Goal: Information Seeking & Learning: Learn about a topic

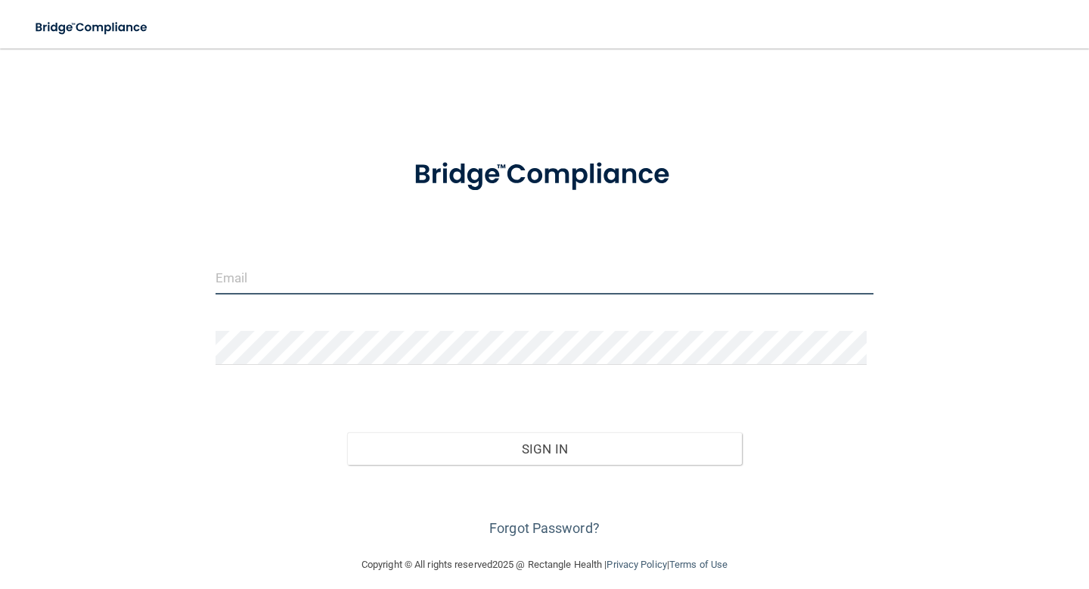
click at [475, 278] on input "email" at bounding box center [545, 277] width 658 height 34
type input "[EMAIL_ADDRESS][DOMAIN_NAME]"
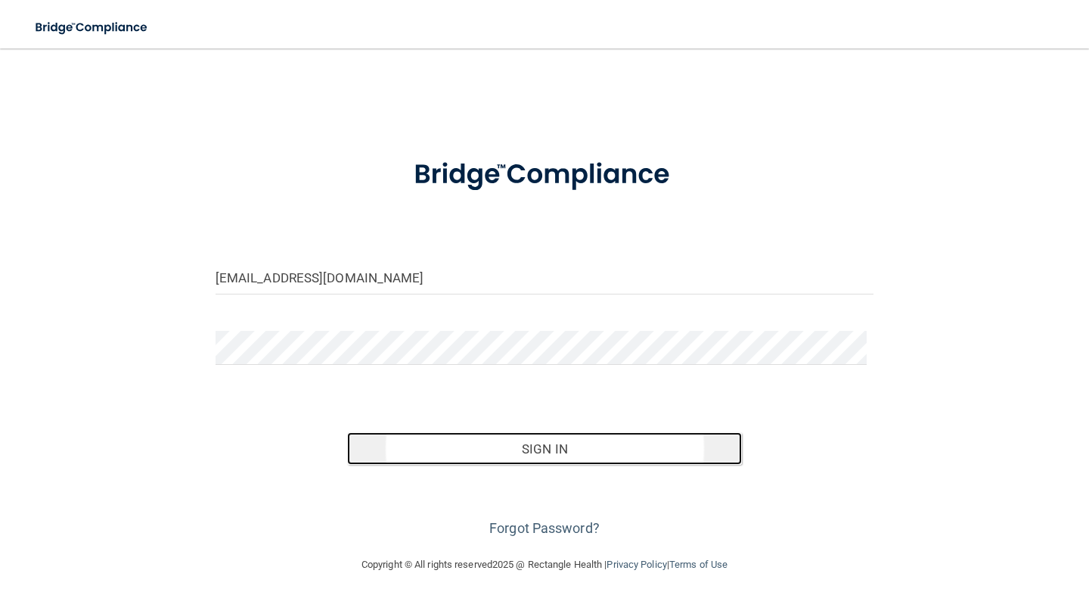
click at [478, 441] on button "Sign In" at bounding box center [544, 448] width 395 height 33
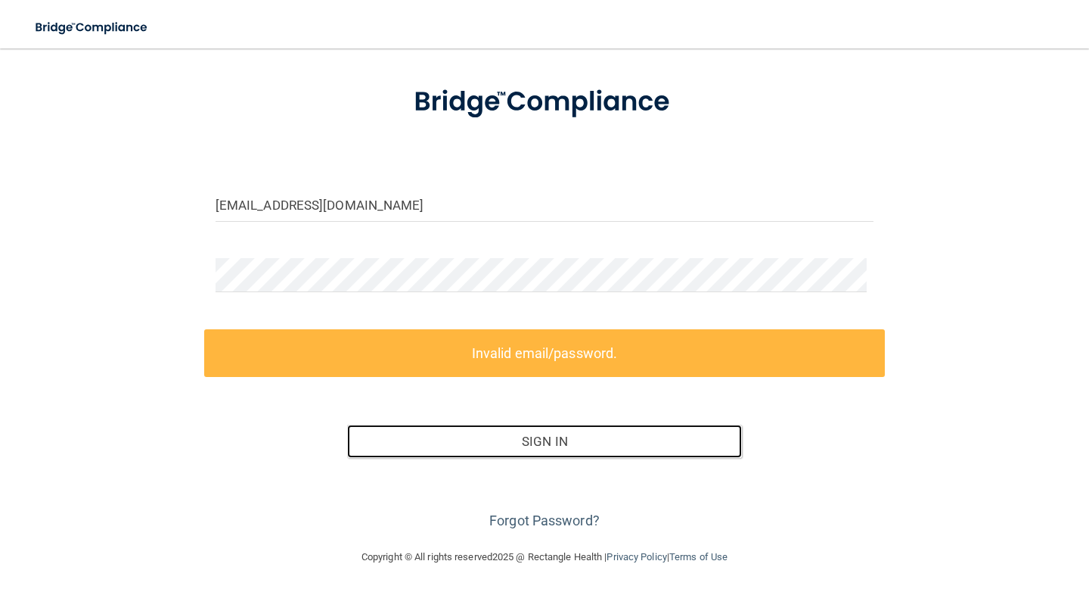
scroll to position [74, 0]
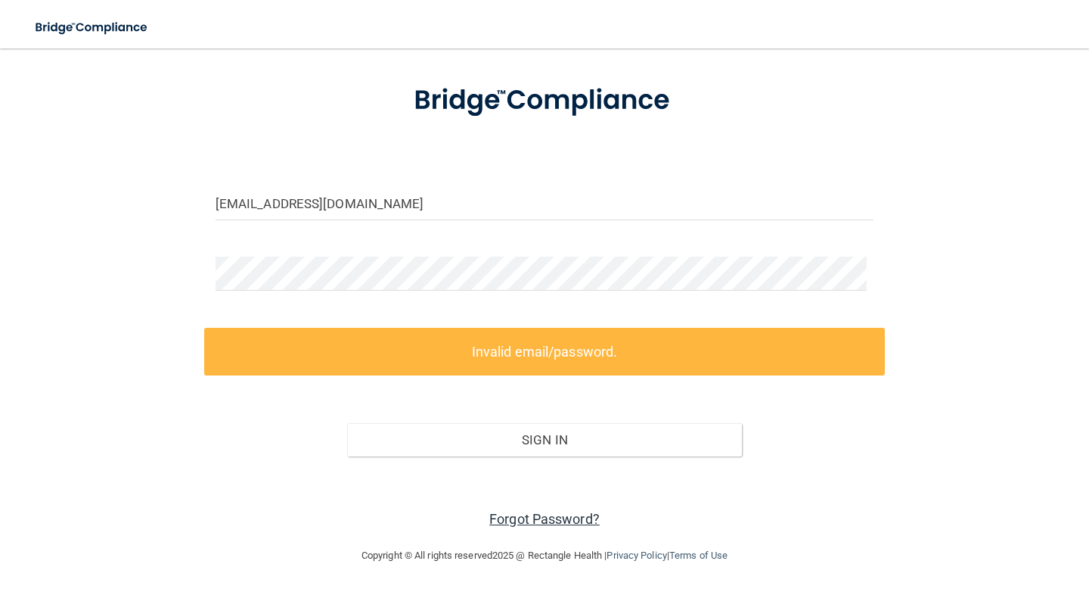
click at [555, 517] on link "Forgot Password?" at bounding box center [544, 519] width 110 height 16
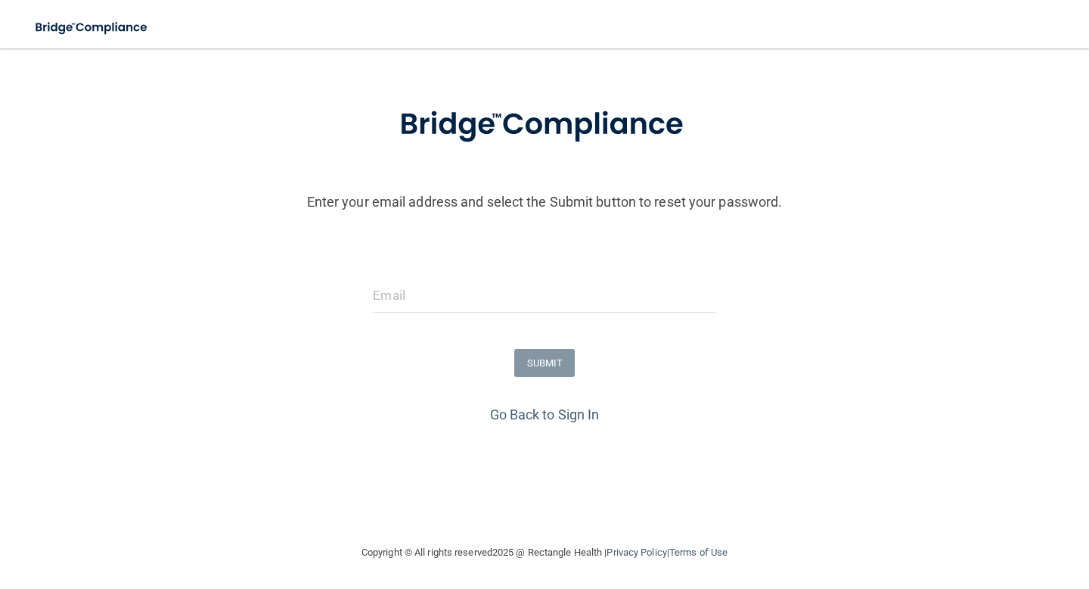
scroll to position [51, 0]
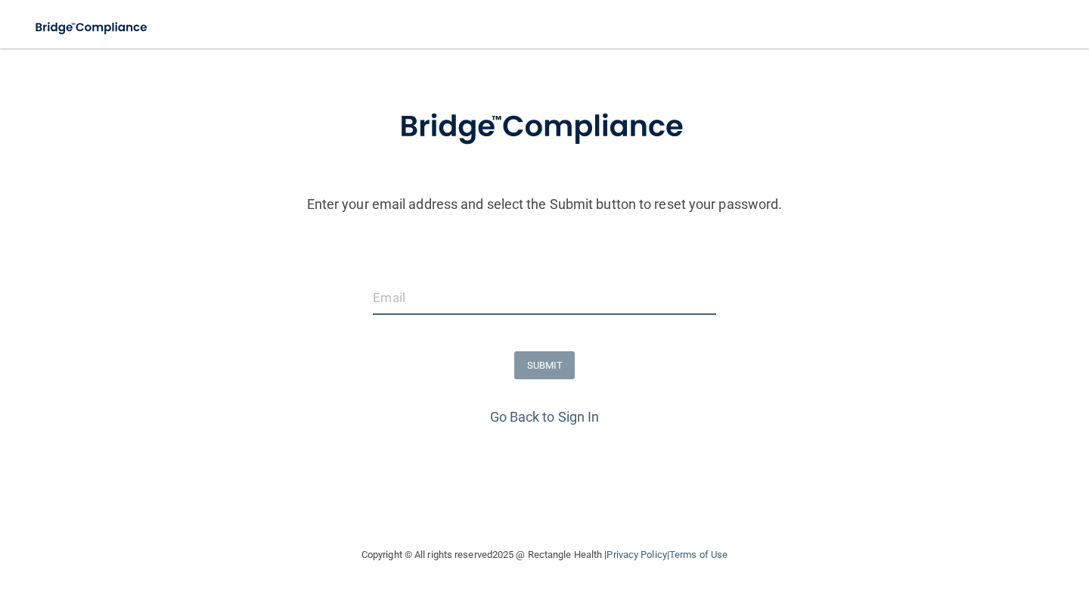
click at [547, 287] on input "email" at bounding box center [544, 298] width 343 height 34
type input "[EMAIL_ADDRESS][DOMAIN_NAME]"
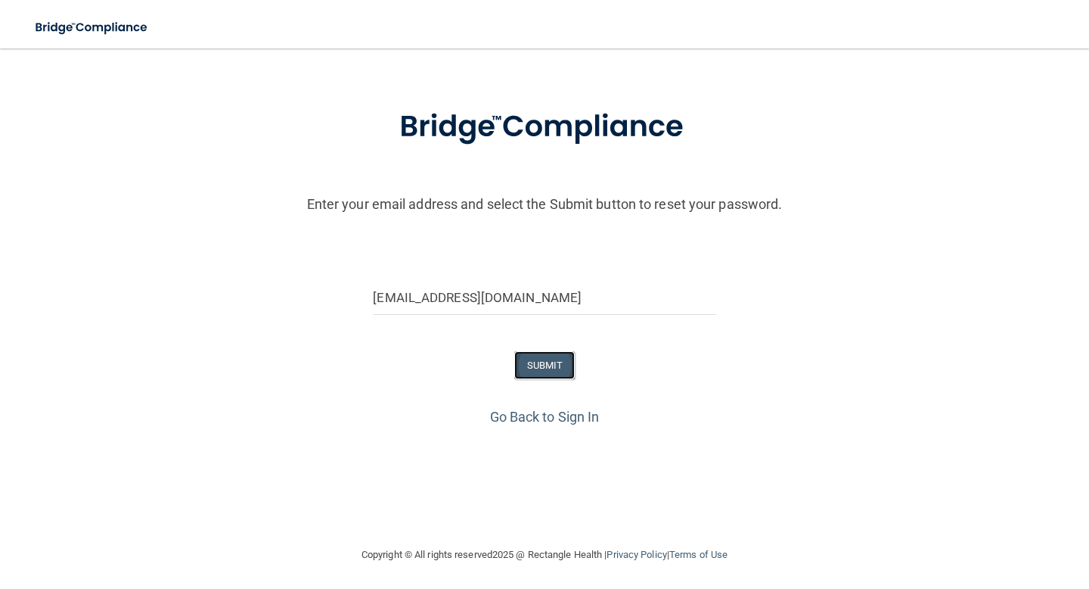
click at [535, 362] on button "SUBMIT" at bounding box center [544, 365] width 61 height 28
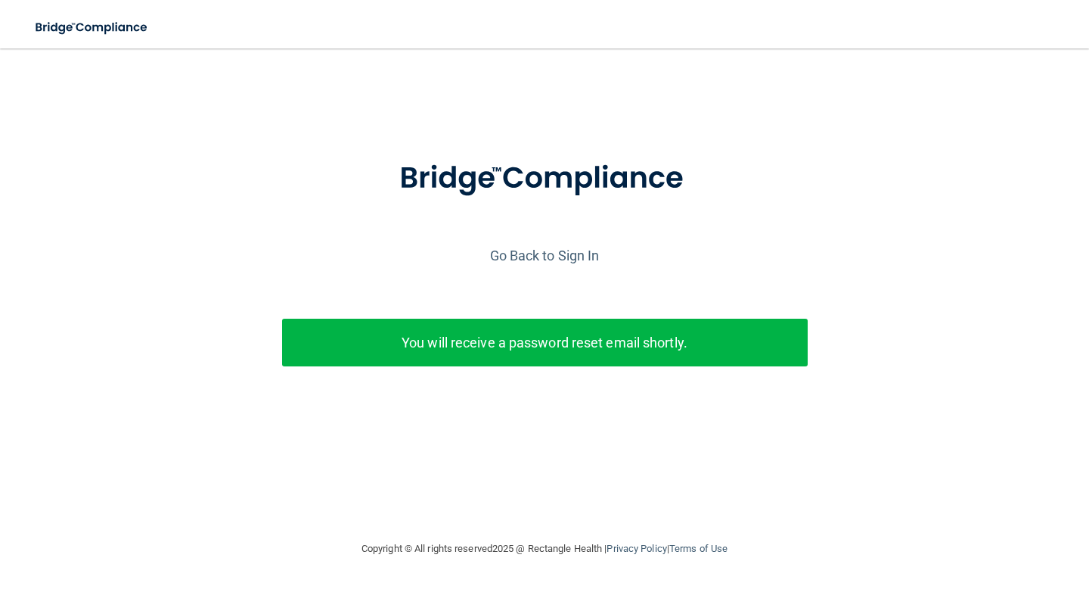
scroll to position [0, 0]
click at [572, 253] on link "Go Back to Sign In" at bounding box center [545, 255] width 110 height 16
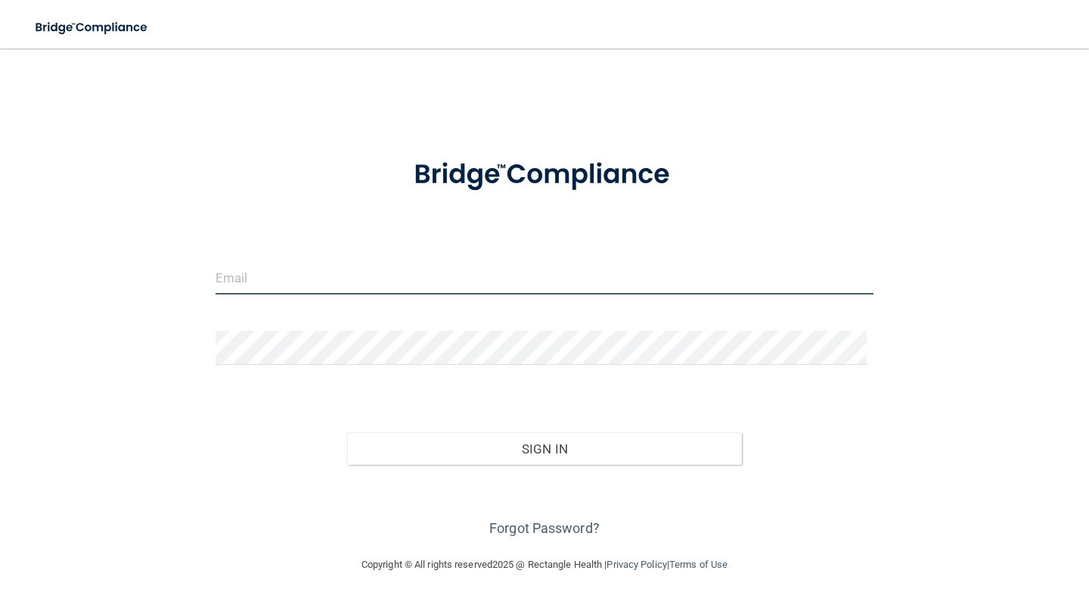
click at [459, 260] on input "email" at bounding box center [545, 277] width 658 height 34
type input "[EMAIL_ADDRESS][DOMAIN_NAME]"
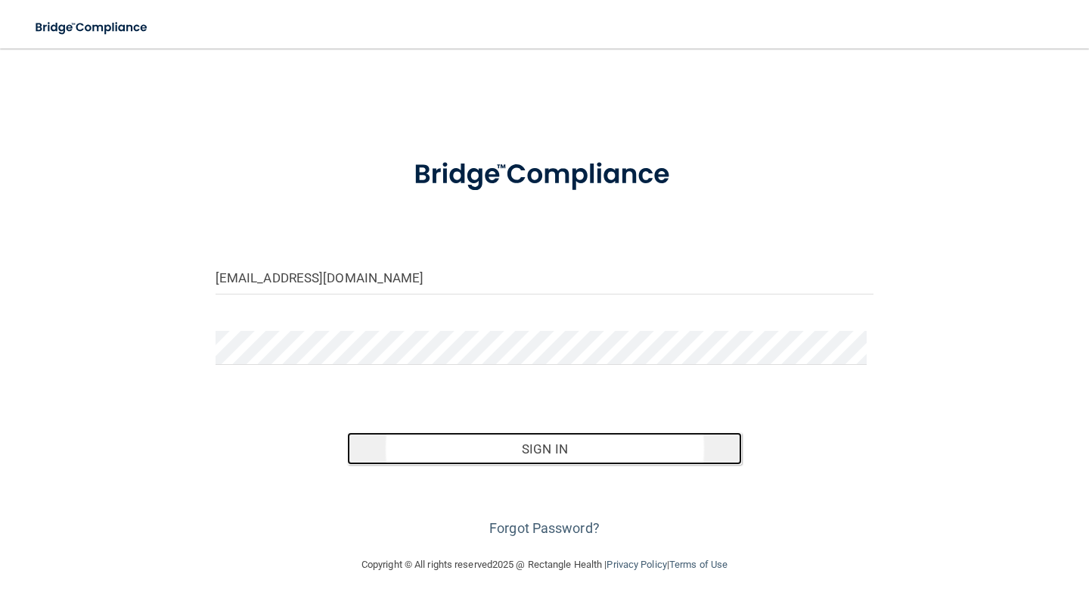
click at [524, 444] on button "Sign In" at bounding box center [544, 448] width 395 height 33
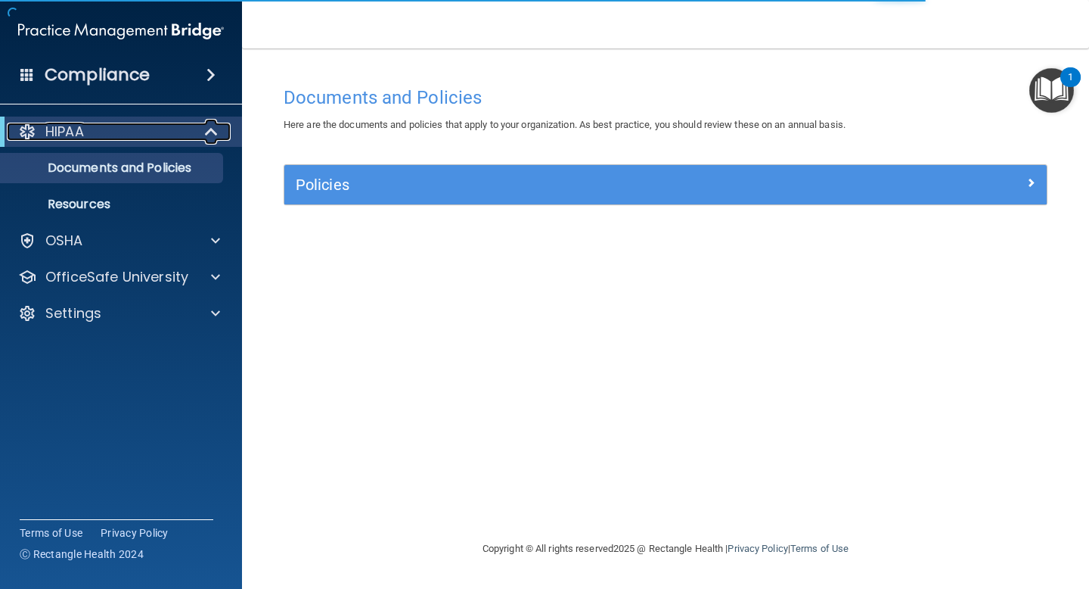
click at [212, 126] on span at bounding box center [213, 132] width 13 height 18
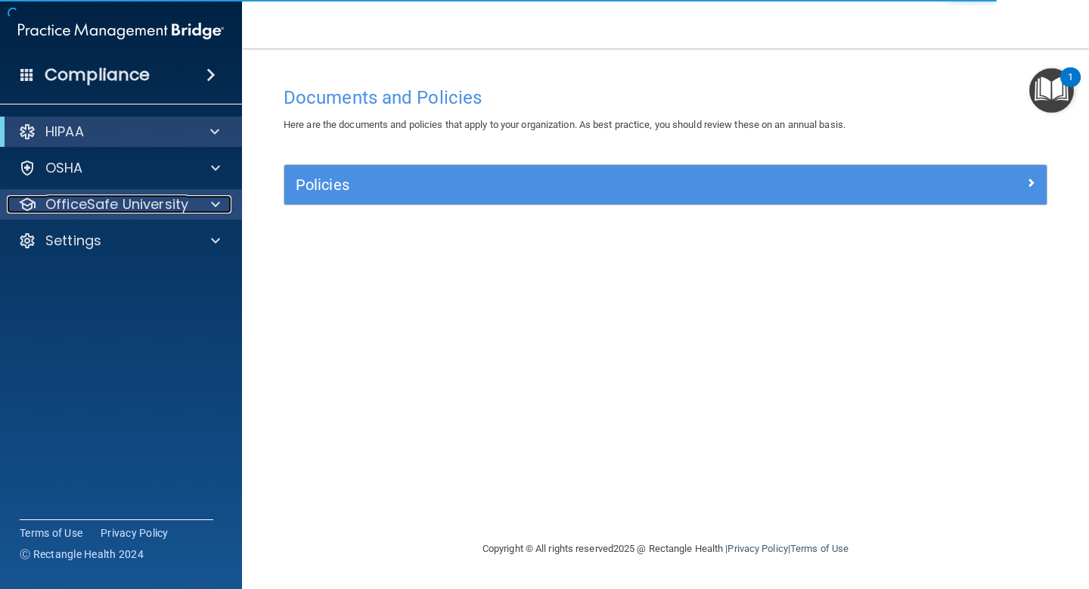
click at [207, 195] on div at bounding box center [213, 204] width 38 height 18
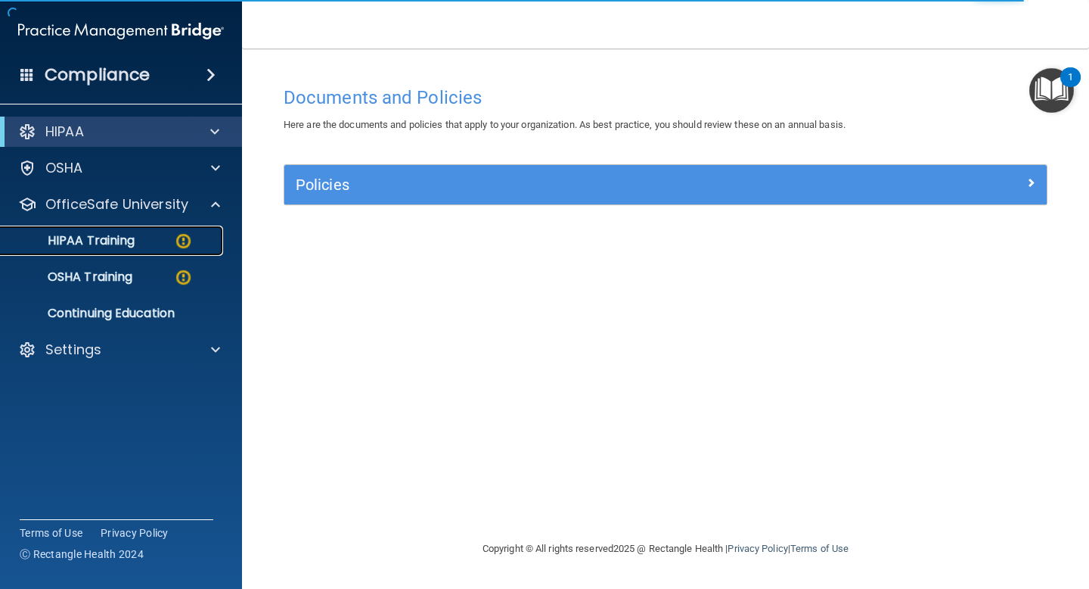
click at [160, 241] on div "HIPAA Training" at bounding box center [113, 240] width 207 height 15
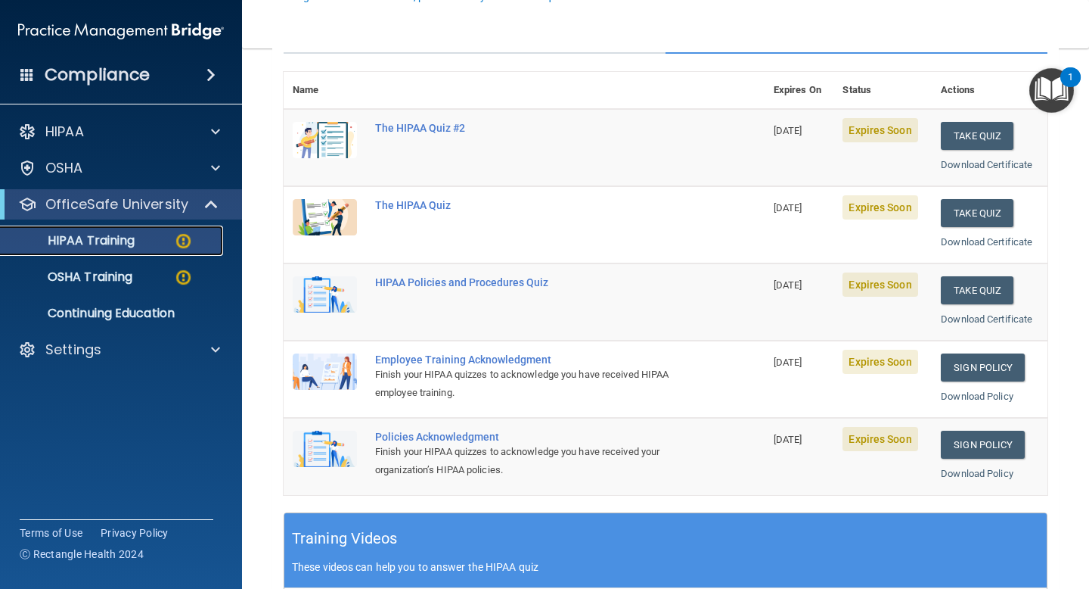
scroll to position [168, 0]
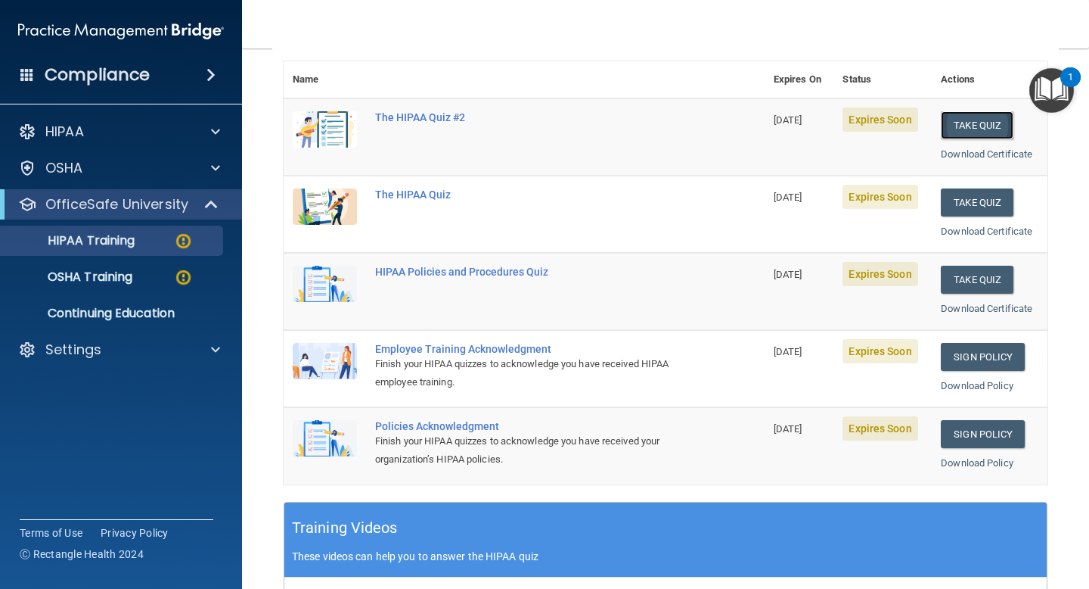
click at [969, 126] on button "Take Quiz" at bounding box center [977, 125] width 73 height 28
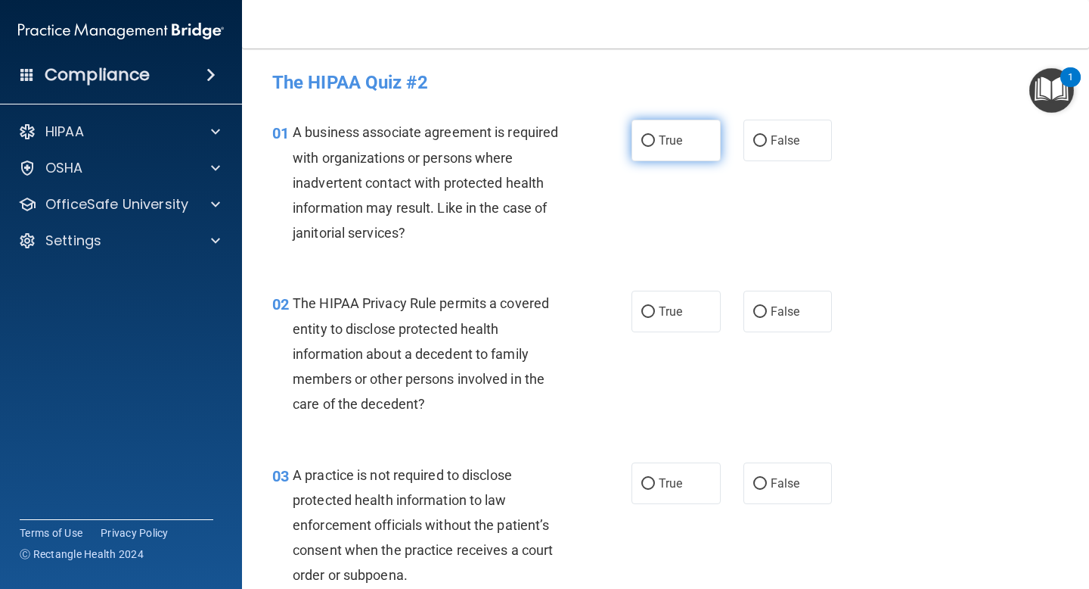
click at [701, 144] on label "True" at bounding box center [676, 141] width 89 height 42
click at [655, 144] on input "True" at bounding box center [649, 140] width 14 height 11
radio input "true"
click at [690, 320] on label "True" at bounding box center [676, 312] width 89 height 42
click at [655, 318] on input "True" at bounding box center [649, 311] width 14 height 11
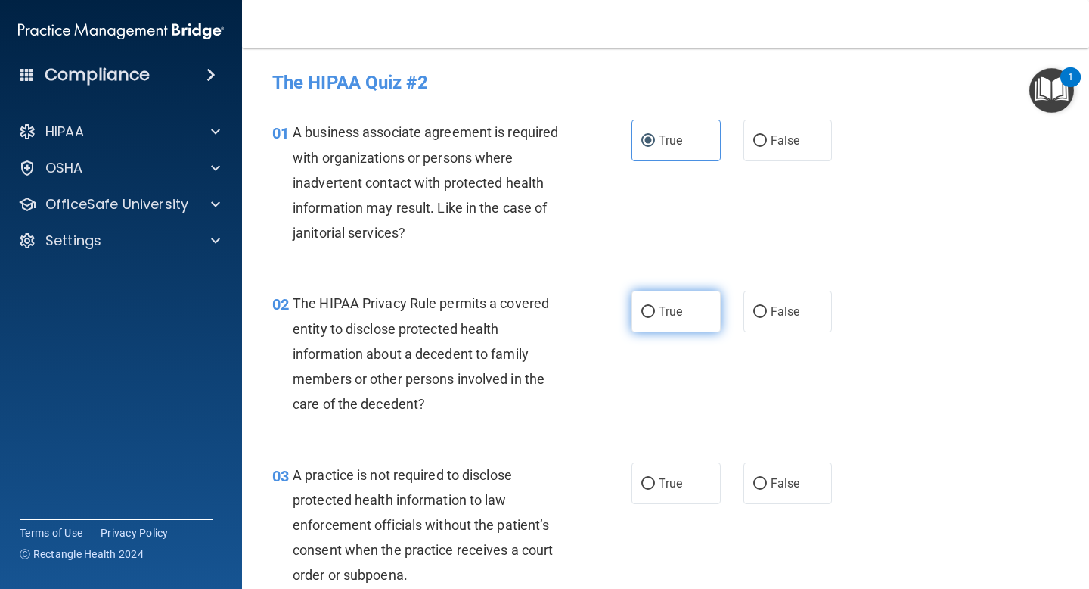
radio input "true"
click at [690, 320] on label "True" at bounding box center [676, 312] width 89 height 42
click at [655, 318] on input "True" at bounding box center [649, 311] width 14 height 11
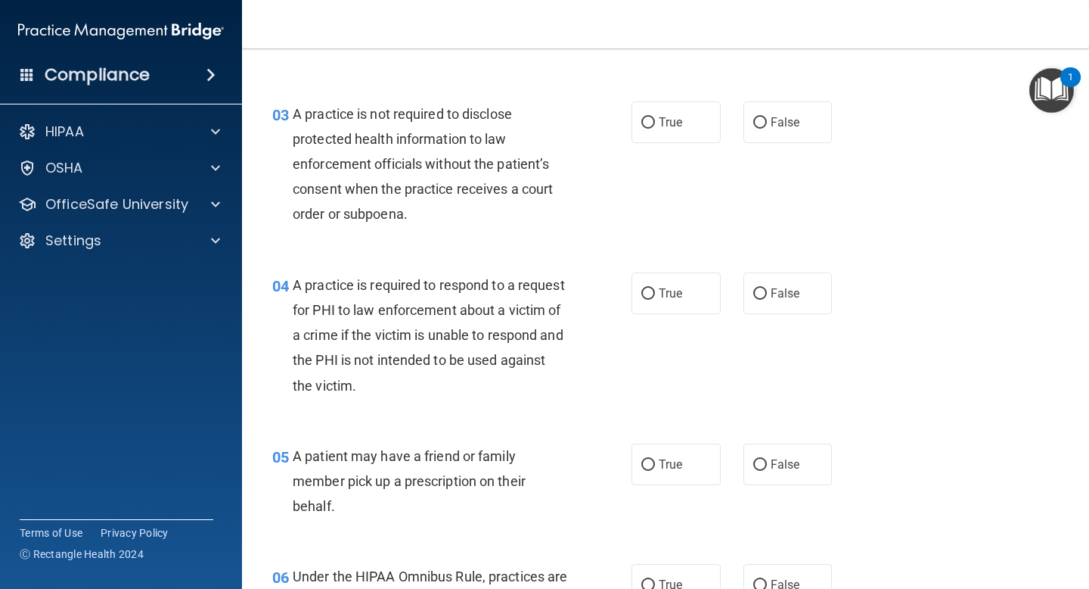
scroll to position [363, 0]
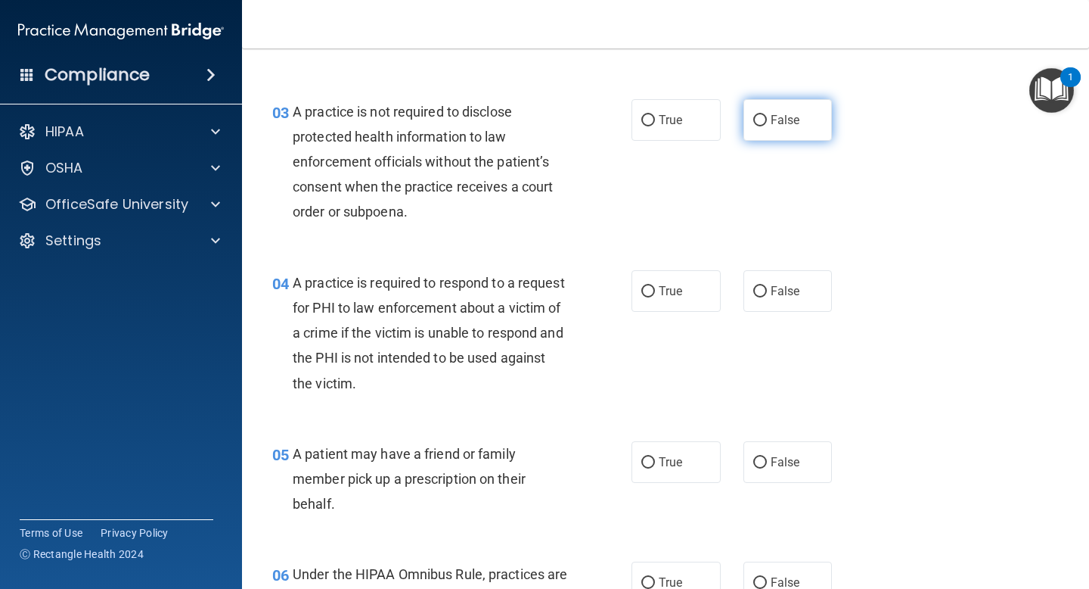
click at [781, 122] on span "False" at bounding box center [786, 120] width 30 height 14
click at [767, 122] on input "False" at bounding box center [761, 120] width 14 height 11
radio input "true"
click at [670, 275] on label "True" at bounding box center [676, 291] width 89 height 42
click at [655, 286] on input "True" at bounding box center [649, 291] width 14 height 11
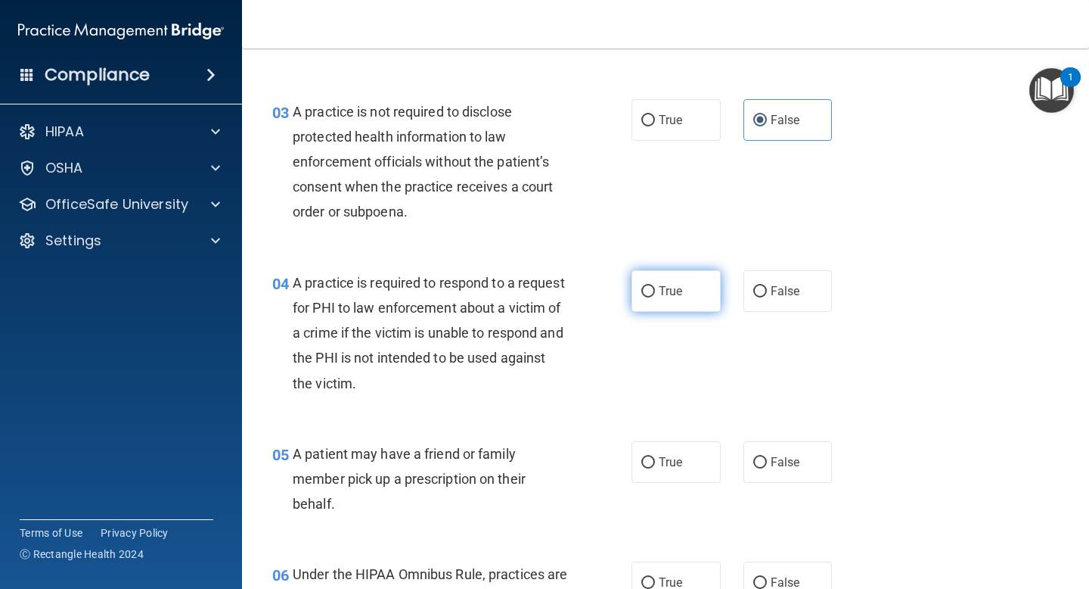
radio input "true"
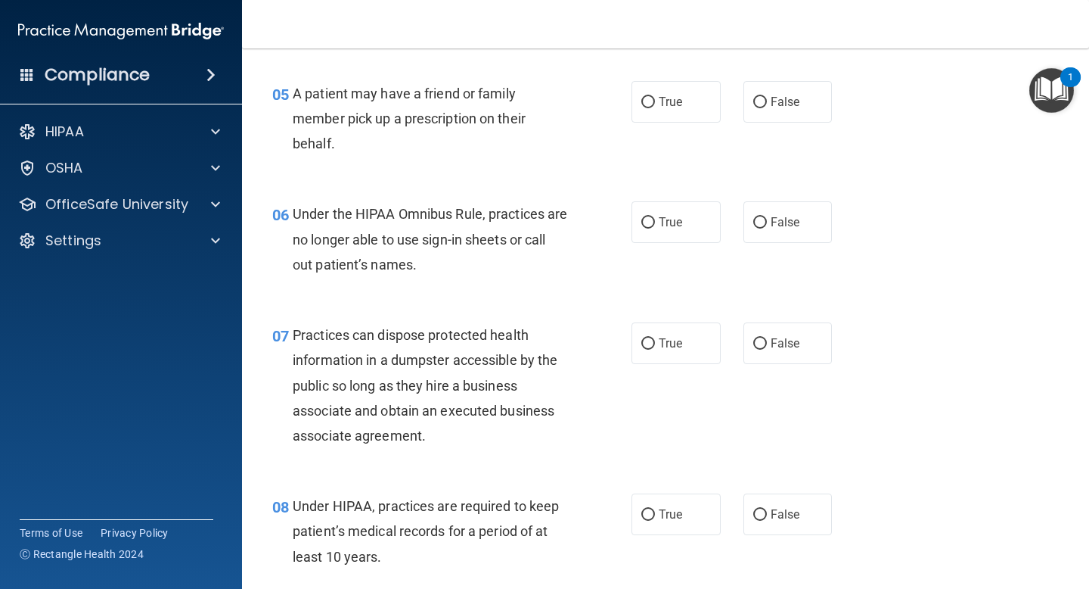
scroll to position [726, 0]
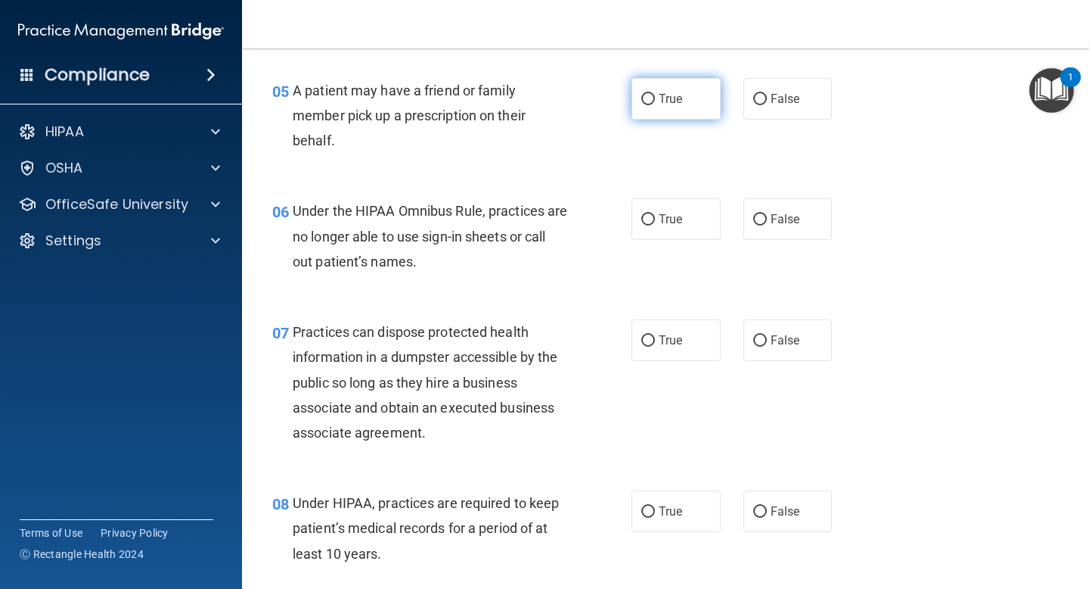
click at [690, 100] on label "True" at bounding box center [676, 99] width 89 height 42
click at [655, 100] on input "True" at bounding box center [649, 99] width 14 height 11
radio input "true"
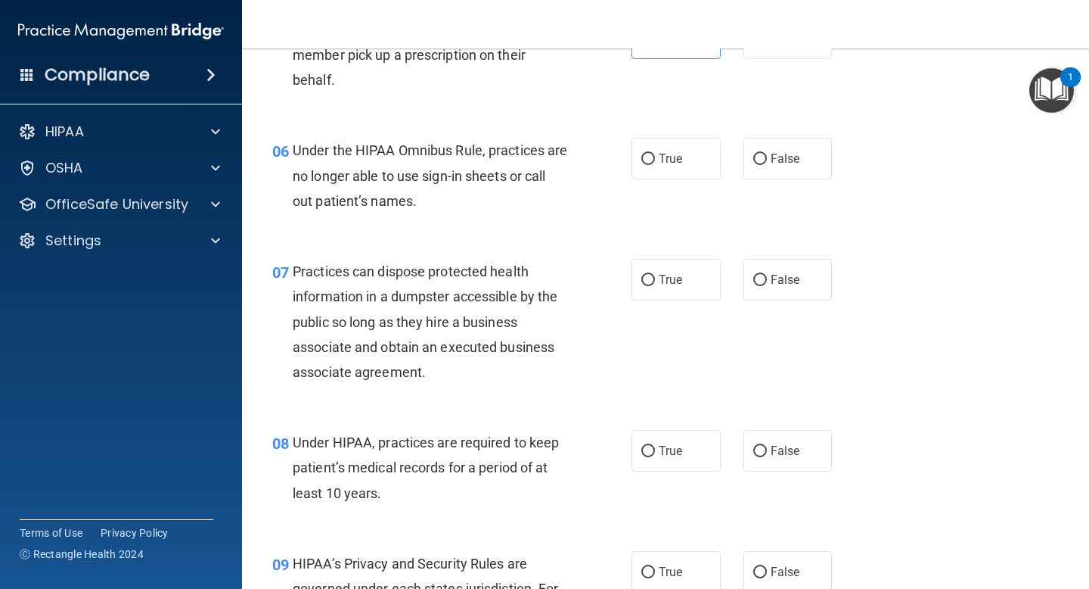
scroll to position [817, 0]
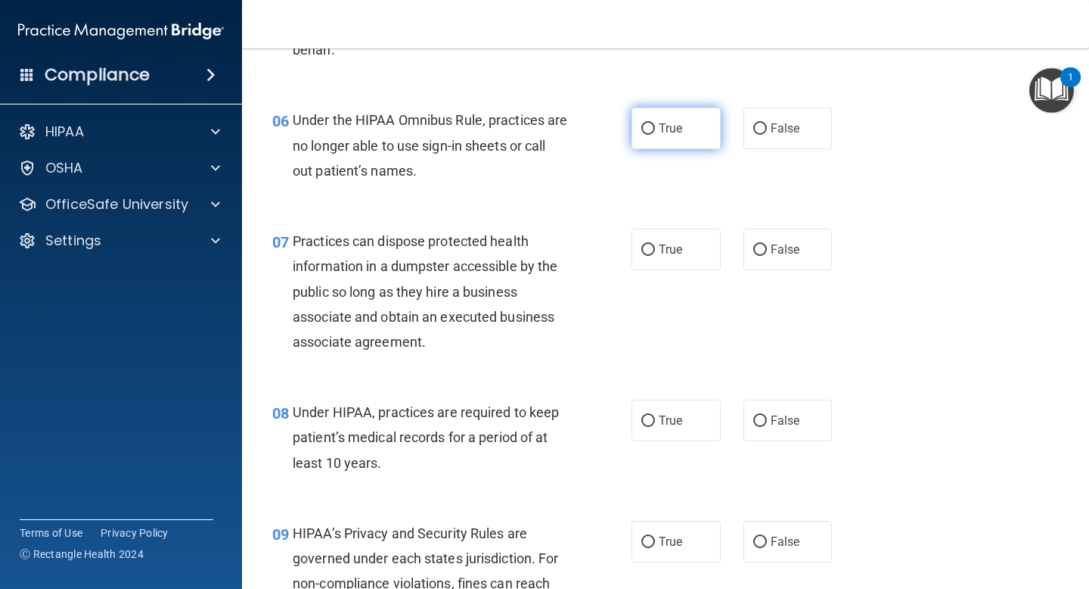
click at [690, 130] on label "True" at bounding box center [676, 128] width 89 height 42
click at [655, 130] on input "True" at bounding box center [649, 128] width 14 height 11
radio input "true"
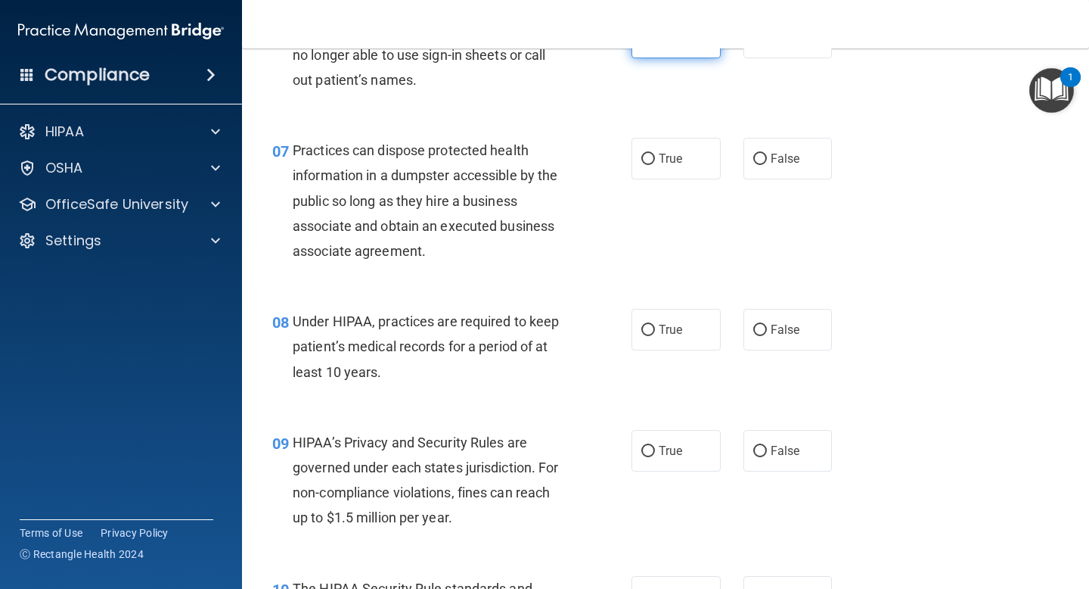
scroll to position [938, 0]
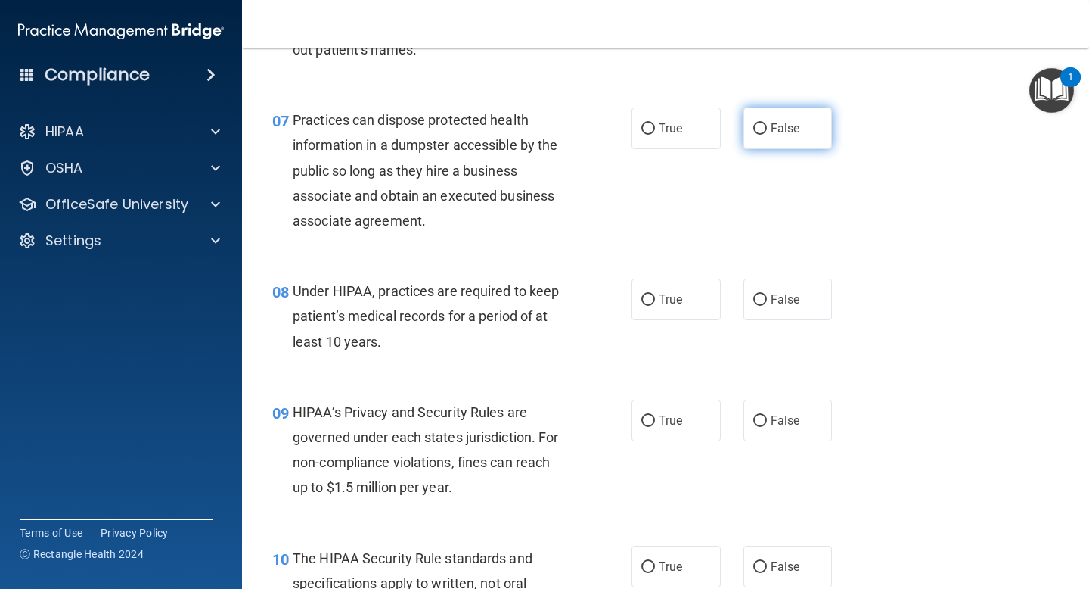
click at [766, 117] on label "False" at bounding box center [788, 128] width 89 height 42
click at [766, 123] on input "False" at bounding box center [761, 128] width 14 height 11
radio input "true"
click at [659, 300] on span "True" at bounding box center [670, 299] width 23 height 14
click at [655, 300] on input "True" at bounding box center [649, 299] width 14 height 11
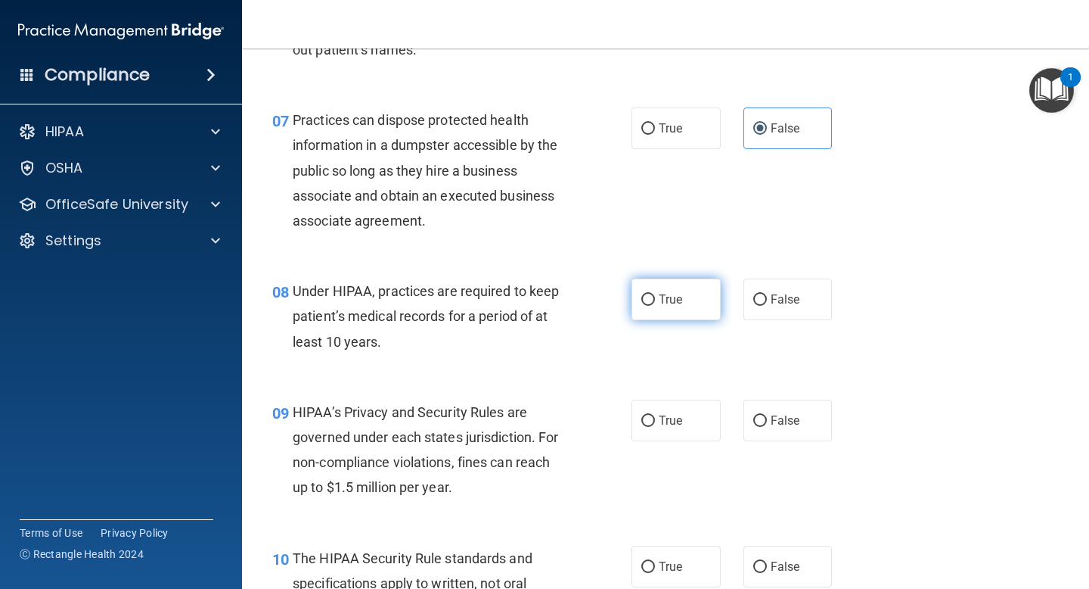
radio input "true"
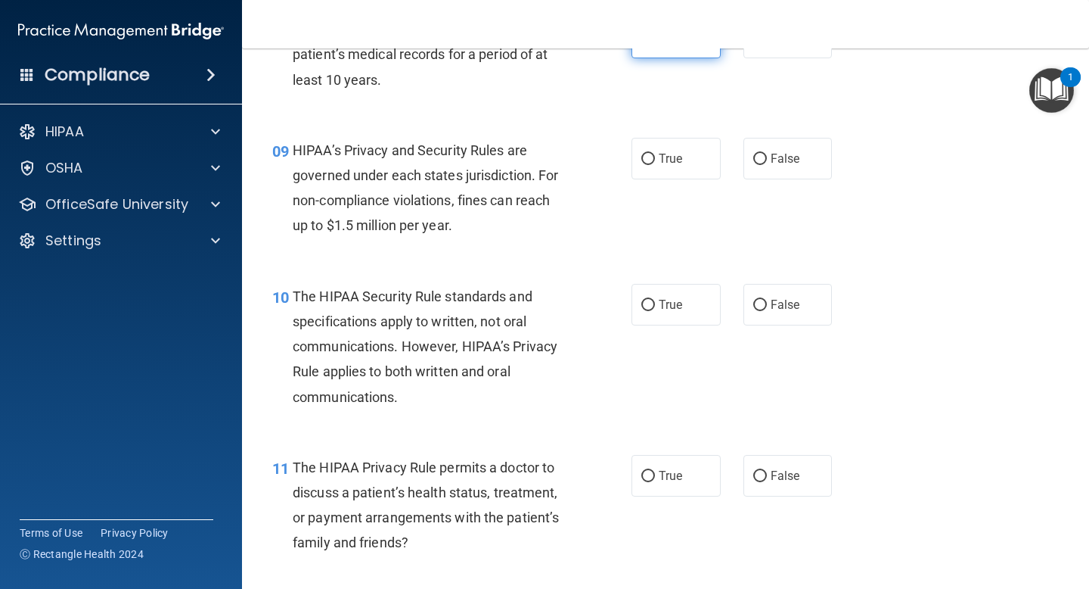
scroll to position [1210, 0]
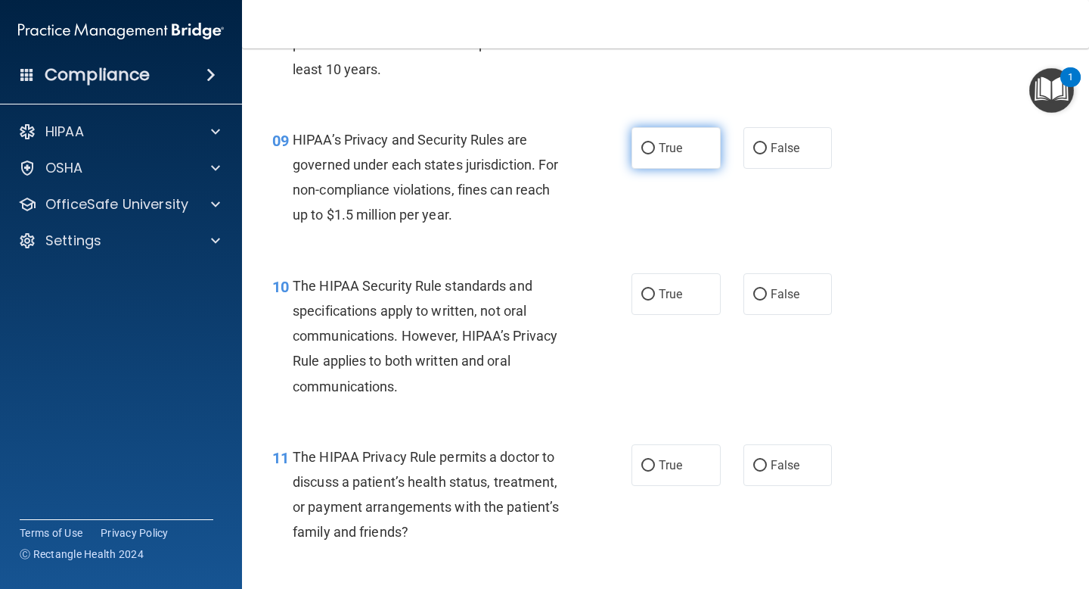
click at [693, 144] on label "True" at bounding box center [676, 148] width 89 height 42
click at [655, 144] on input "True" at bounding box center [649, 148] width 14 height 11
radio input "true"
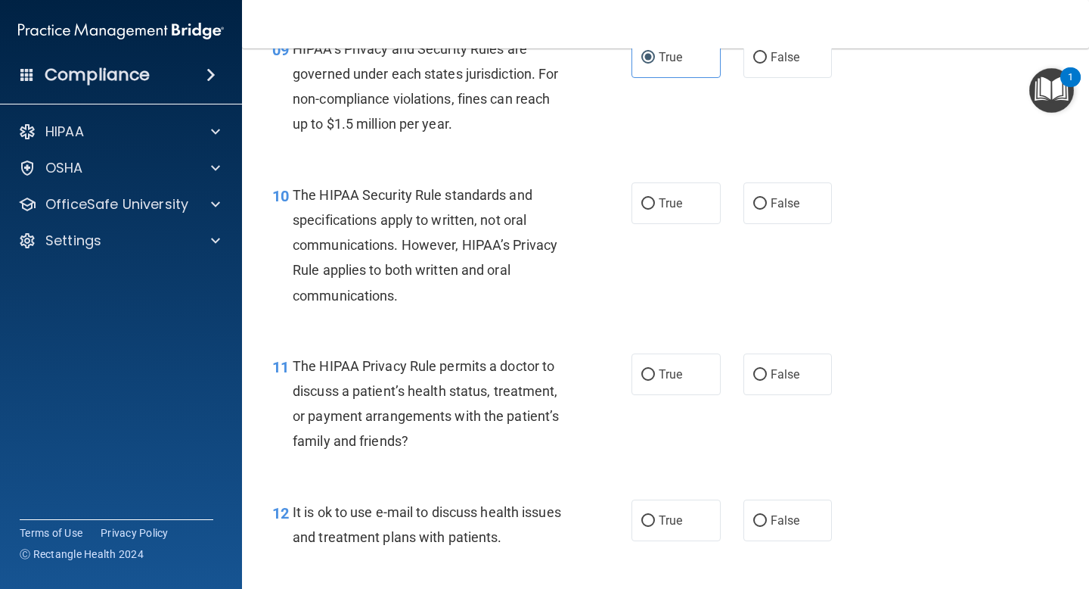
scroll to position [1331, 0]
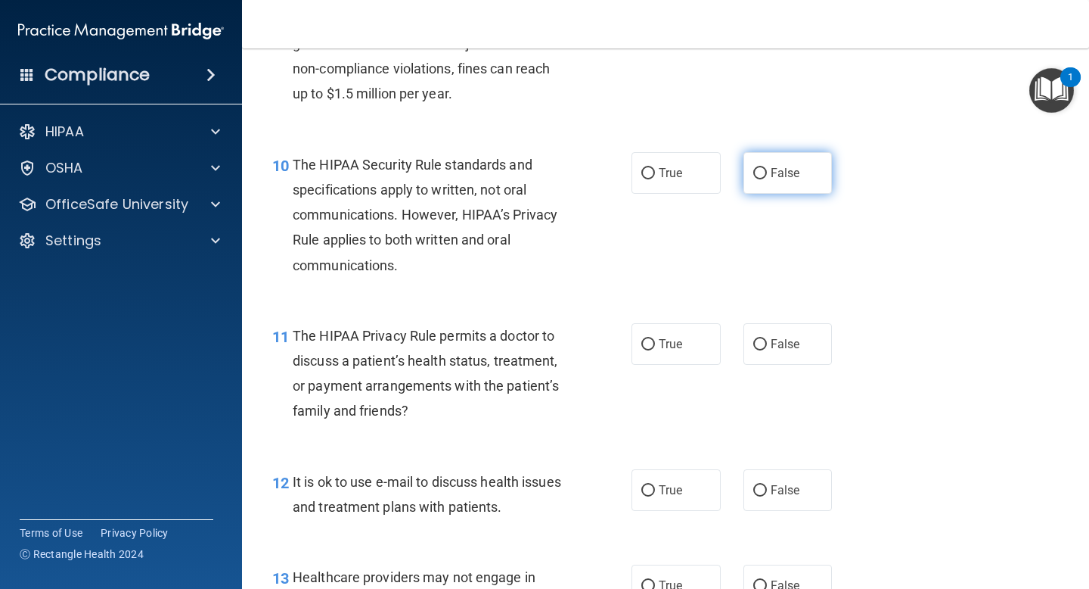
click at [796, 176] on label "False" at bounding box center [788, 173] width 89 height 42
click at [767, 176] on input "False" at bounding box center [761, 173] width 14 height 11
radio input "true"
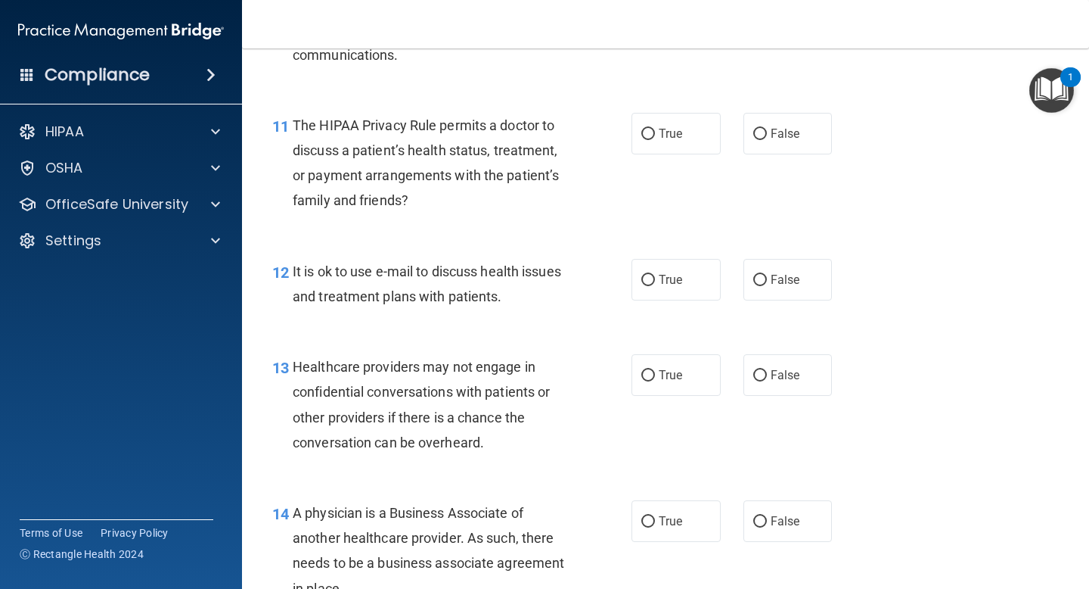
scroll to position [1543, 0]
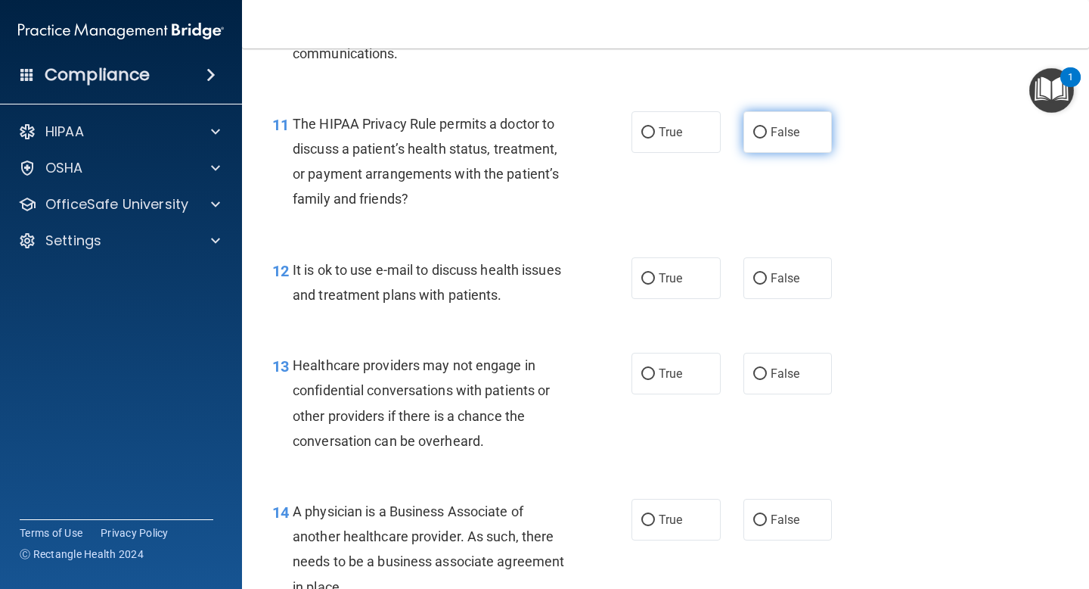
click at [787, 139] on label "False" at bounding box center [788, 132] width 89 height 42
click at [767, 138] on input "False" at bounding box center [761, 132] width 14 height 11
radio input "true"
click at [669, 283] on span "True" at bounding box center [670, 278] width 23 height 14
click at [655, 283] on input "True" at bounding box center [649, 278] width 14 height 11
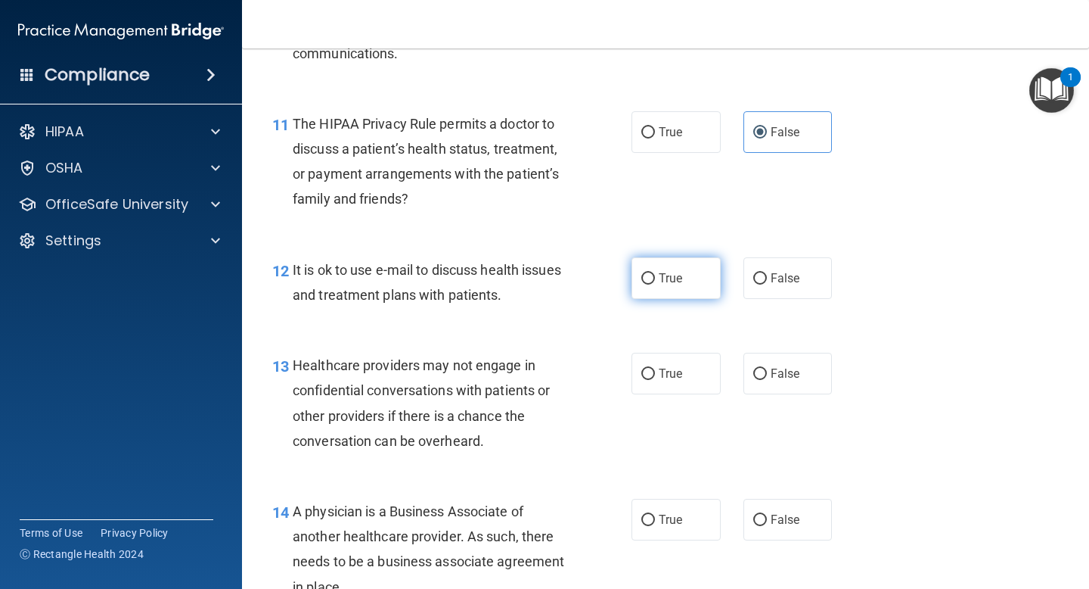
radio input "true"
click at [698, 370] on label "True" at bounding box center [676, 374] width 89 height 42
click at [655, 370] on input "True" at bounding box center [649, 373] width 14 height 11
radio input "true"
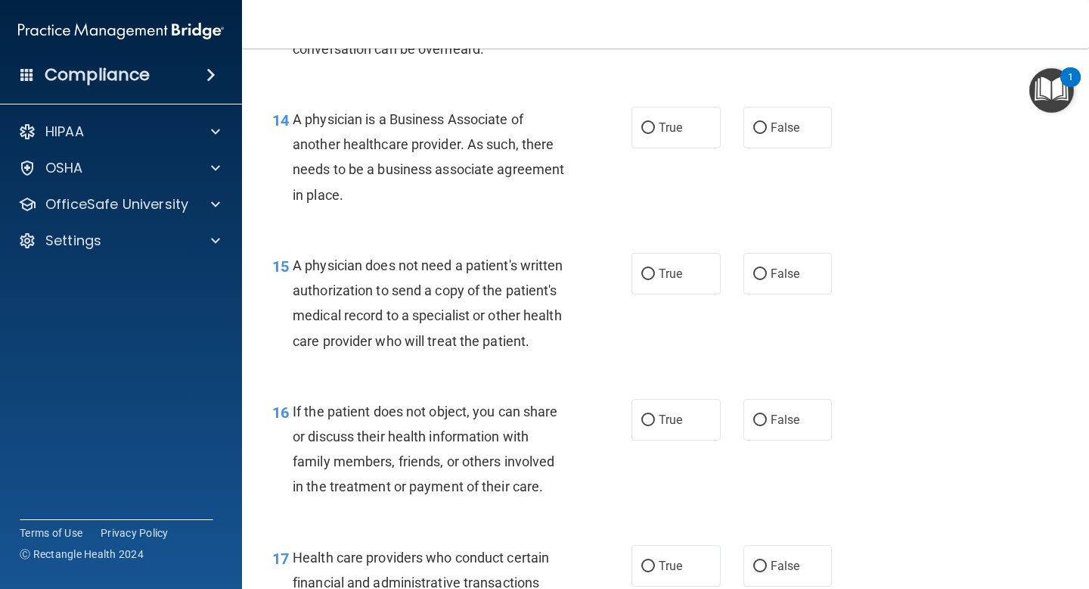
scroll to position [1937, 0]
click at [755, 135] on label "False" at bounding box center [788, 126] width 89 height 42
click at [755, 132] on input "False" at bounding box center [761, 126] width 14 height 11
radio input "true"
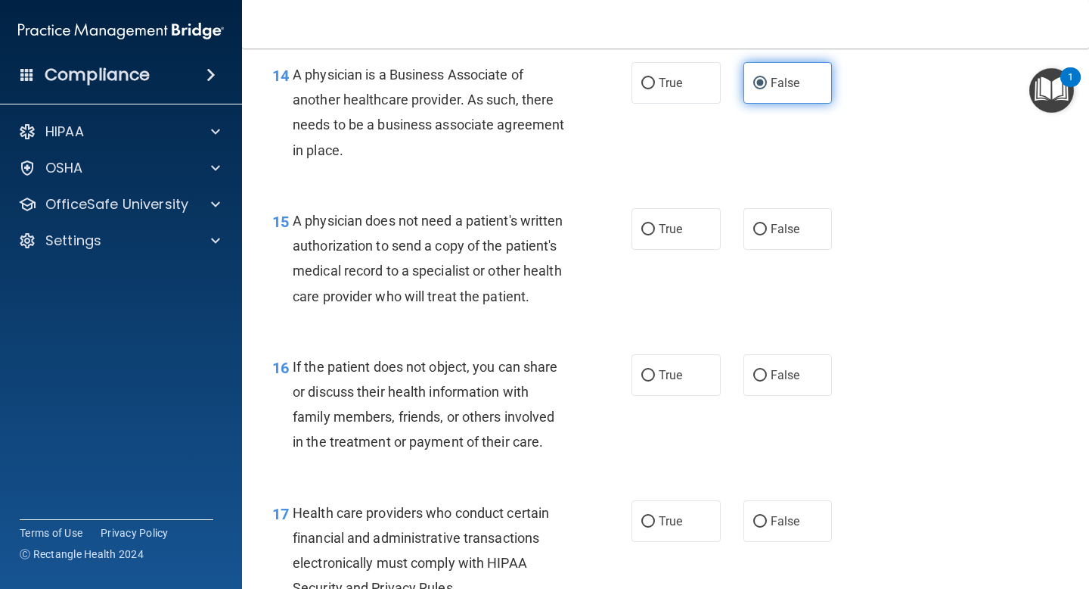
scroll to position [1967, 0]
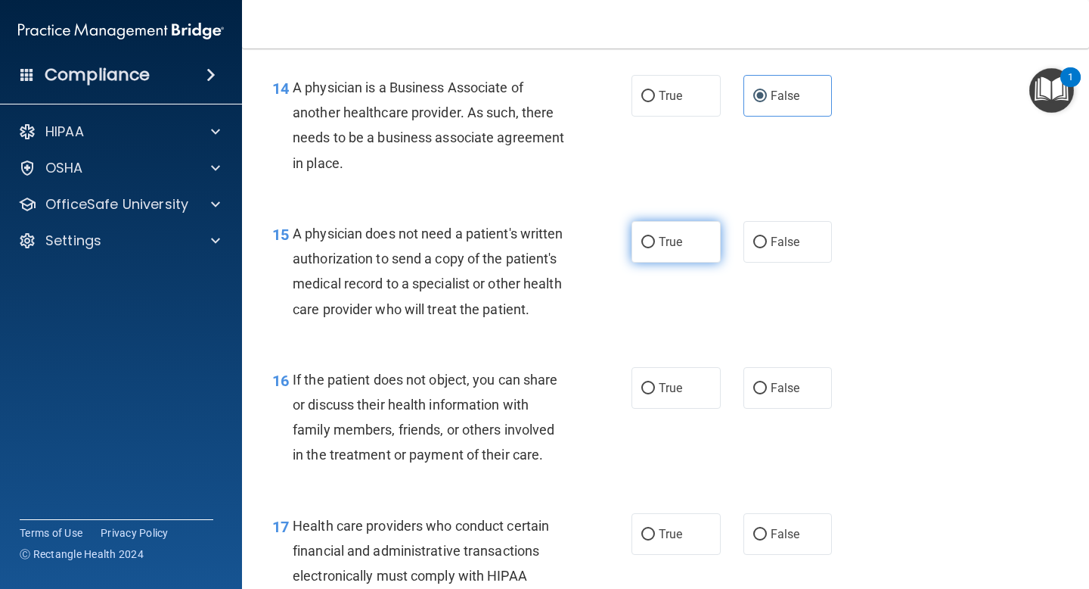
click at [691, 243] on label "True" at bounding box center [676, 242] width 89 height 42
click at [655, 243] on input "True" at bounding box center [649, 242] width 14 height 11
radio input "true"
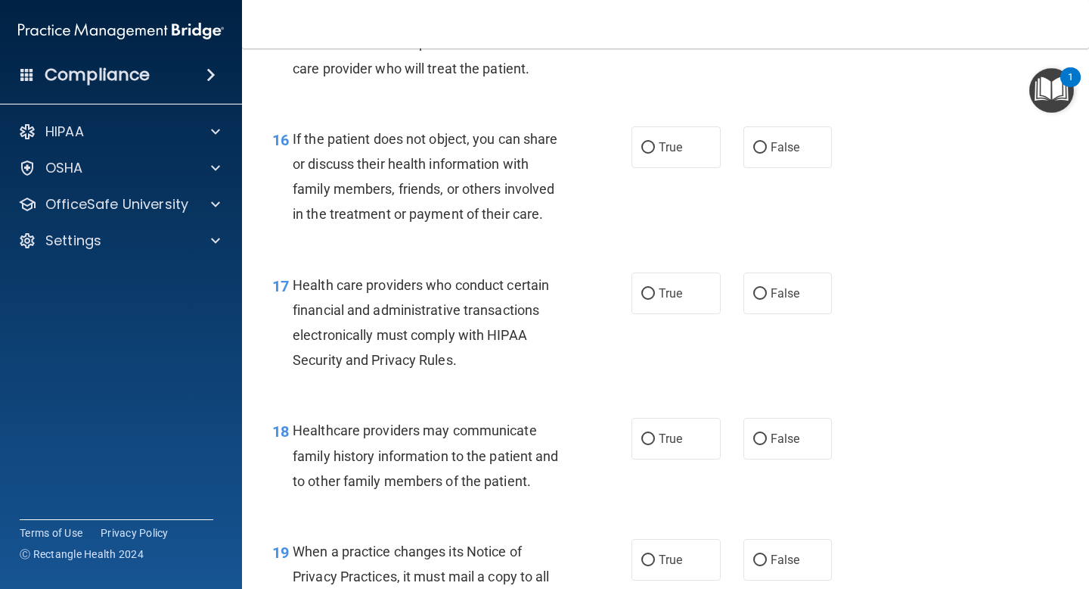
scroll to position [2209, 0]
click at [693, 164] on label "True" at bounding box center [676, 146] width 89 height 42
click at [655, 152] on input "True" at bounding box center [649, 146] width 14 height 11
radio input "true"
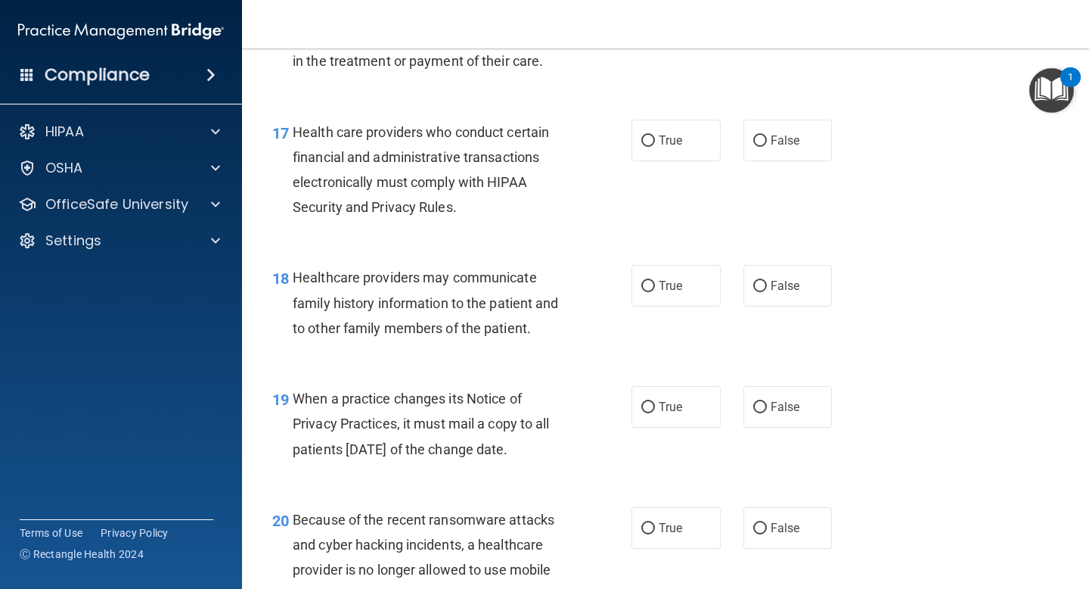
scroll to position [2391, 0]
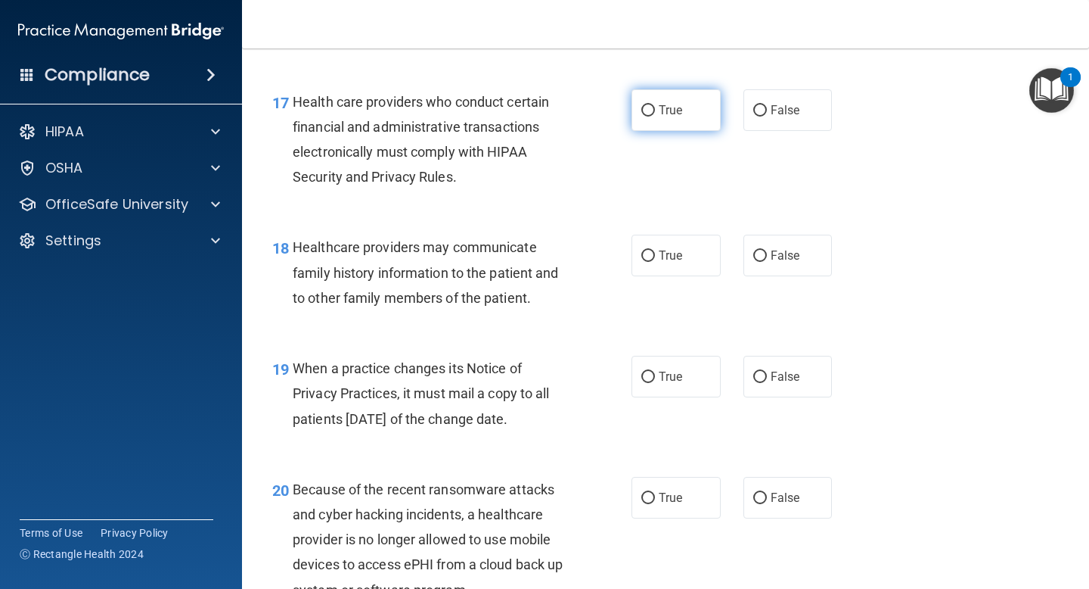
click at [682, 131] on label "True" at bounding box center [676, 110] width 89 height 42
click at [655, 117] on input "True" at bounding box center [649, 110] width 14 height 11
radio input "true"
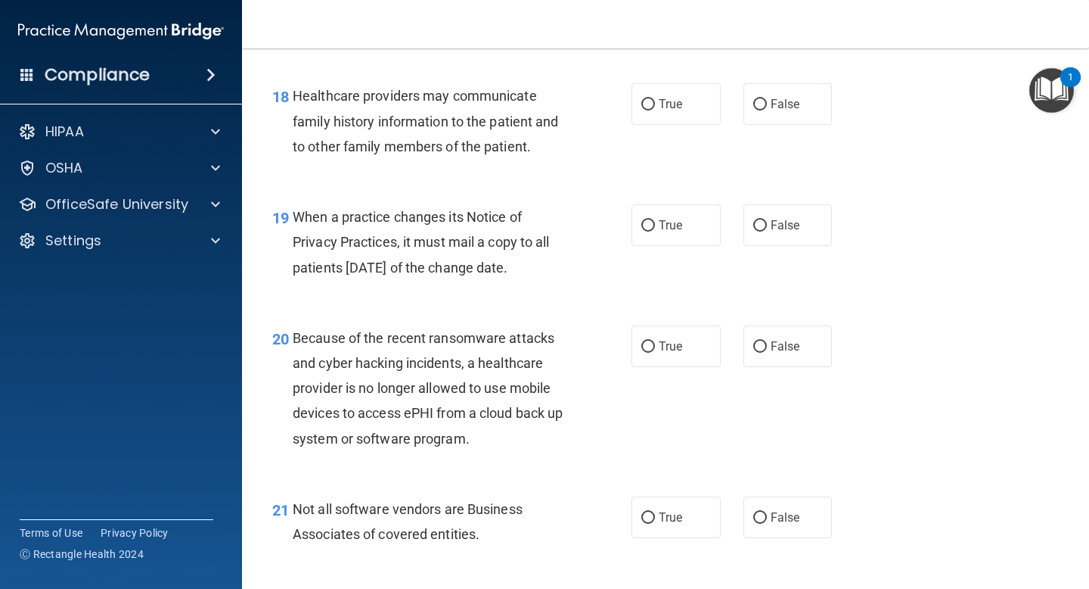
scroll to position [2572, 0]
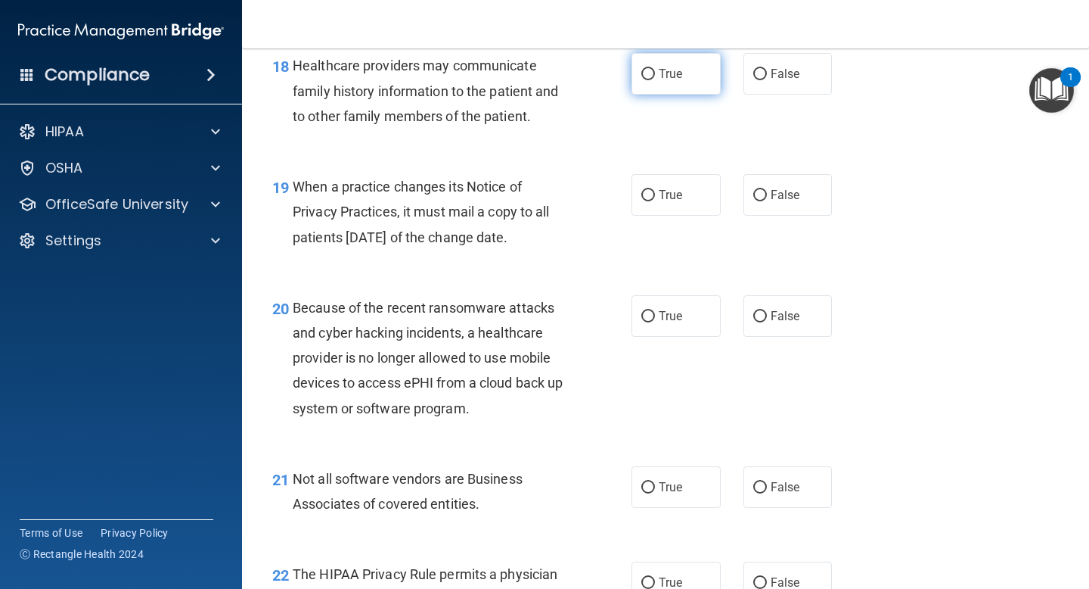
click at [698, 95] on label "True" at bounding box center [676, 74] width 89 height 42
click at [655, 80] on input "True" at bounding box center [649, 74] width 14 height 11
radio input "true"
click at [673, 213] on label "True" at bounding box center [676, 195] width 89 height 42
click at [655, 201] on input "True" at bounding box center [649, 195] width 14 height 11
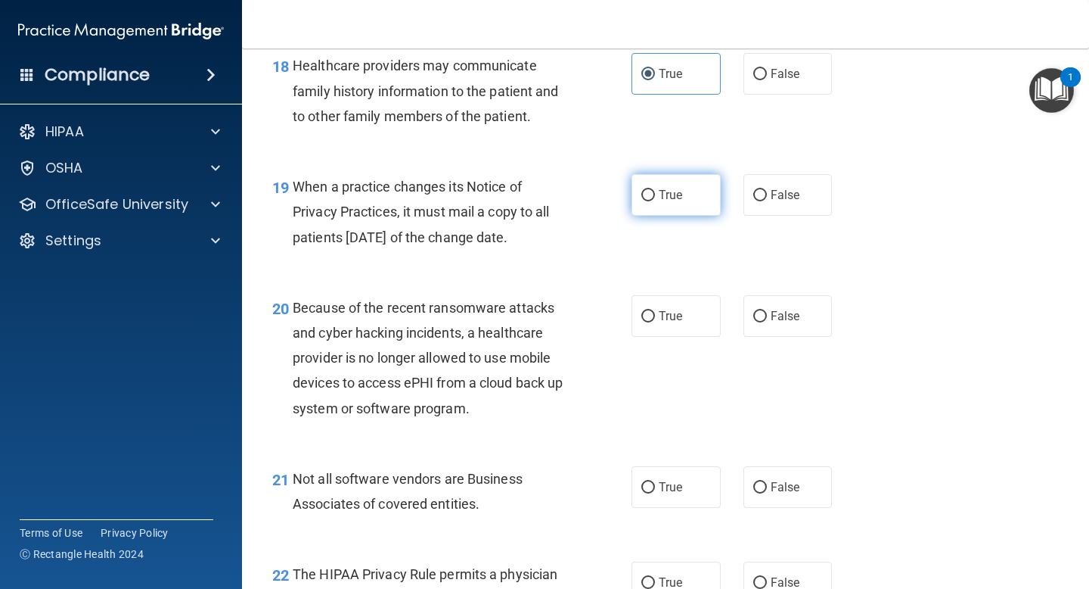
radio input "true"
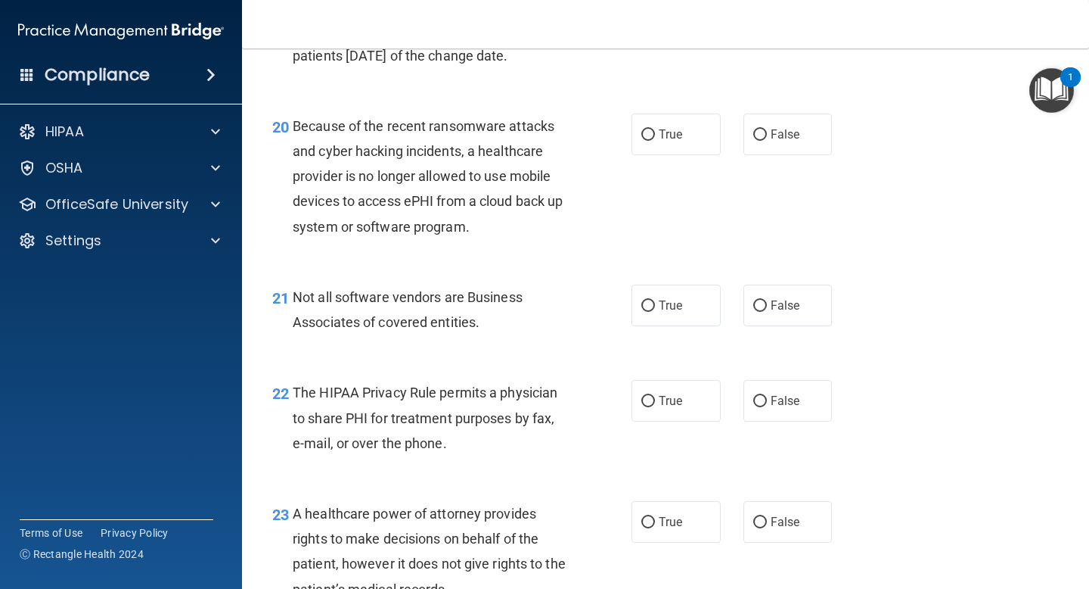
scroll to position [2784, 0]
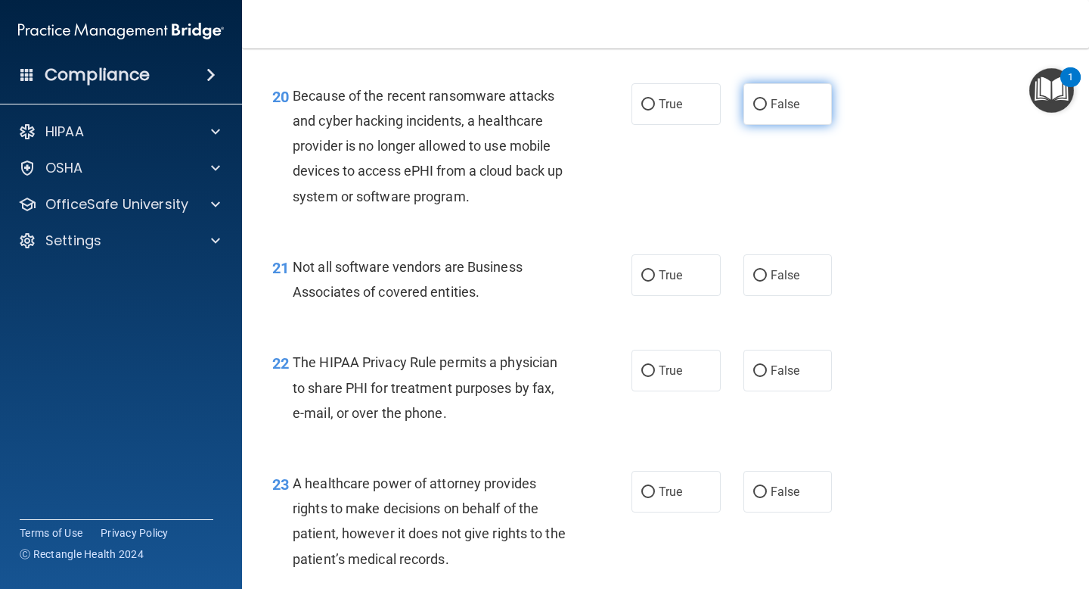
click at [771, 111] on span "False" at bounding box center [786, 104] width 30 height 14
click at [767, 110] on input "False" at bounding box center [761, 104] width 14 height 11
radio input "true"
click at [659, 282] on span "True" at bounding box center [670, 275] width 23 height 14
click at [655, 281] on input "True" at bounding box center [649, 275] width 14 height 11
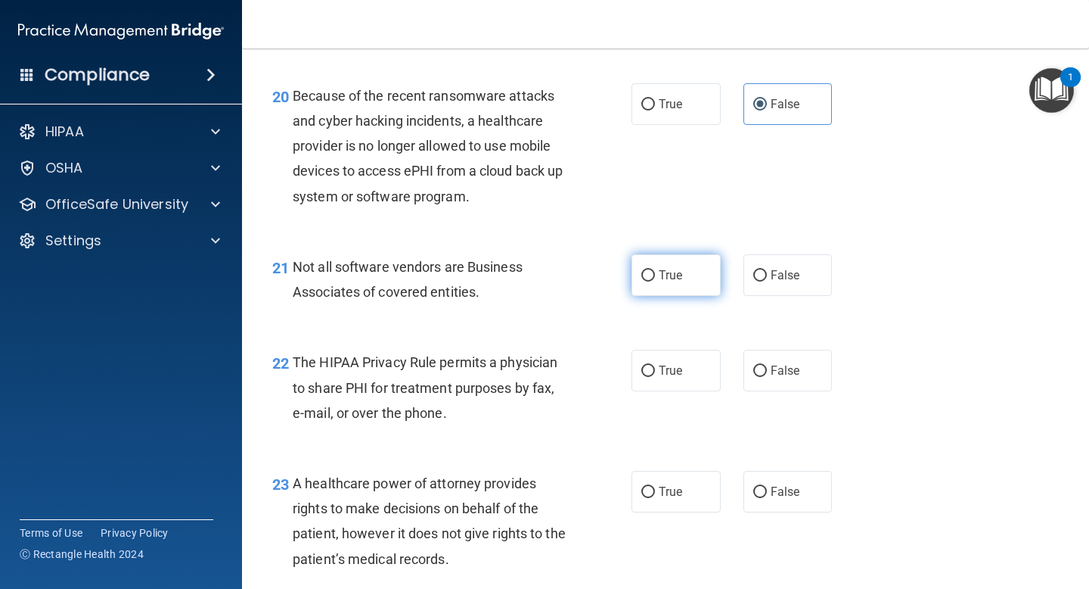
radio input "true"
click at [691, 391] on label "True" at bounding box center [676, 371] width 89 height 42
click at [655, 377] on input "True" at bounding box center [649, 370] width 14 height 11
radio input "true"
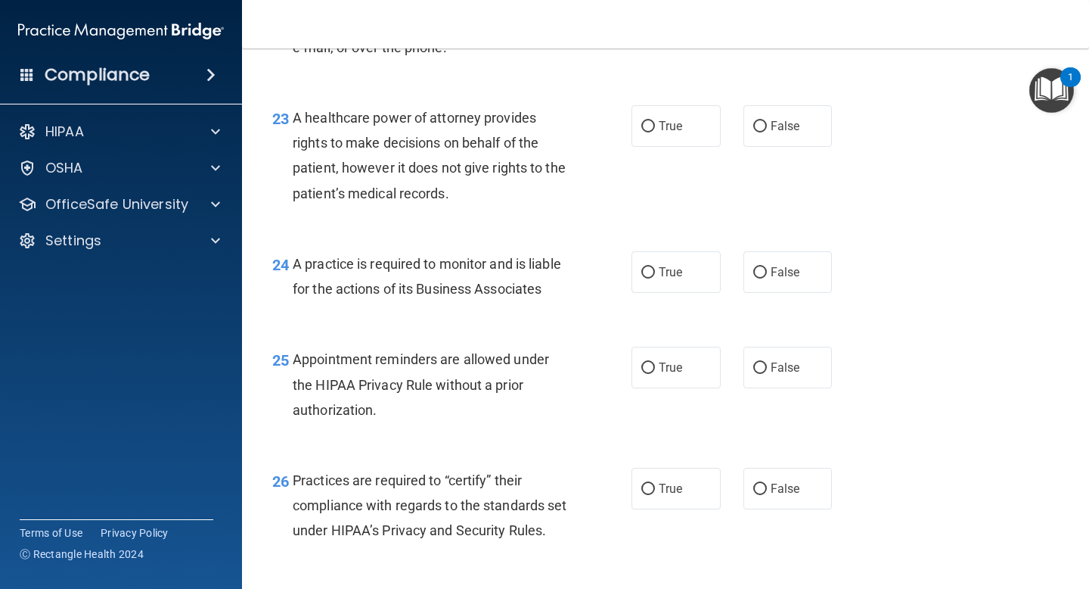
scroll to position [3208, 0]
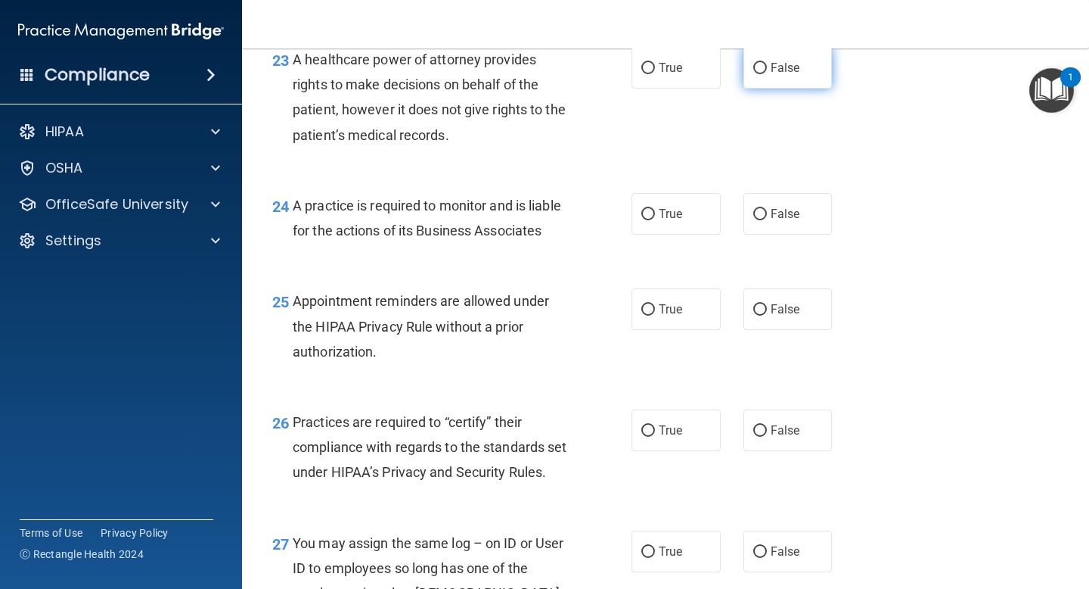
click at [764, 83] on label "False" at bounding box center [788, 68] width 89 height 42
click at [764, 74] on input "False" at bounding box center [761, 68] width 14 height 11
radio input "true"
click at [662, 235] on label "True" at bounding box center [676, 214] width 89 height 42
click at [655, 220] on input "True" at bounding box center [649, 214] width 14 height 11
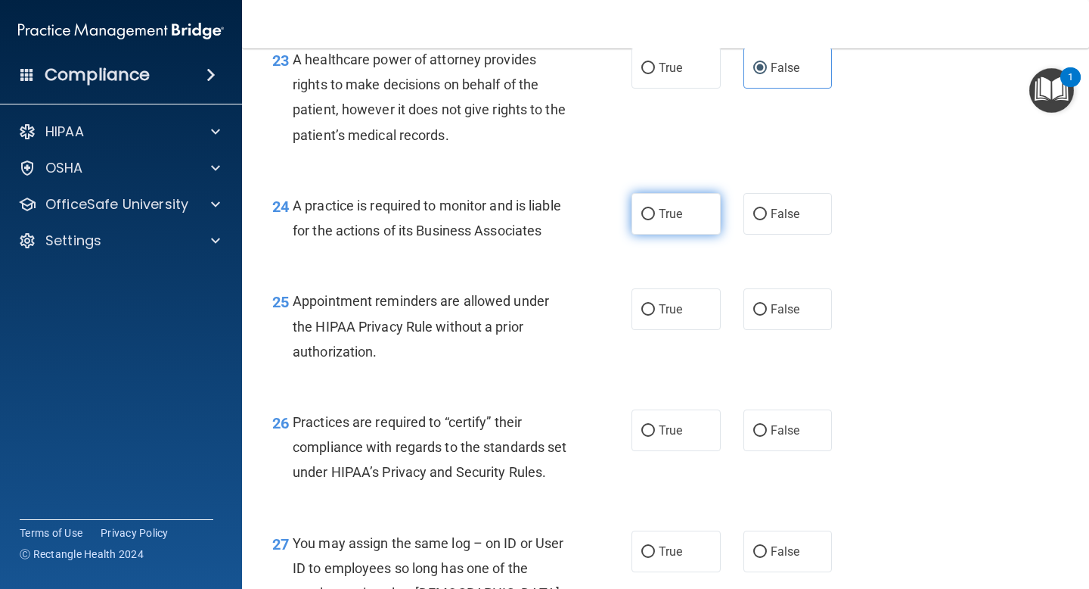
radio input "true"
click at [676, 316] on span "True" at bounding box center [670, 309] width 23 height 14
click at [655, 315] on input "True" at bounding box center [649, 309] width 14 height 11
radio input "true"
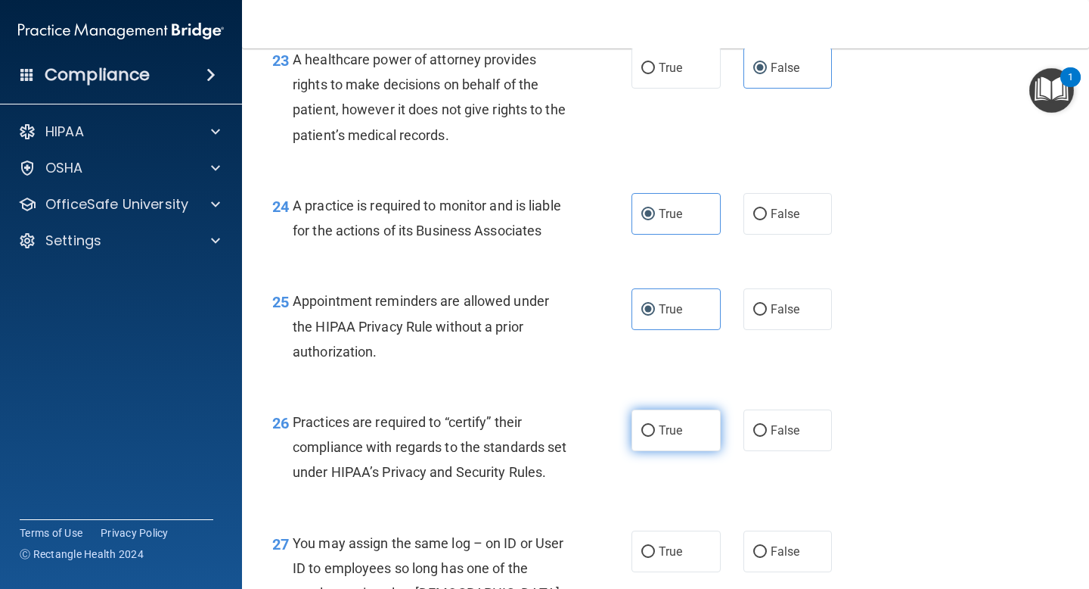
click at [651, 451] on label "True" at bounding box center [676, 430] width 89 height 42
click at [651, 437] on input "True" at bounding box center [649, 430] width 14 height 11
radio input "true"
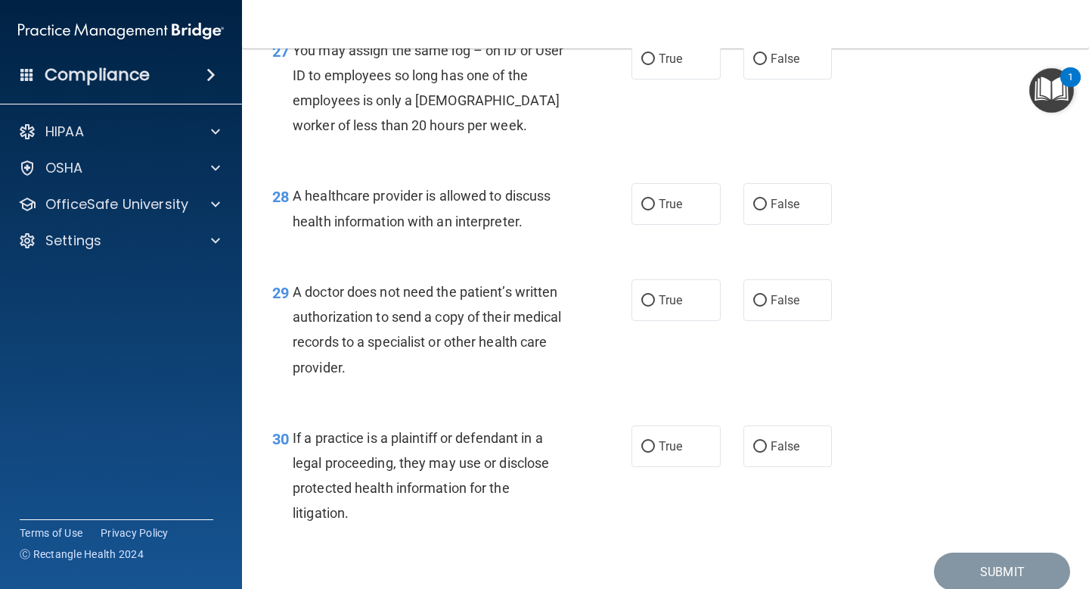
scroll to position [3722, 0]
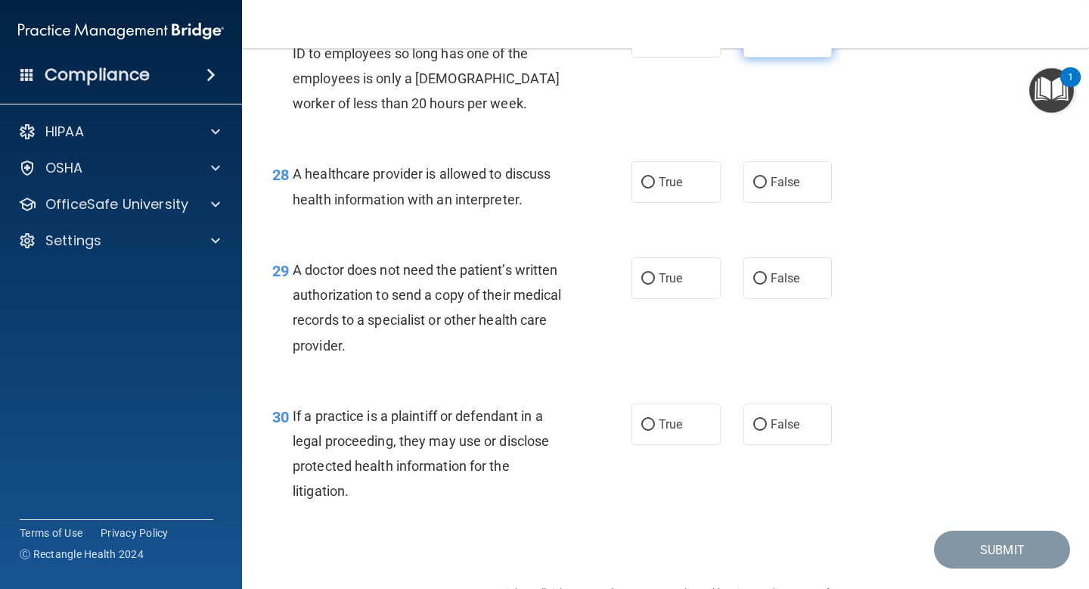
click at [756, 57] on label "False" at bounding box center [788, 37] width 89 height 42
click at [756, 43] on input "False" at bounding box center [761, 37] width 14 height 11
radio input "true"
click at [665, 189] on span "True" at bounding box center [670, 182] width 23 height 14
click at [655, 188] on input "True" at bounding box center [649, 182] width 14 height 11
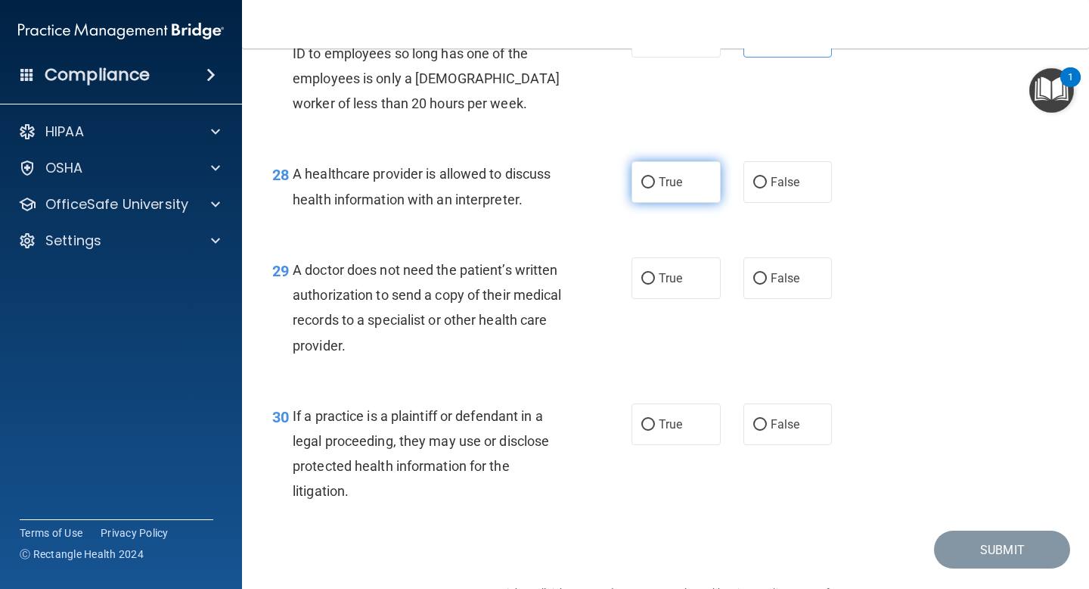
radio input "true"
click at [670, 285] on span "True" at bounding box center [670, 278] width 23 height 14
click at [655, 284] on input "True" at bounding box center [649, 278] width 14 height 11
radio input "true"
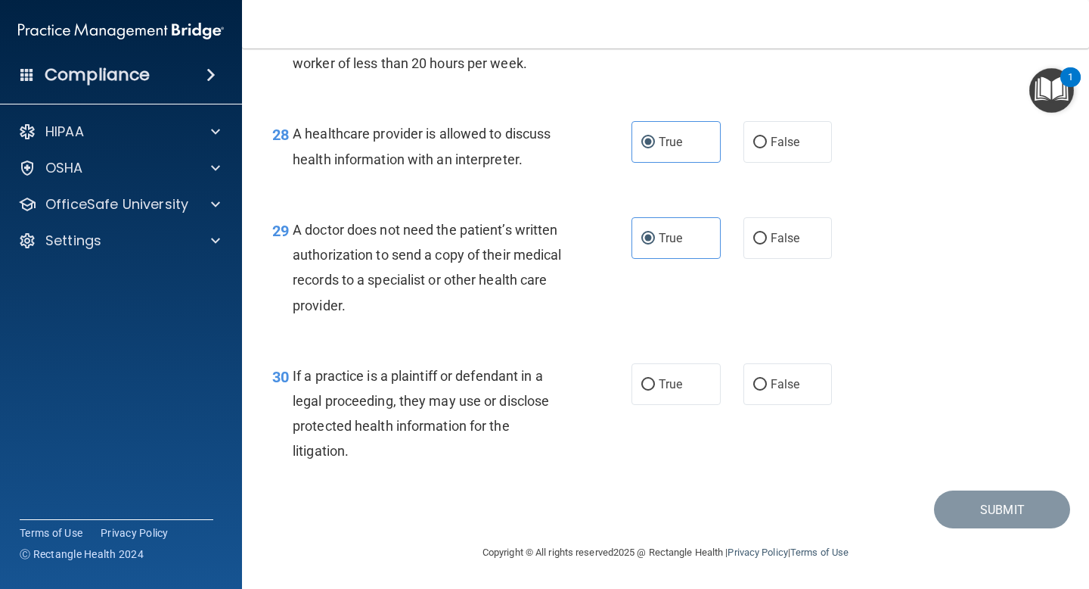
scroll to position [3839, 0]
click at [698, 379] on label "True" at bounding box center [676, 384] width 89 height 42
click at [655, 379] on input "True" at bounding box center [649, 384] width 14 height 11
radio input "true"
click at [1008, 499] on button "Submit" at bounding box center [1002, 509] width 136 height 39
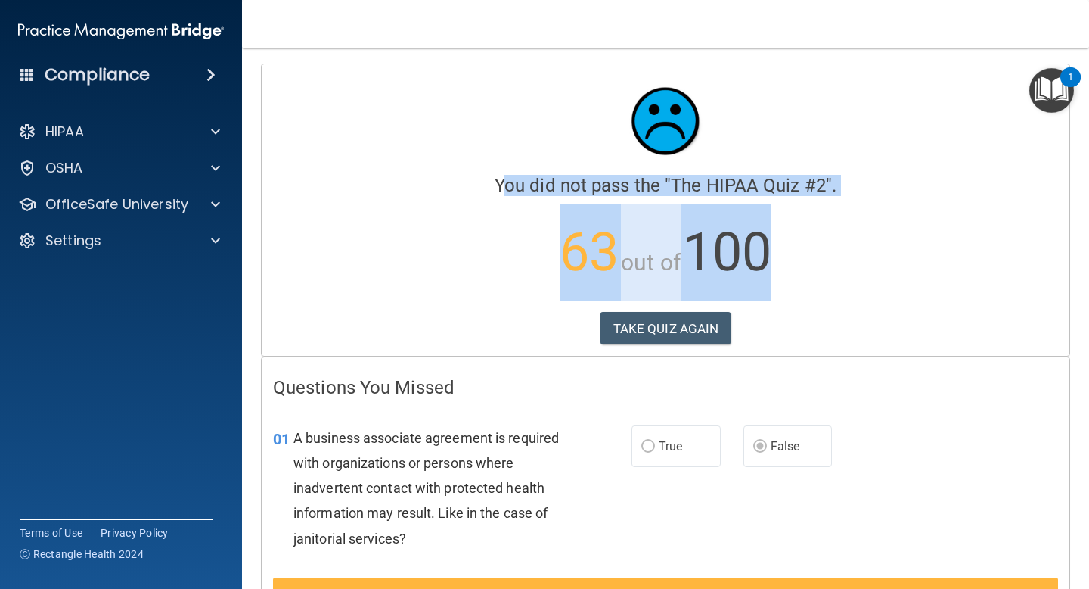
drag, startPoint x: 1039, startPoint y: 175, endPoint x: 1027, endPoint y: 241, distance: 66.9
click at [1027, 241] on div "You did not pass the " The HIPAA Quiz #2 ". 63 out of 100 TAKE QUIZ AGAIN" at bounding box center [665, 189] width 785 height 226
click at [1018, 271] on p "63 out of 100" at bounding box center [665, 253] width 785 height 98
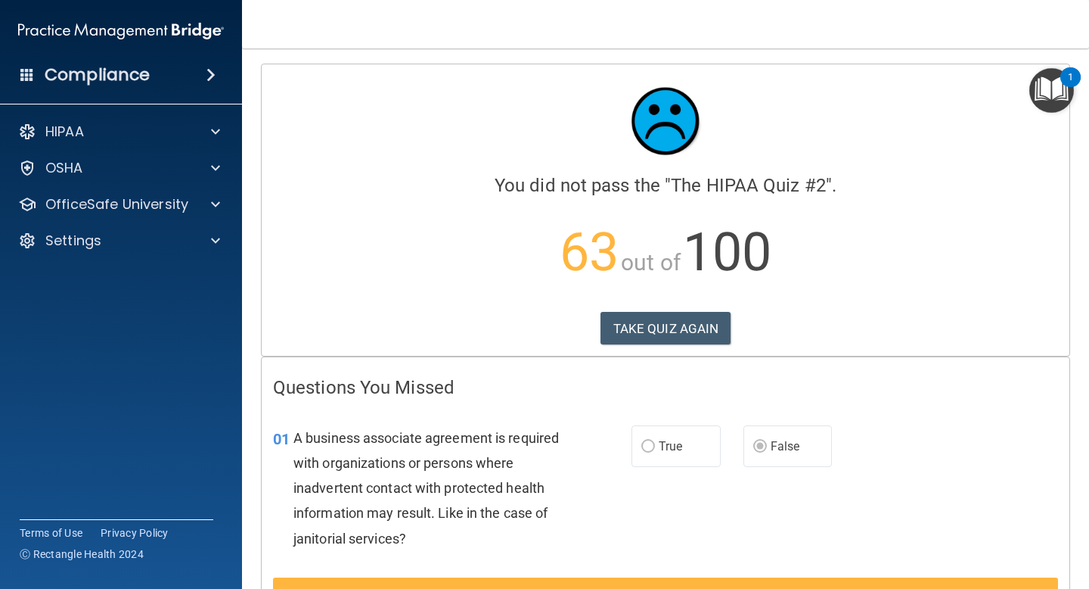
drag, startPoint x: 1018, startPoint y: 280, endPoint x: 1005, endPoint y: 349, distance: 69.9
click at [1005, 349] on div "Calculating your score.... You did not pass the " The HIPAA Quiz #2 ". 63 out o…" at bounding box center [666, 209] width 808 height 291
click at [714, 314] on button "TAKE QUIZ AGAIN" at bounding box center [666, 328] width 131 height 33
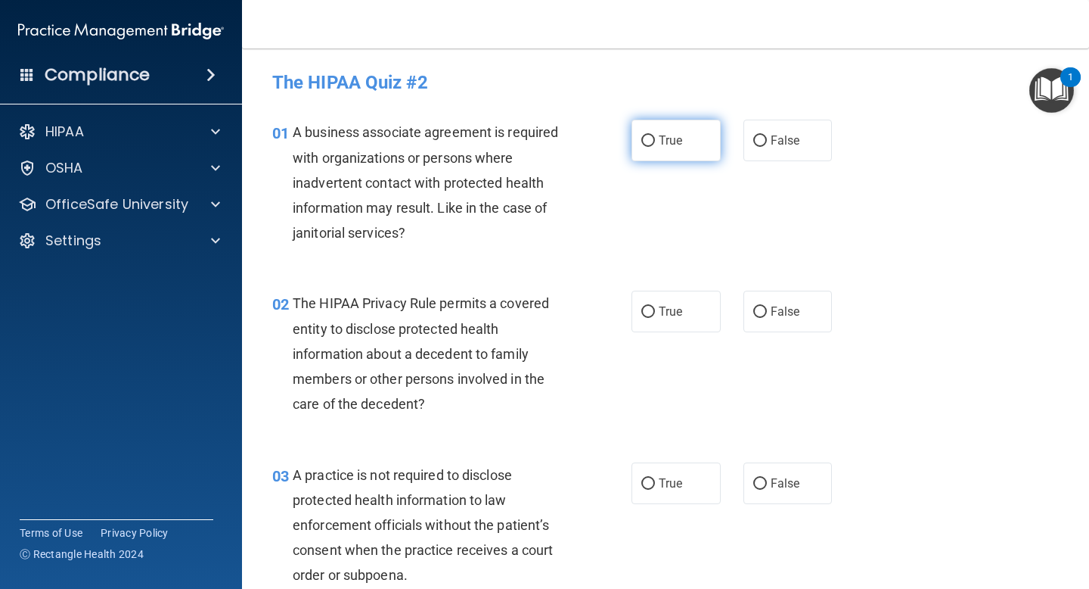
click at [667, 148] on label "True" at bounding box center [676, 141] width 89 height 42
click at [655, 147] on input "True" at bounding box center [649, 140] width 14 height 11
radio input "true"
click at [788, 295] on label "False" at bounding box center [788, 312] width 89 height 42
click at [767, 306] on input "False" at bounding box center [761, 311] width 14 height 11
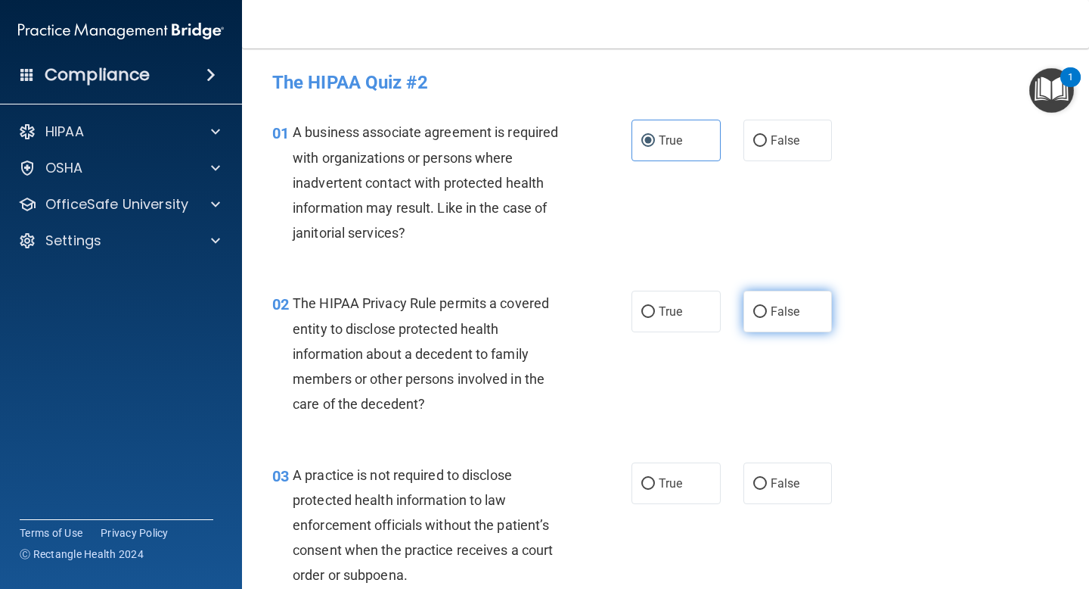
radio input "true"
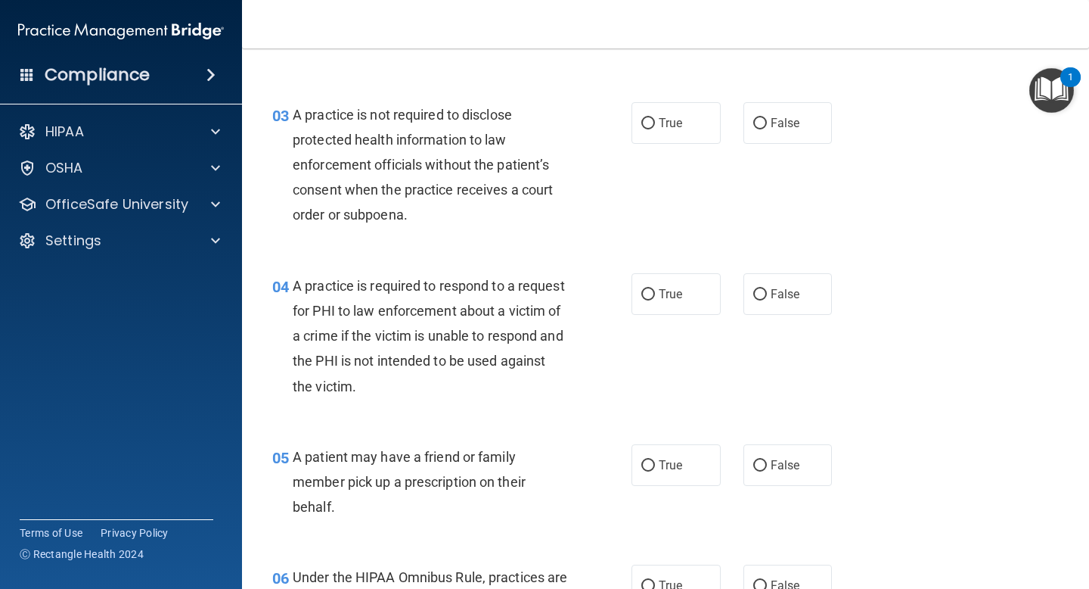
scroll to position [357, 0]
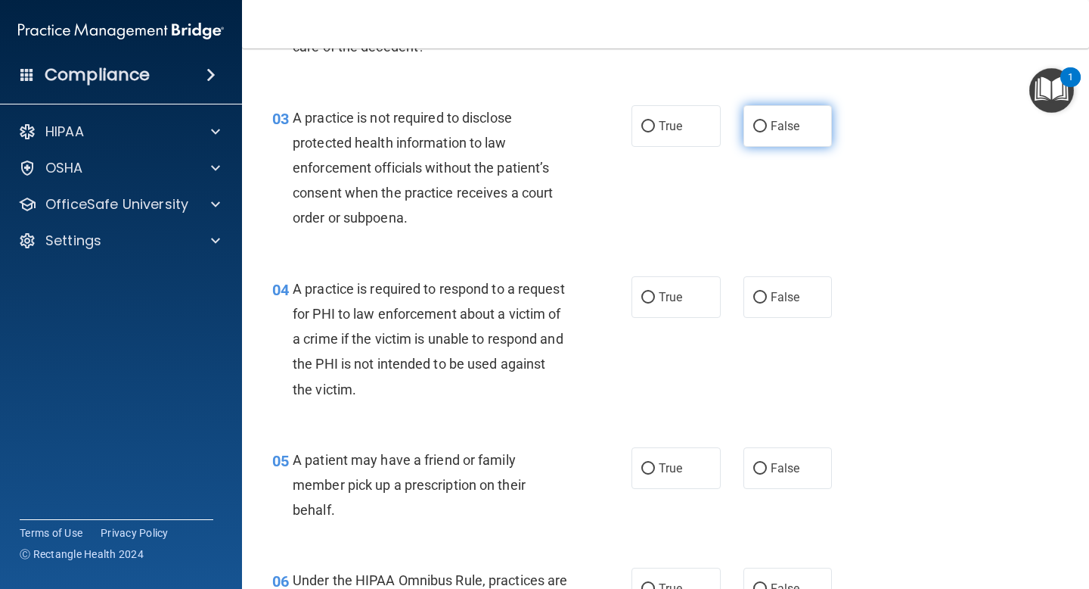
click at [789, 134] on label "False" at bounding box center [788, 126] width 89 height 42
click at [767, 132] on input "False" at bounding box center [761, 126] width 14 height 11
radio input "true"
click at [683, 290] on label "True" at bounding box center [676, 297] width 89 height 42
click at [655, 292] on input "True" at bounding box center [649, 297] width 14 height 11
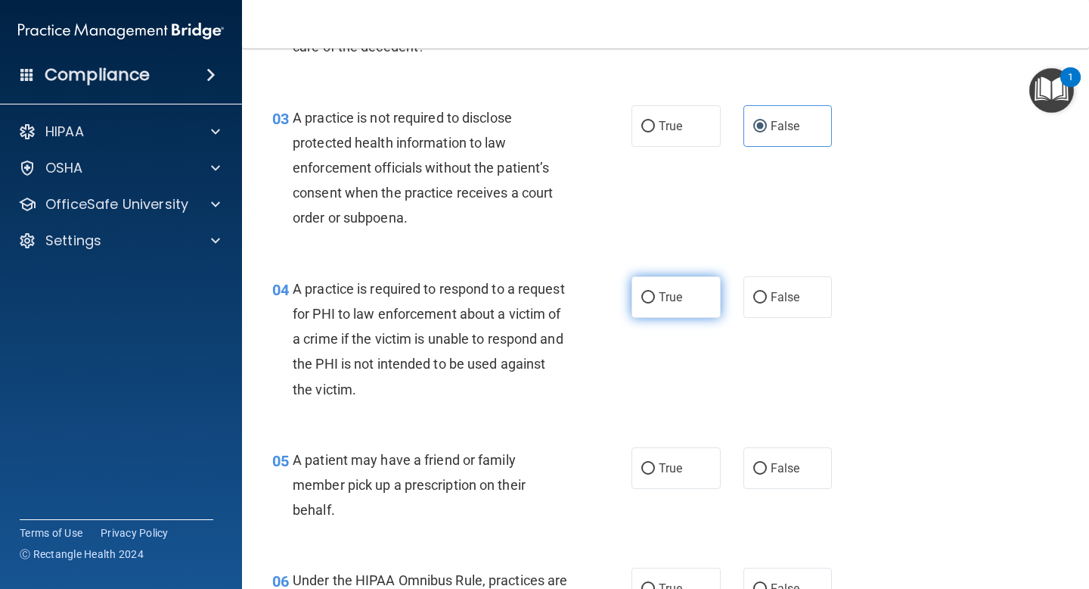
radio input "true"
click at [758, 461] on label "False" at bounding box center [788, 468] width 89 height 42
click at [758, 463] on input "False" at bounding box center [761, 468] width 14 height 11
radio input "true"
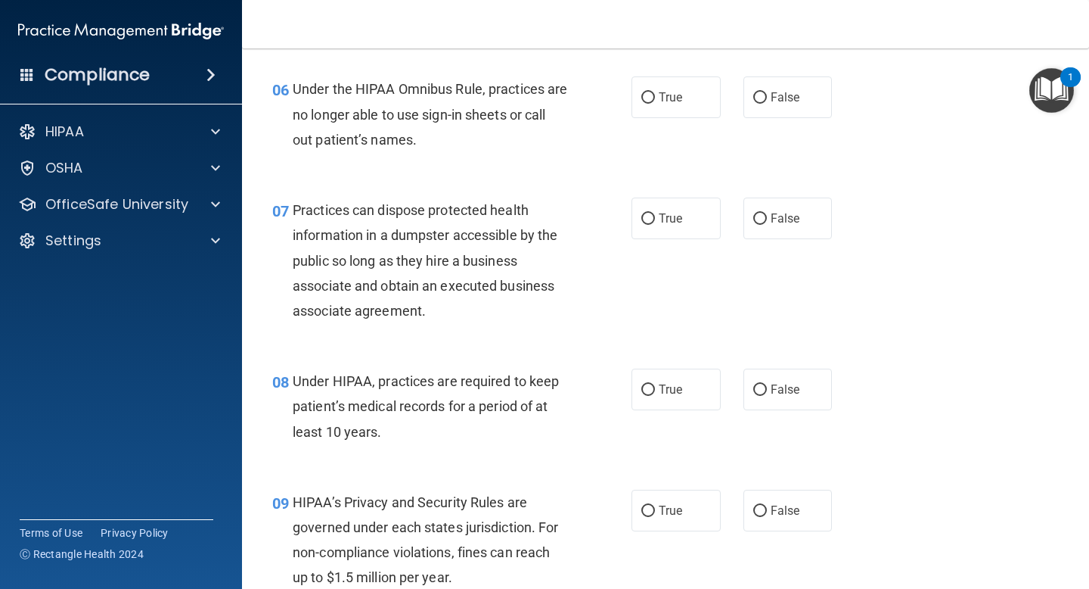
scroll to position [851, 0]
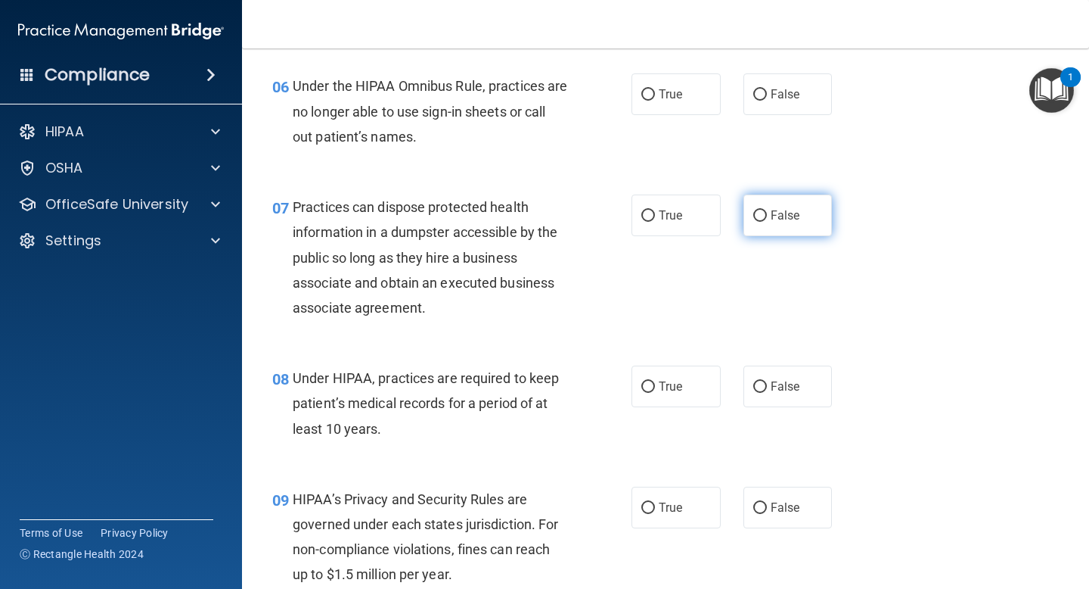
click at [762, 209] on label "False" at bounding box center [788, 215] width 89 height 42
click at [762, 210] on input "False" at bounding box center [761, 215] width 14 height 11
radio input "true"
click at [757, 375] on label "False" at bounding box center [788, 386] width 89 height 42
click at [757, 381] on input "False" at bounding box center [761, 386] width 14 height 11
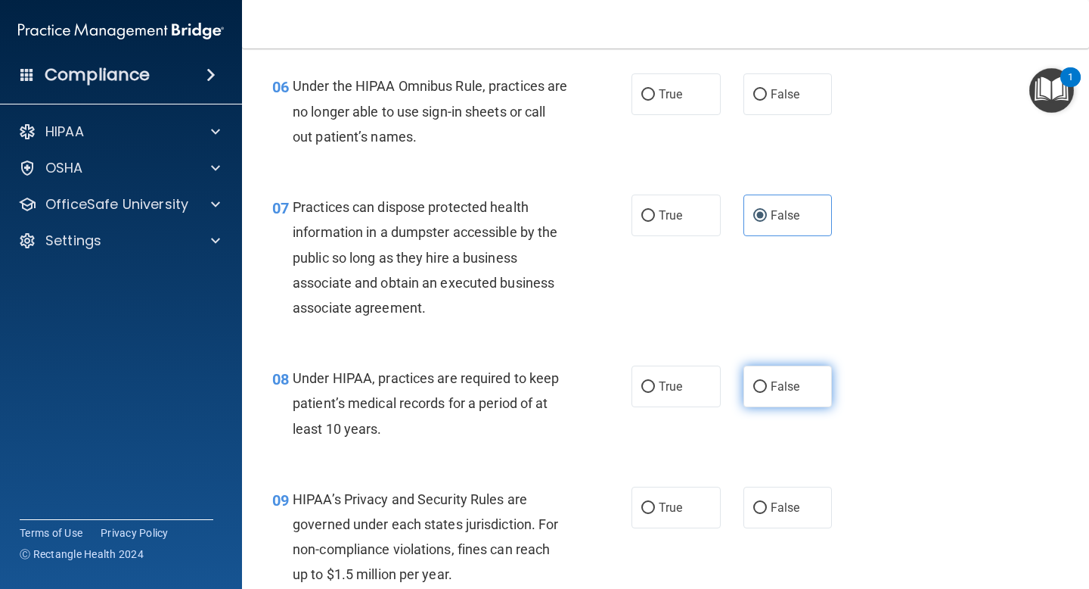
radio input "true"
click at [785, 498] on label "False" at bounding box center [788, 507] width 89 height 42
click at [767, 502] on input "False" at bounding box center [761, 507] width 14 height 11
radio input "true"
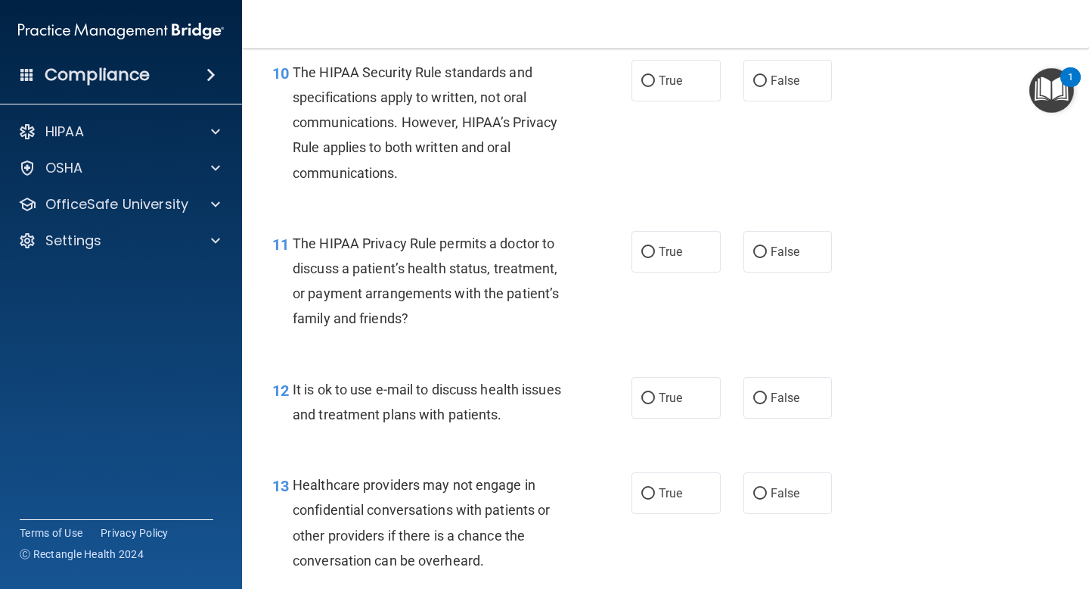
scroll to position [1421, 0]
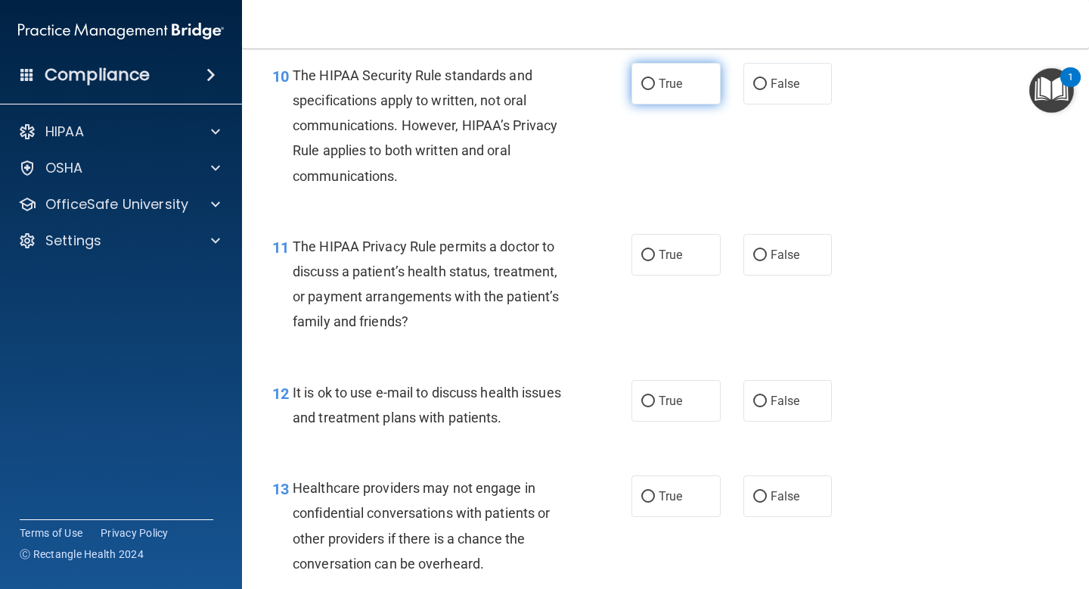
click at [659, 97] on label "True" at bounding box center [676, 84] width 89 height 42
click at [655, 90] on input "True" at bounding box center [649, 84] width 14 height 11
radio input "true"
click at [646, 244] on label "True" at bounding box center [676, 255] width 89 height 42
click at [646, 250] on input "True" at bounding box center [649, 255] width 14 height 11
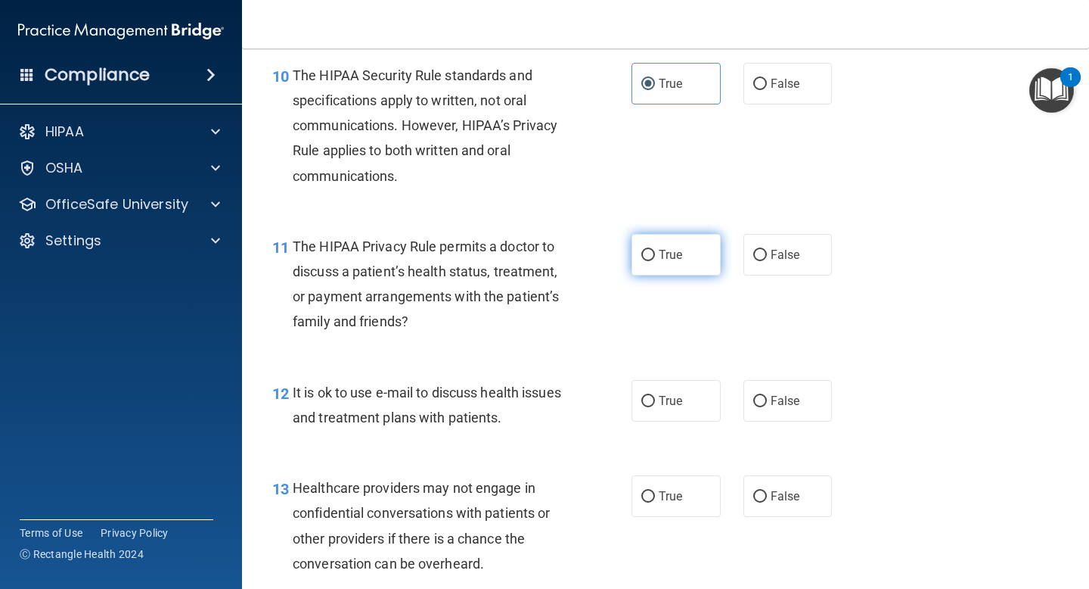
radio input "true"
click at [674, 393] on label "True" at bounding box center [676, 401] width 89 height 42
click at [655, 396] on input "True" at bounding box center [649, 401] width 14 height 11
radio input "true"
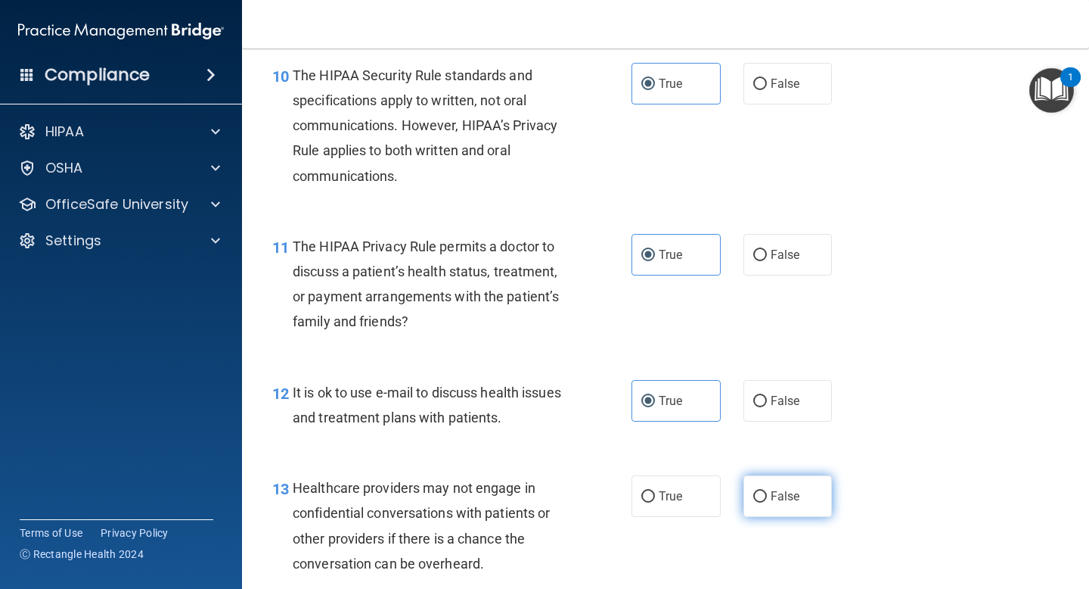
click at [758, 488] on label "False" at bounding box center [788, 496] width 89 height 42
click at [758, 491] on input "False" at bounding box center [761, 496] width 14 height 11
radio input "true"
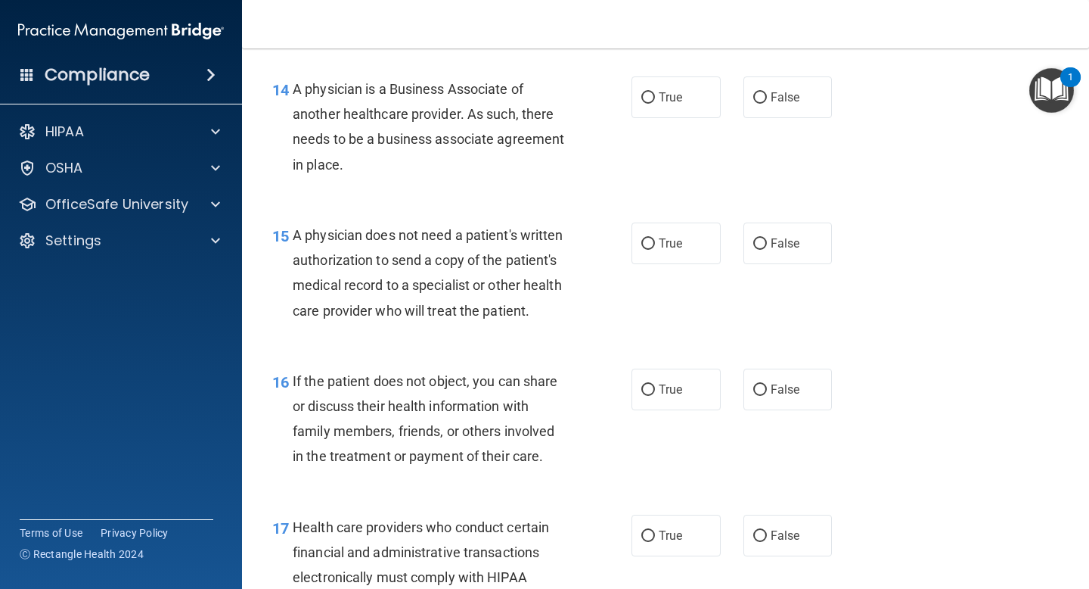
scroll to position [1959, 0]
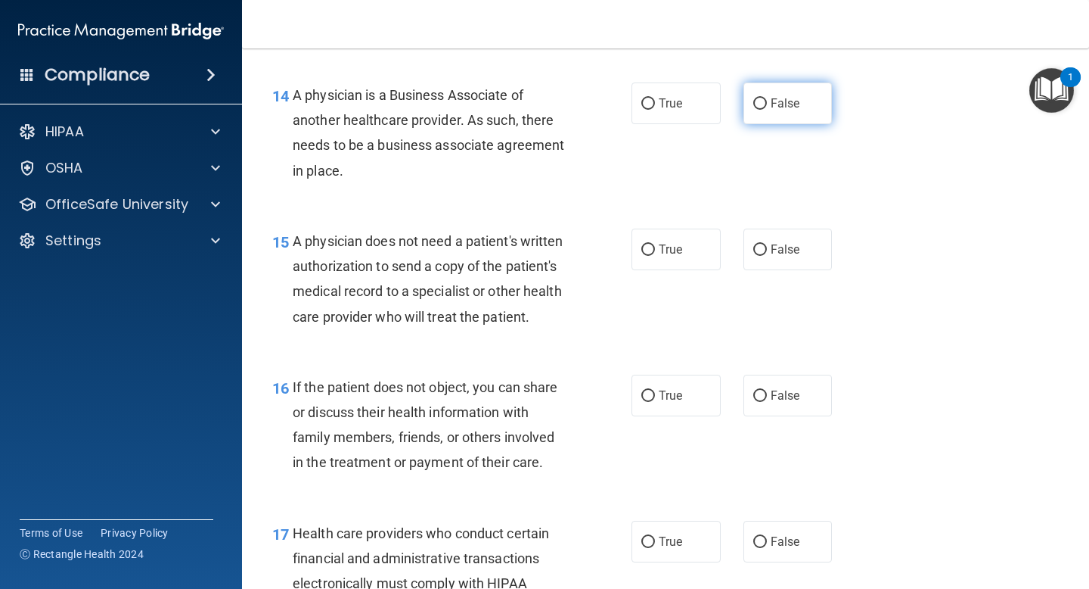
click at [755, 101] on input "False" at bounding box center [761, 103] width 14 height 11
radio input "true"
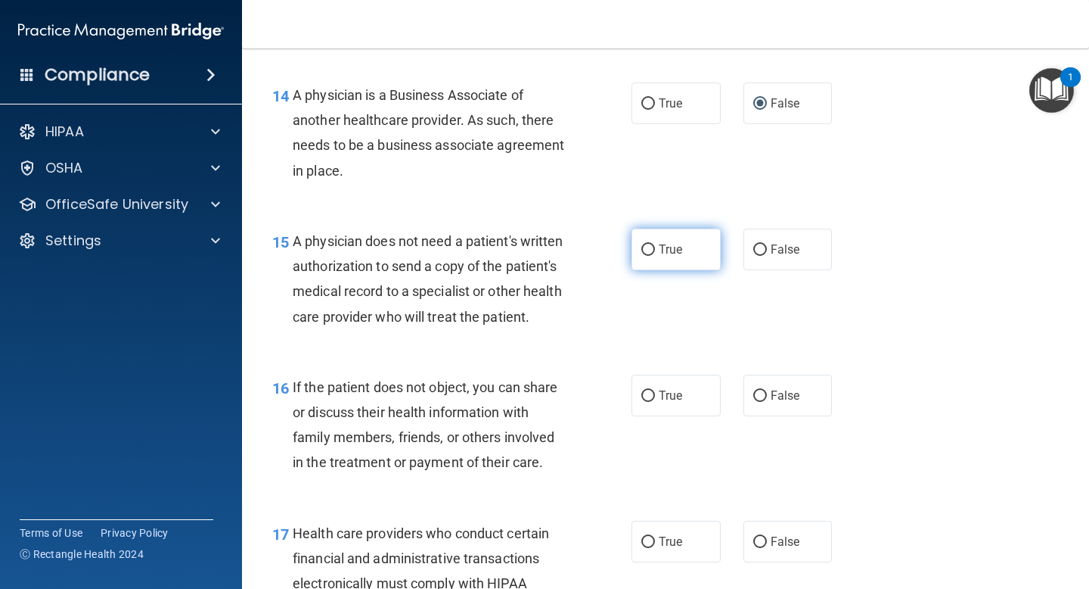
click at [686, 235] on label "True" at bounding box center [676, 249] width 89 height 42
click at [655, 244] on input "True" at bounding box center [649, 249] width 14 height 11
radio input "true"
click at [670, 402] on span "True" at bounding box center [670, 395] width 23 height 14
click at [655, 402] on input "True" at bounding box center [649, 395] width 14 height 11
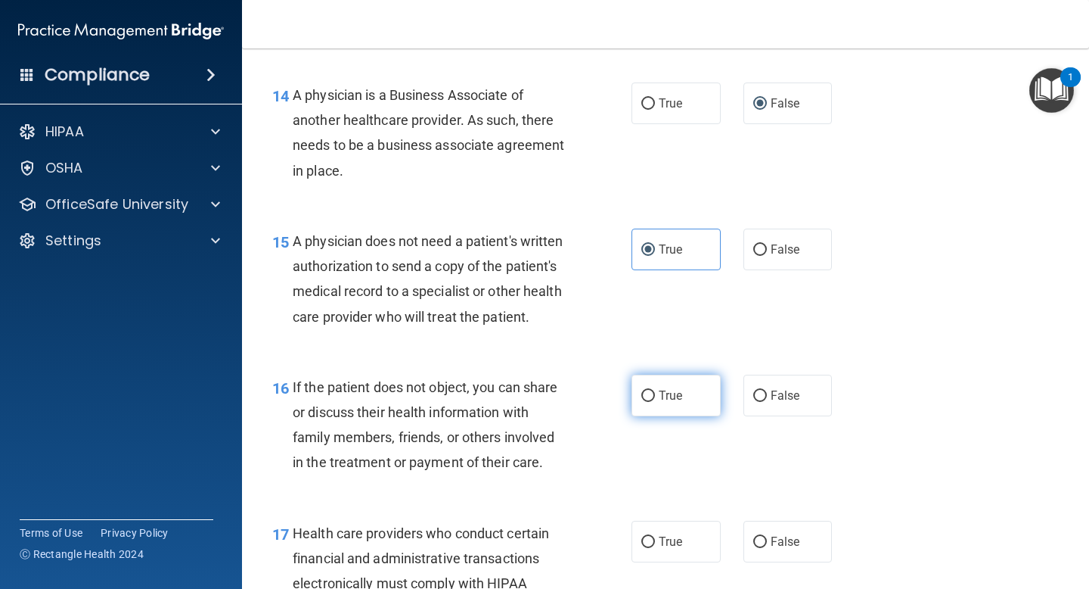
radio input "true"
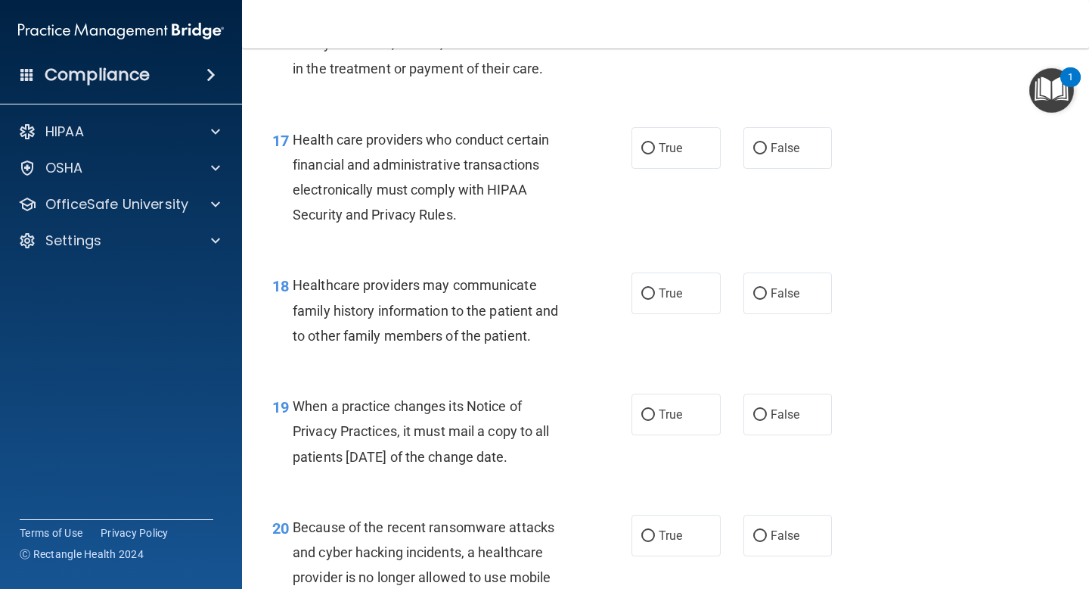
scroll to position [2383, 0]
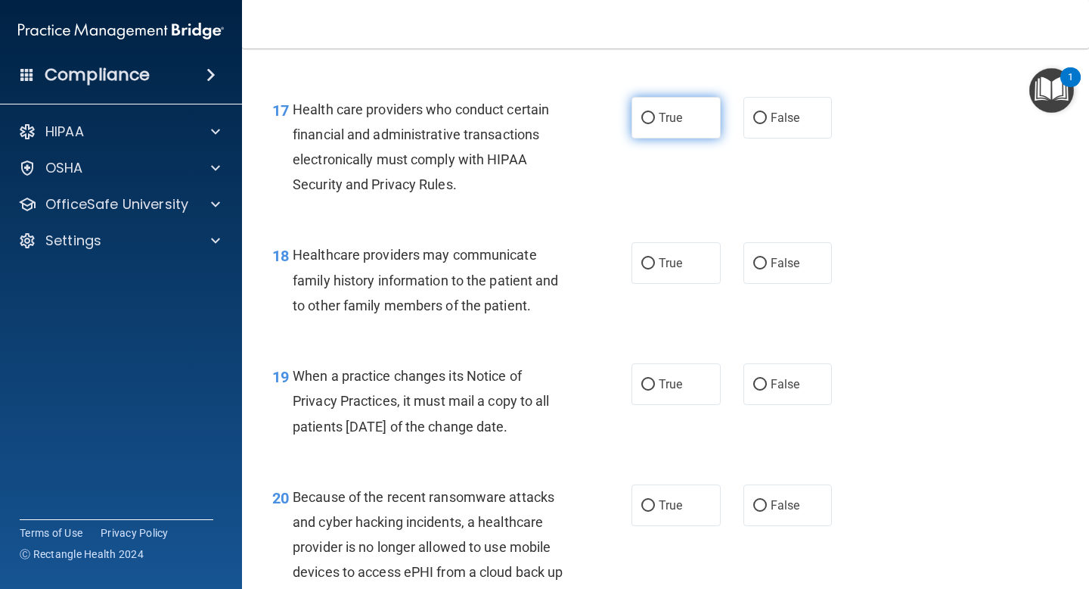
click at [675, 125] on span "True" at bounding box center [670, 117] width 23 height 14
click at [655, 124] on input "True" at bounding box center [649, 118] width 14 height 11
radio input "true"
click at [756, 269] on input "False" at bounding box center [761, 263] width 14 height 11
radio input "true"
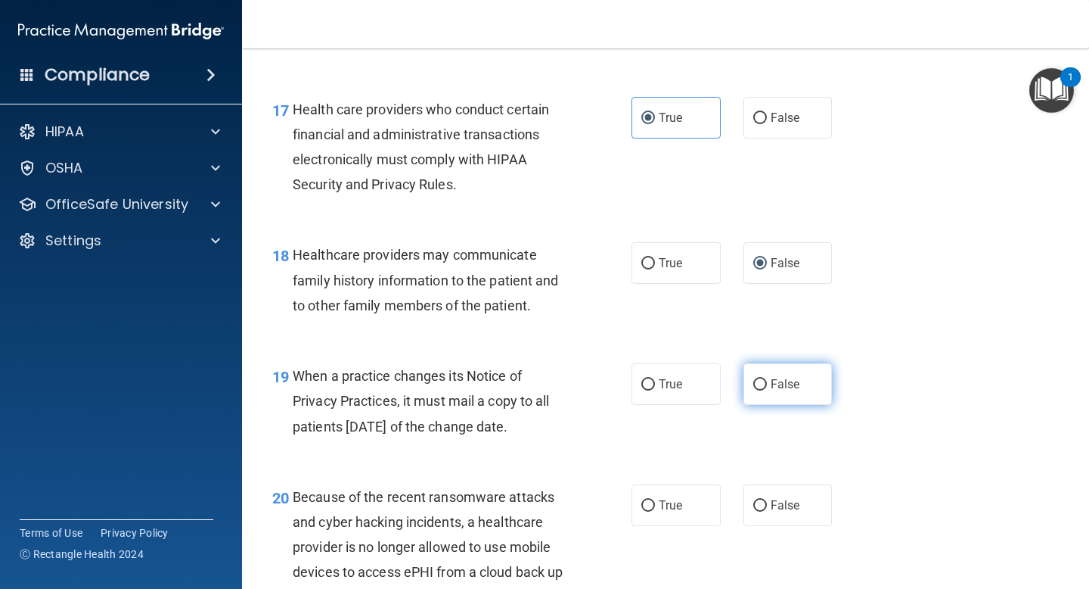
click at [744, 402] on label "False" at bounding box center [788, 384] width 89 height 42
click at [754, 390] on input "False" at bounding box center [761, 384] width 14 height 11
radio input "true"
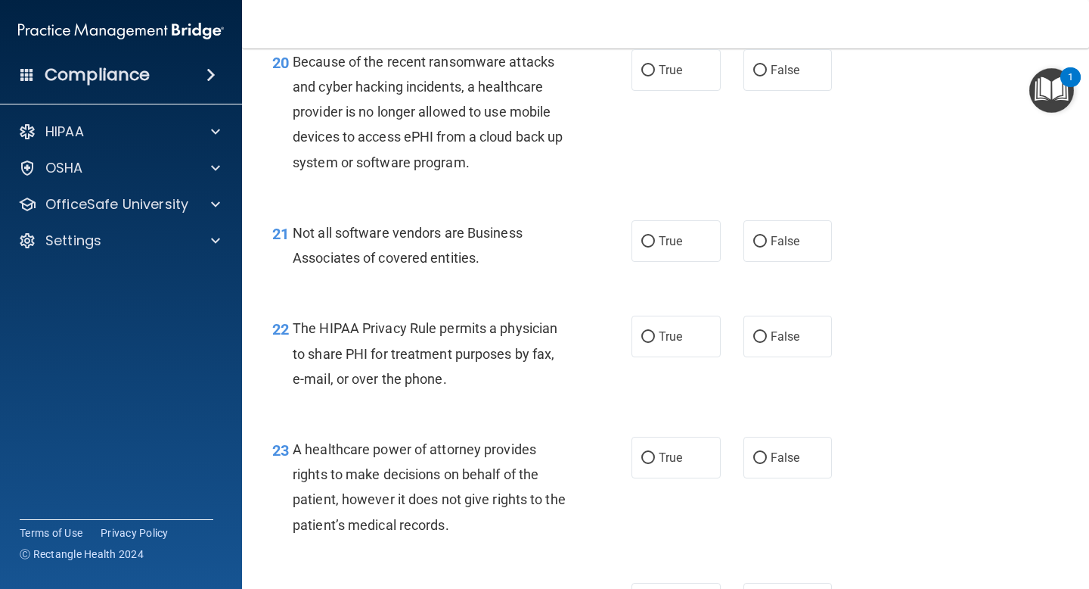
scroll to position [2815, 0]
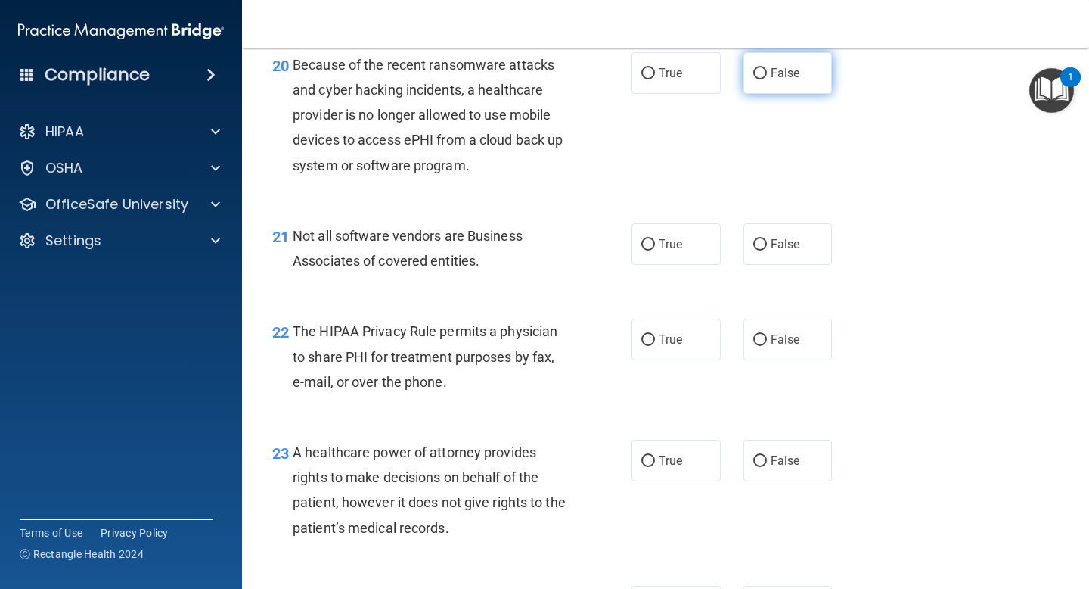
click at [778, 80] on span "False" at bounding box center [786, 73] width 30 height 14
click at [767, 79] on input "False" at bounding box center [761, 73] width 14 height 11
radio input "true"
click at [682, 265] on label "True" at bounding box center [676, 244] width 89 height 42
click at [655, 250] on input "True" at bounding box center [649, 244] width 14 height 11
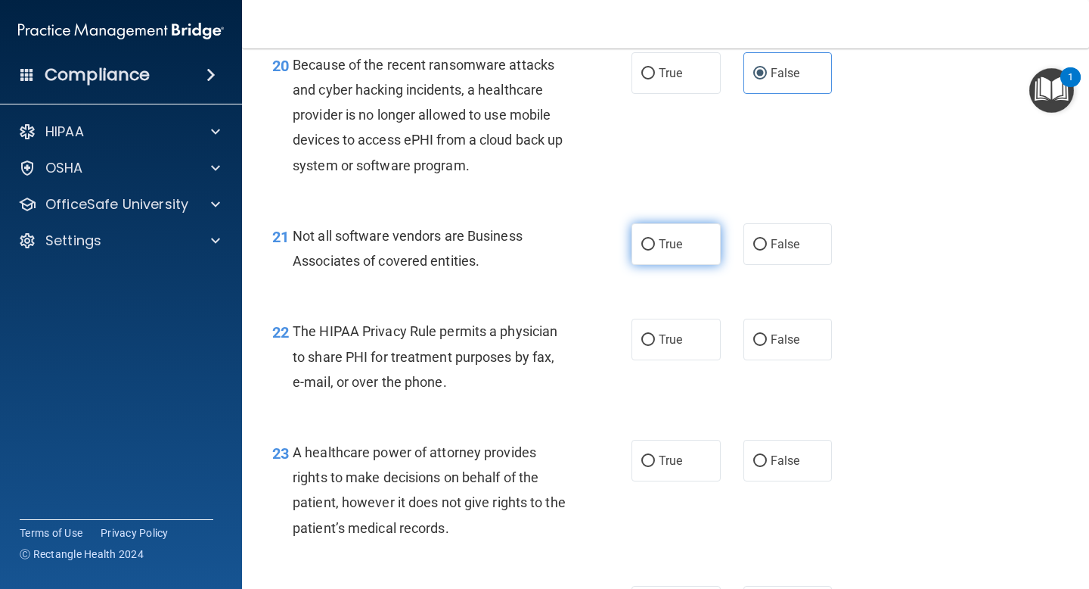
radio input "true"
click at [668, 346] on span "True" at bounding box center [670, 339] width 23 height 14
click at [655, 346] on input "True" at bounding box center [649, 339] width 14 height 11
radio input "true"
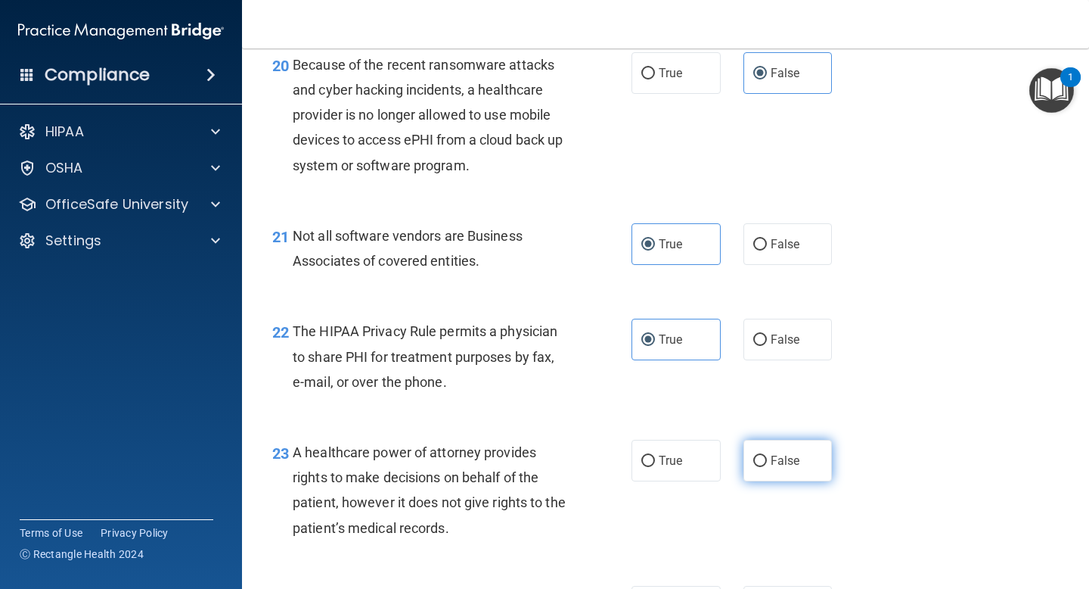
click at [772, 477] on label "False" at bounding box center [788, 461] width 89 height 42
click at [767, 467] on input "False" at bounding box center [761, 460] width 14 height 11
radio input "true"
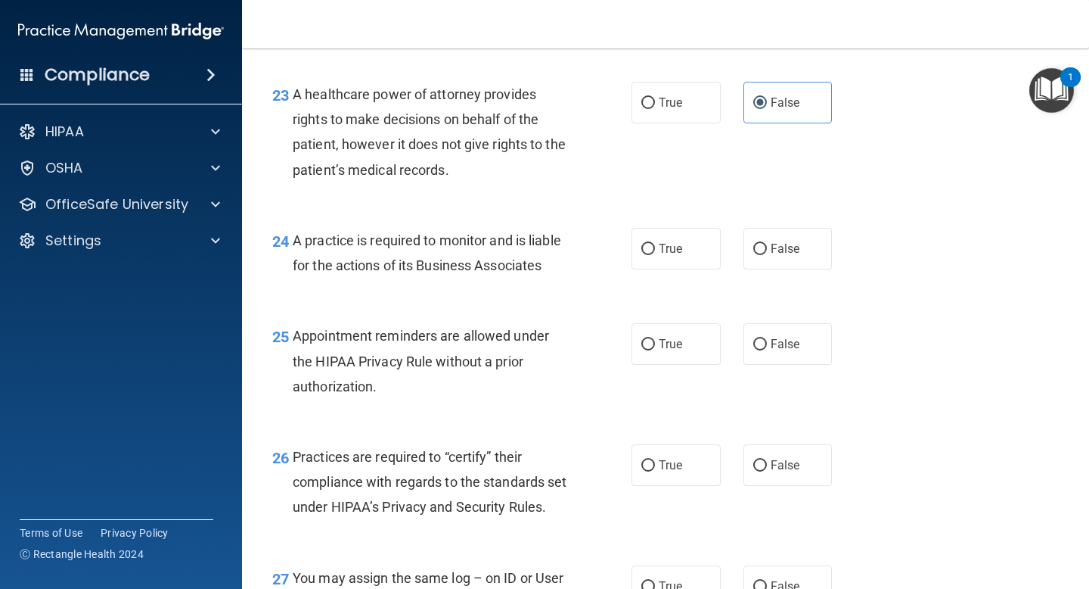
scroll to position [3130, 0]
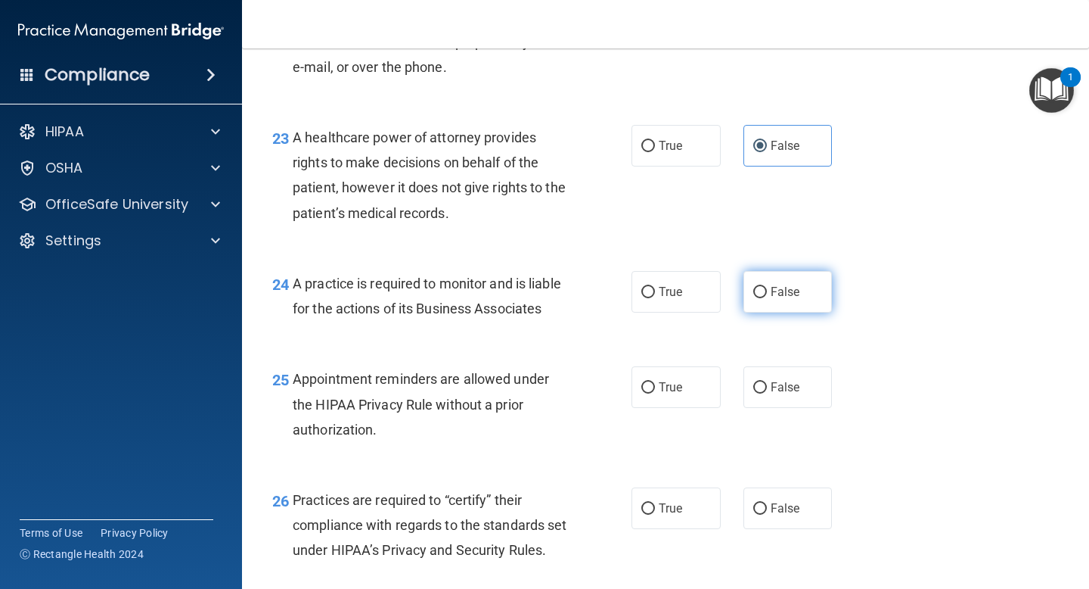
click at [781, 301] on label "False" at bounding box center [788, 292] width 89 height 42
click at [767, 298] on input "False" at bounding box center [761, 292] width 14 height 11
radio input "true"
click at [672, 408] on label "True" at bounding box center [676, 387] width 89 height 42
click at [655, 393] on input "True" at bounding box center [649, 387] width 14 height 11
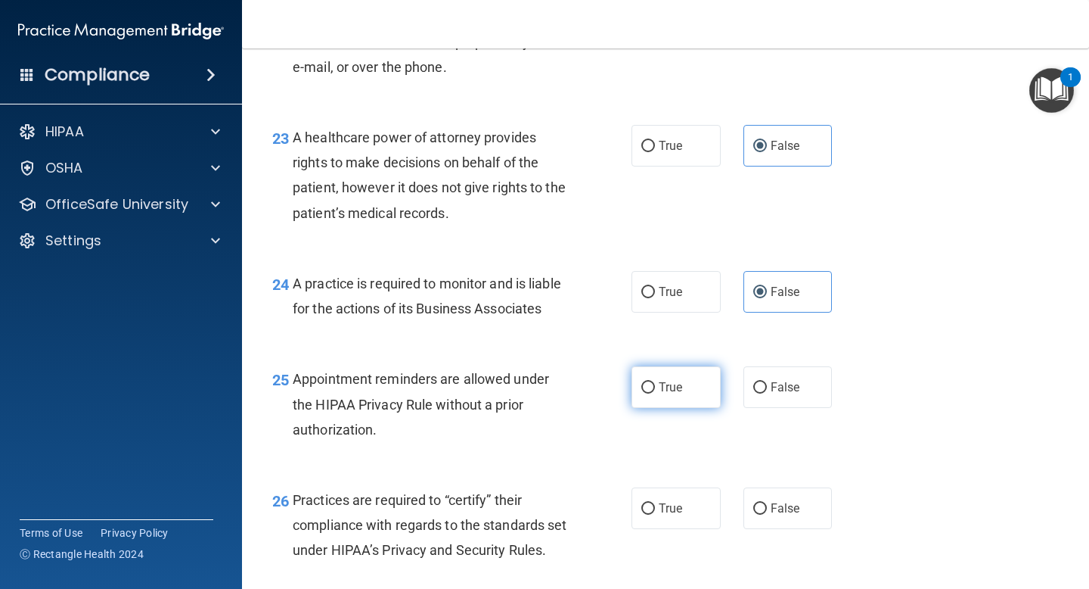
radio input "true"
click at [758, 529] on label "False" at bounding box center [788, 508] width 89 height 42
click at [758, 514] on input "False" at bounding box center [761, 508] width 14 height 11
radio input "true"
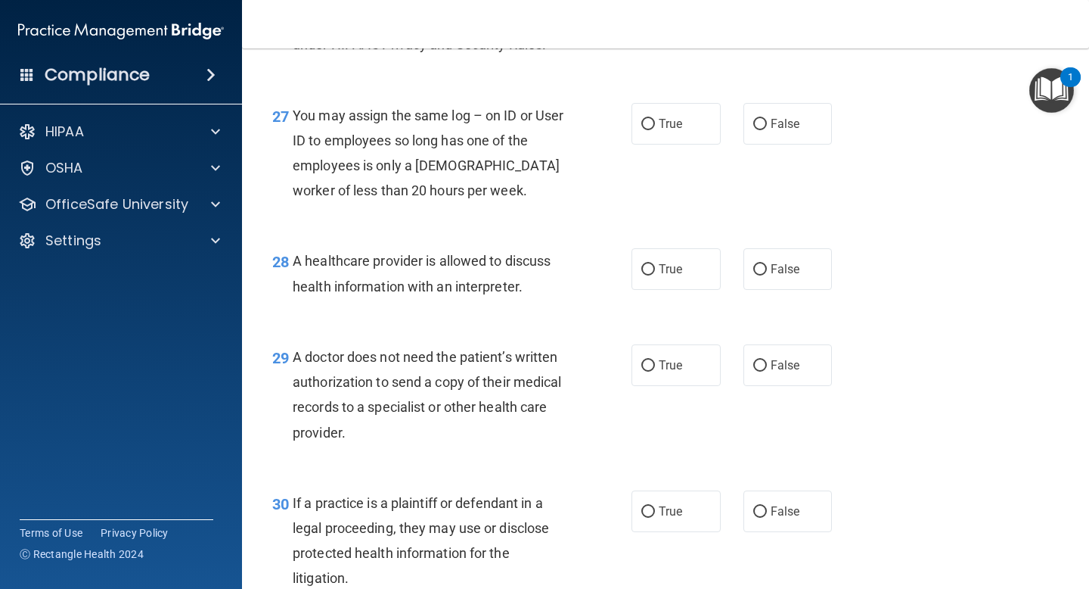
scroll to position [3650, 0]
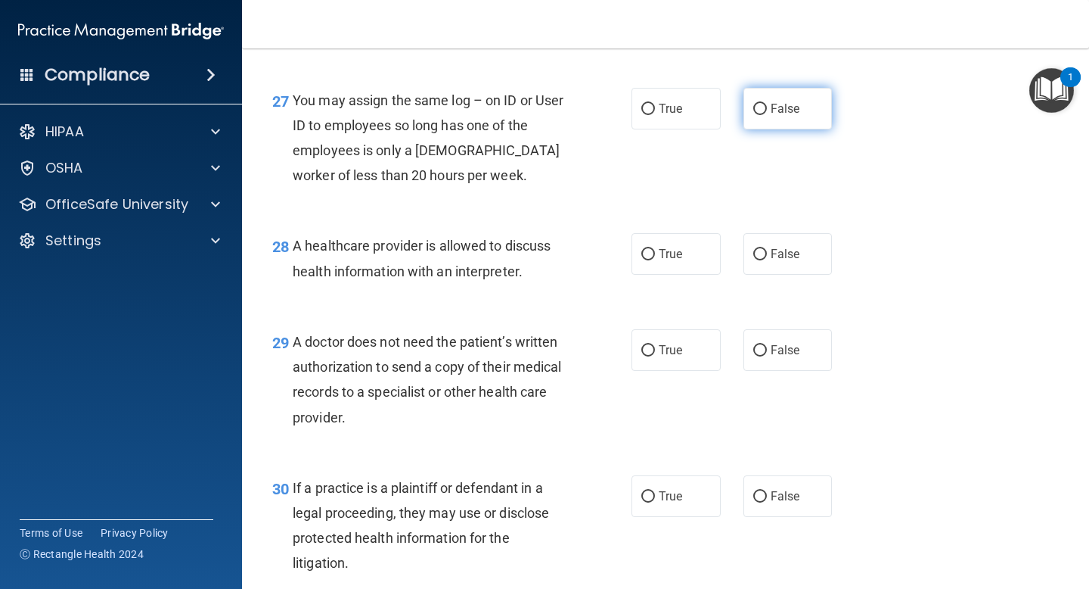
click at [771, 116] on span "False" at bounding box center [786, 108] width 30 height 14
click at [767, 115] on input "False" at bounding box center [761, 109] width 14 height 11
radio input "true"
click at [676, 275] on label "True" at bounding box center [676, 254] width 89 height 42
click at [655, 260] on input "True" at bounding box center [649, 254] width 14 height 11
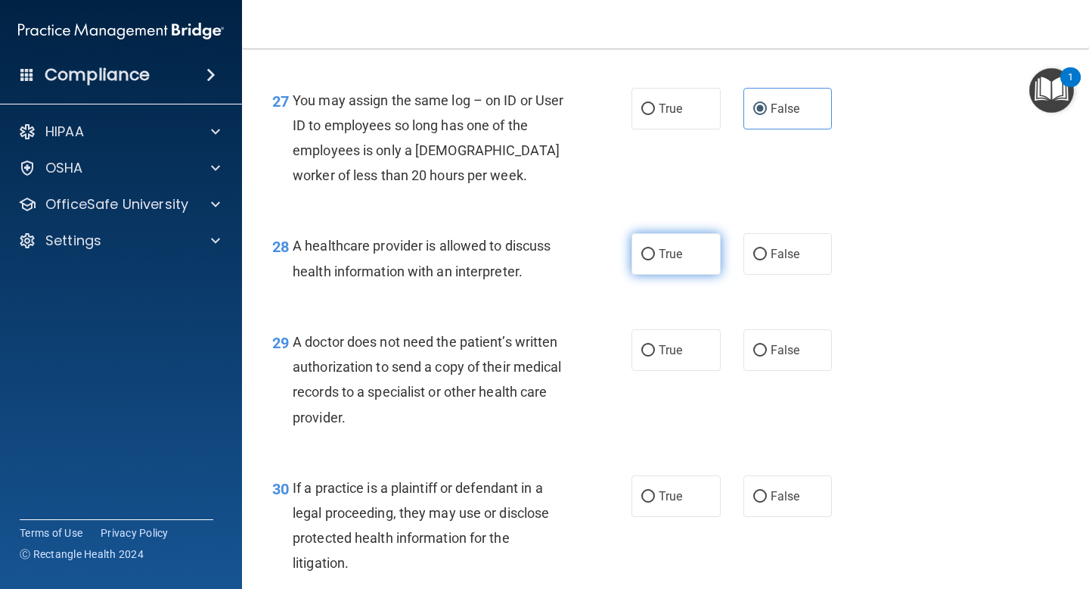
radio input "true"
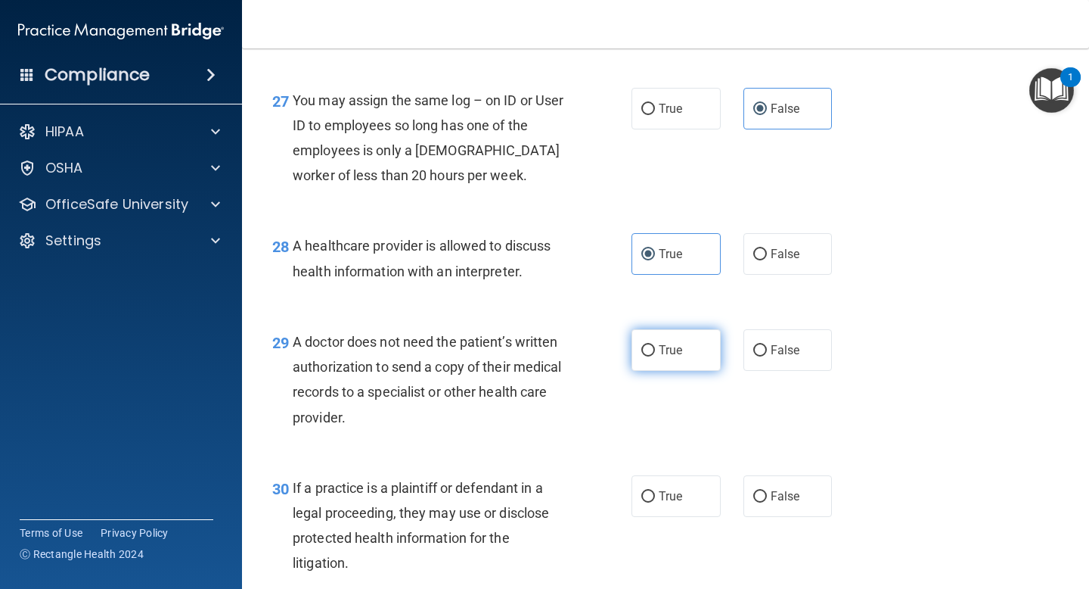
click at [660, 357] on span "True" at bounding box center [670, 350] width 23 height 14
click at [655, 356] on input "True" at bounding box center [649, 350] width 14 height 11
radio input "true"
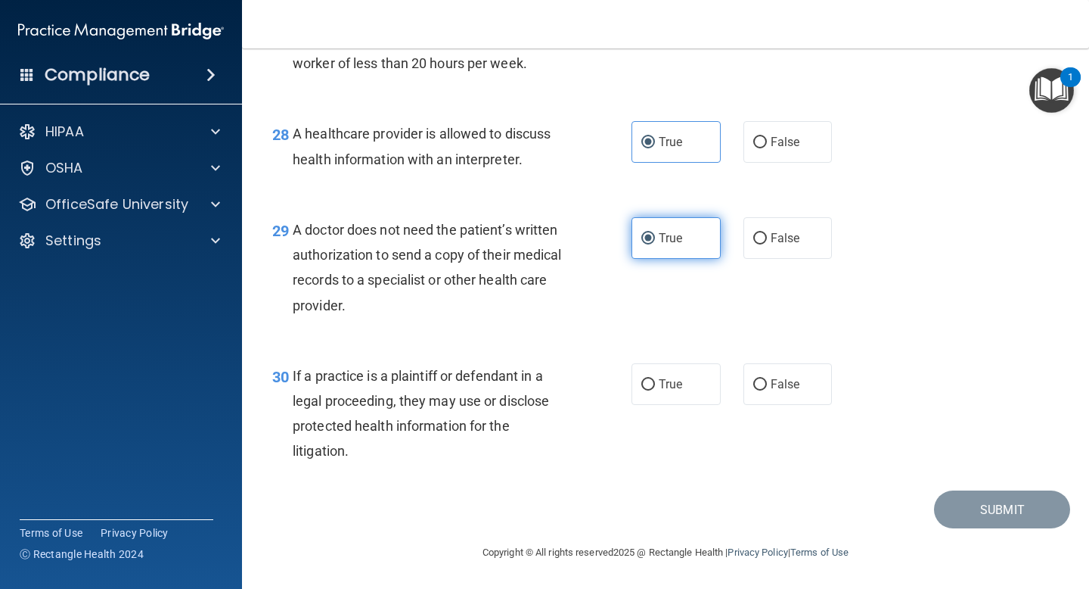
scroll to position [3839, 0]
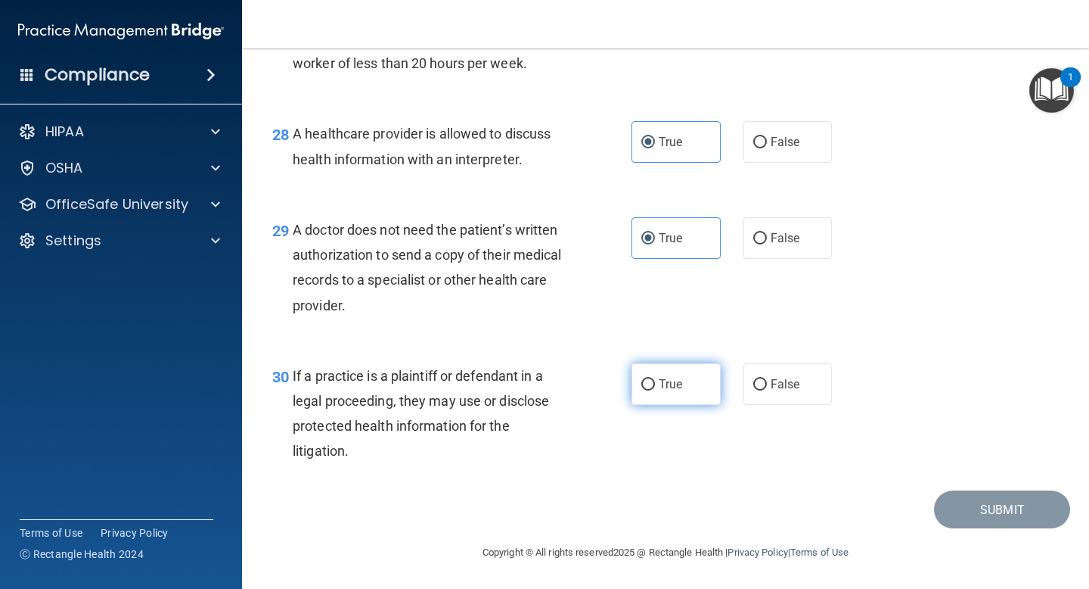
click at [682, 390] on label "True" at bounding box center [676, 384] width 89 height 42
click at [655, 390] on input "True" at bounding box center [649, 384] width 14 height 11
radio input "true"
click at [970, 297] on div "29 A doctor does not need the patient’s written authorization to send a copy of…" at bounding box center [665, 271] width 809 height 146
drag, startPoint x: 1018, startPoint y: 325, endPoint x: 1036, endPoint y: 269, distance: 57.9
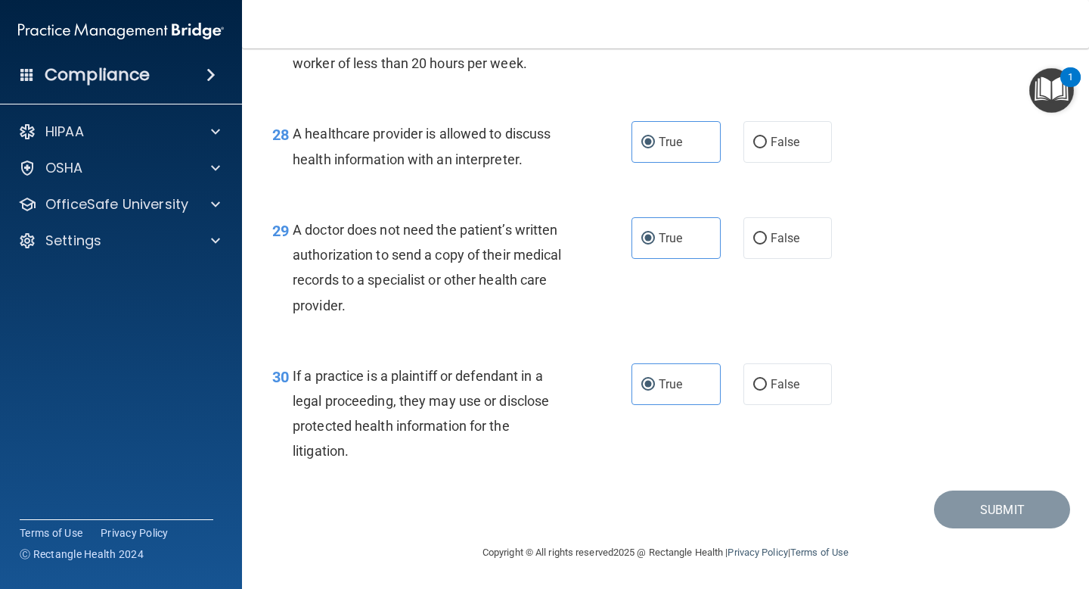
click at [1036, 272] on div "29 A doctor does not need the patient’s written authorization to send a copy of…" at bounding box center [665, 271] width 809 height 146
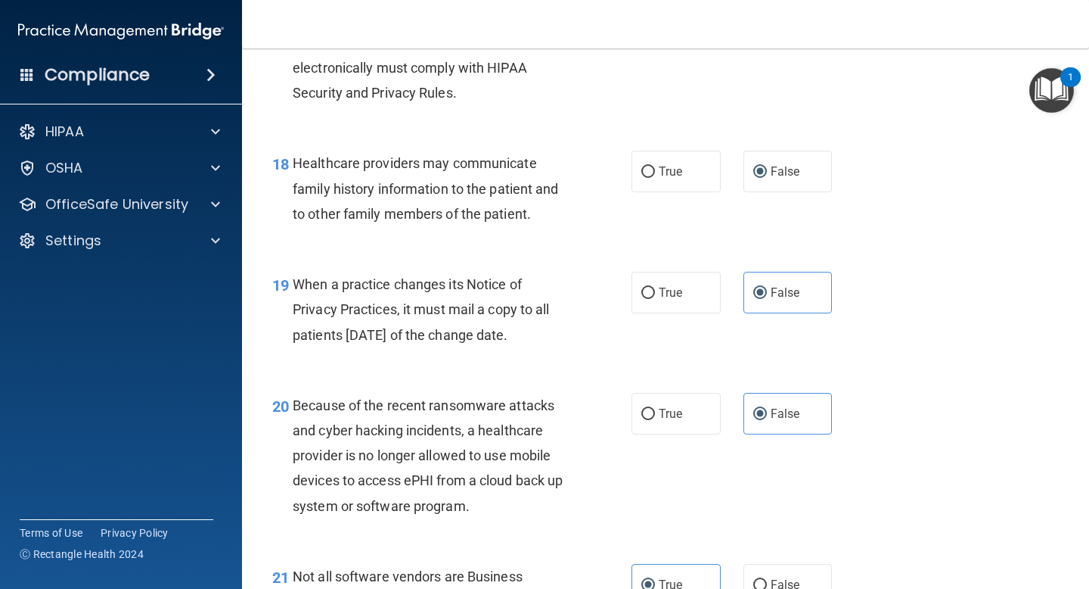
scroll to position [2487, 0]
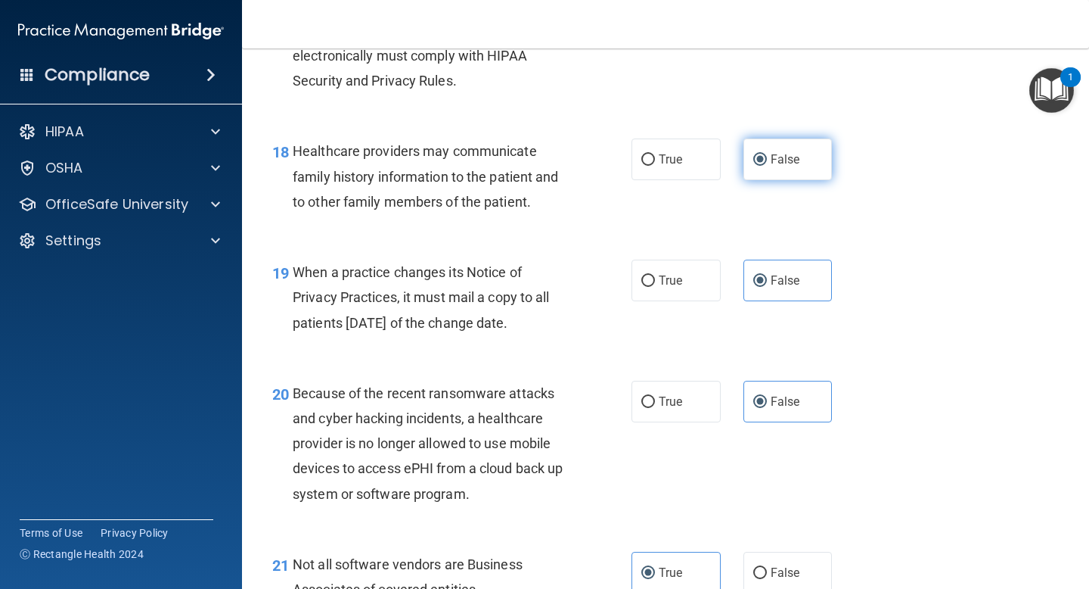
click at [800, 180] on label "False" at bounding box center [788, 159] width 89 height 42
click at [767, 166] on input "False" at bounding box center [761, 159] width 14 height 11
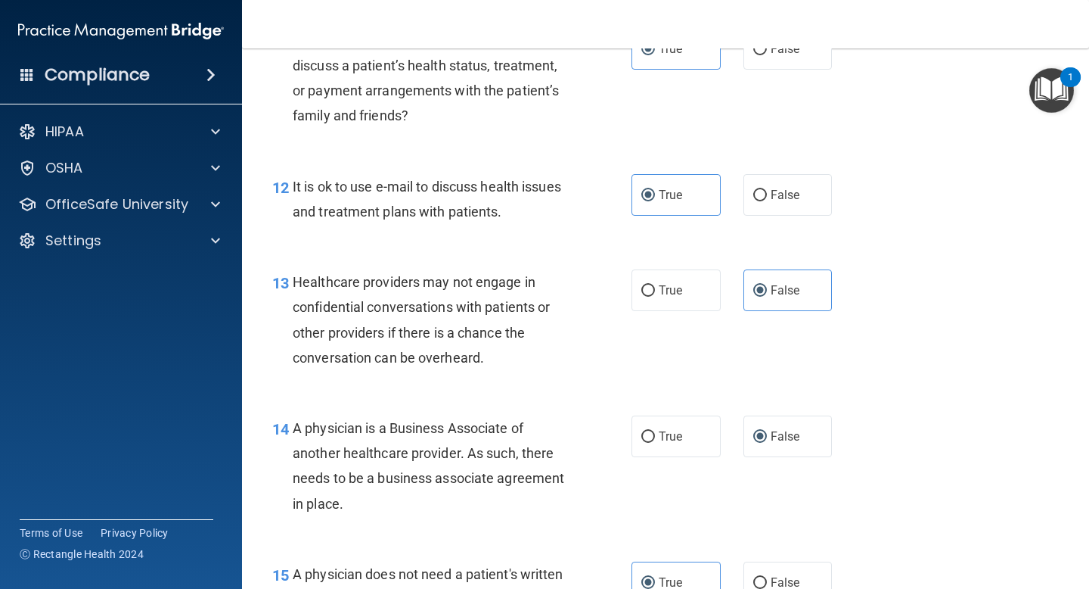
scroll to position [1611, 0]
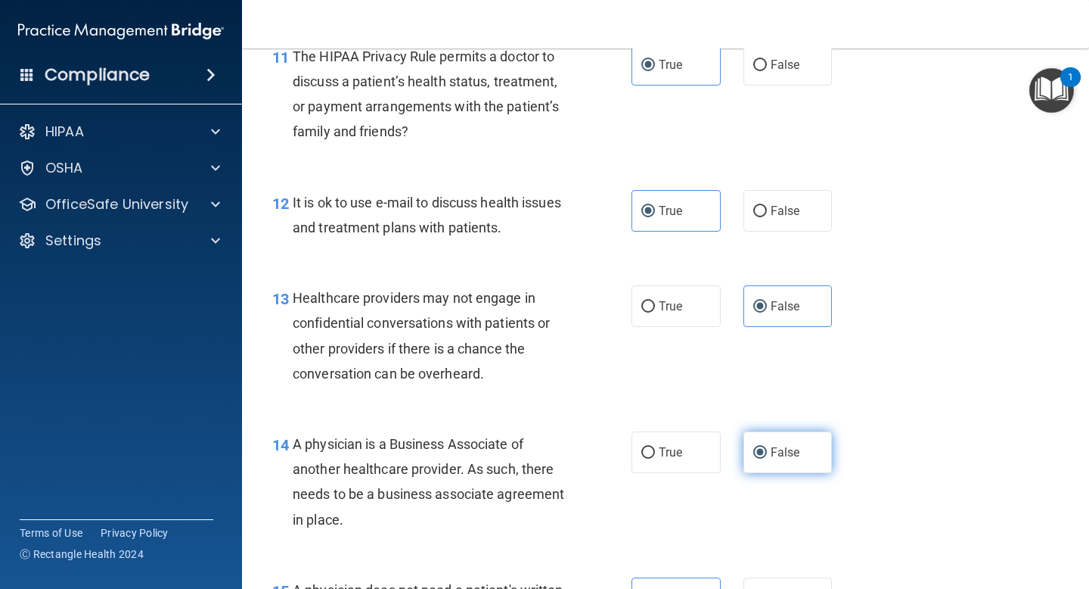
click at [793, 452] on label "False" at bounding box center [788, 452] width 89 height 42
click at [767, 452] on input "False" at bounding box center [761, 452] width 14 height 11
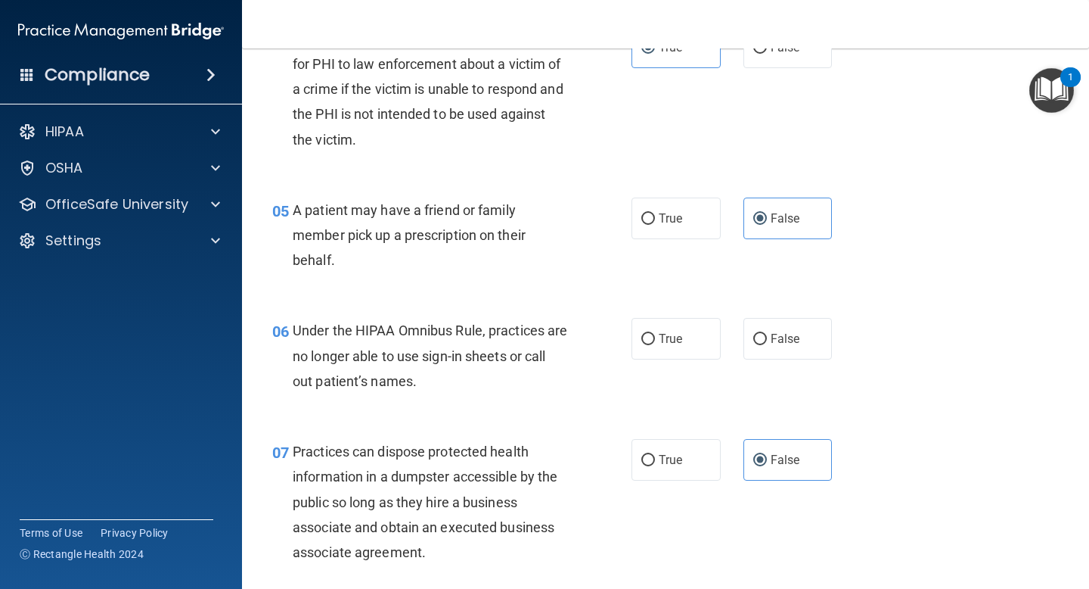
scroll to position [619, 0]
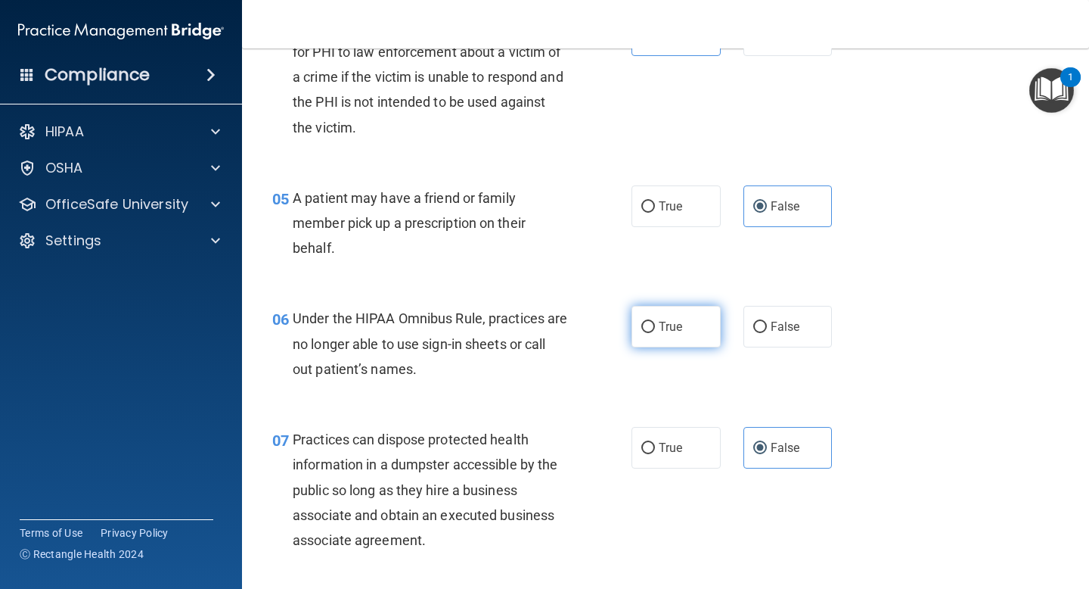
click at [678, 334] on label "True" at bounding box center [676, 327] width 89 height 42
click at [655, 333] on input "True" at bounding box center [649, 327] width 14 height 11
radio input "true"
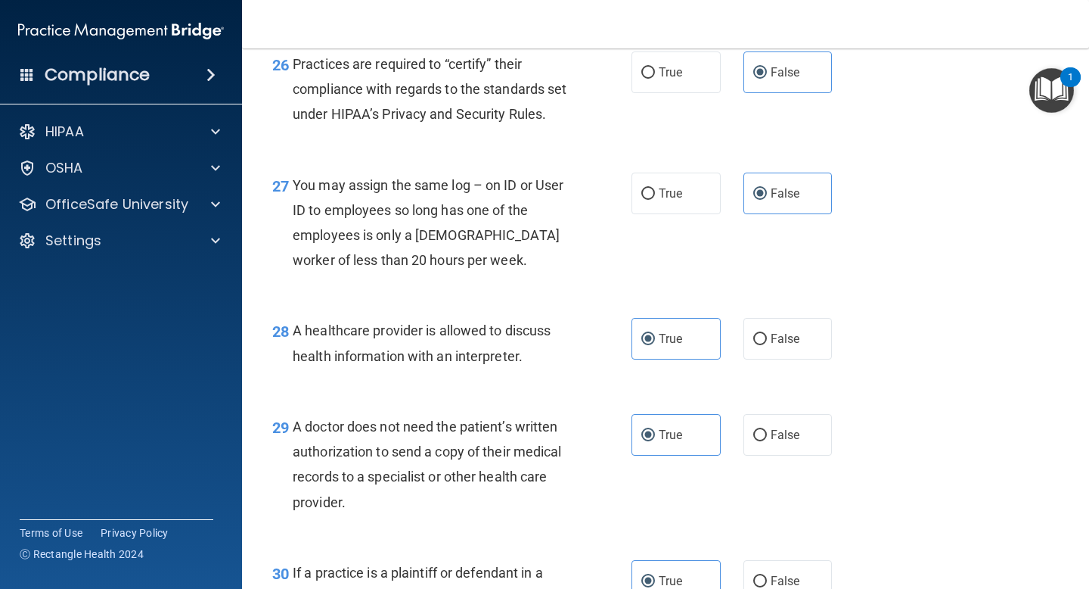
scroll to position [3839, 0]
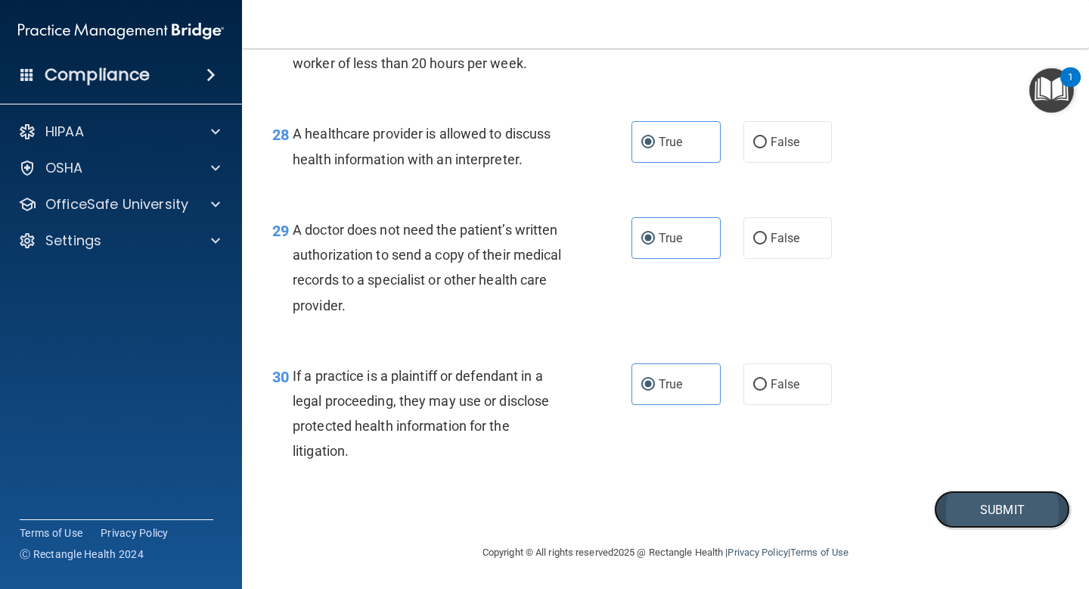
click at [996, 512] on button "Submit" at bounding box center [1002, 509] width 136 height 39
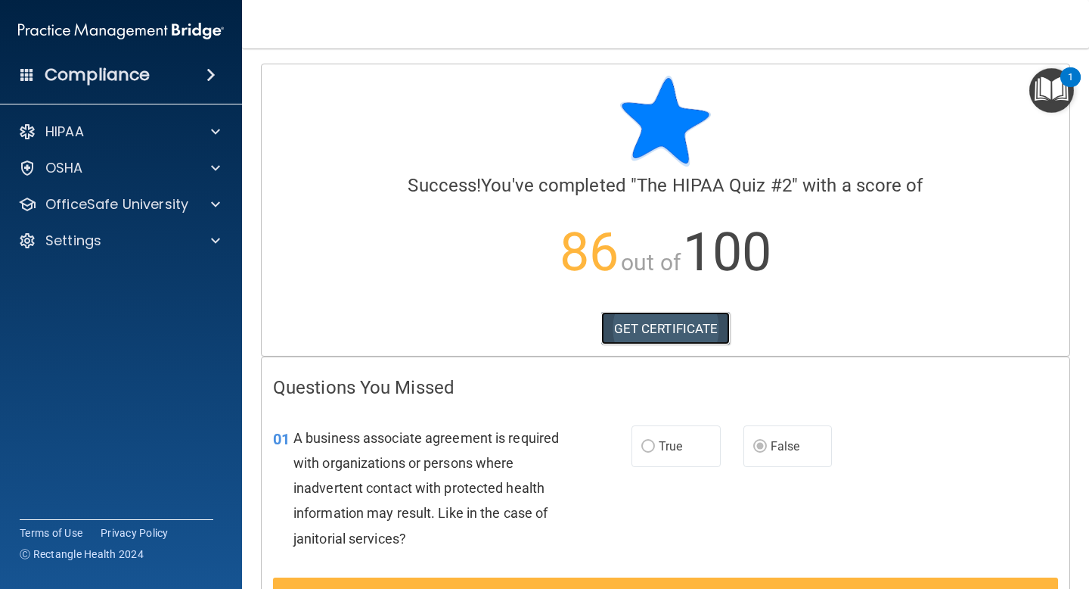
click at [685, 319] on link "GET CERTIFICATE" at bounding box center [665, 328] width 129 height 33
click at [215, 130] on span at bounding box center [215, 132] width 9 height 18
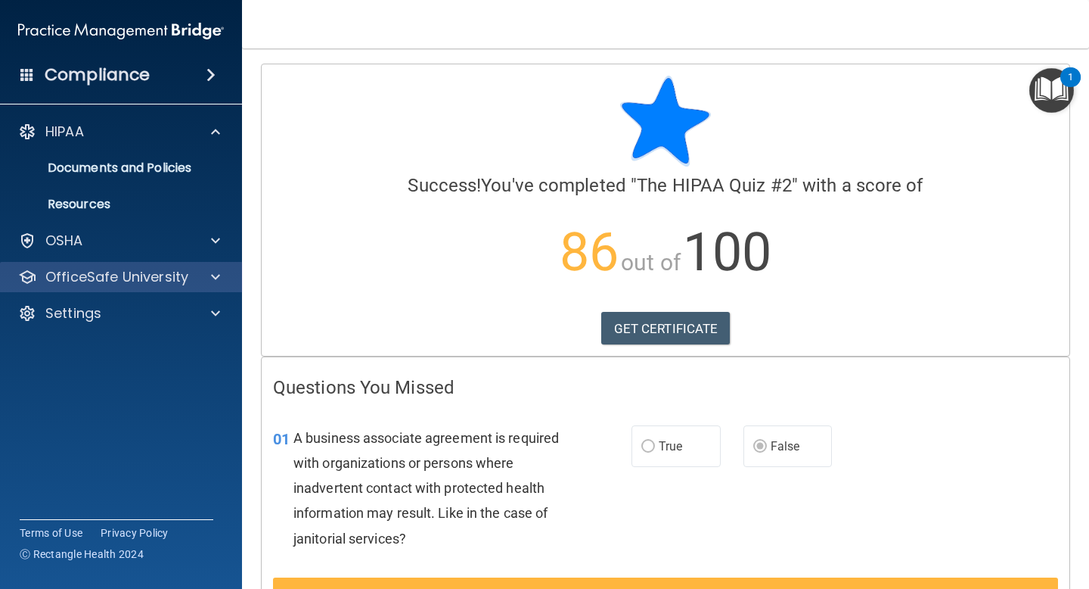
click at [184, 266] on div "OfficeSafe University" at bounding box center [121, 277] width 243 height 30
click at [211, 274] on span at bounding box center [215, 277] width 9 height 18
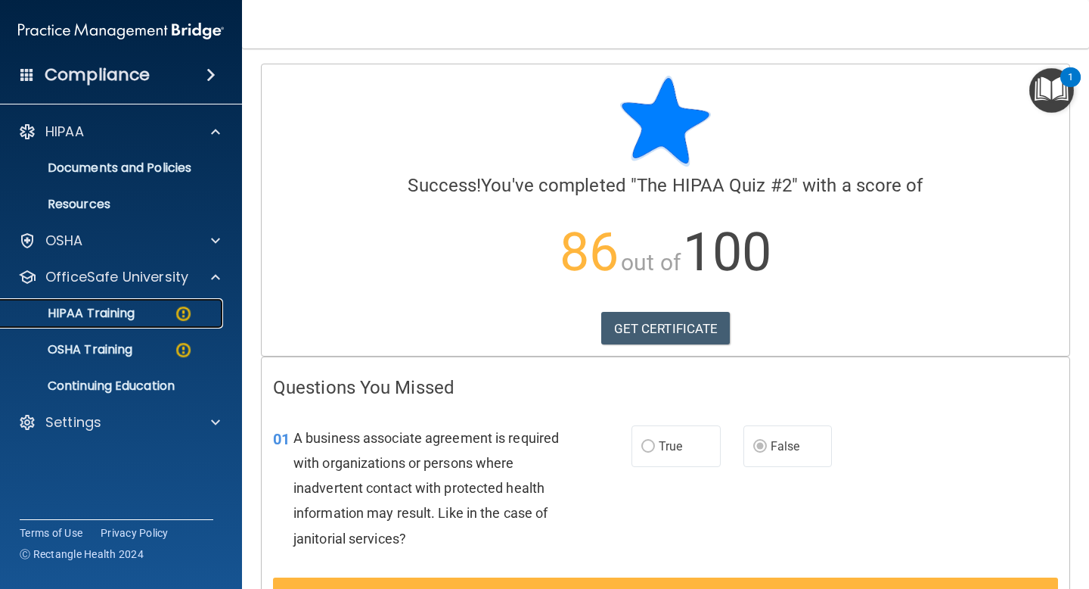
click at [178, 309] on img at bounding box center [183, 313] width 19 height 19
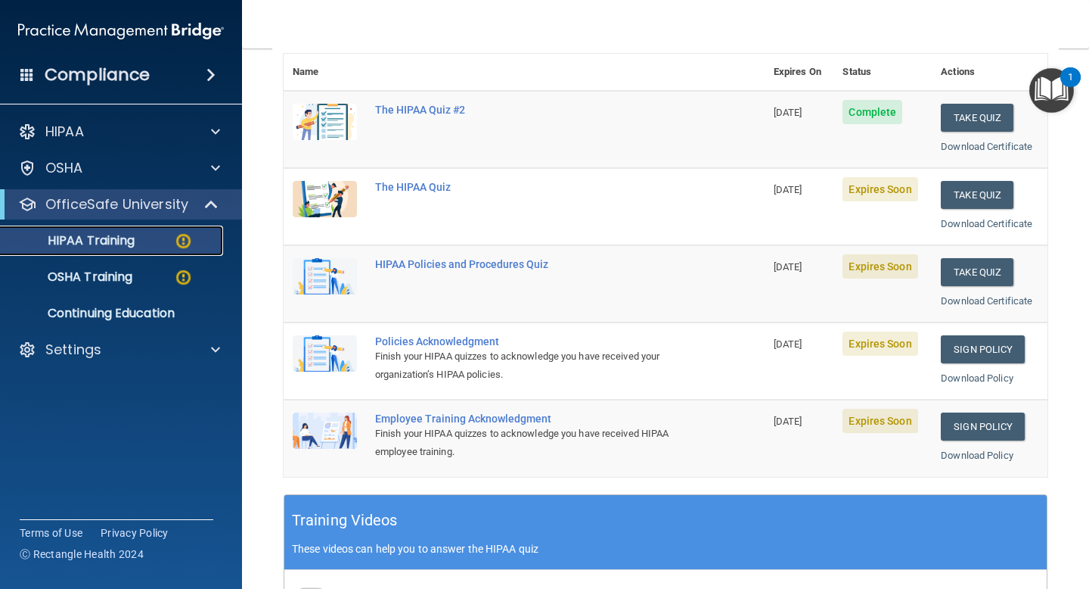
scroll to position [177, 0]
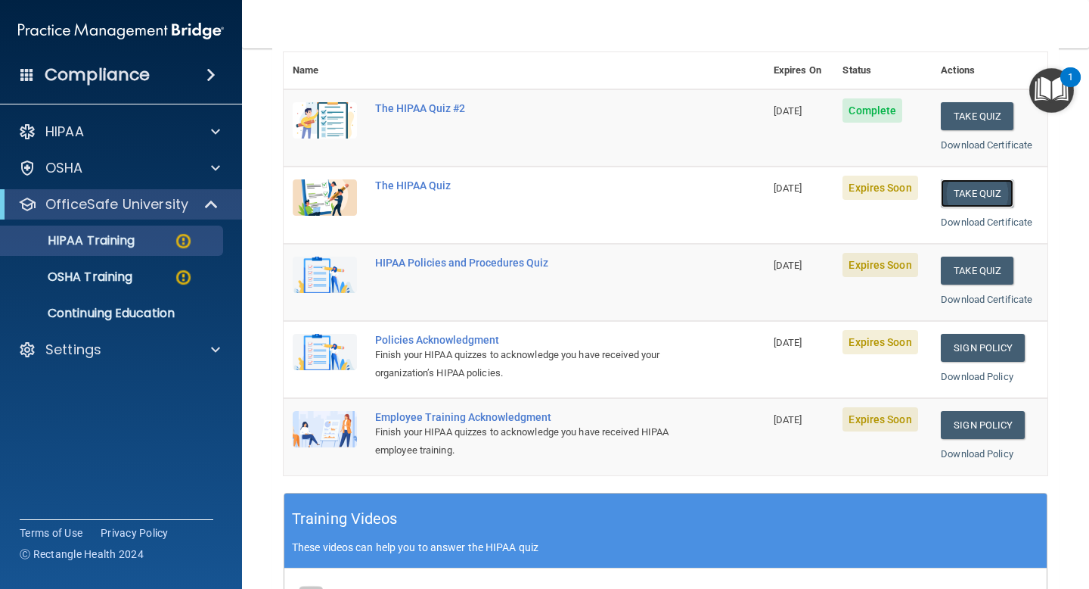
click at [975, 179] on button "Take Quiz" at bounding box center [977, 193] width 73 height 28
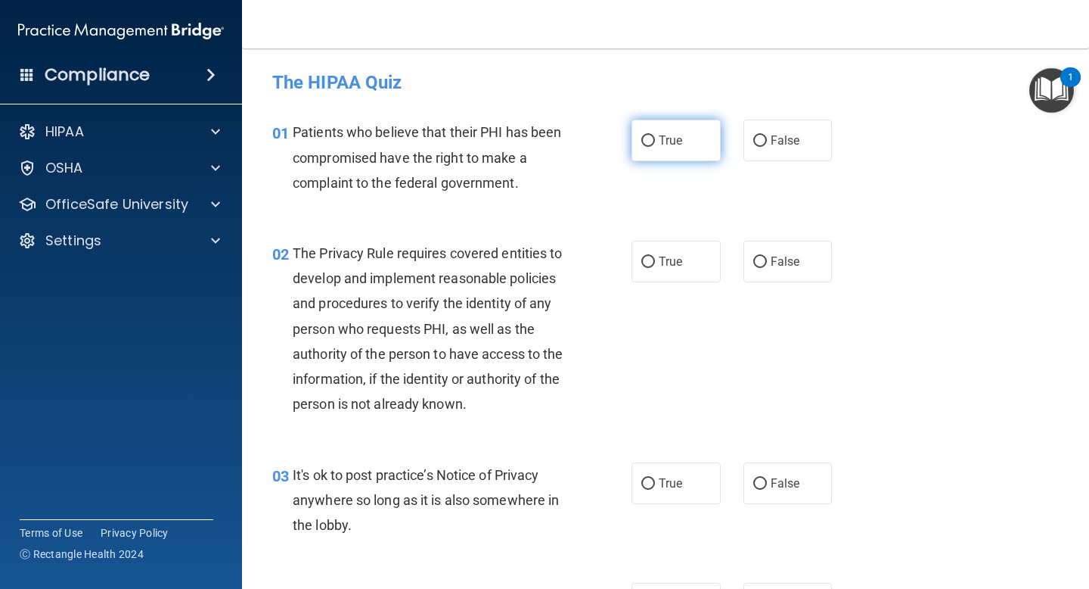
click at [683, 151] on label "True" at bounding box center [676, 141] width 89 height 42
click at [655, 147] on input "True" at bounding box center [649, 140] width 14 height 11
radio input "true"
click at [679, 244] on label "True" at bounding box center [676, 262] width 89 height 42
click at [655, 256] on input "True" at bounding box center [649, 261] width 14 height 11
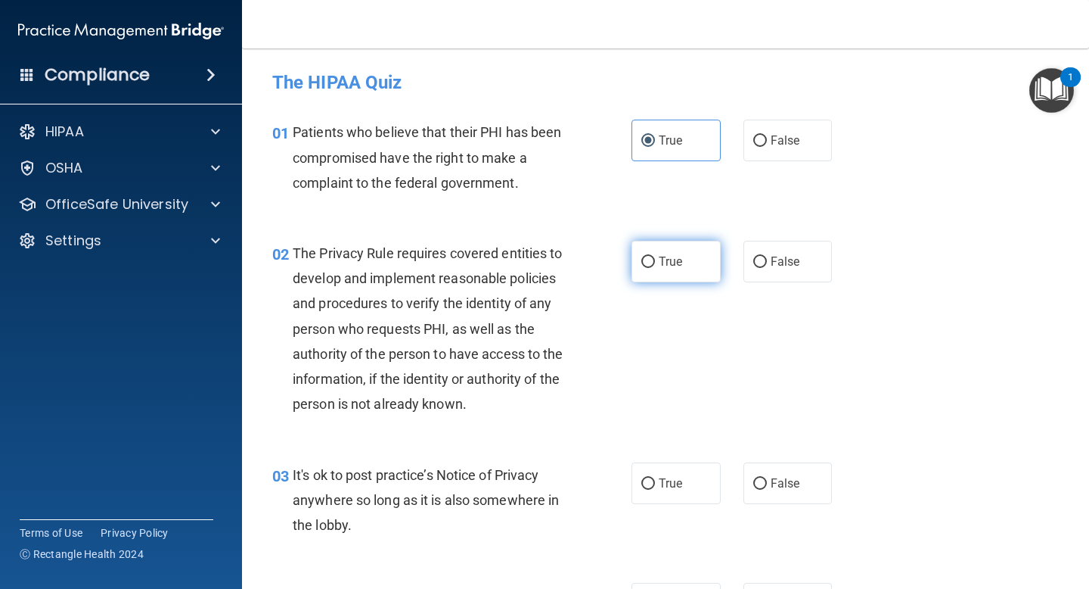
radio input "true"
click at [670, 492] on label "True" at bounding box center [676, 483] width 89 height 42
click at [655, 489] on input "True" at bounding box center [649, 483] width 14 height 11
radio input "true"
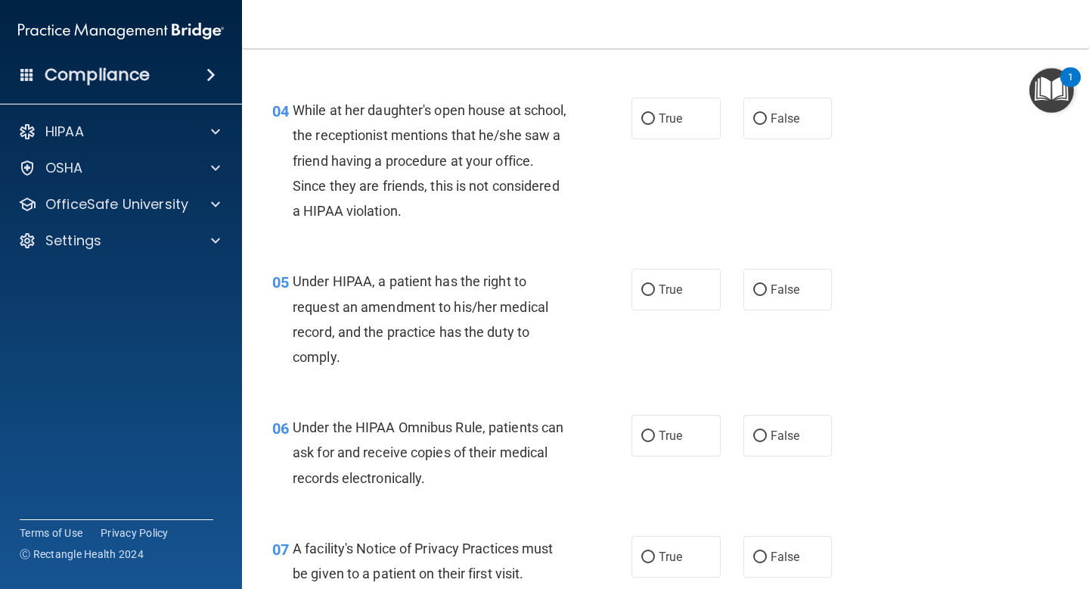
scroll to position [514, 0]
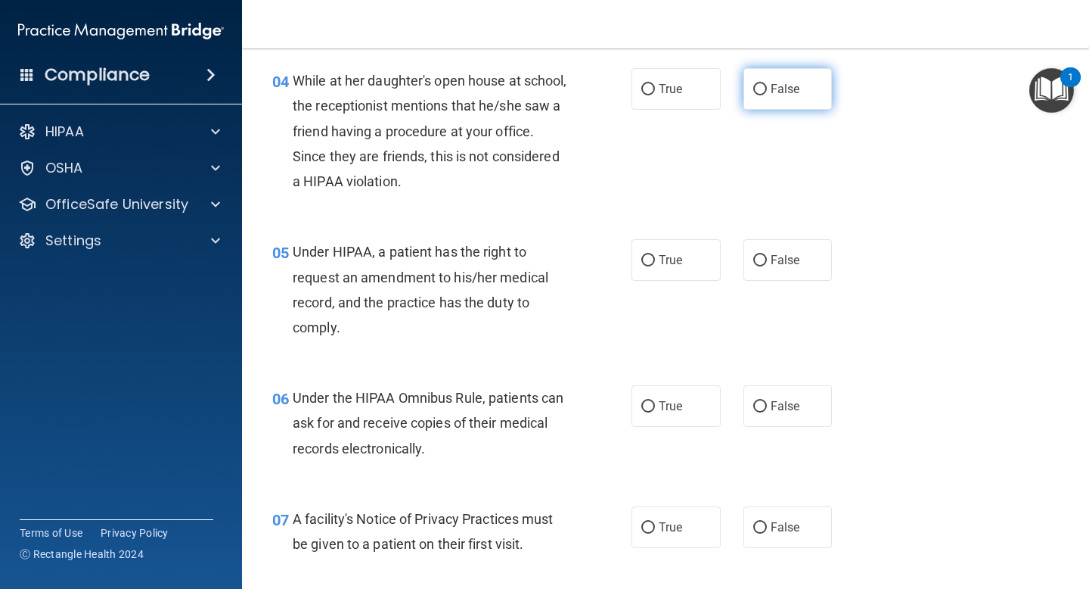
click at [754, 91] on input "False" at bounding box center [761, 89] width 14 height 11
radio input "true"
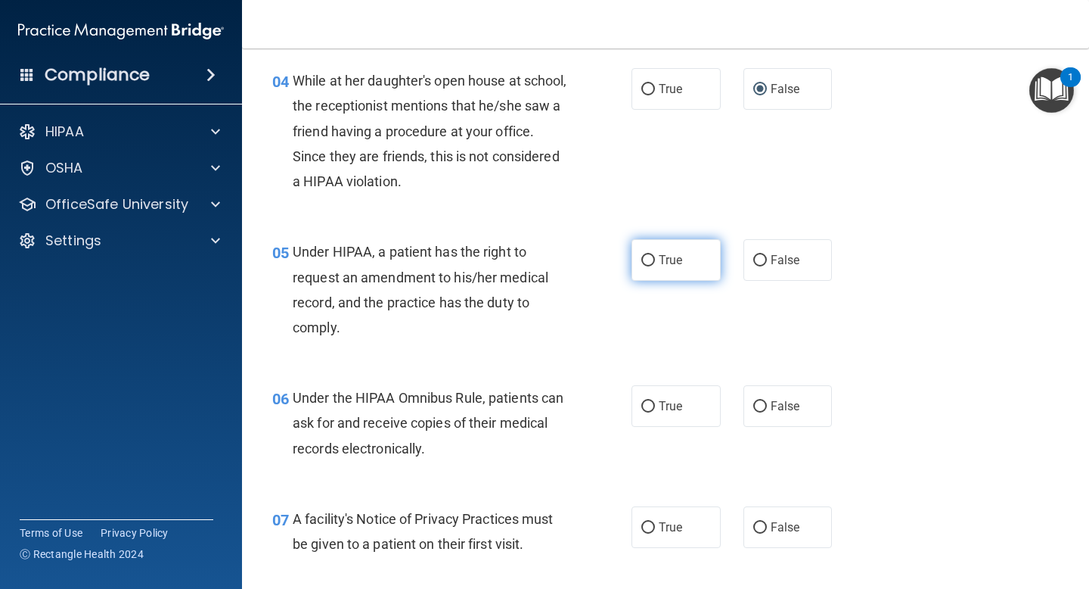
click at [659, 267] on span "True" at bounding box center [670, 260] width 23 height 14
click at [655, 266] on input "True" at bounding box center [649, 260] width 14 height 11
radio input "true"
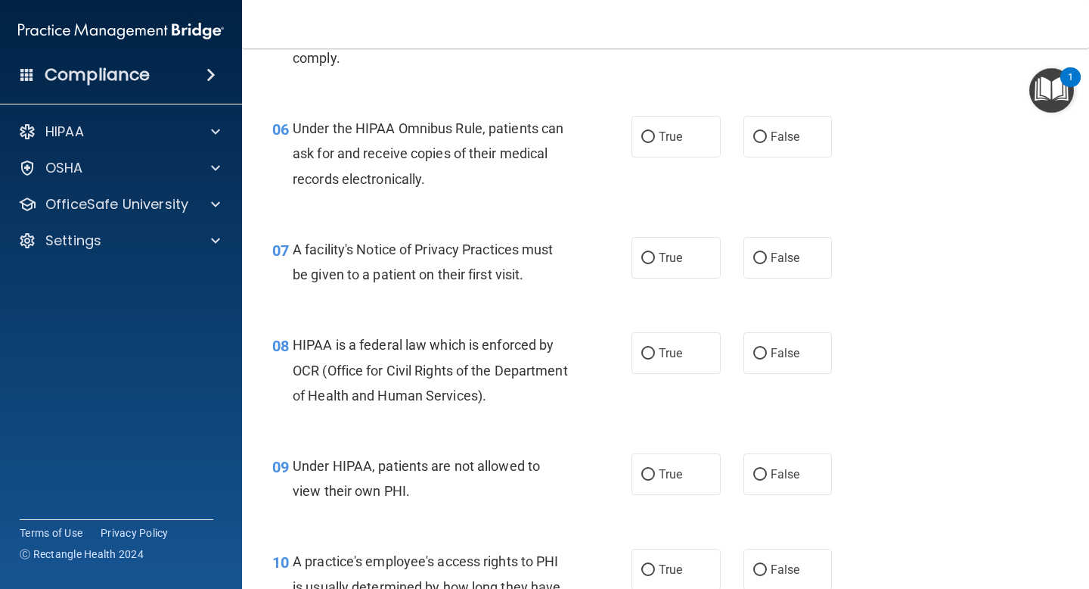
scroll to position [787, 0]
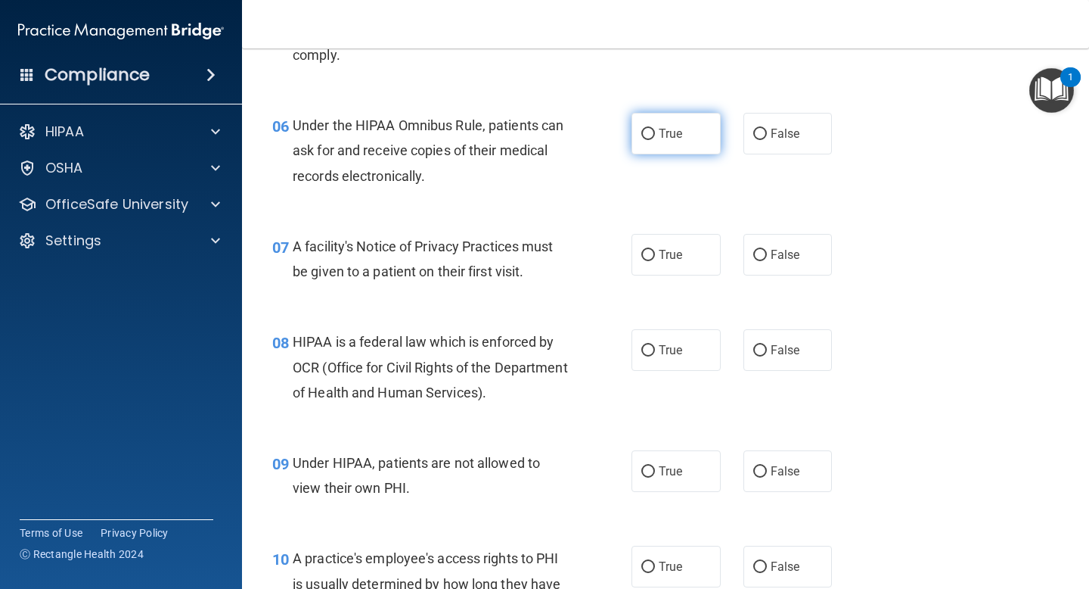
click at [683, 135] on label "True" at bounding box center [676, 134] width 89 height 42
click at [655, 135] on input "True" at bounding box center [649, 134] width 14 height 11
radio input "true"
click at [659, 258] on span "True" at bounding box center [670, 254] width 23 height 14
click at [655, 258] on input "True" at bounding box center [649, 255] width 14 height 11
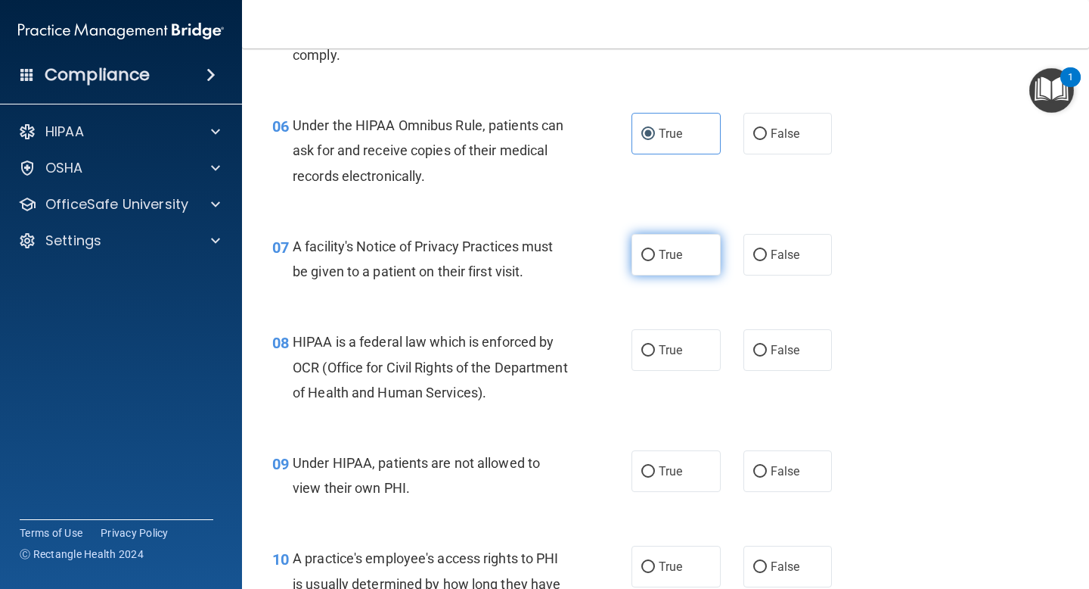
radio input "true"
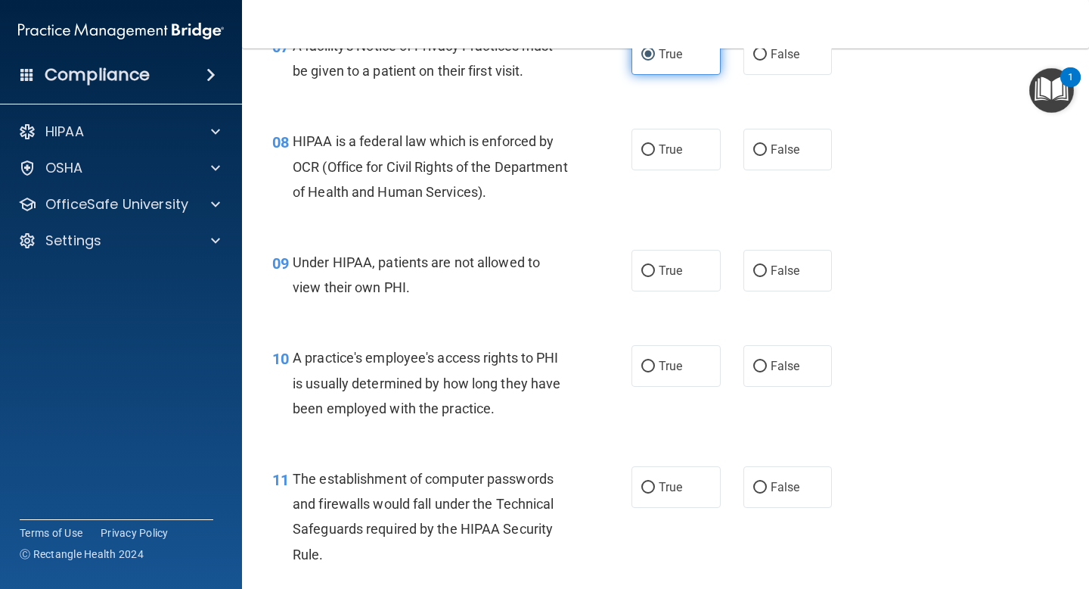
scroll to position [1059, 0]
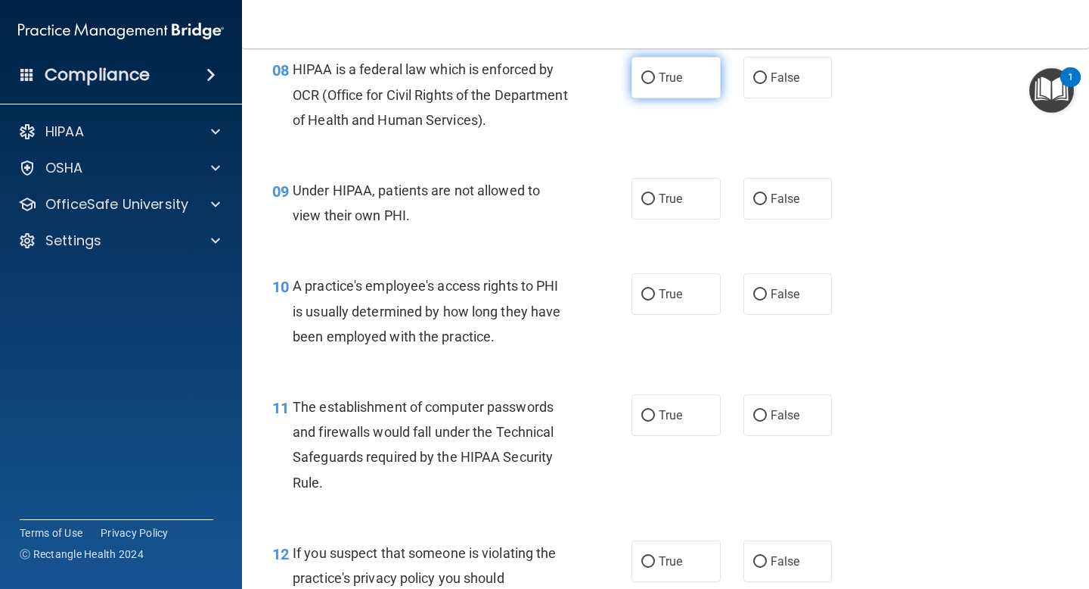
click at [688, 84] on label "True" at bounding box center [676, 78] width 89 height 42
click at [655, 84] on input "True" at bounding box center [649, 78] width 14 height 11
radio input "true"
click at [758, 194] on input "False" at bounding box center [761, 199] width 14 height 11
radio input "true"
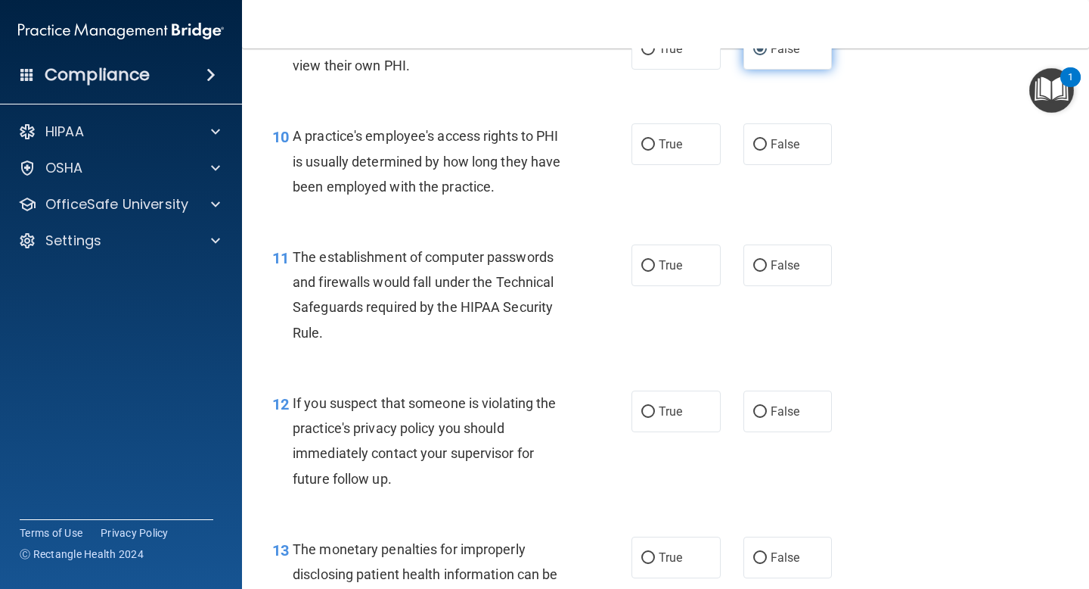
scroll to position [1210, 0]
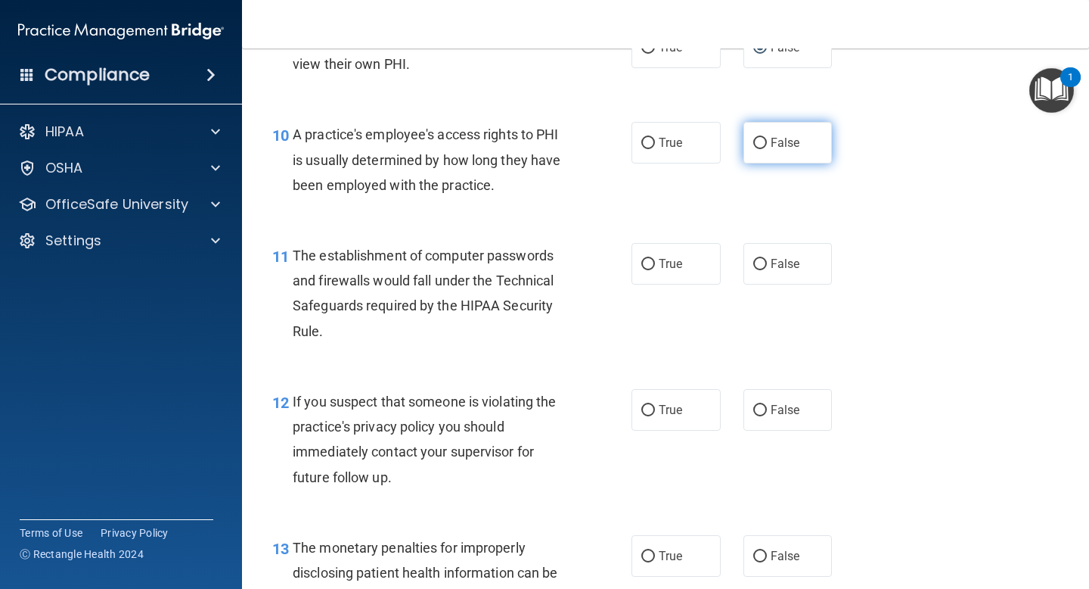
click at [760, 142] on input "False" at bounding box center [761, 143] width 14 height 11
radio input "true"
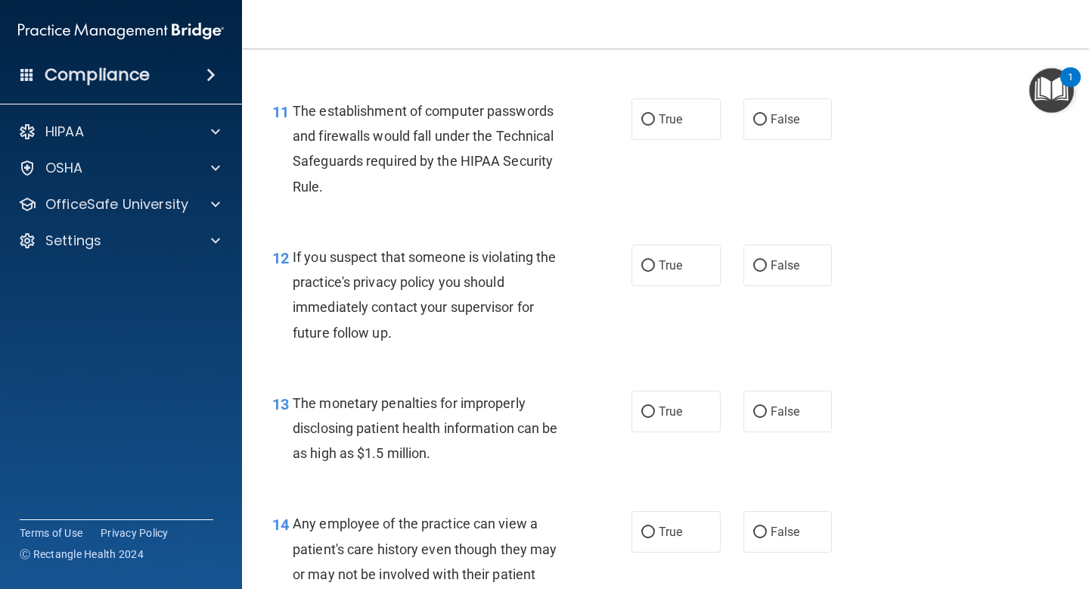
scroll to position [1362, 0]
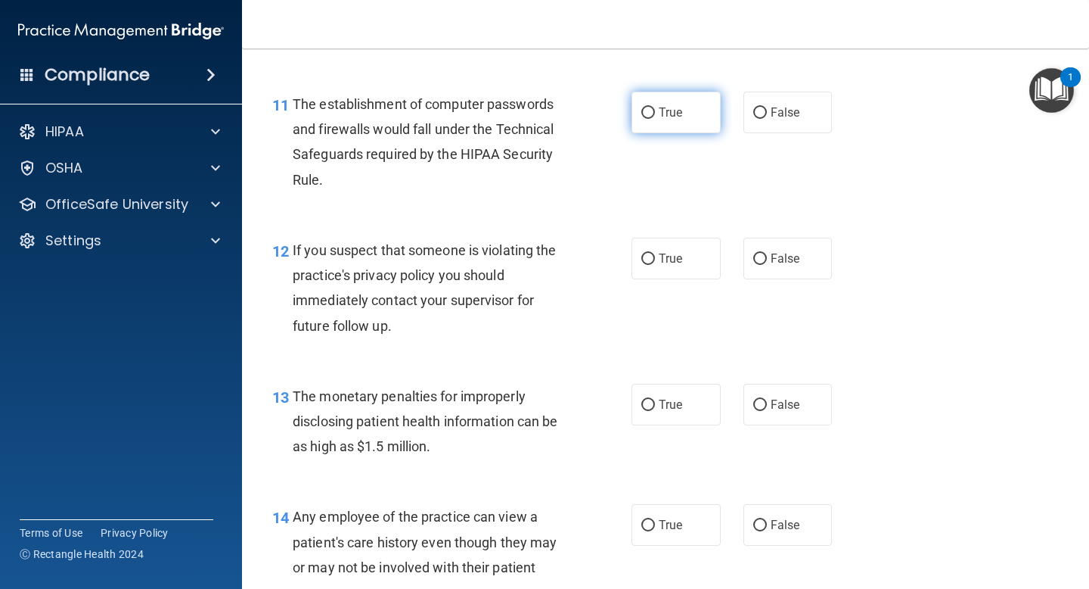
click at [665, 111] on span "True" at bounding box center [670, 112] width 23 height 14
click at [655, 111] on input "True" at bounding box center [649, 112] width 14 height 11
radio input "true"
click at [660, 259] on span "True" at bounding box center [670, 258] width 23 height 14
click at [655, 259] on input "True" at bounding box center [649, 258] width 14 height 11
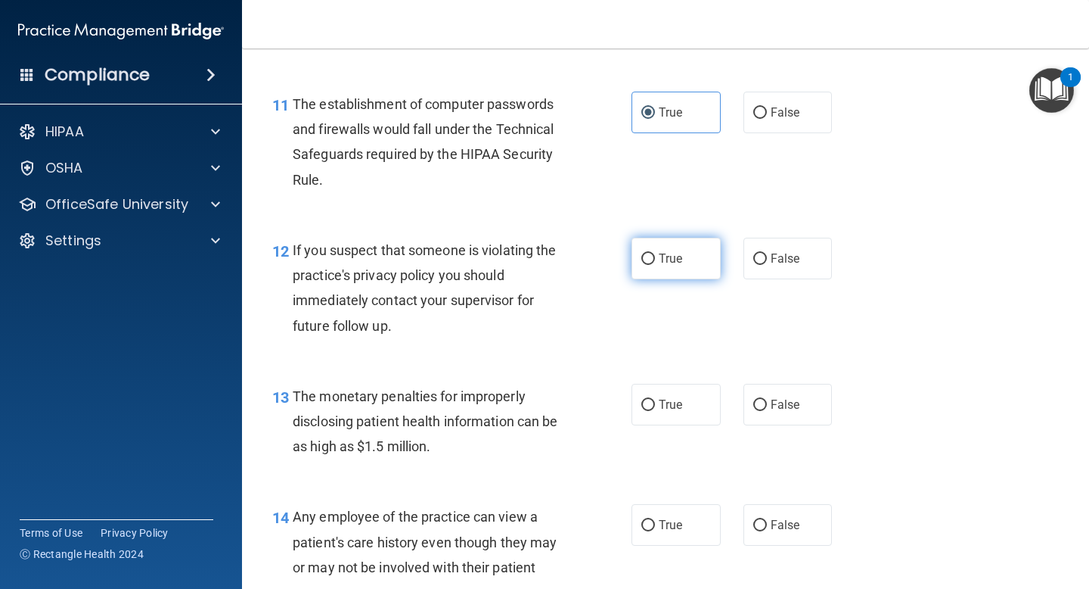
radio input "true"
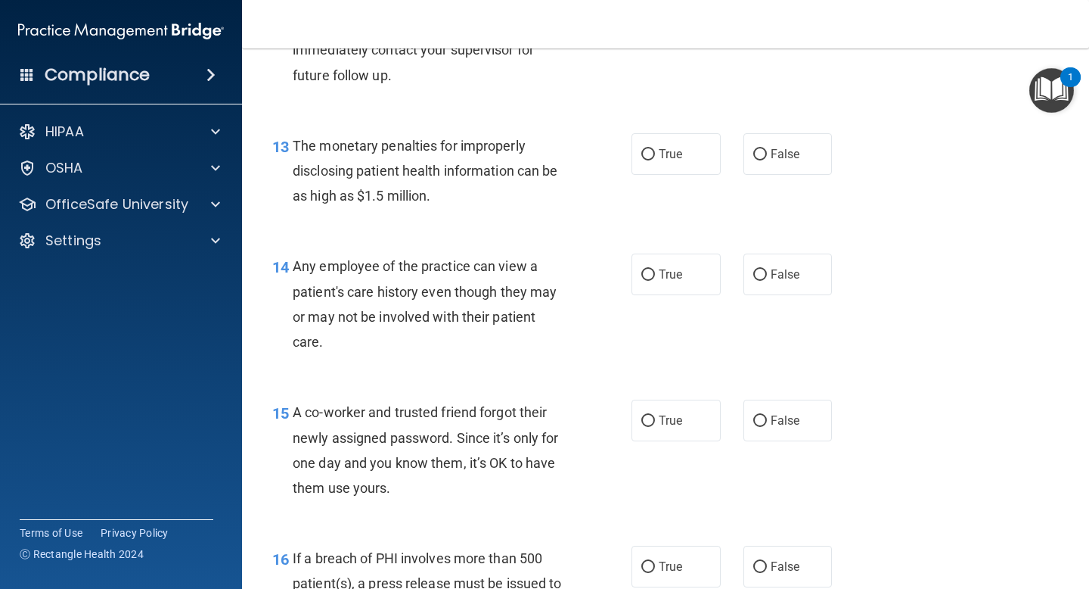
scroll to position [1634, 0]
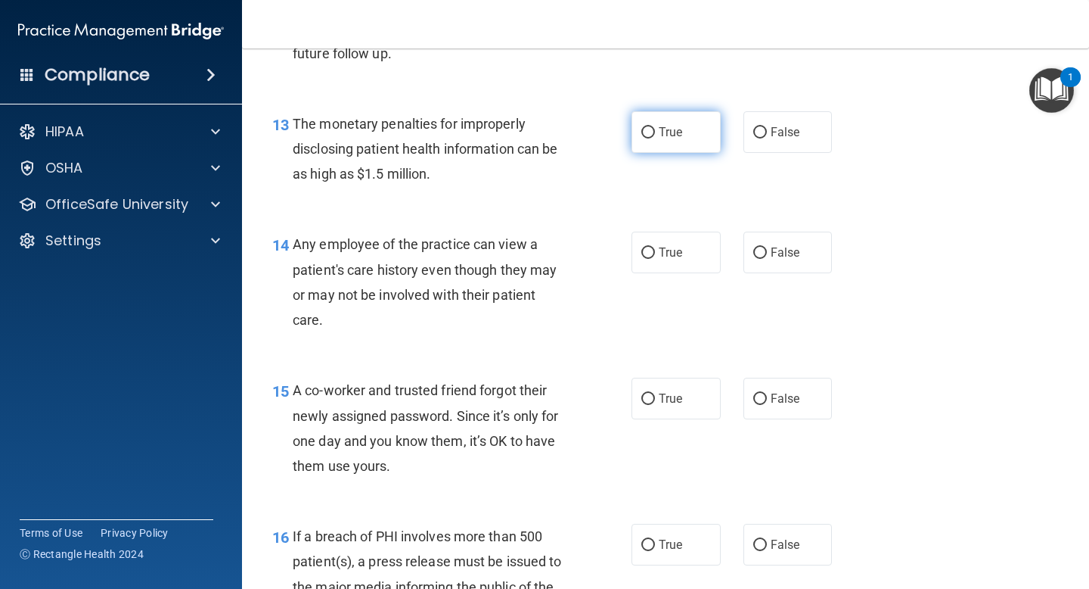
click at [675, 127] on span "True" at bounding box center [670, 132] width 23 height 14
click at [655, 127] on input "True" at bounding box center [649, 132] width 14 height 11
radio input "true"
click at [763, 256] on label "False" at bounding box center [788, 252] width 89 height 42
click at [763, 256] on input "False" at bounding box center [761, 252] width 14 height 11
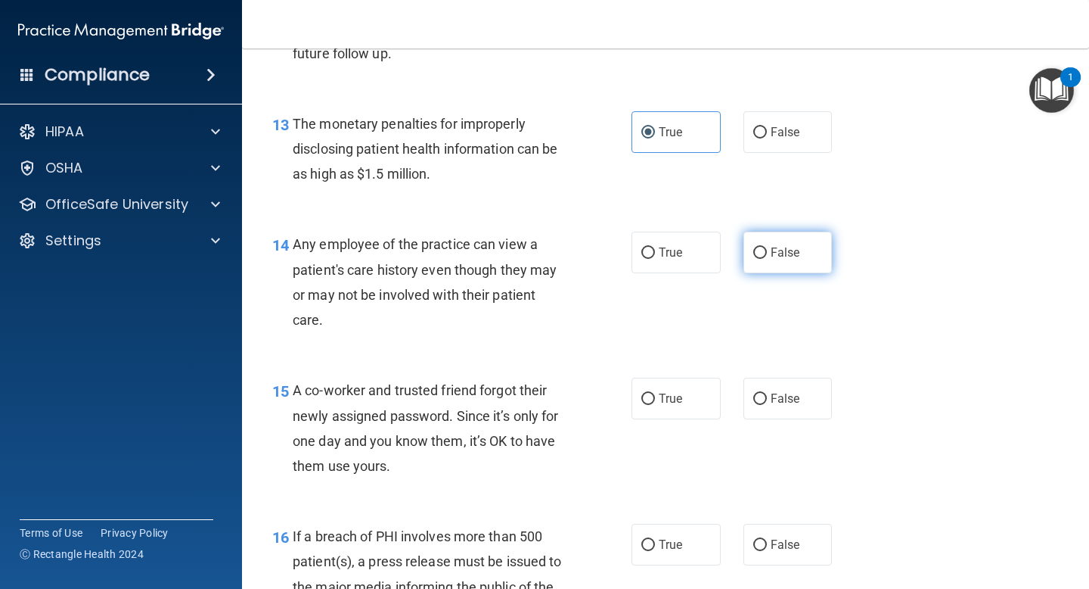
radio input "true"
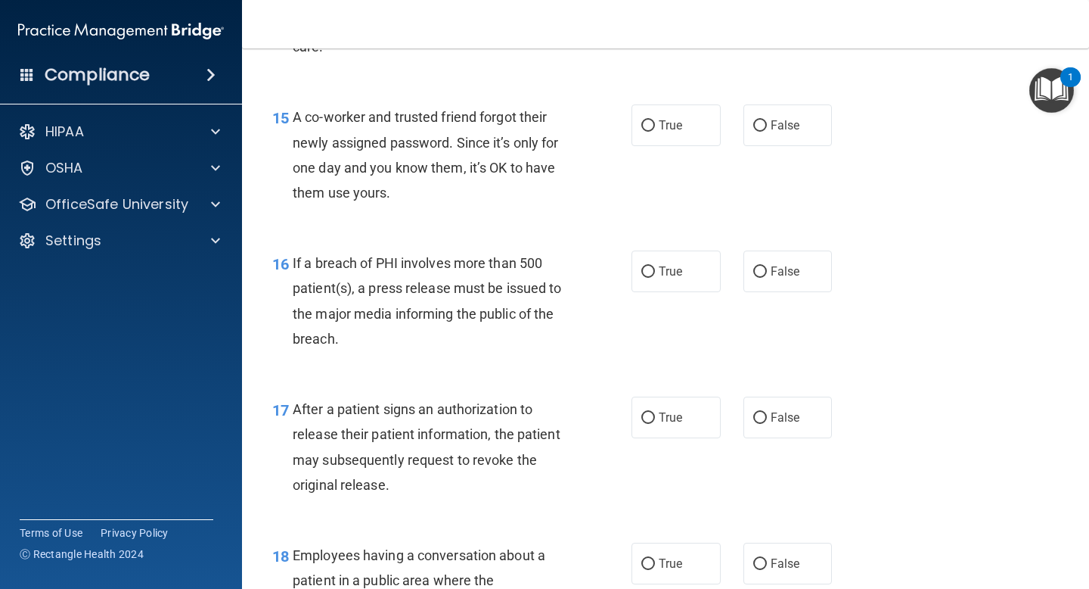
scroll to position [1937, 0]
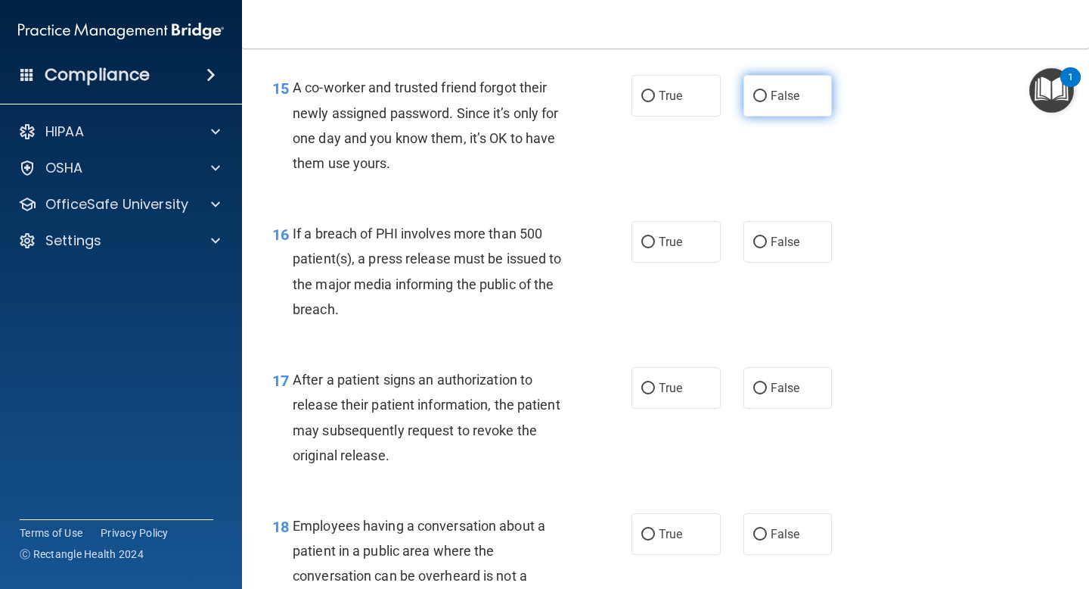
click at [764, 114] on label "False" at bounding box center [788, 96] width 89 height 42
click at [764, 102] on input "False" at bounding box center [761, 96] width 14 height 11
radio input "true"
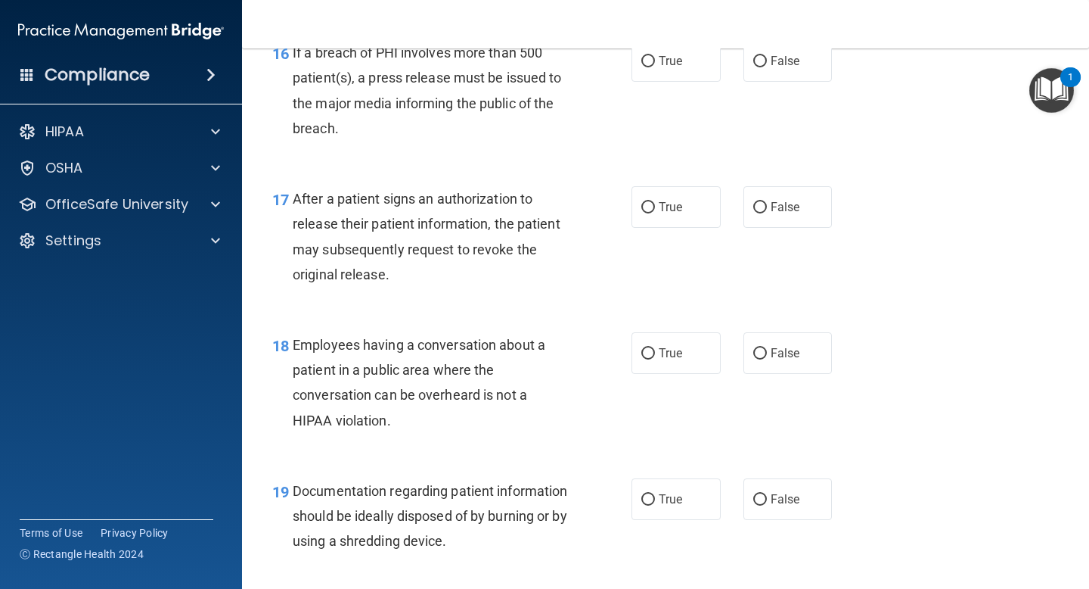
scroll to position [2118, 0]
click at [682, 65] on label "True" at bounding box center [676, 60] width 89 height 42
click at [655, 65] on input "True" at bounding box center [649, 60] width 14 height 11
radio input "true"
click at [667, 200] on span "True" at bounding box center [670, 206] width 23 height 14
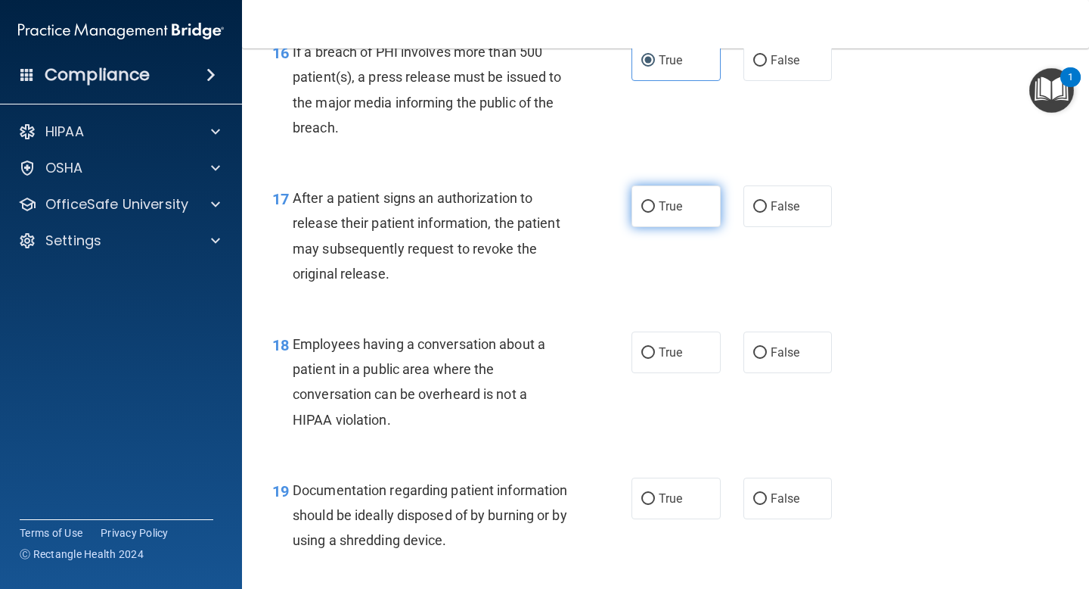
click at [655, 201] on input "True" at bounding box center [649, 206] width 14 height 11
radio input "true"
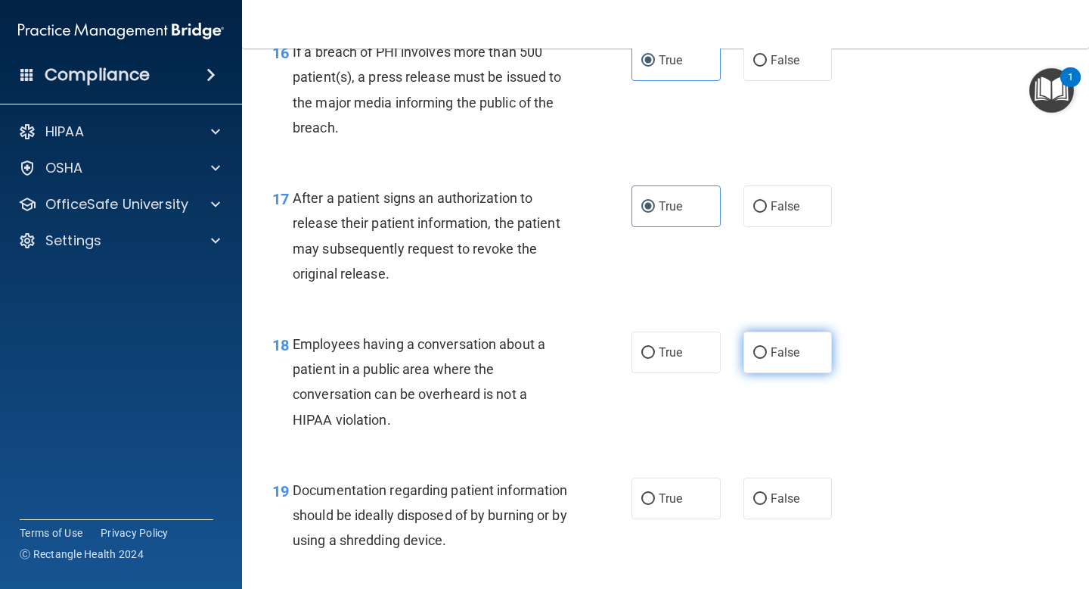
click at [782, 362] on label "False" at bounding box center [788, 352] width 89 height 42
click at [767, 359] on input "False" at bounding box center [761, 352] width 14 height 11
radio input "true"
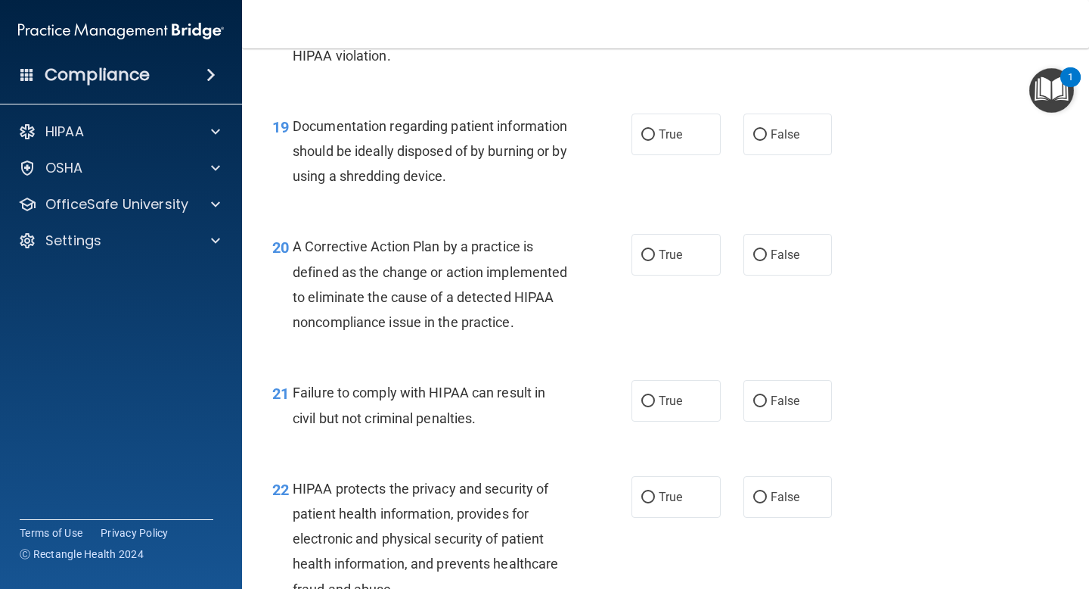
scroll to position [2512, 0]
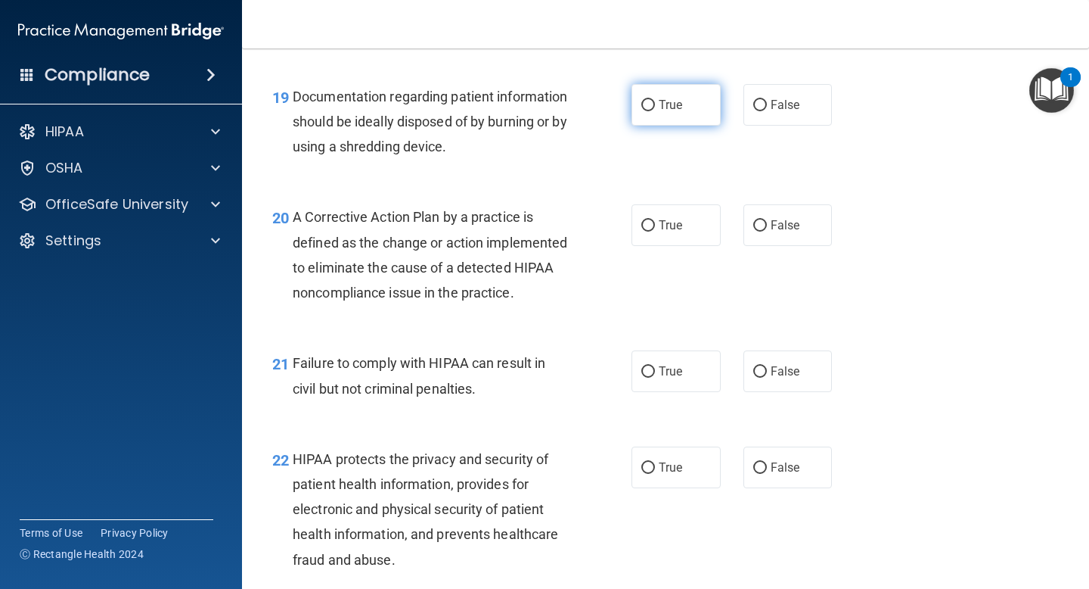
click at [690, 112] on label "True" at bounding box center [676, 105] width 89 height 42
click at [655, 111] on input "True" at bounding box center [649, 105] width 14 height 11
radio input "true"
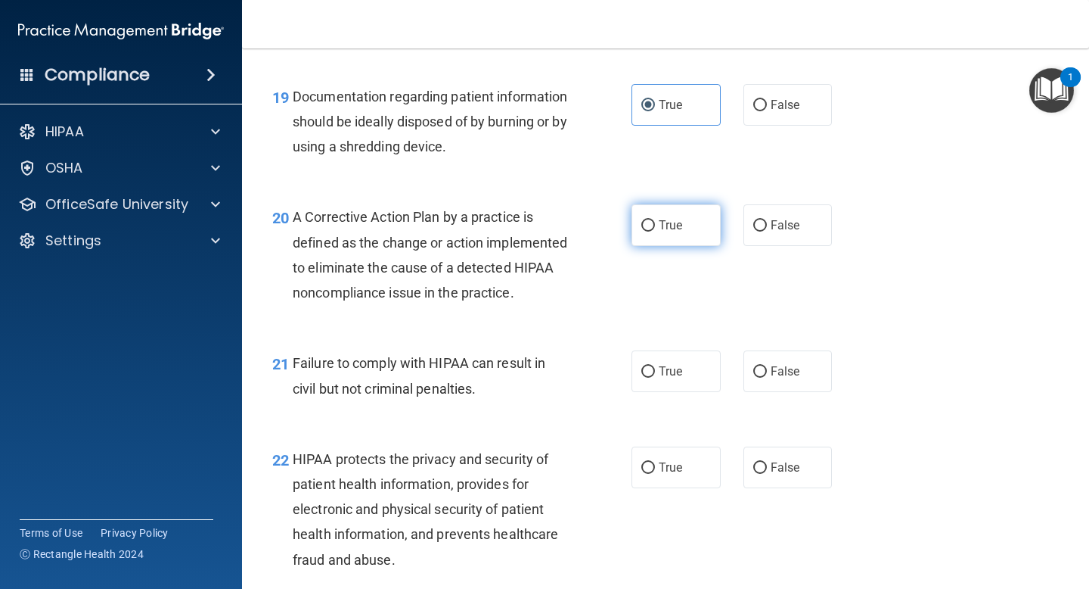
click at [701, 222] on label "True" at bounding box center [676, 225] width 89 height 42
click at [655, 222] on input "True" at bounding box center [649, 225] width 14 height 11
radio input "true"
click at [701, 392] on label "True" at bounding box center [676, 371] width 89 height 42
click at [655, 378] on input "True" at bounding box center [649, 371] width 14 height 11
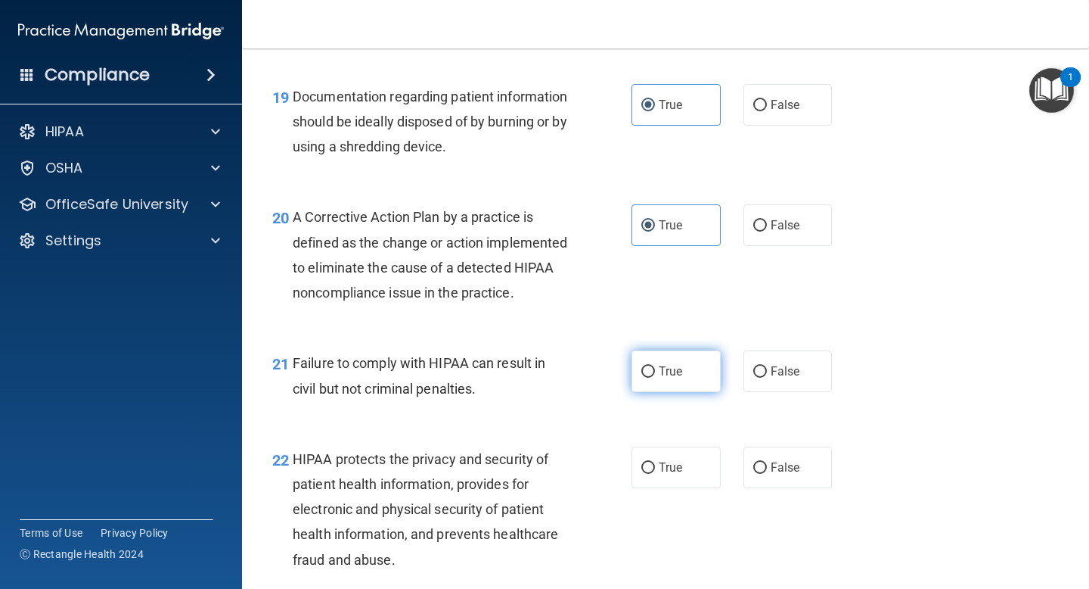
radio input "true"
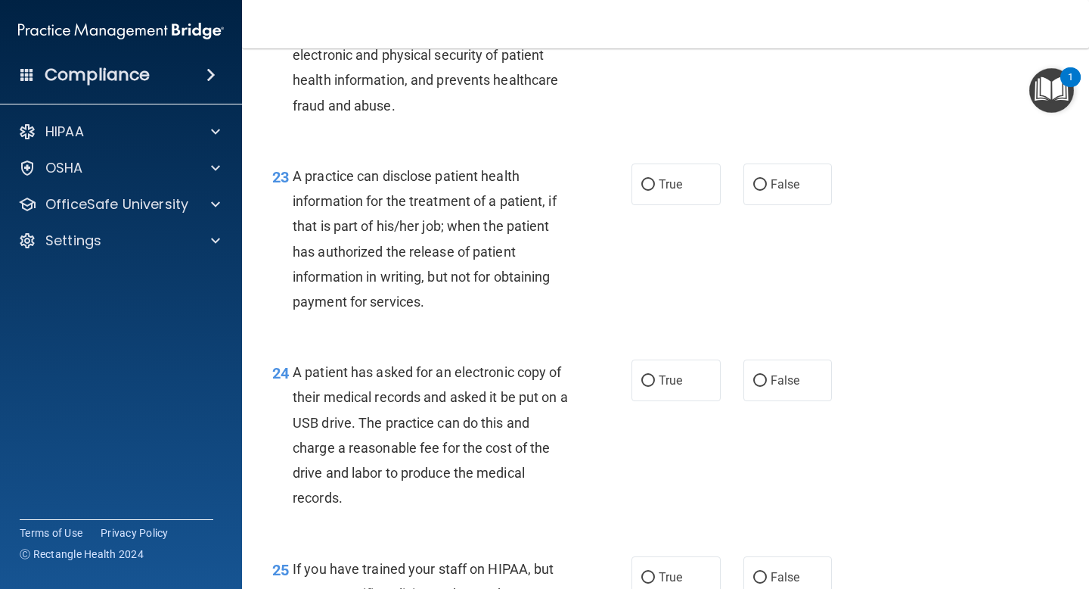
scroll to position [2935, 0]
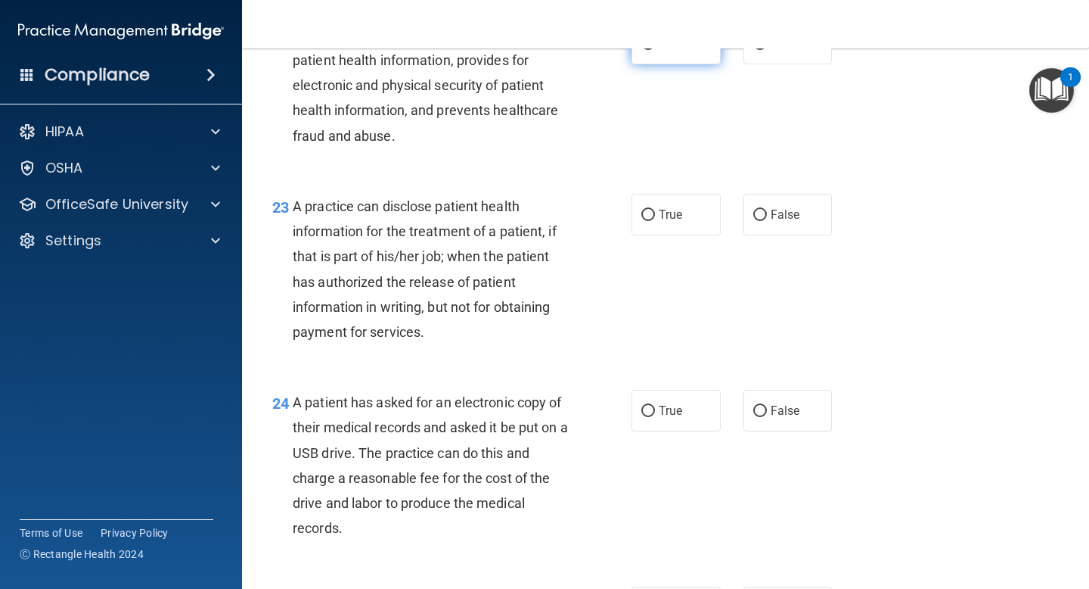
drag, startPoint x: 654, startPoint y: 70, endPoint x: 654, endPoint y: 62, distance: 8.3
click at [659, 51] on span "True" at bounding box center [670, 43] width 23 height 14
click at [654, 50] on input "True" at bounding box center [649, 44] width 14 height 11
radio input "true"
click at [667, 235] on label "True" at bounding box center [676, 215] width 89 height 42
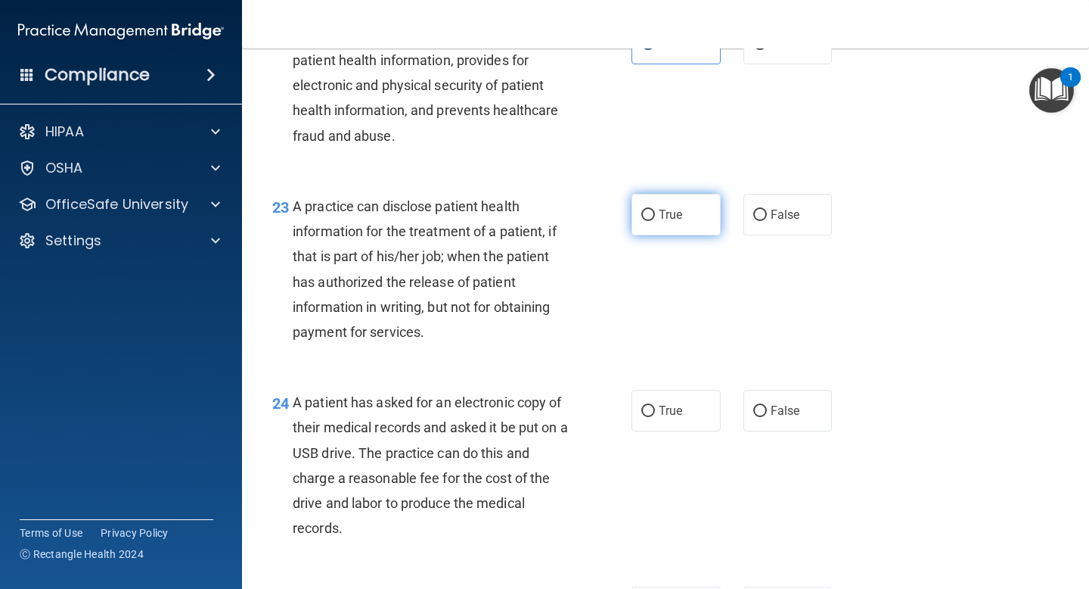
click at [655, 221] on input "True" at bounding box center [649, 215] width 14 height 11
radio input "true"
click at [659, 418] on span "True" at bounding box center [670, 410] width 23 height 14
click at [653, 417] on input "True" at bounding box center [649, 411] width 14 height 11
radio input "true"
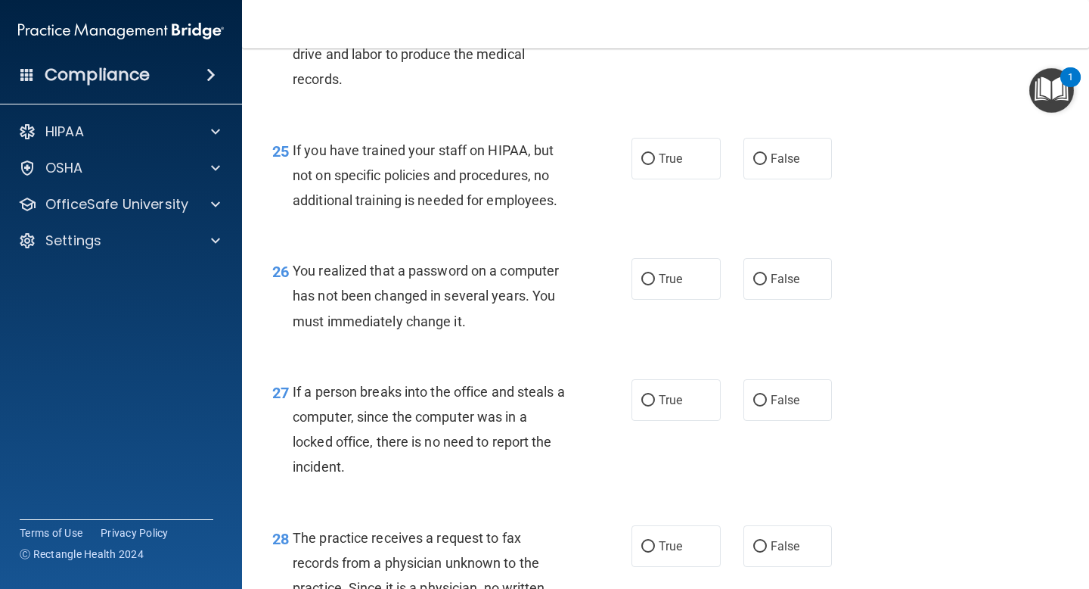
scroll to position [3450, 0]
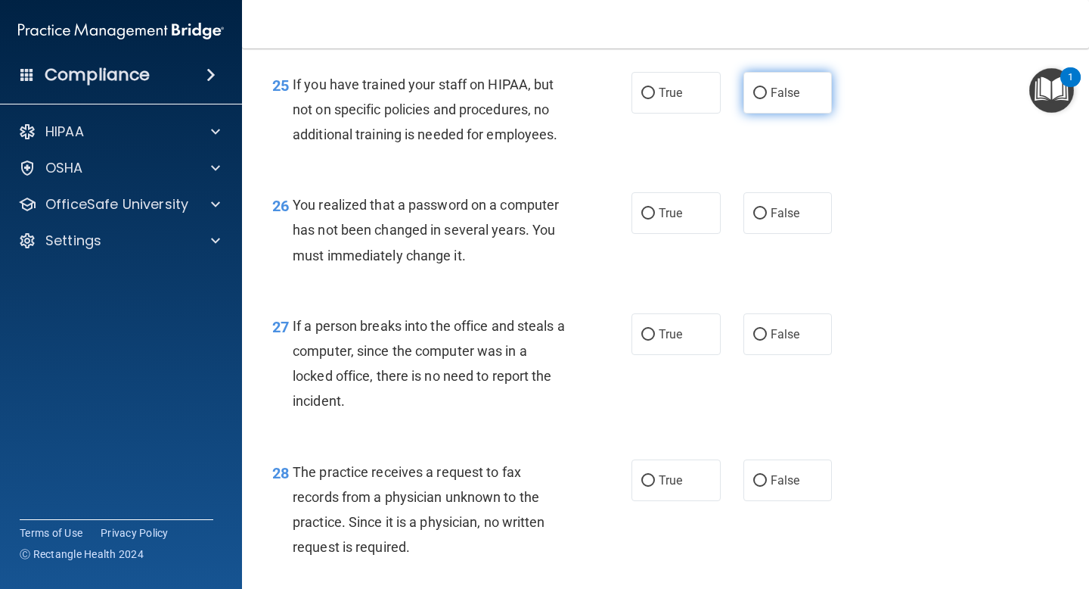
click at [778, 109] on label "False" at bounding box center [788, 93] width 89 height 42
click at [767, 99] on input "False" at bounding box center [761, 93] width 14 height 11
radio input "true"
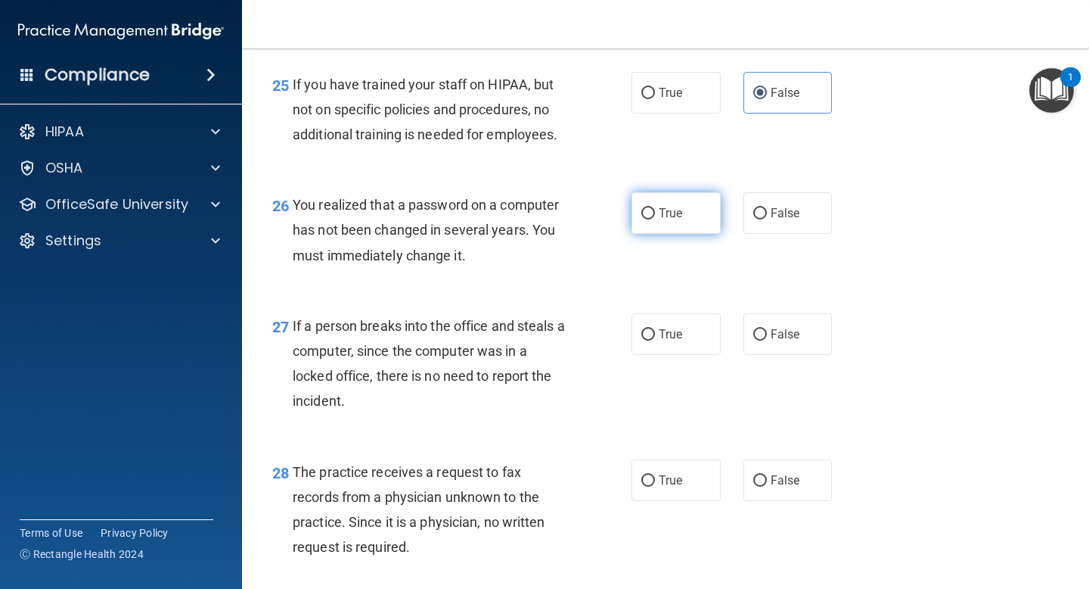
click at [676, 231] on label "True" at bounding box center [676, 213] width 89 height 42
click at [655, 219] on input "True" at bounding box center [649, 213] width 14 height 11
radio input "true"
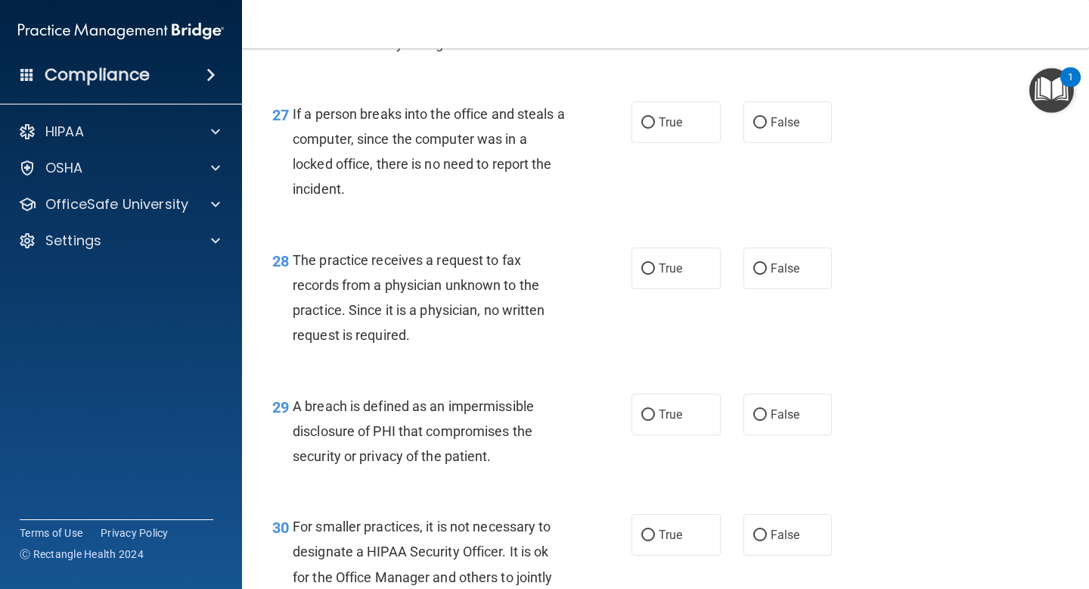
scroll to position [3692, 0]
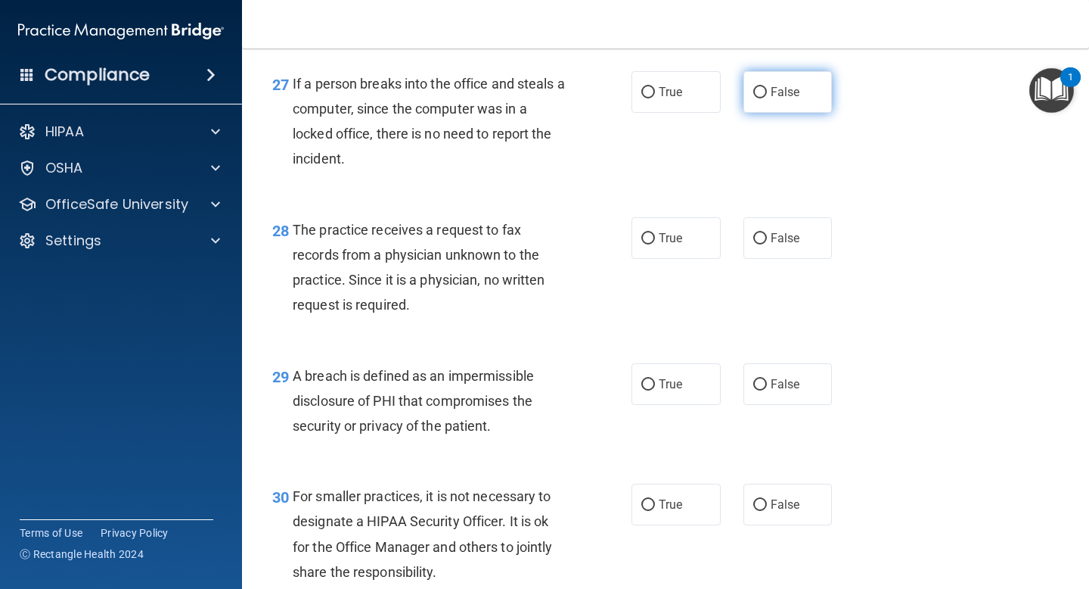
click at [777, 101] on label "False" at bounding box center [788, 92] width 89 height 42
click at [767, 98] on input "False" at bounding box center [761, 92] width 14 height 11
radio input "true"
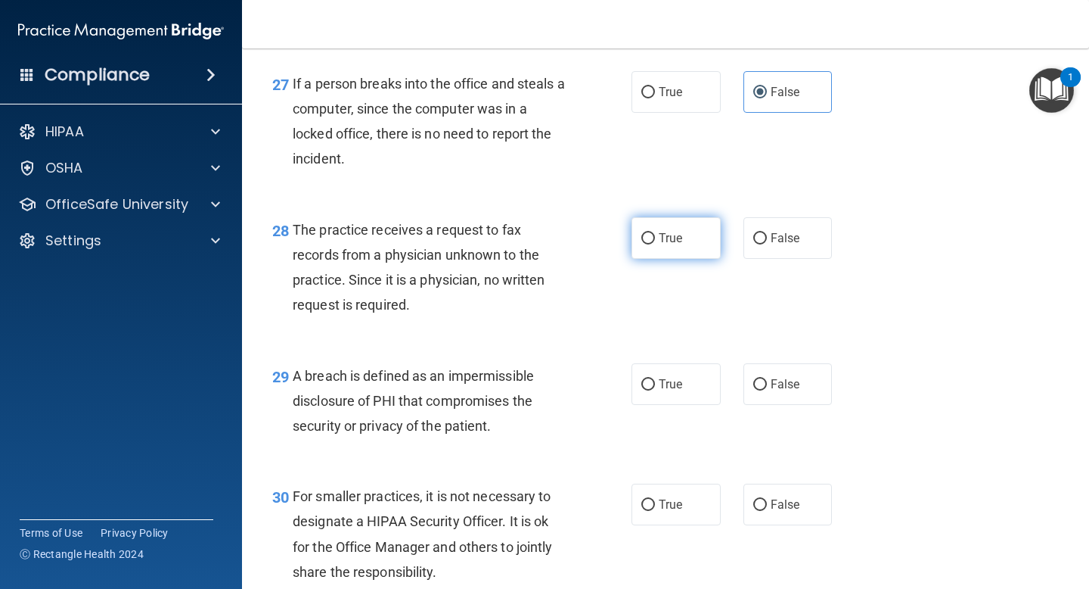
click at [686, 259] on label "True" at bounding box center [676, 238] width 89 height 42
click at [655, 244] on input "True" at bounding box center [649, 238] width 14 height 11
radio input "true"
click at [677, 405] on label "True" at bounding box center [676, 384] width 89 height 42
click at [655, 390] on input "True" at bounding box center [649, 384] width 14 height 11
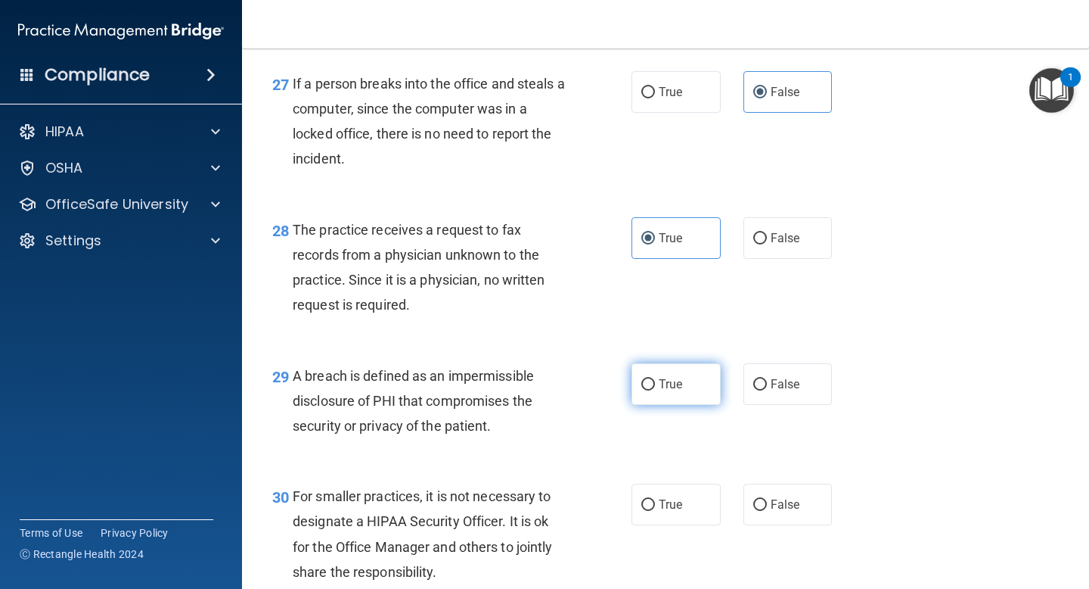
radio input "true"
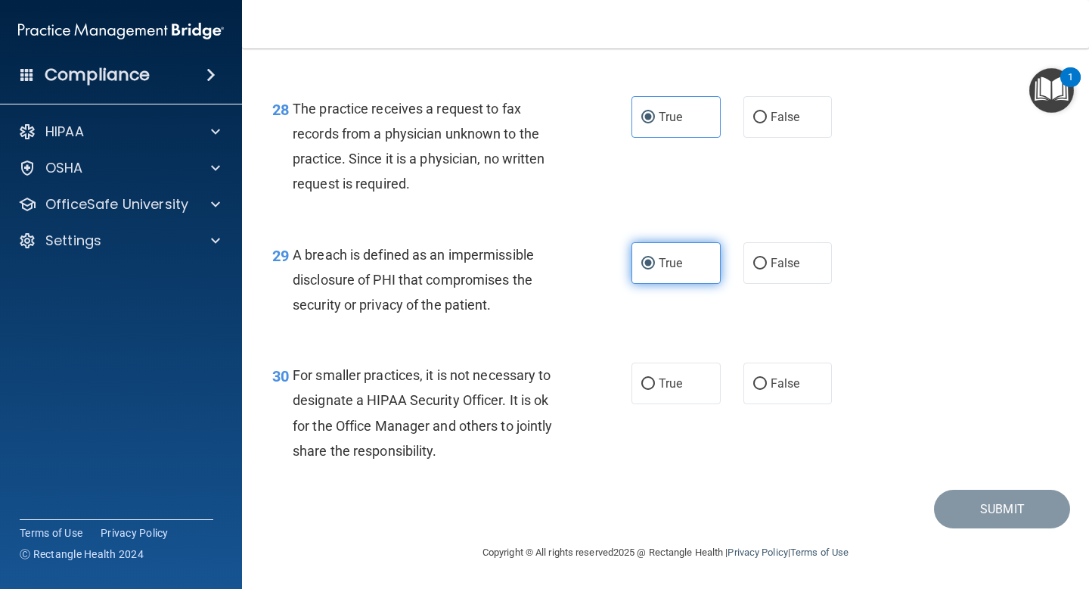
scroll to position [3839, 0]
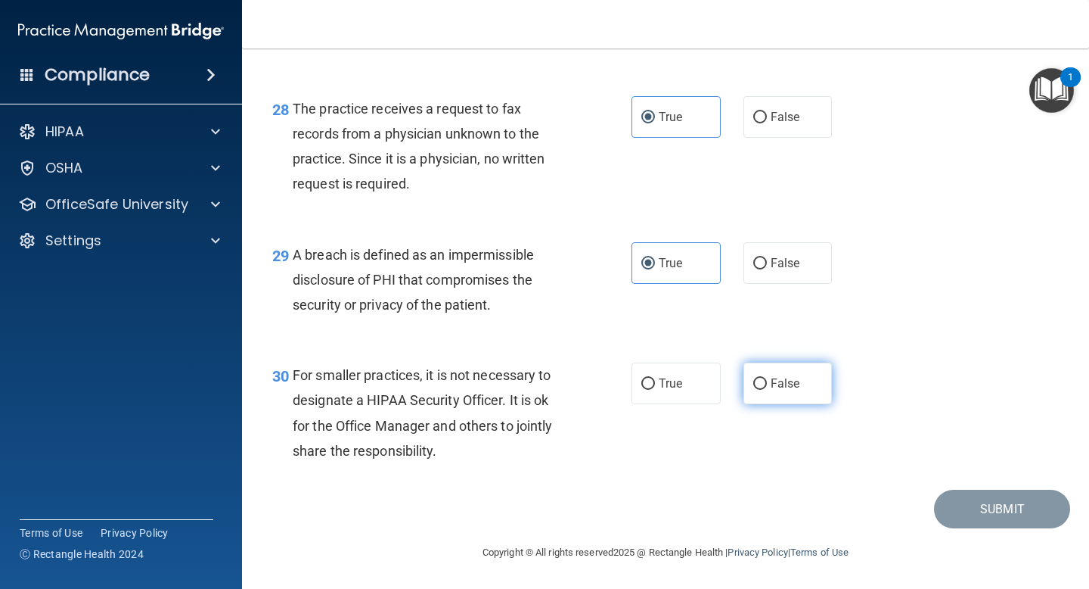
click at [780, 381] on span "False" at bounding box center [786, 383] width 30 height 14
click at [767, 381] on input "False" at bounding box center [761, 383] width 14 height 11
radio input "true"
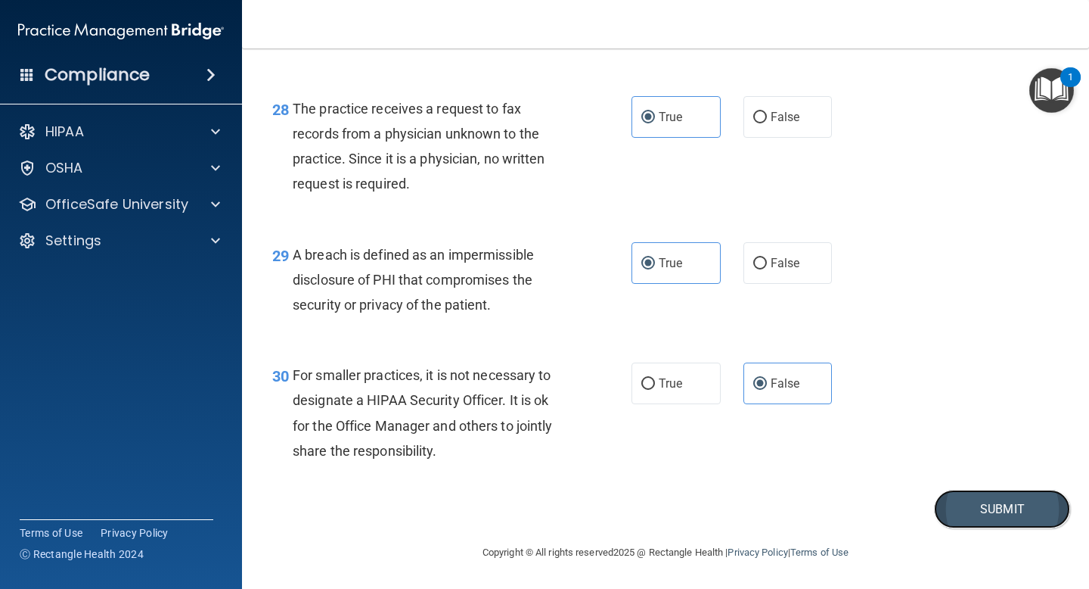
click at [981, 499] on button "Submit" at bounding box center [1002, 508] width 136 height 39
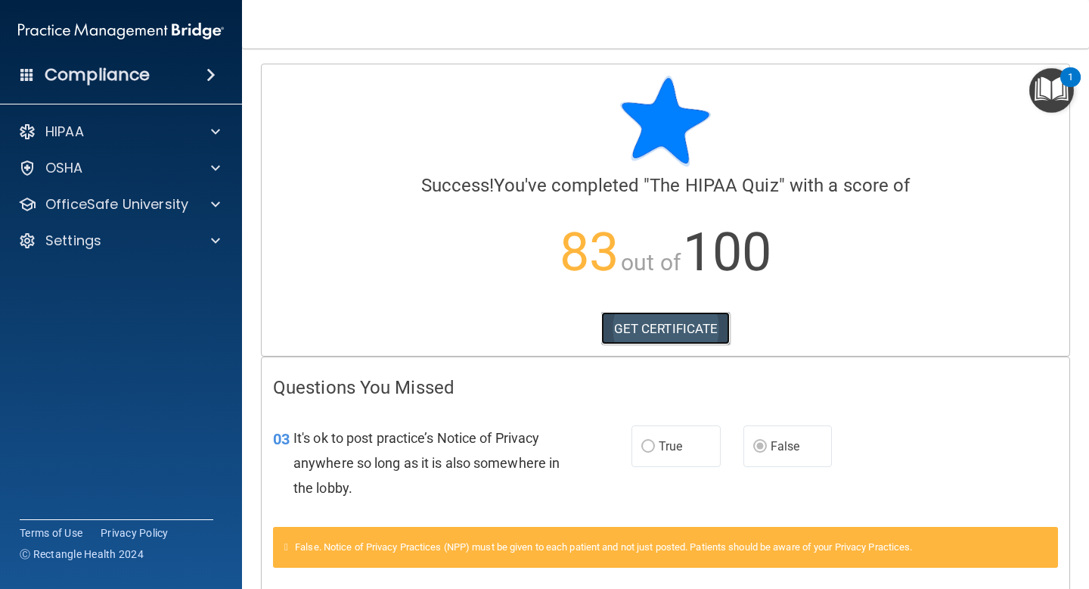
click at [699, 333] on link "GET CERTIFICATE" at bounding box center [665, 328] width 129 height 33
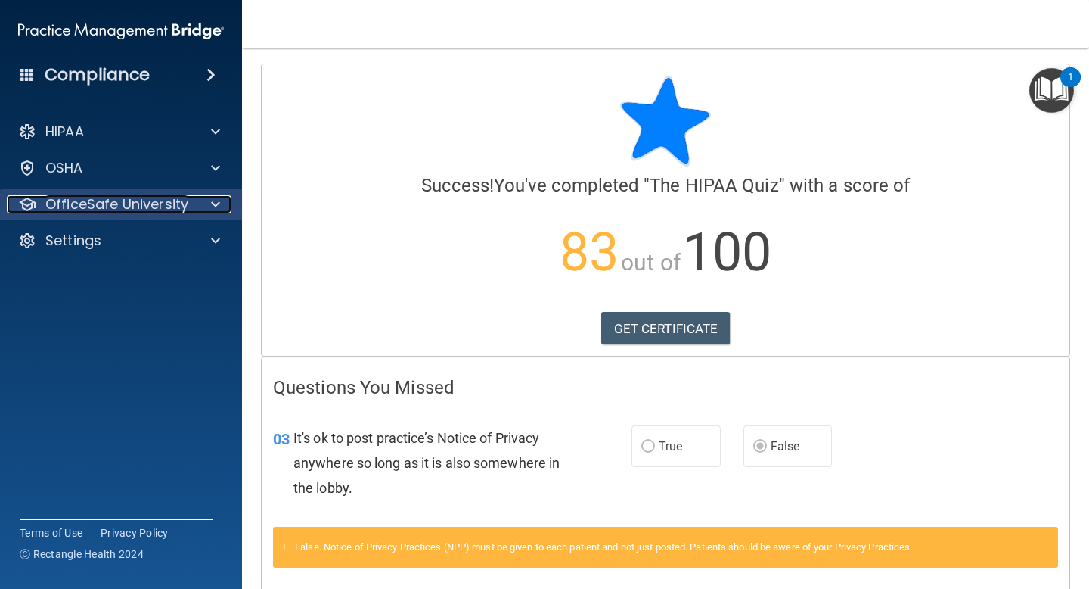
click at [200, 213] on div at bounding box center [213, 204] width 38 height 18
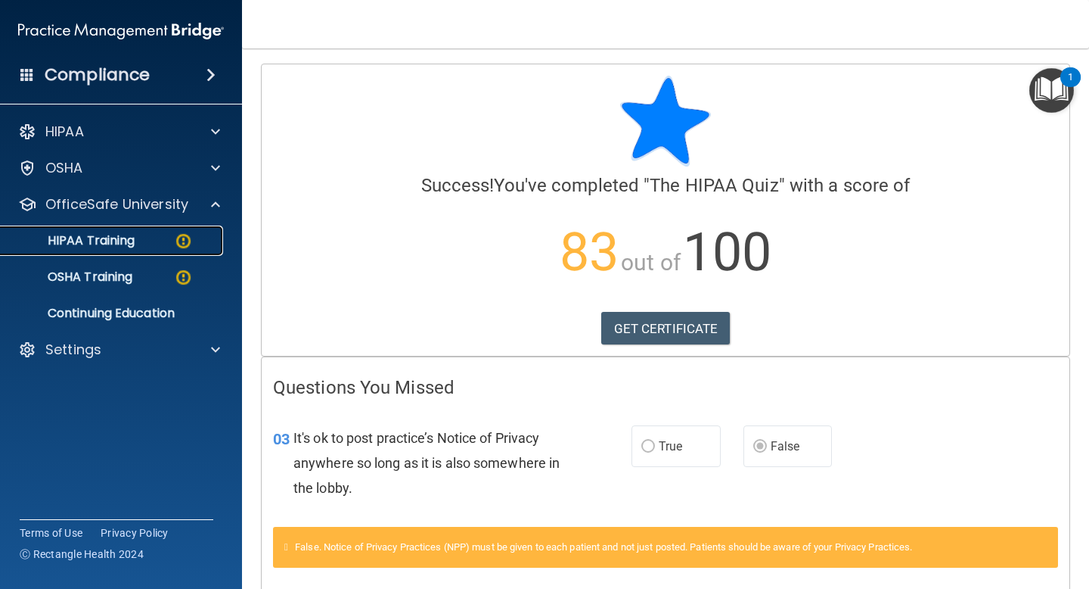
click at [182, 247] on img at bounding box center [183, 240] width 19 height 19
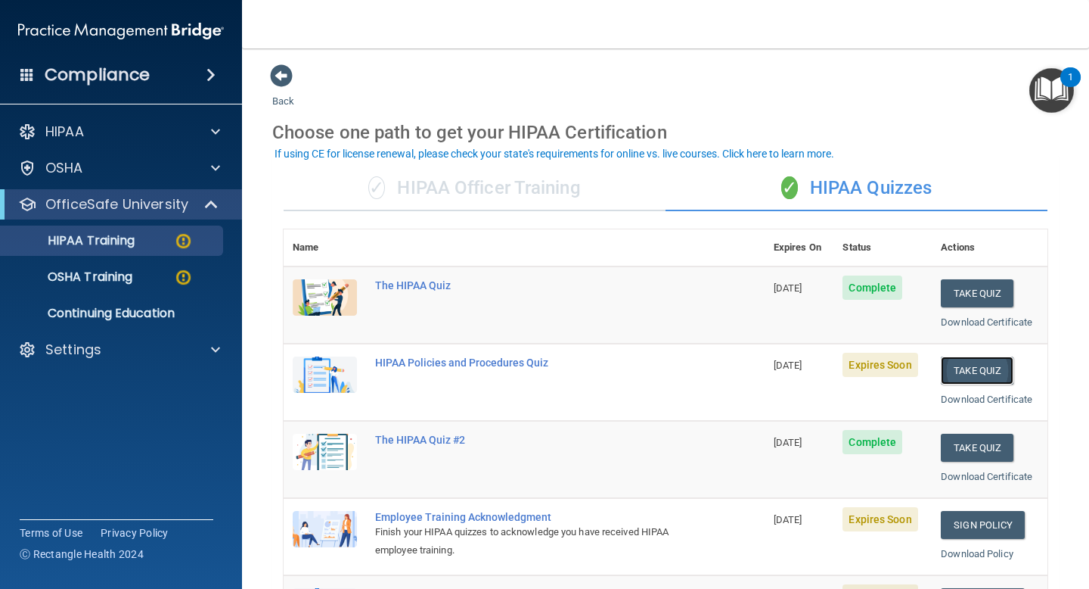
click at [984, 365] on button "Take Quiz" at bounding box center [977, 370] width 73 height 28
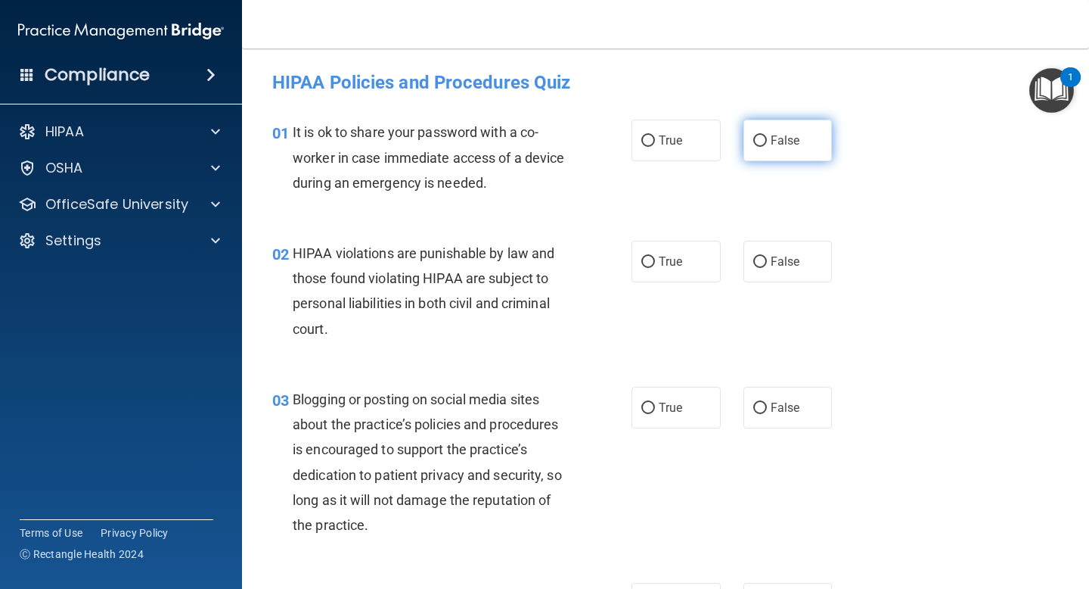
click at [774, 129] on label "False" at bounding box center [788, 141] width 89 height 42
click at [767, 135] on input "False" at bounding box center [761, 140] width 14 height 11
radio input "true"
click at [648, 252] on label "True" at bounding box center [676, 262] width 89 height 42
click at [648, 256] on input "True" at bounding box center [649, 261] width 14 height 11
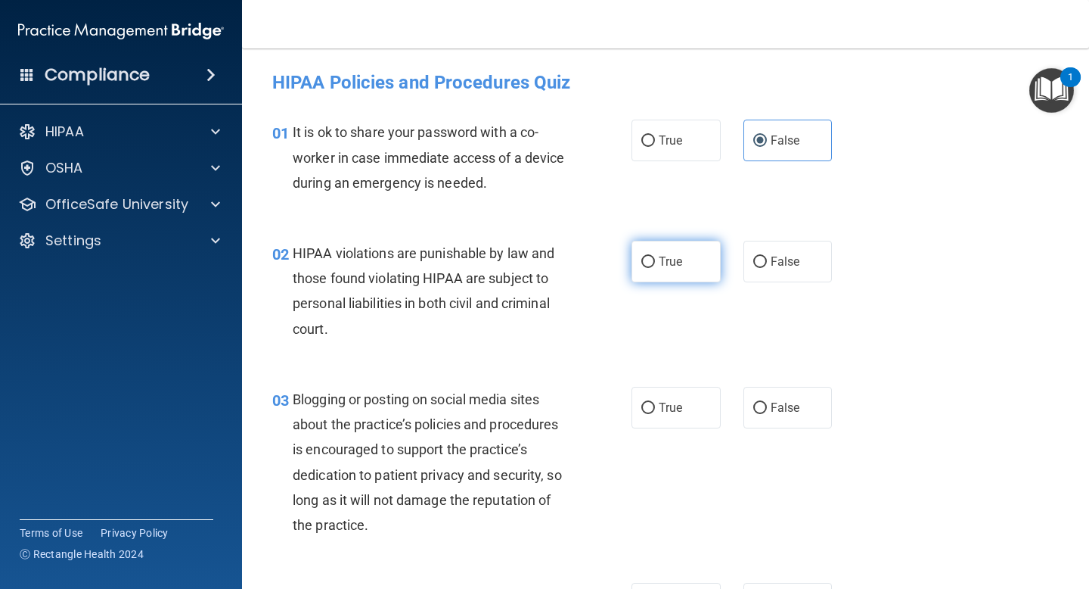
radio input "true"
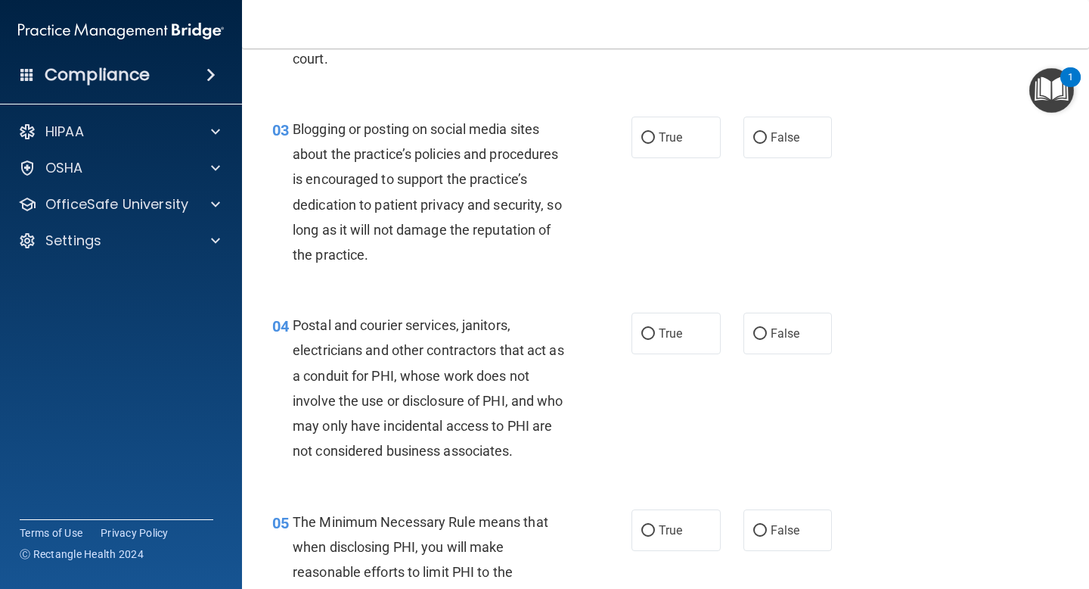
scroll to position [272, 0]
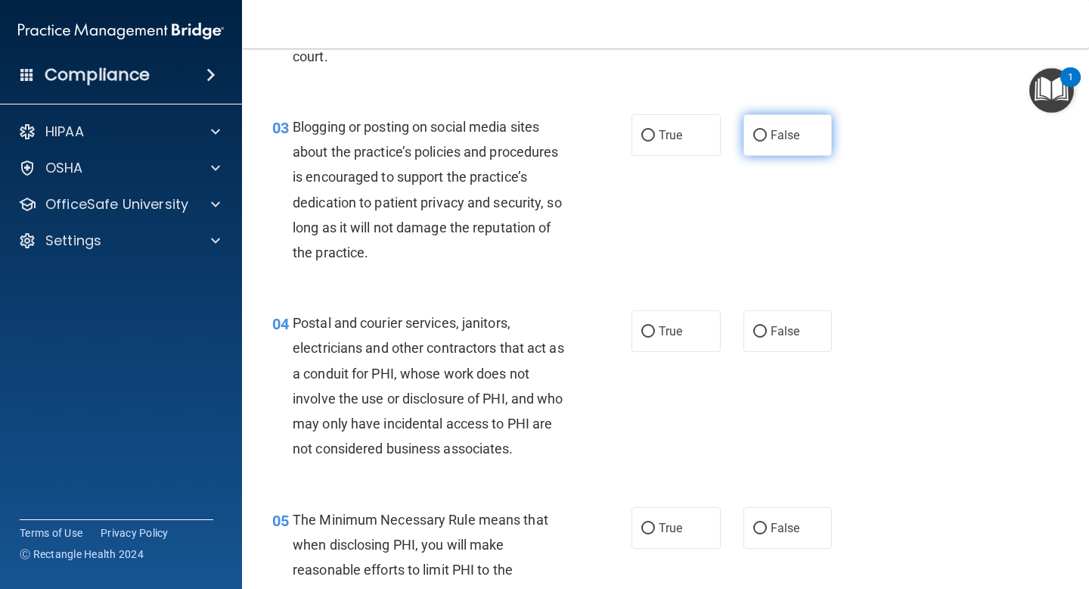
click at [771, 134] on span "False" at bounding box center [786, 135] width 30 height 14
click at [767, 134] on input "False" at bounding box center [761, 135] width 14 height 11
radio input "true"
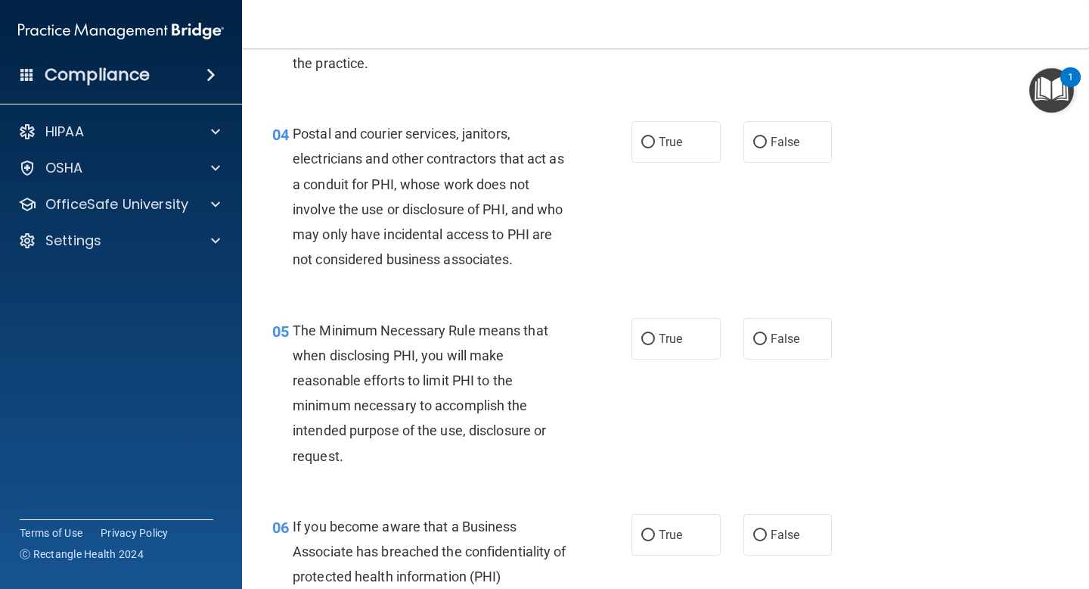
scroll to position [514, 0]
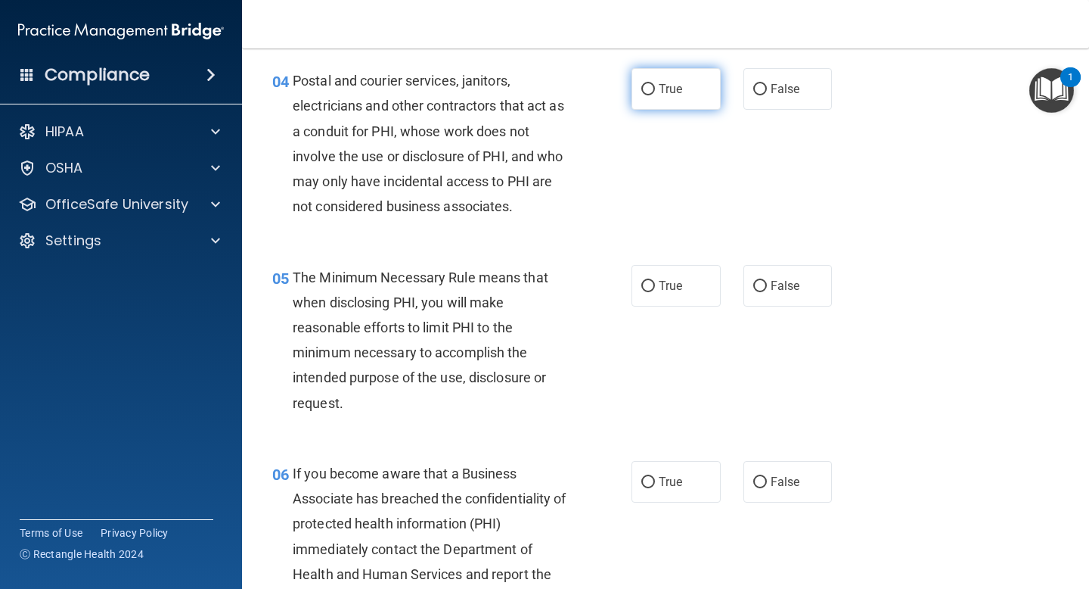
click at [676, 73] on label "True" at bounding box center [676, 89] width 89 height 42
click at [655, 84] on input "True" at bounding box center [649, 89] width 14 height 11
radio input "true"
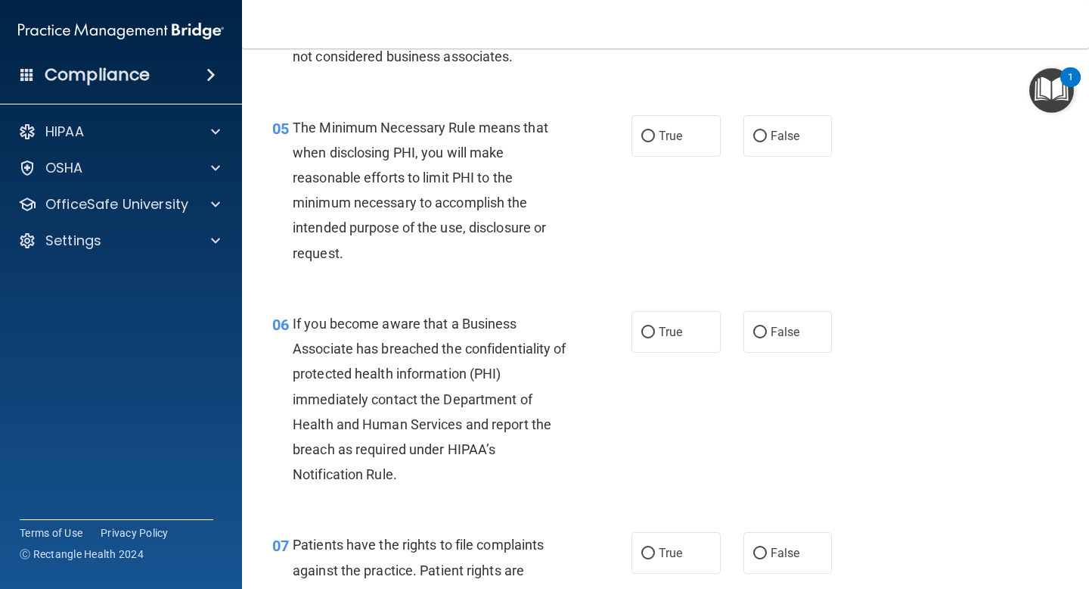
scroll to position [666, 0]
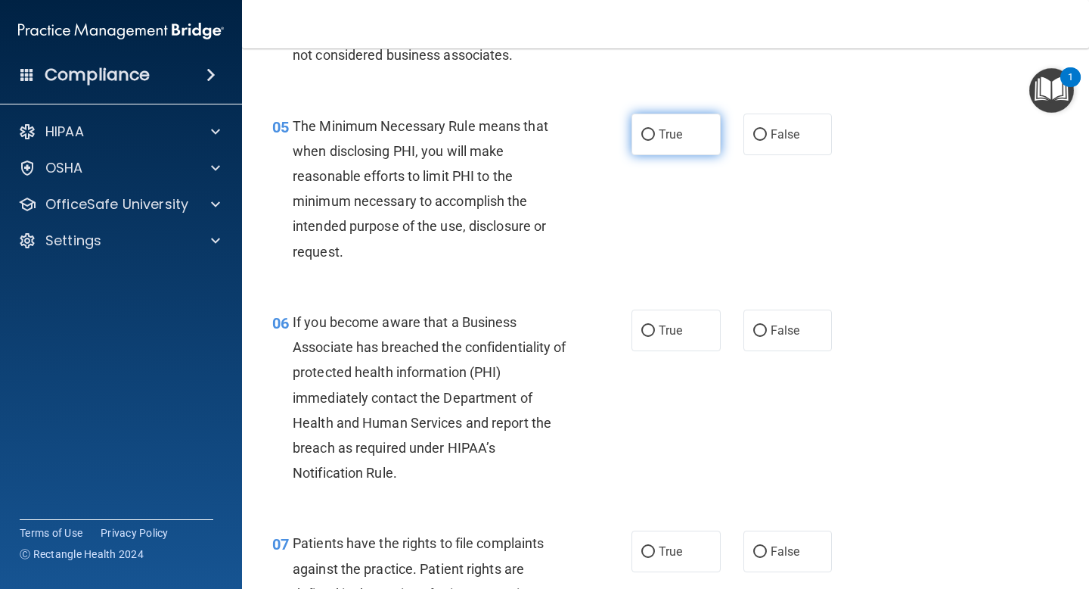
click at [699, 120] on label "True" at bounding box center [676, 134] width 89 height 42
click at [655, 129] on input "True" at bounding box center [649, 134] width 14 height 11
radio input "true"
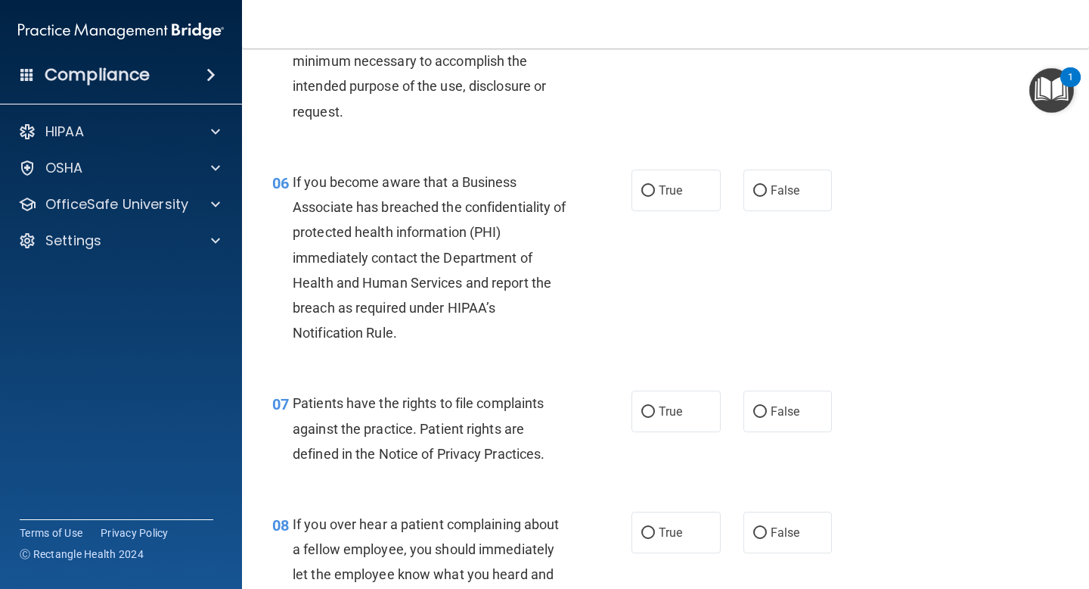
scroll to position [817, 0]
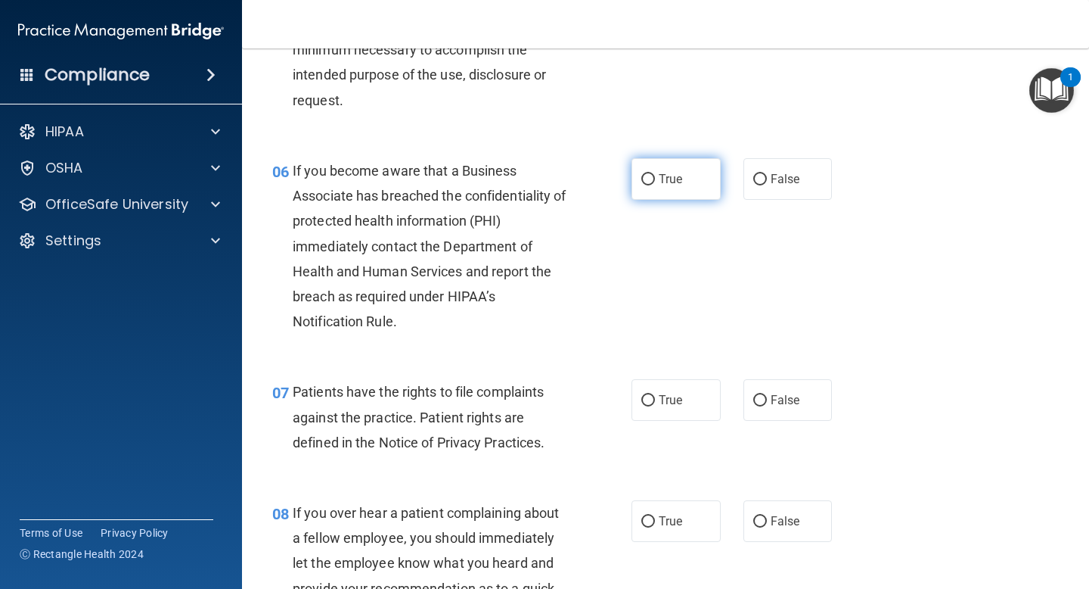
click at [676, 180] on span "True" at bounding box center [670, 179] width 23 height 14
click at [655, 180] on input "True" at bounding box center [649, 179] width 14 height 11
radio input "true"
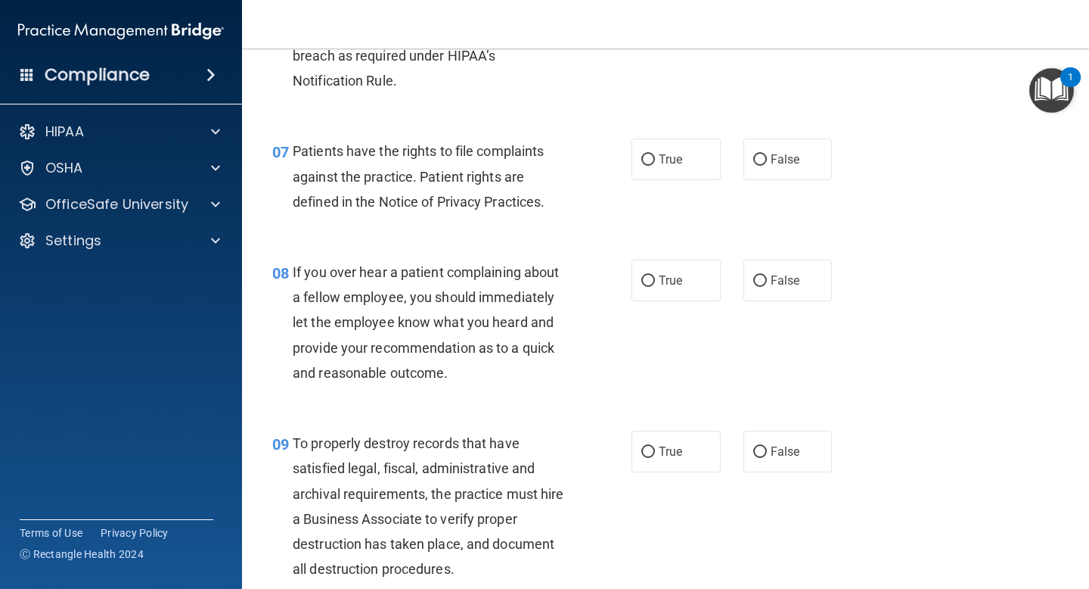
scroll to position [1059, 0]
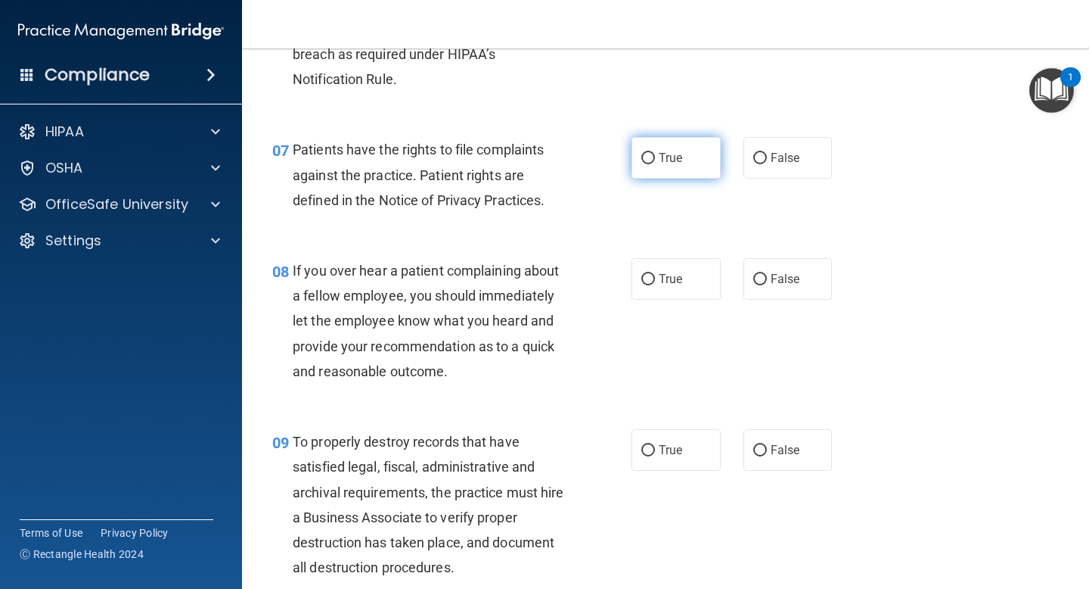
click at [688, 148] on label "True" at bounding box center [676, 158] width 89 height 42
click at [655, 153] on input "True" at bounding box center [649, 158] width 14 height 11
radio input "true"
click at [775, 273] on span "False" at bounding box center [786, 279] width 30 height 14
click at [767, 274] on input "False" at bounding box center [761, 279] width 14 height 11
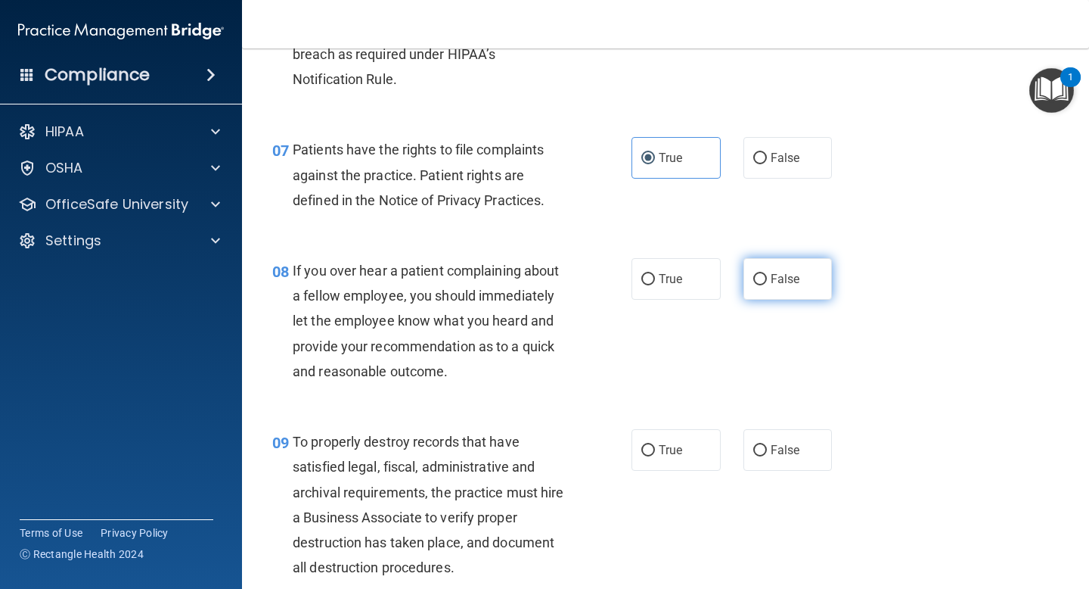
radio input "true"
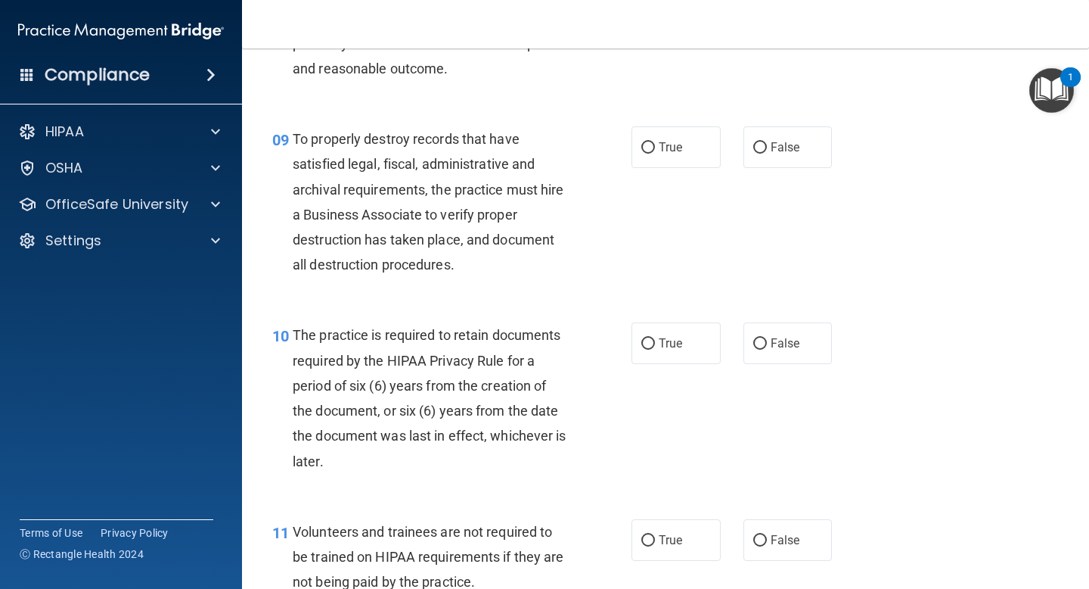
scroll to position [1392, 0]
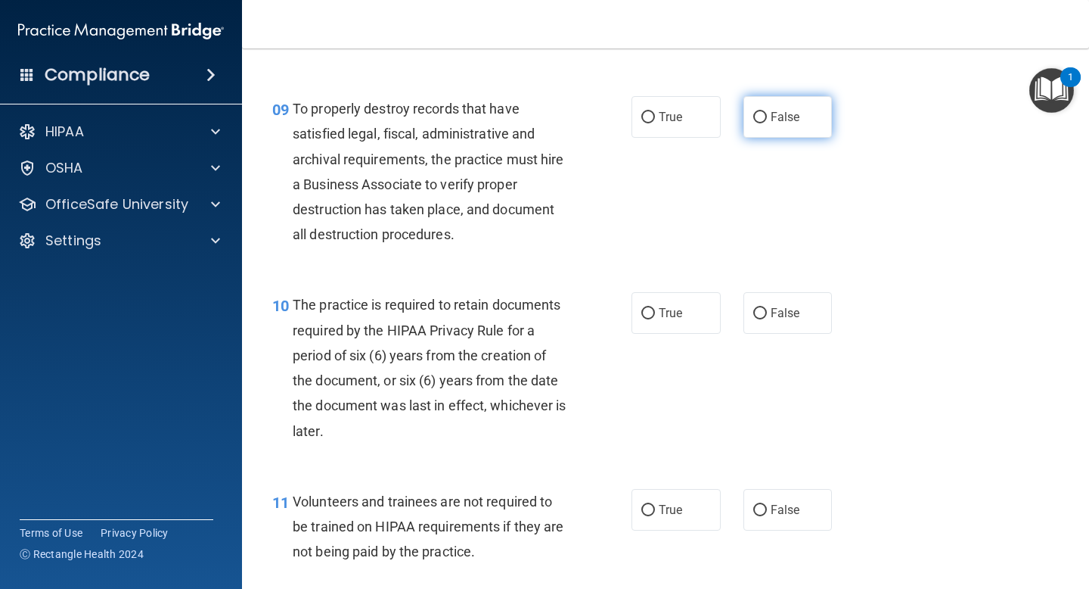
click at [775, 122] on span "False" at bounding box center [786, 117] width 30 height 14
click at [767, 122] on input "False" at bounding box center [761, 117] width 14 height 11
radio input "true"
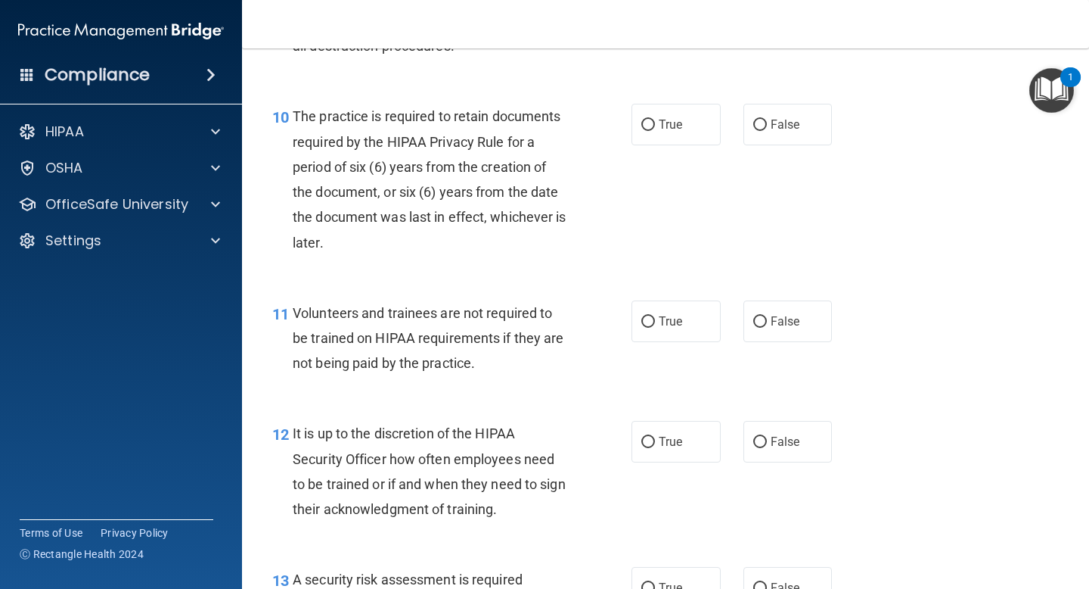
scroll to position [1604, 0]
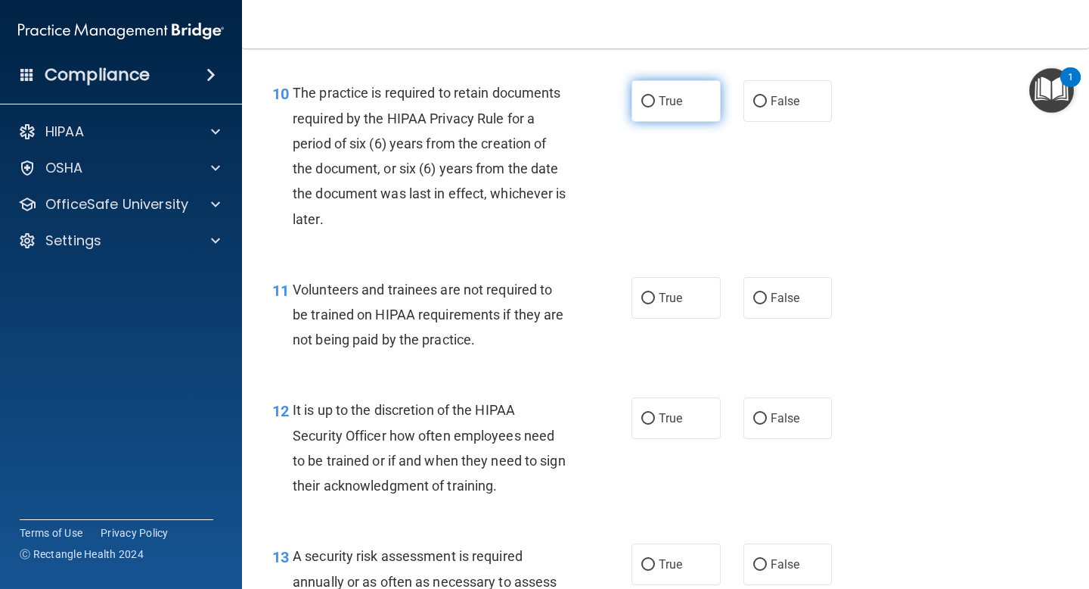
click at [679, 96] on label "True" at bounding box center [676, 101] width 89 height 42
click at [655, 96] on input "True" at bounding box center [649, 101] width 14 height 11
radio input "true"
click at [792, 299] on span "False" at bounding box center [786, 298] width 30 height 14
click at [767, 299] on input "False" at bounding box center [761, 298] width 14 height 11
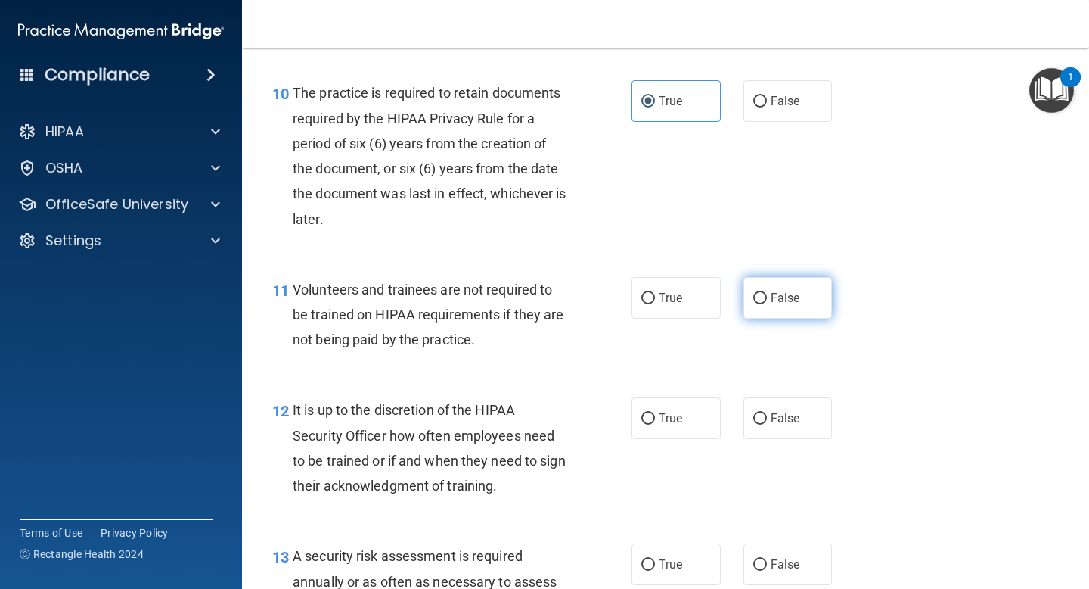
radio input "true"
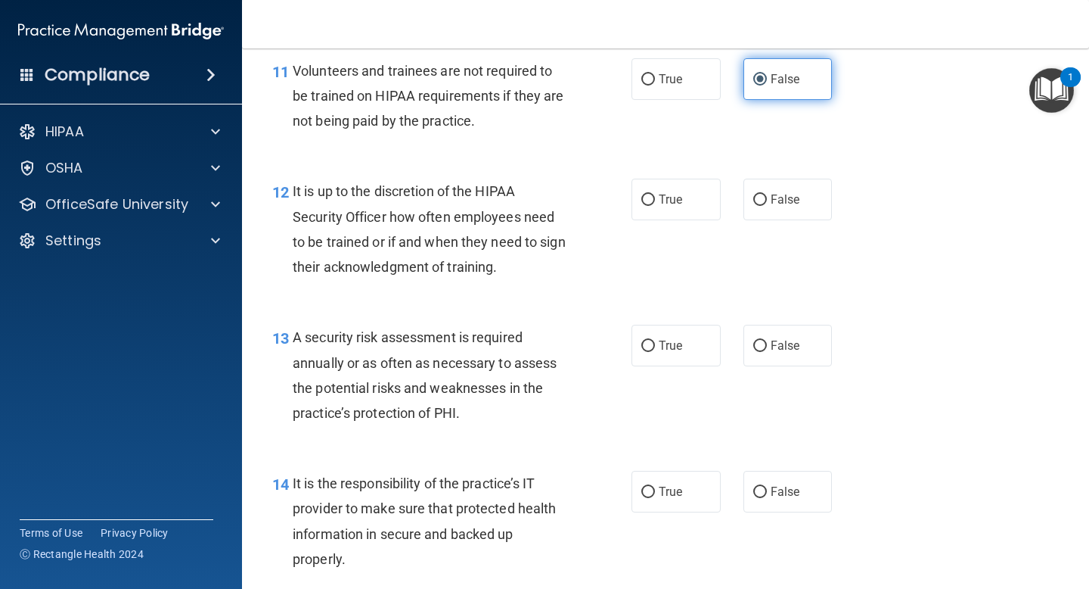
scroll to position [1846, 0]
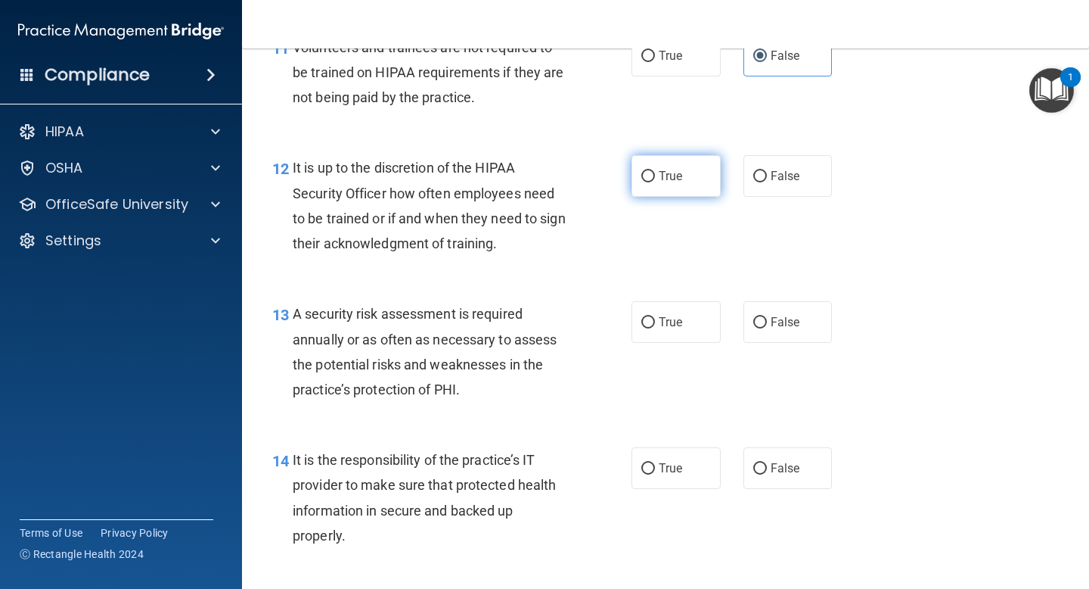
click at [686, 181] on label "True" at bounding box center [676, 176] width 89 height 42
click at [655, 181] on input "True" at bounding box center [649, 176] width 14 height 11
radio input "true"
click at [692, 333] on label "True" at bounding box center [676, 322] width 89 height 42
click at [655, 328] on input "True" at bounding box center [649, 322] width 14 height 11
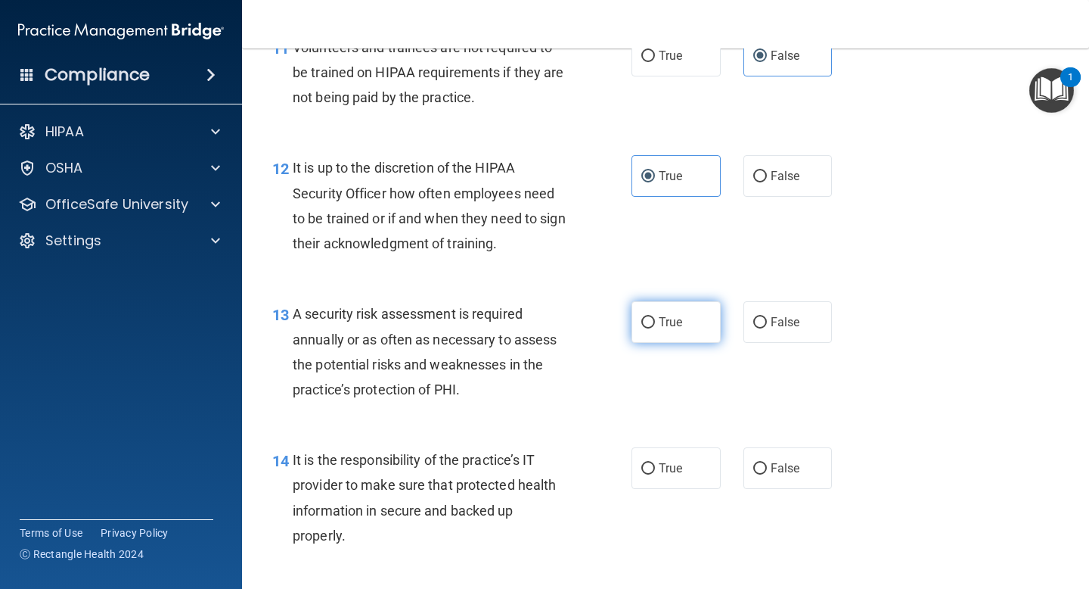
radio input "true"
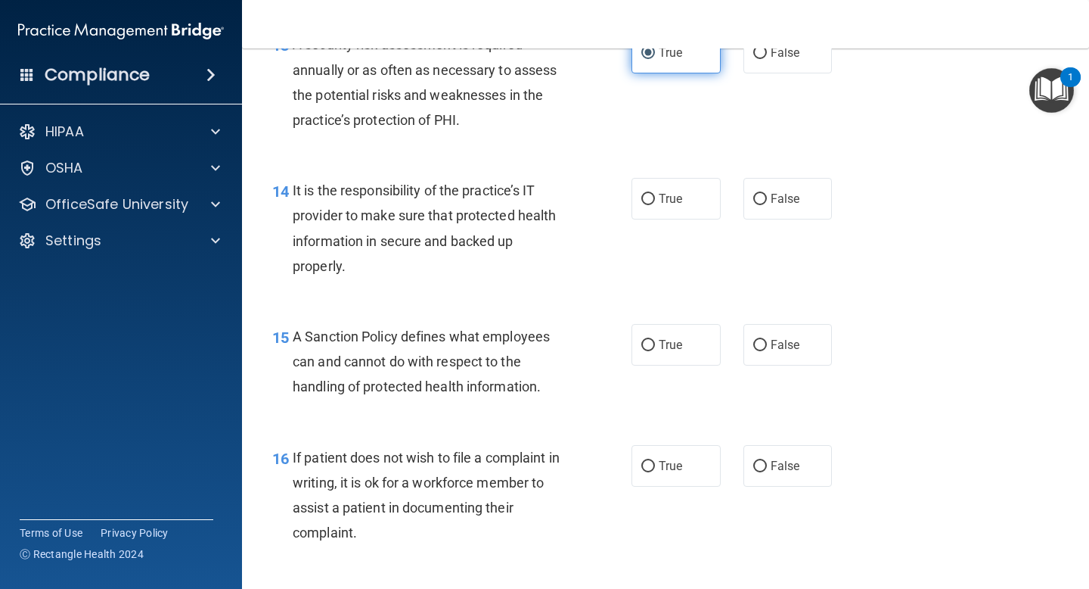
scroll to position [2118, 0]
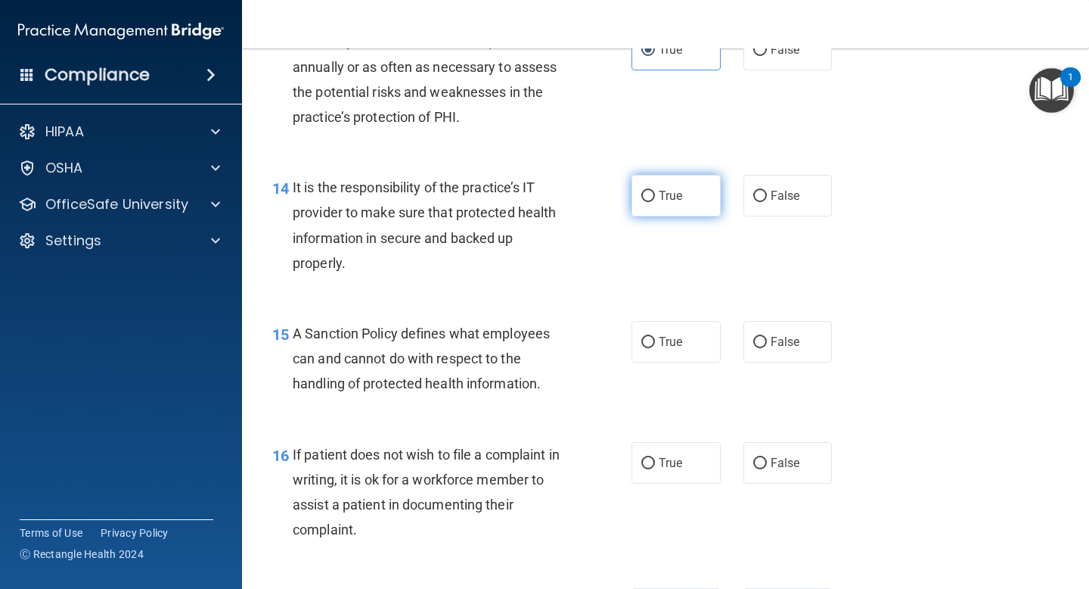
click at [694, 200] on label "True" at bounding box center [676, 196] width 89 height 42
click at [655, 200] on input "True" at bounding box center [649, 196] width 14 height 11
radio input "true"
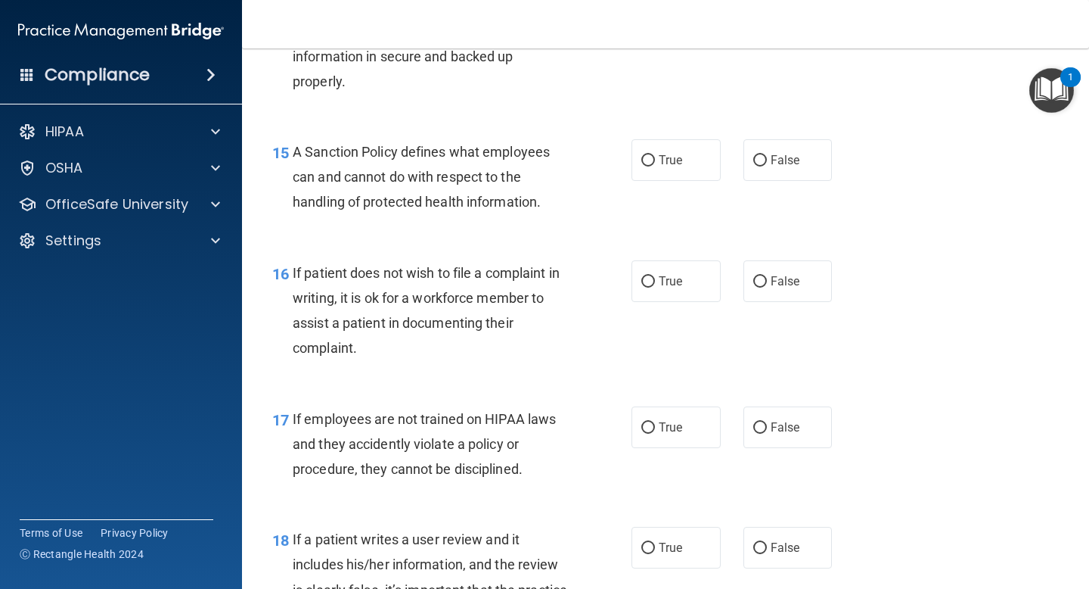
scroll to position [2330, 0]
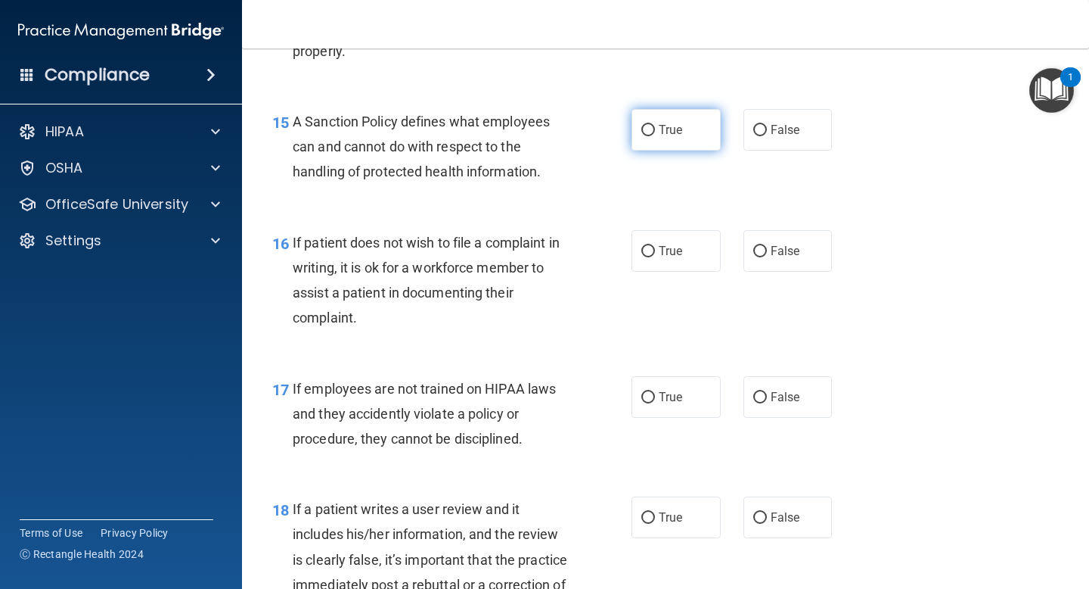
click at [679, 132] on label "True" at bounding box center [676, 130] width 89 height 42
click at [655, 132] on input "True" at bounding box center [649, 130] width 14 height 11
radio input "true"
click at [691, 253] on label "True" at bounding box center [676, 251] width 89 height 42
click at [655, 253] on input "True" at bounding box center [649, 251] width 14 height 11
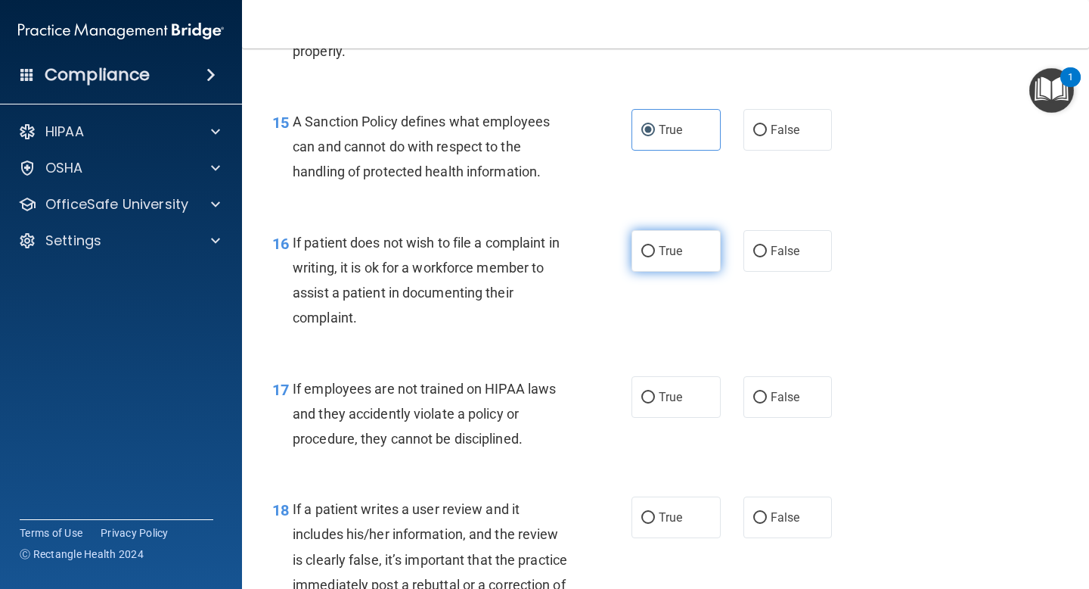
radio input "true"
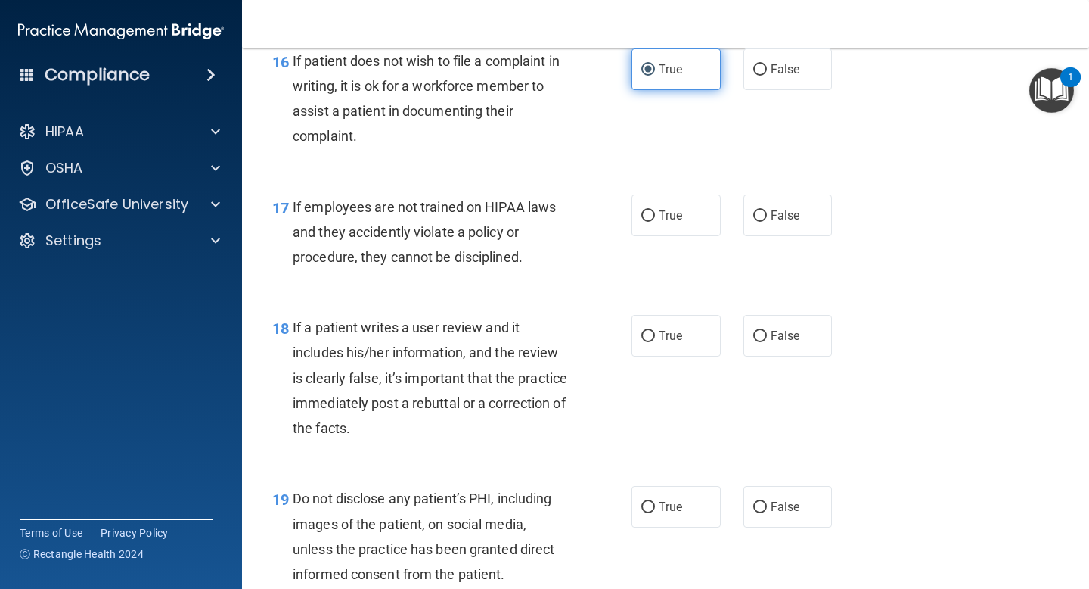
scroll to position [2572, 0]
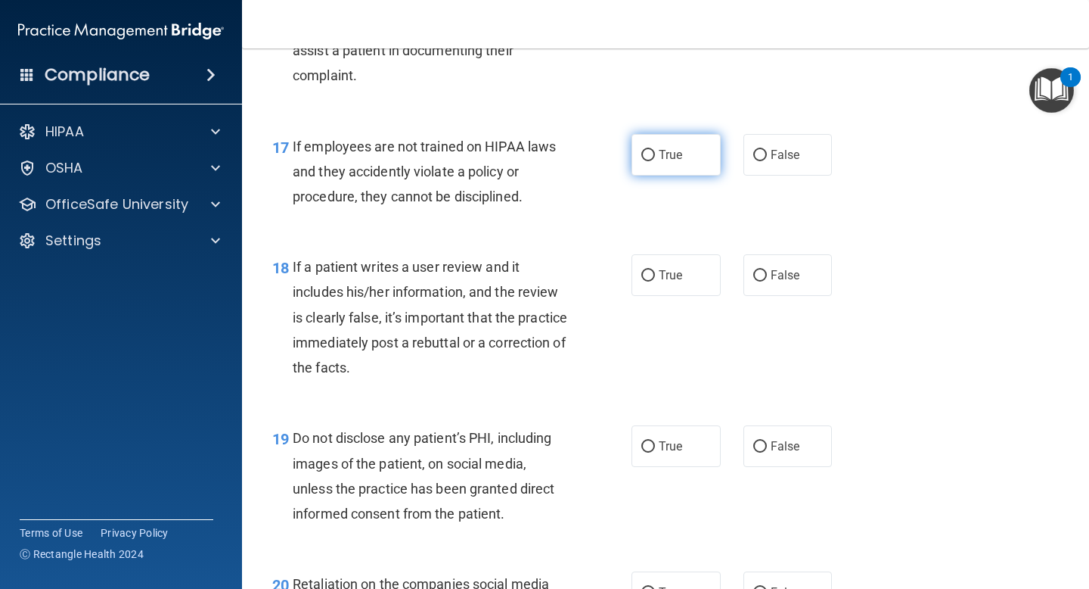
click at [684, 163] on label "True" at bounding box center [676, 155] width 89 height 42
click at [655, 161] on input "True" at bounding box center [649, 155] width 14 height 11
radio input "true"
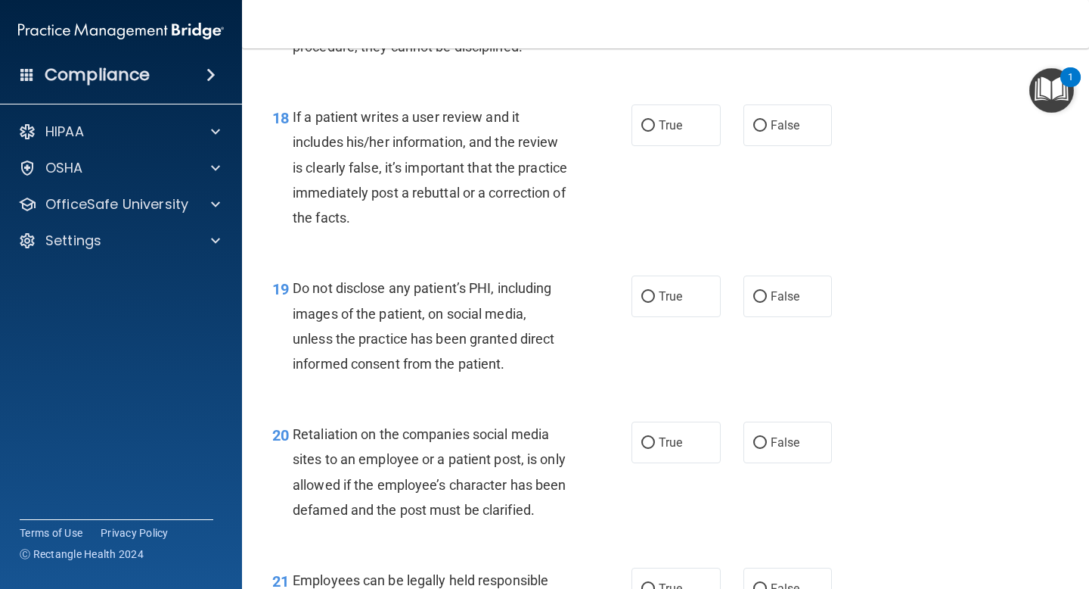
scroll to position [2724, 0]
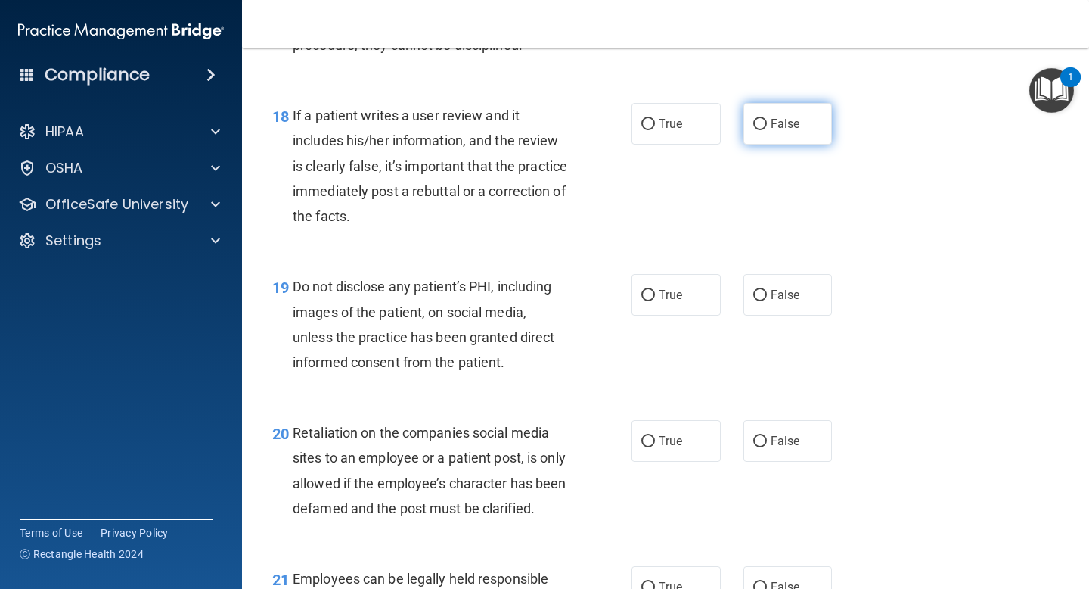
click at [762, 123] on label "False" at bounding box center [788, 124] width 89 height 42
click at [762, 123] on input "False" at bounding box center [761, 124] width 14 height 11
radio input "true"
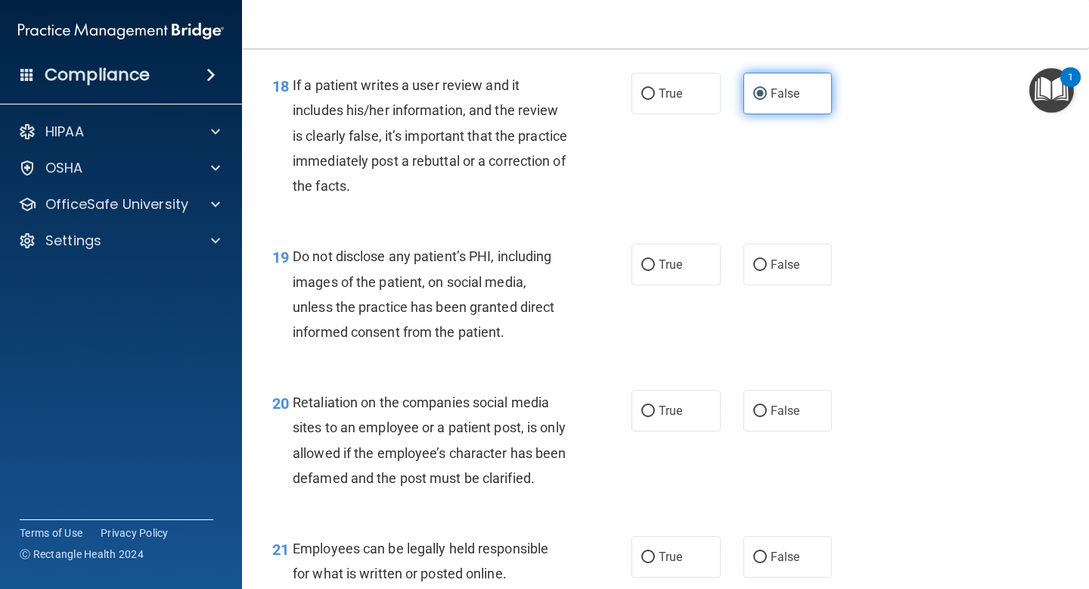
scroll to position [2784, 0]
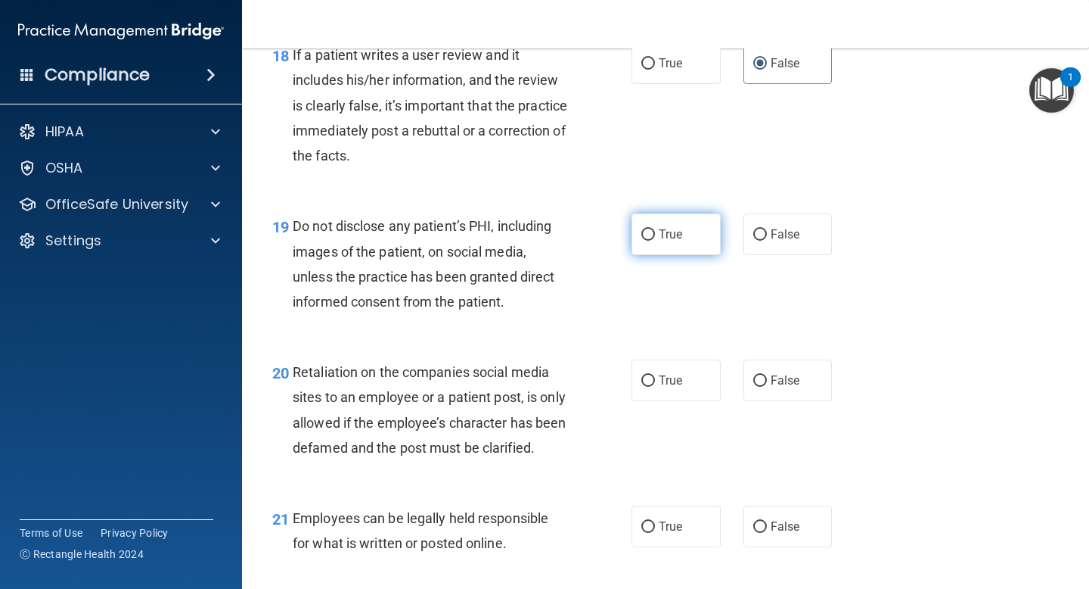
click at [676, 244] on label "True" at bounding box center [676, 234] width 89 height 42
click at [655, 241] on input "True" at bounding box center [649, 234] width 14 height 11
radio input "true"
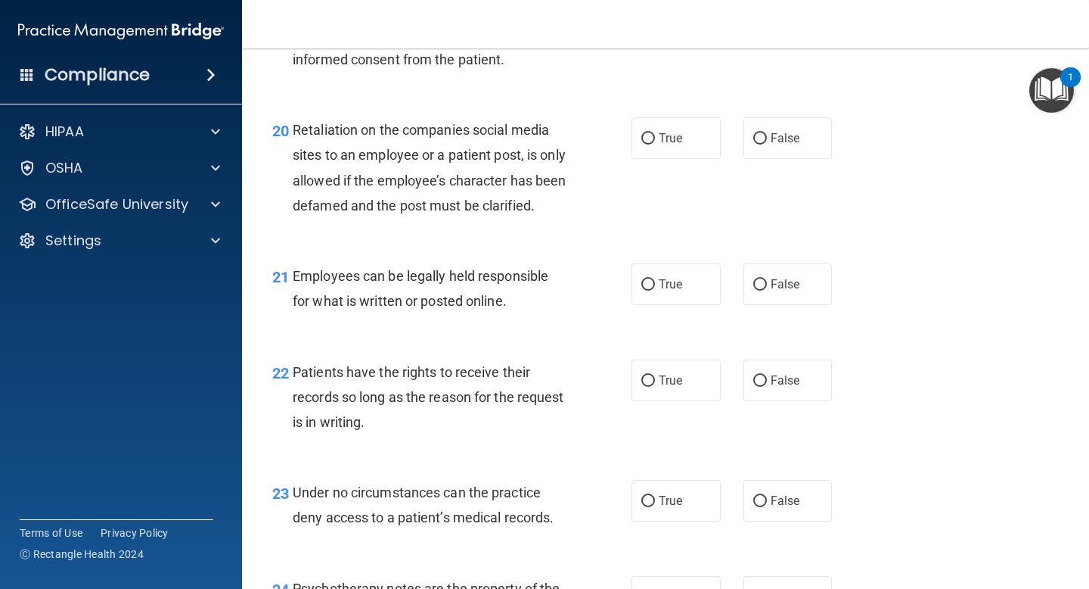
scroll to position [3056, 0]
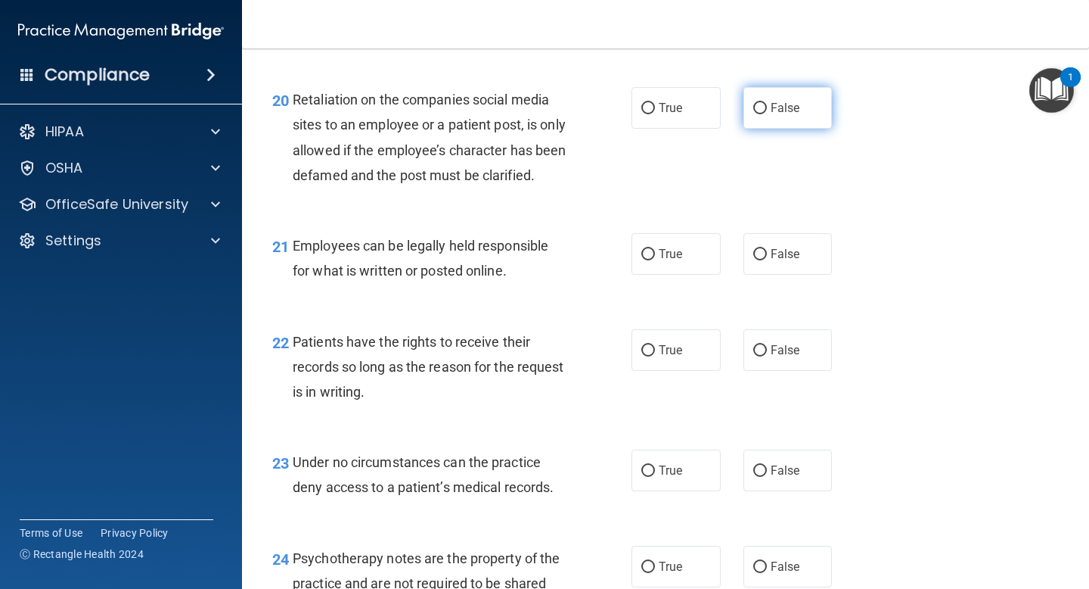
click at [754, 110] on input "False" at bounding box center [761, 108] width 14 height 11
radio input "true"
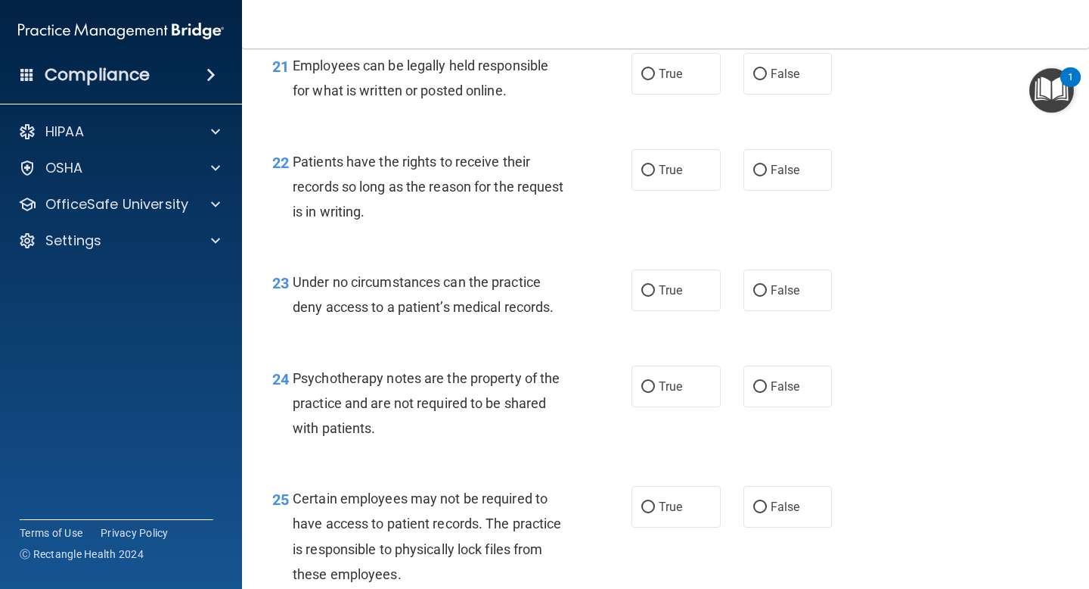
scroll to position [3238, 0]
click at [683, 93] on label "True" at bounding box center [676, 72] width 89 height 42
click at [655, 79] on input "True" at bounding box center [649, 72] width 14 height 11
radio input "true"
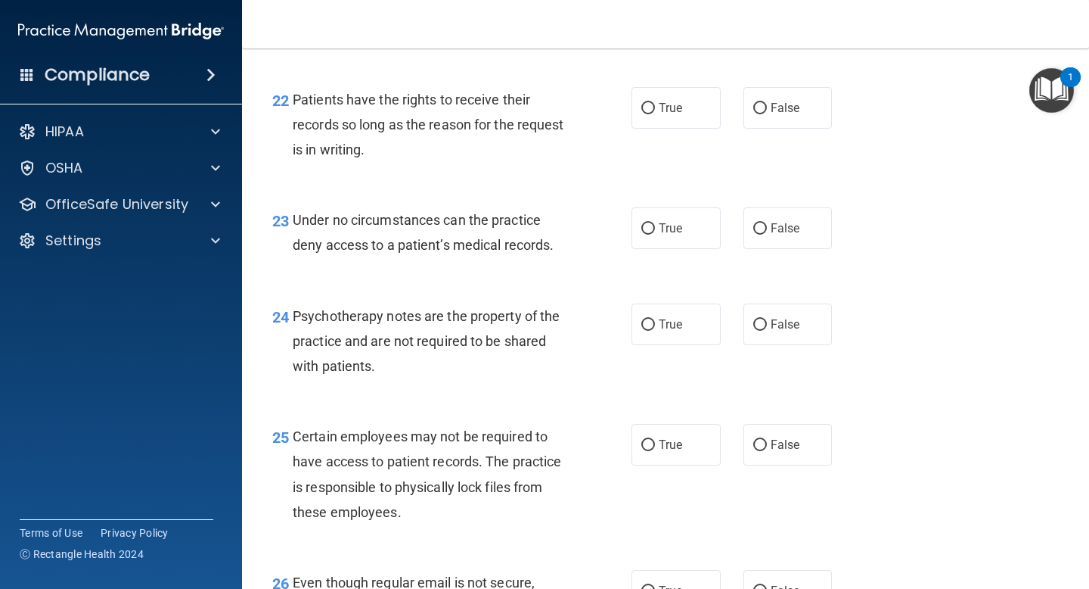
scroll to position [3329, 0]
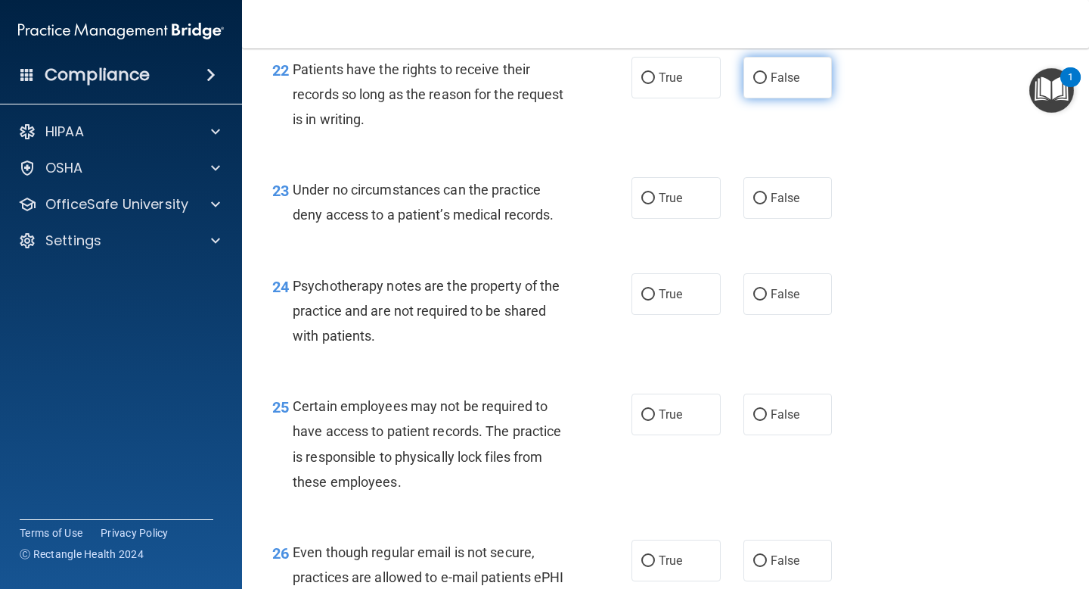
click at [794, 97] on label "False" at bounding box center [788, 78] width 89 height 42
click at [767, 84] on input "False" at bounding box center [761, 78] width 14 height 11
radio input "true"
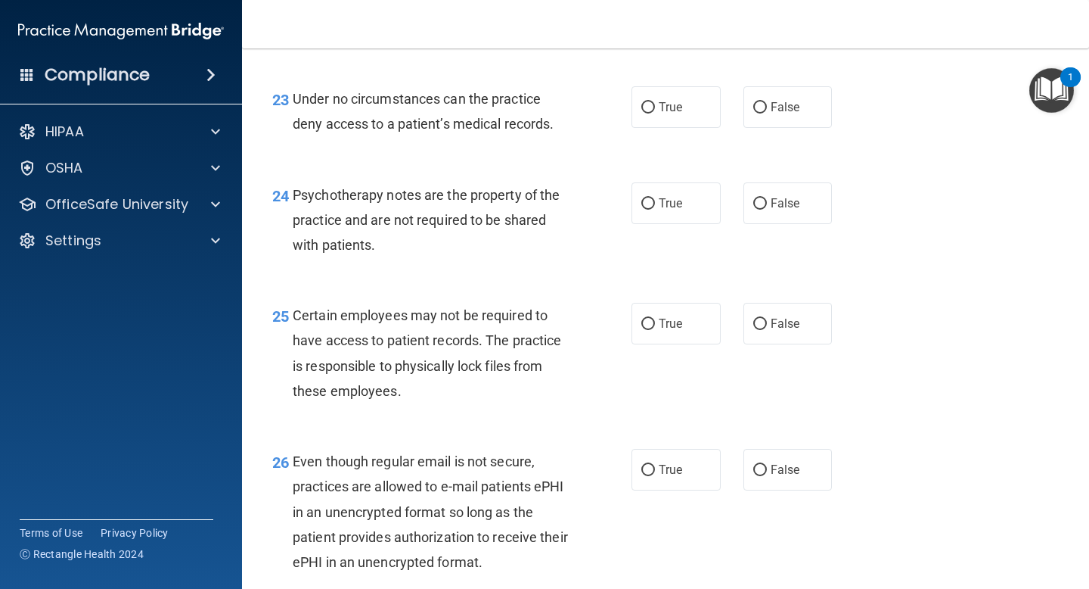
scroll to position [3450, 0]
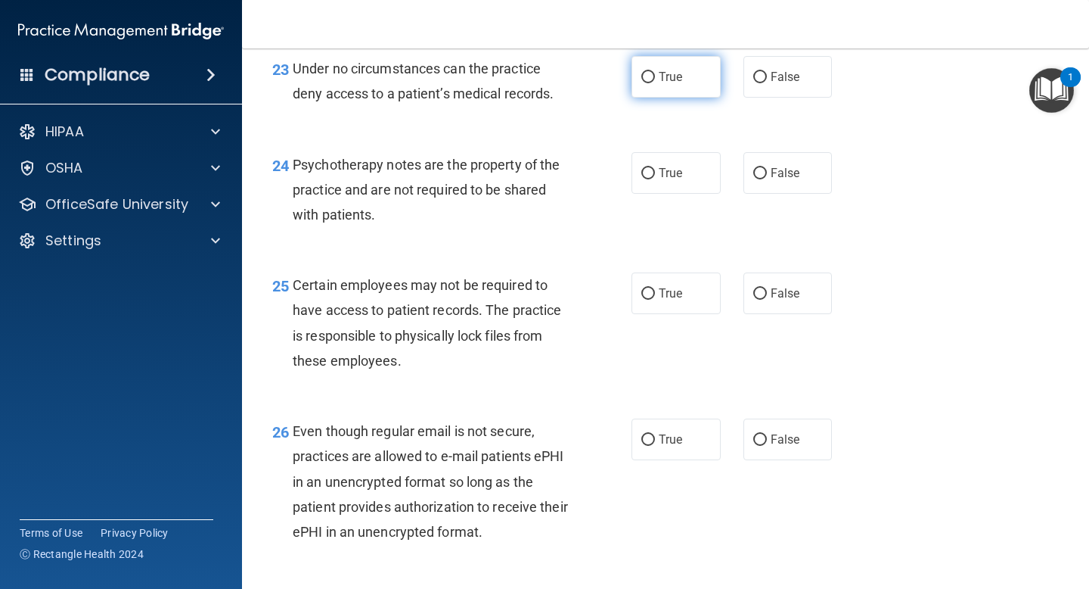
click at [690, 98] on label "True" at bounding box center [676, 77] width 89 height 42
click at [655, 83] on input "True" at bounding box center [649, 77] width 14 height 11
radio input "true"
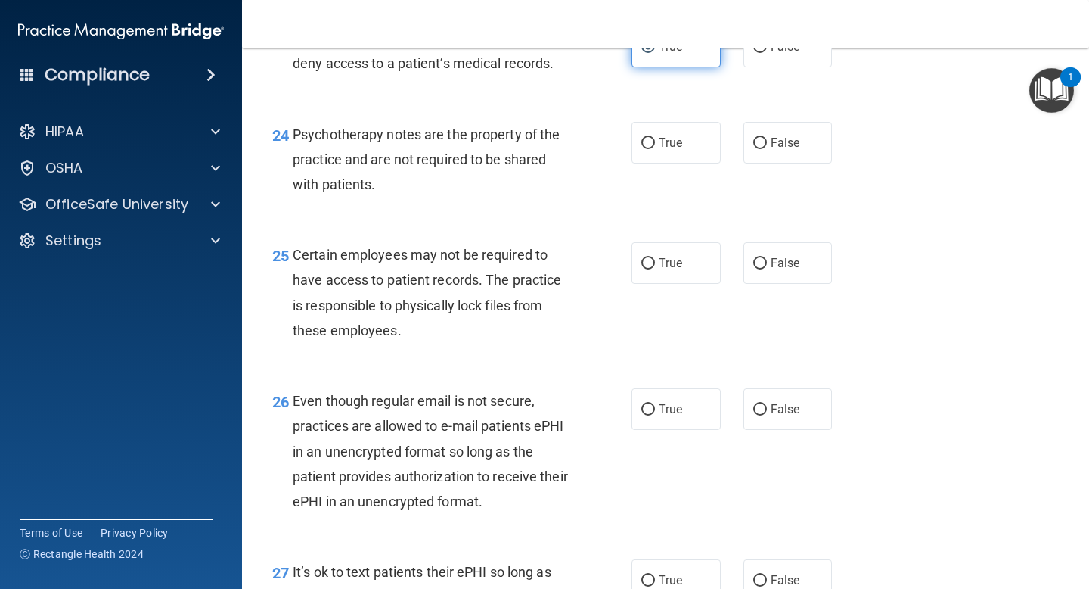
scroll to position [3510, 0]
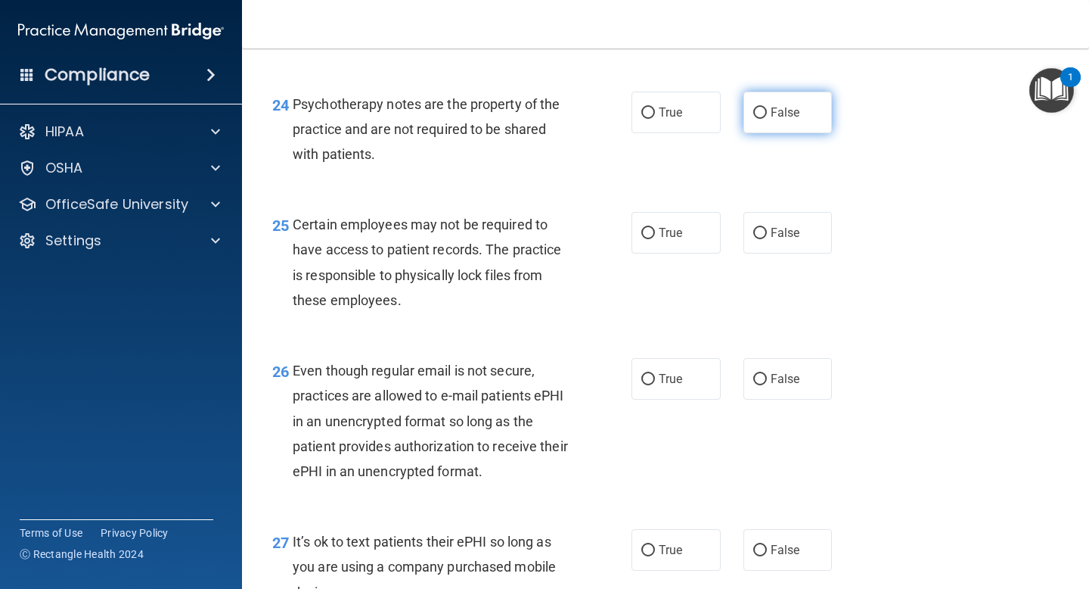
click at [746, 130] on label "False" at bounding box center [788, 113] width 89 height 42
click at [754, 119] on input "False" at bounding box center [761, 112] width 14 height 11
radio input "true"
click at [754, 239] on input "False" at bounding box center [761, 233] width 14 height 11
radio input "true"
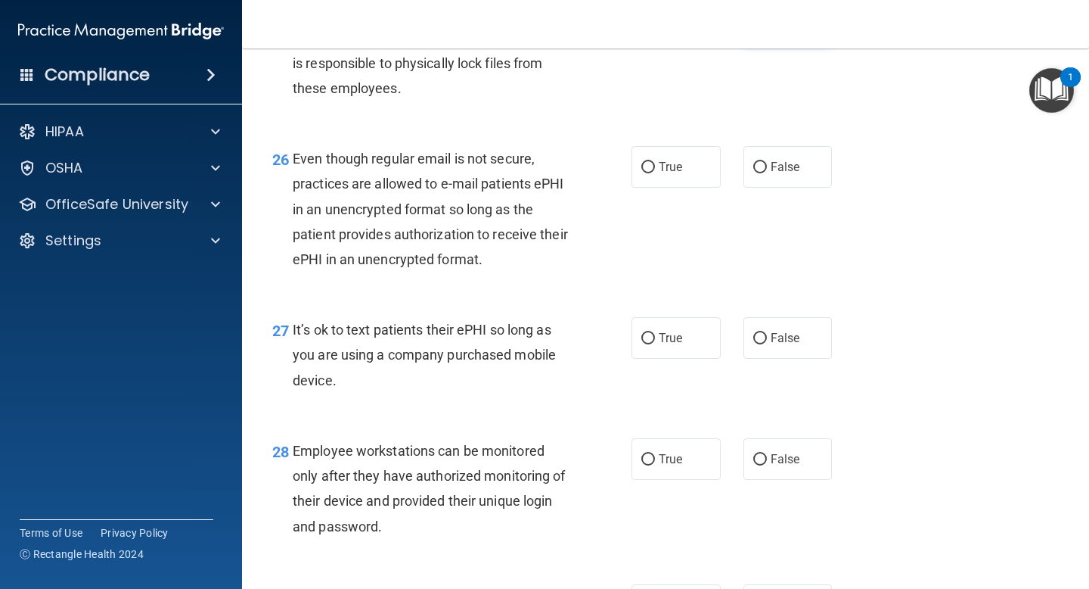
scroll to position [3752, 0]
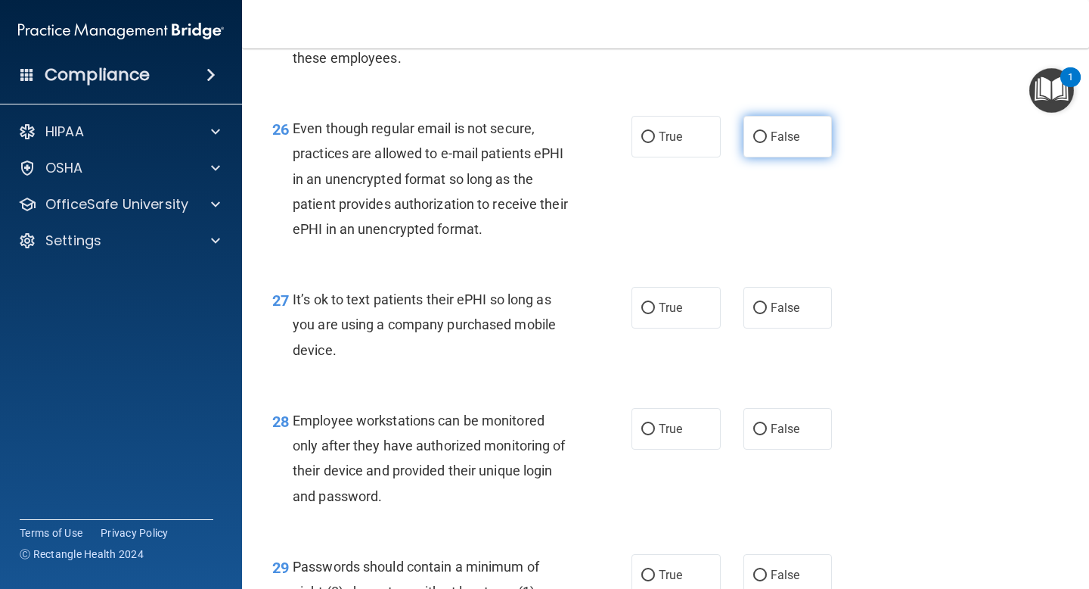
click at [754, 143] on input "False" at bounding box center [761, 137] width 14 height 11
radio input "true"
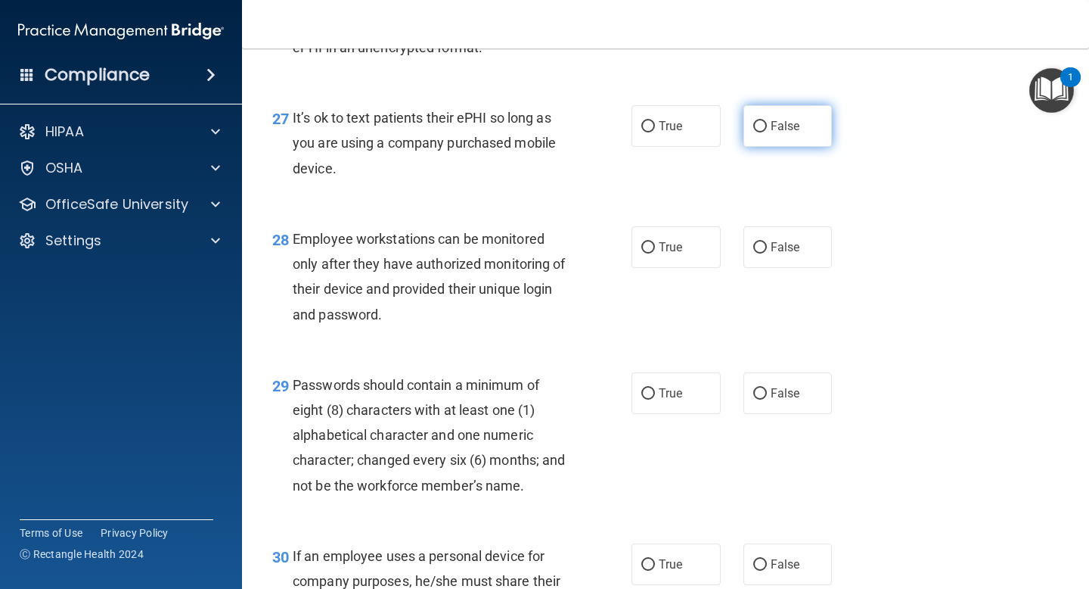
scroll to position [3964, 0]
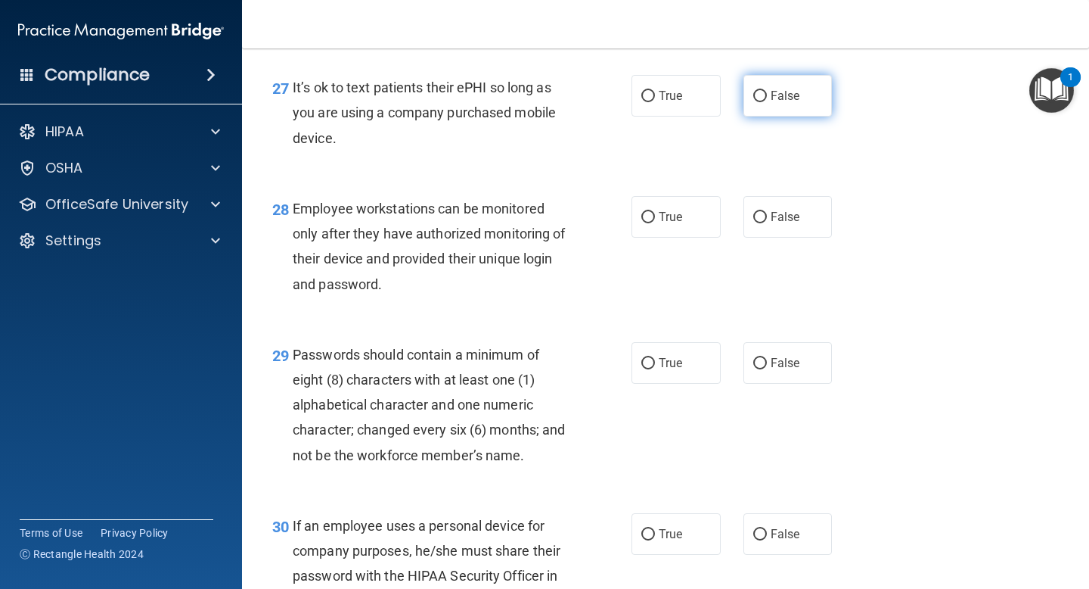
click at [771, 117] on label "False" at bounding box center [788, 96] width 89 height 42
click at [767, 102] on input "False" at bounding box center [761, 96] width 14 height 11
radio input "true"
click at [744, 238] on label "False" at bounding box center [788, 217] width 89 height 42
click at [754, 223] on input "False" at bounding box center [761, 217] width 14 height 11
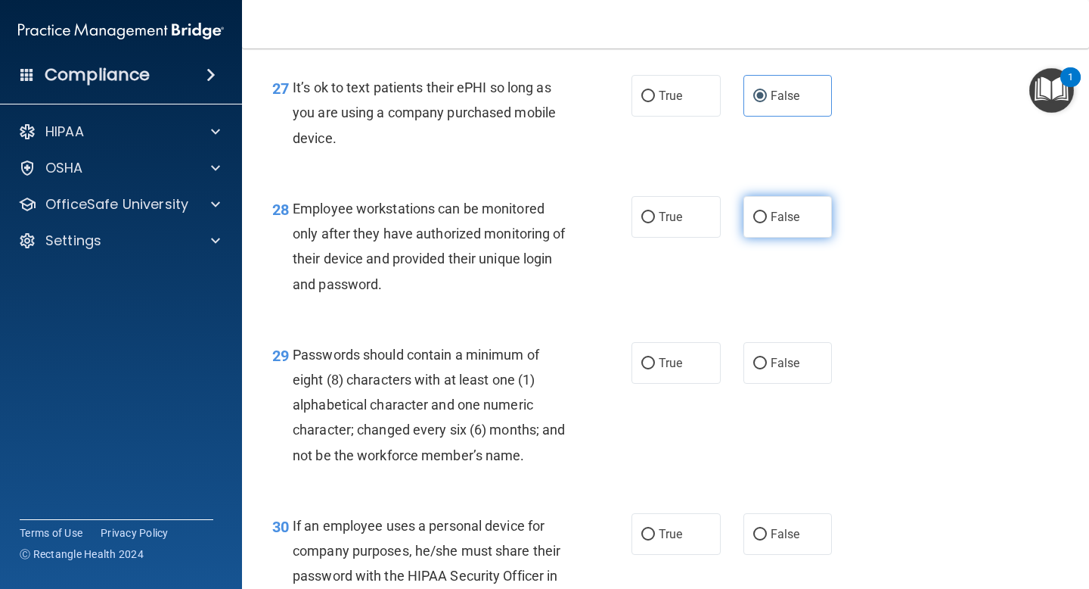
radio input "true"
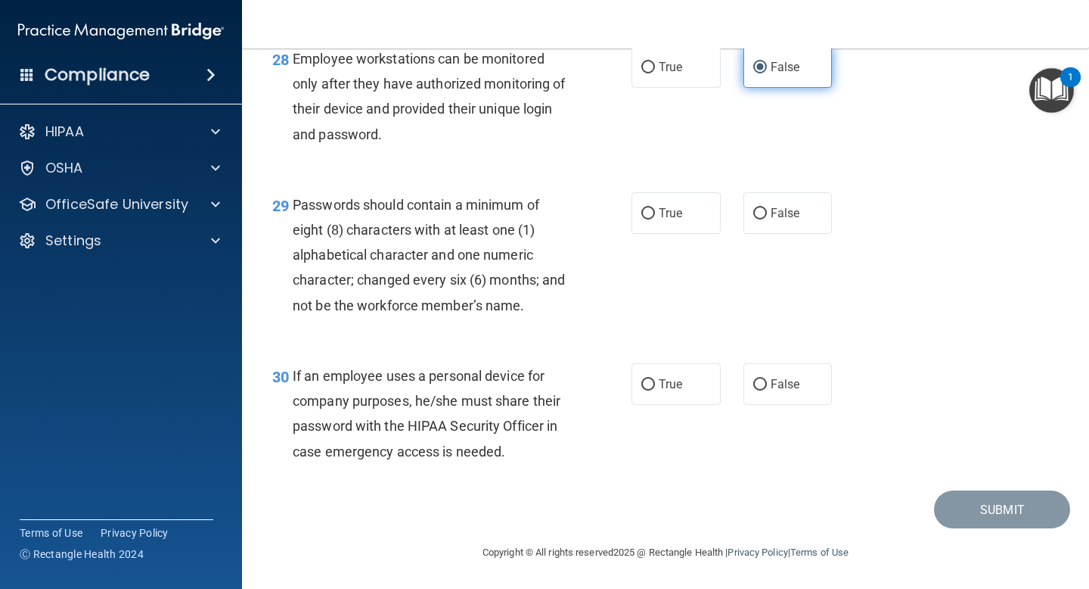
scroll to position [4140, 0]
click at [694, 204] on label "True" at bounding box center [676, 213] width 89 height 42
click at [655, 208] on input "True" at bounding box center [649, 213] width 14 height 11
radio input "true"
click at [780, 384] on span "False" at bounding box center [786, 384] width 30 height 14
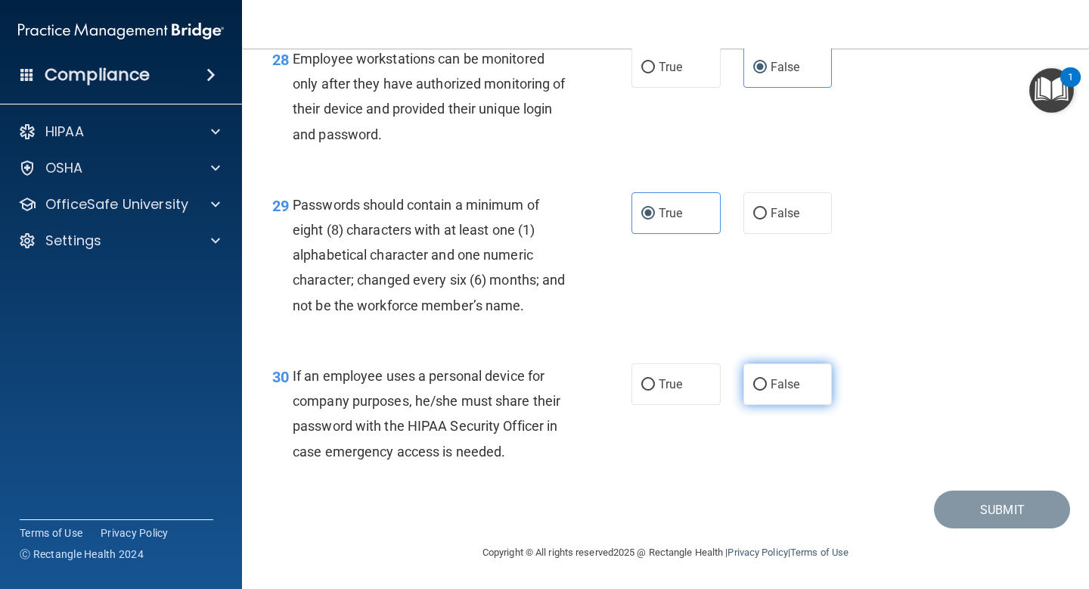
click at [767, 384] on input "False" at bounding box center [761, 384] width 14 height 11
radio input "true"
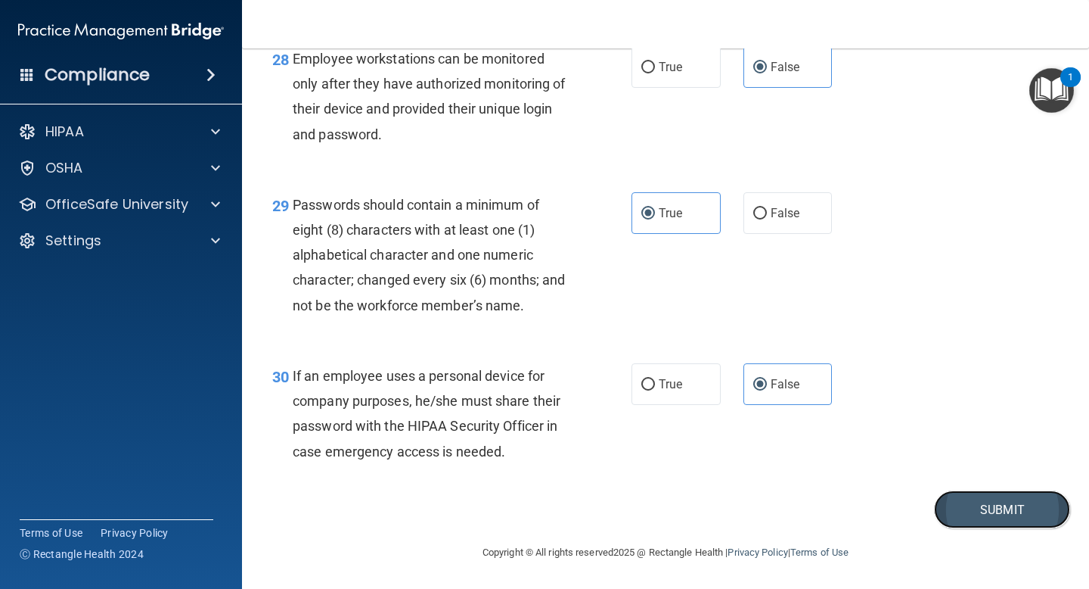
click at [1002, 501] on button "Submit" at bounding box center [1002, 509] width 136 height 39
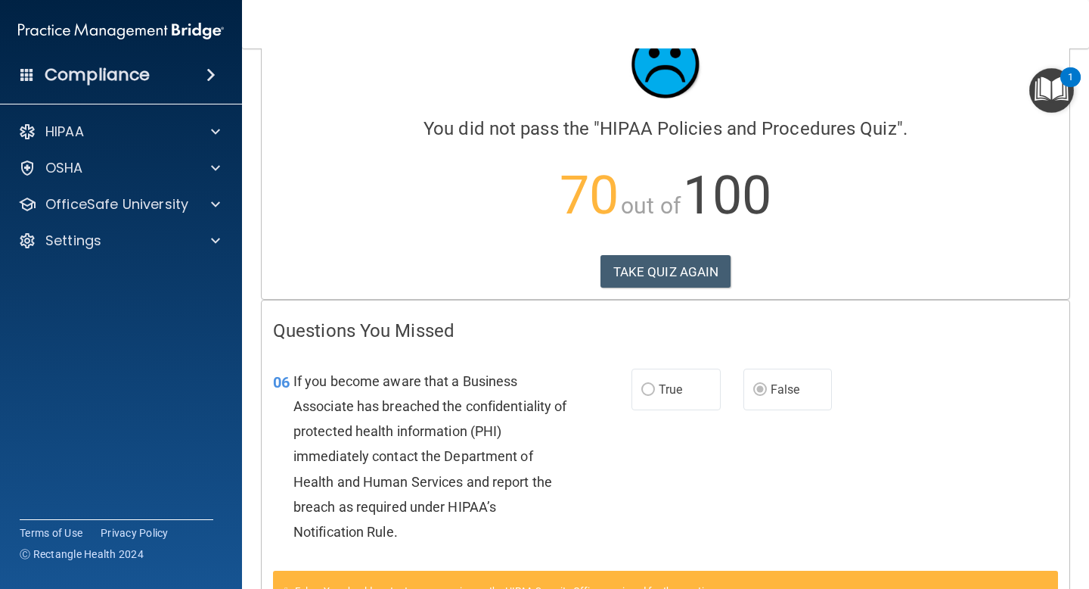
scroll to position [58, 0]
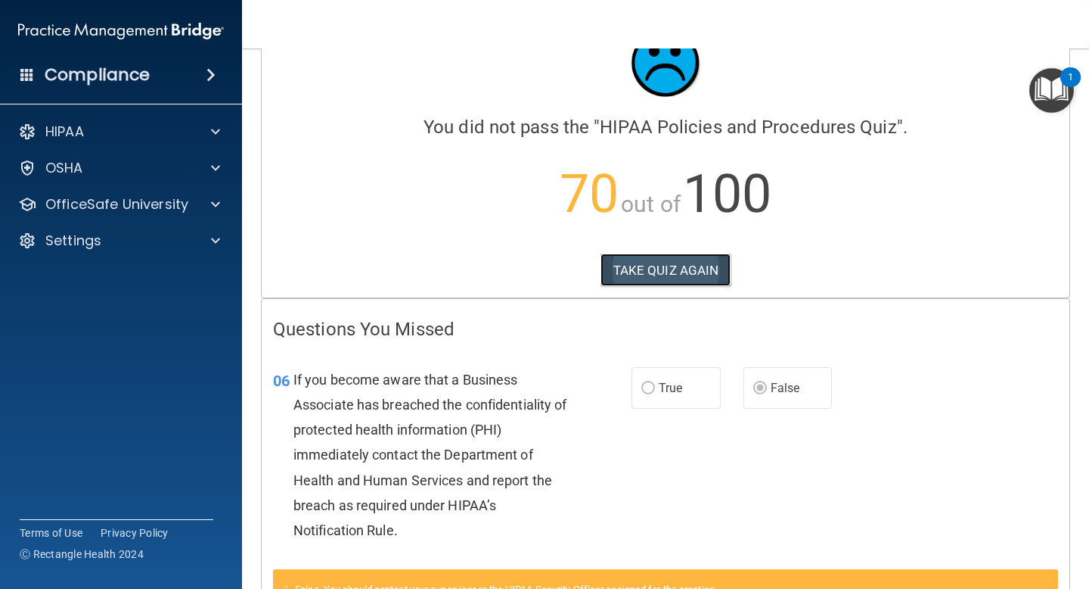
click at [677, 263] on button "TAKE QUIZ AGAIN" at bounding box center [666, 269] width 131 height 33
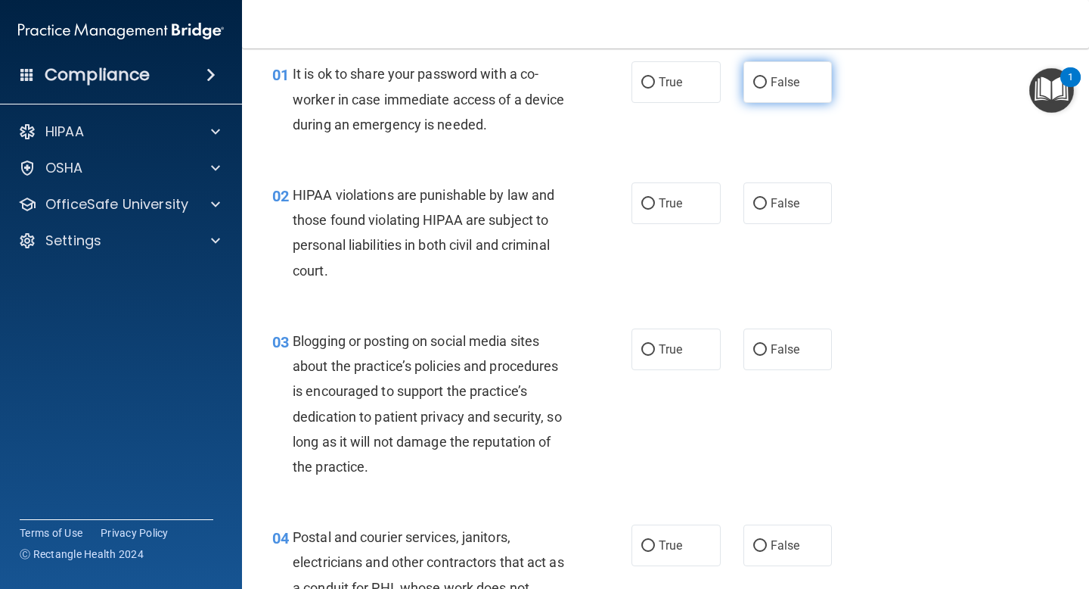
click at [763, 73] on label "False" at bounding box center [788, 82] width 89 height 42
click at [763, 77] on input "False" at bounding box center [761, 82] width 14 height 11
radio input "true"
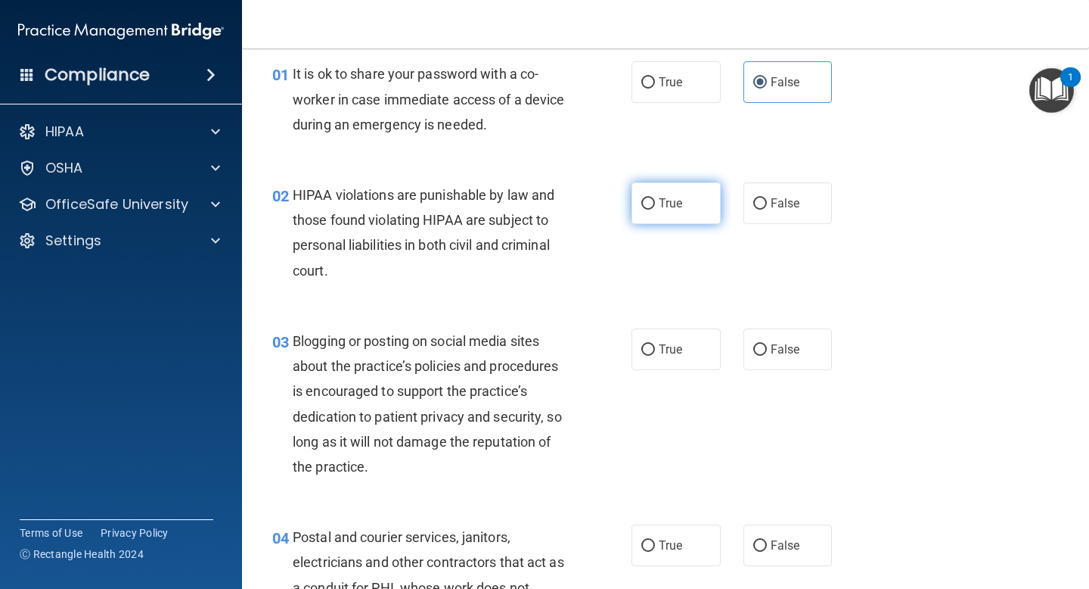
click at [680, 194] on label "True" at bounding box center [676, 203] width 89 height 42
click at [655, 198] on input "True" at bounding box center [649, 203] width 14 height 11
radio input "true"
click at [771, 347] on span "False" at bounding box center [786, 349] width 30 height 14
click at [767, 347] on input "False" at bounding box center [761, 349] width 14 height 11
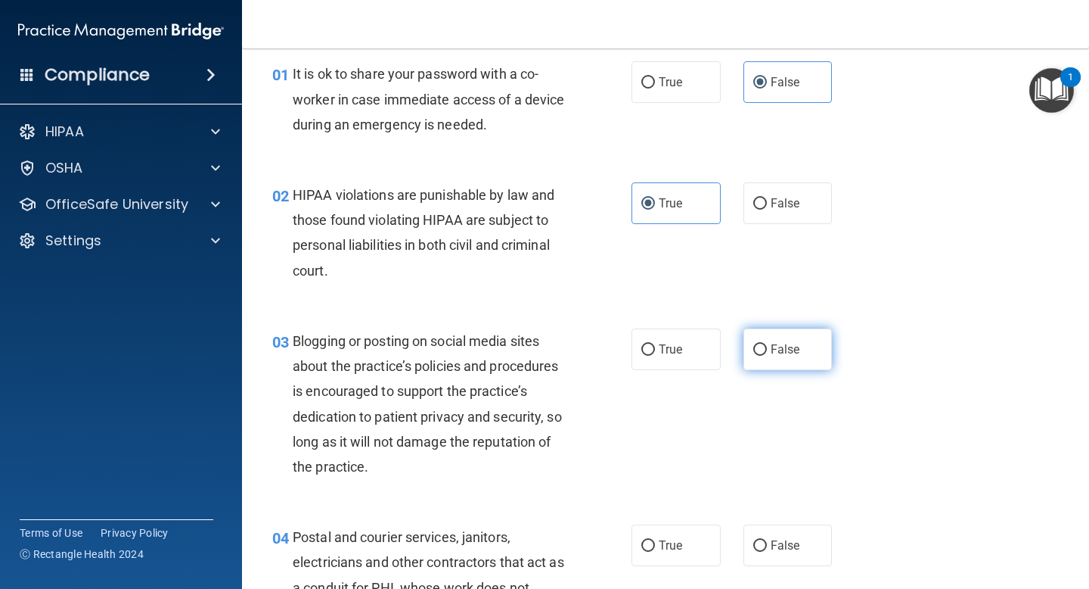
radio input "true"
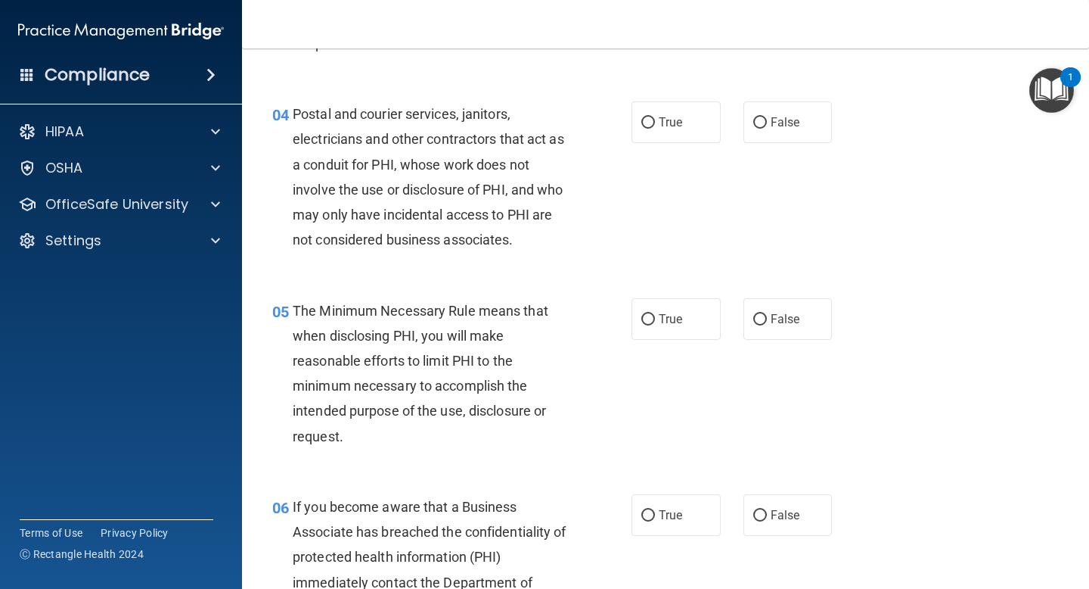
scroll to position [482, 0]
click at [685, 132] on label "True" at bounding box center [676, 122] width 89 height 42
click at [655, 128] on input "True" at bounding box center [649, 122] width 14 height 11
radio input "true"
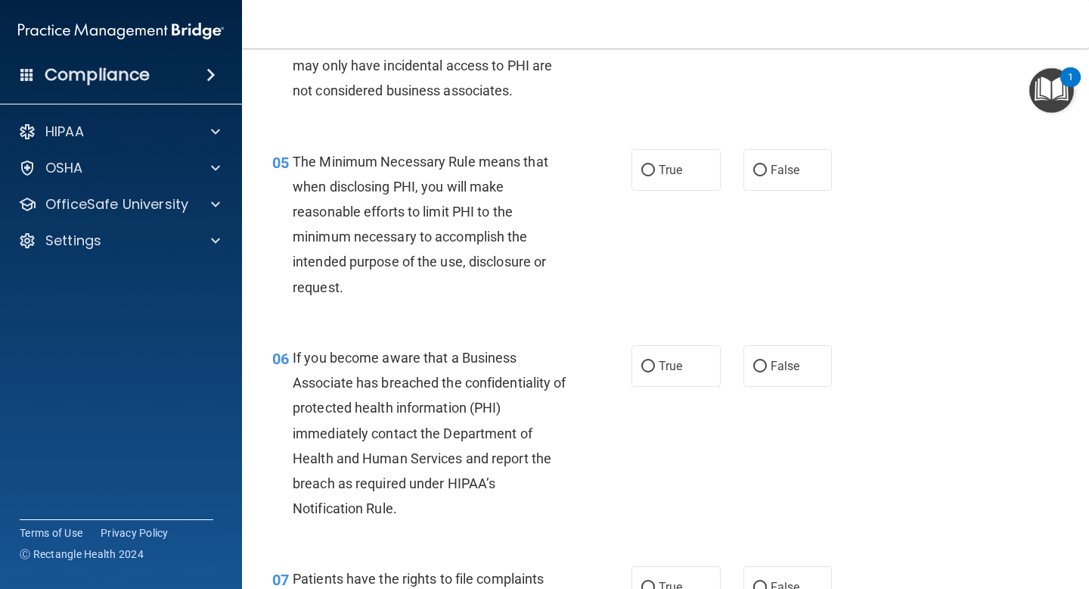
scroll to position [633, 0]
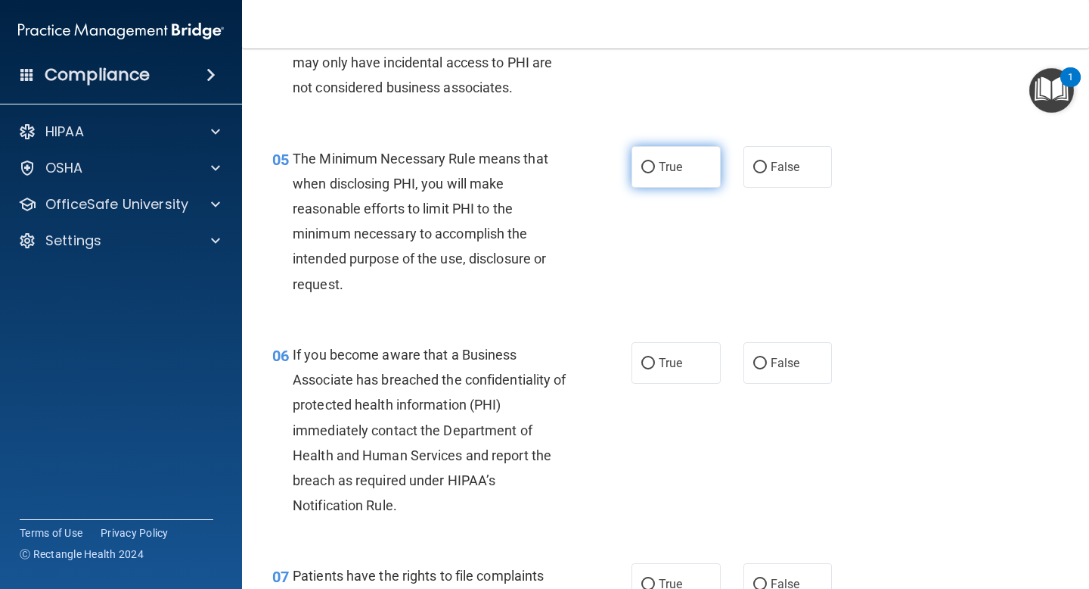
click at [681, 148] on label "True" at bounding box center [676, 167] width 89 height 42
click at [655, 162] on input "True" at bounding box center [649, 167] width 14 height 11
radio input "true"
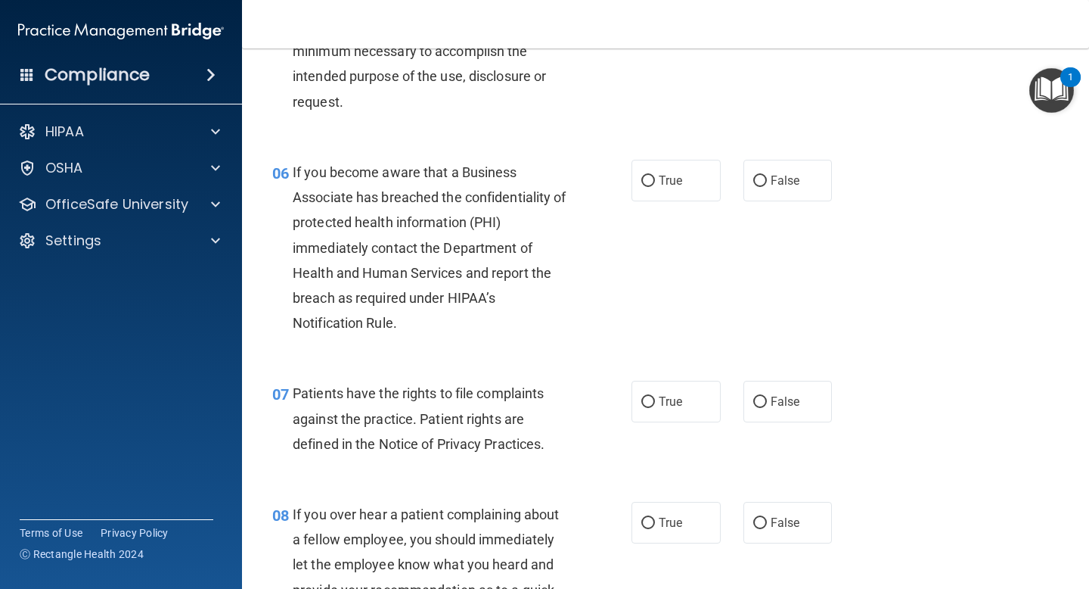
scroll to position [845, 0]
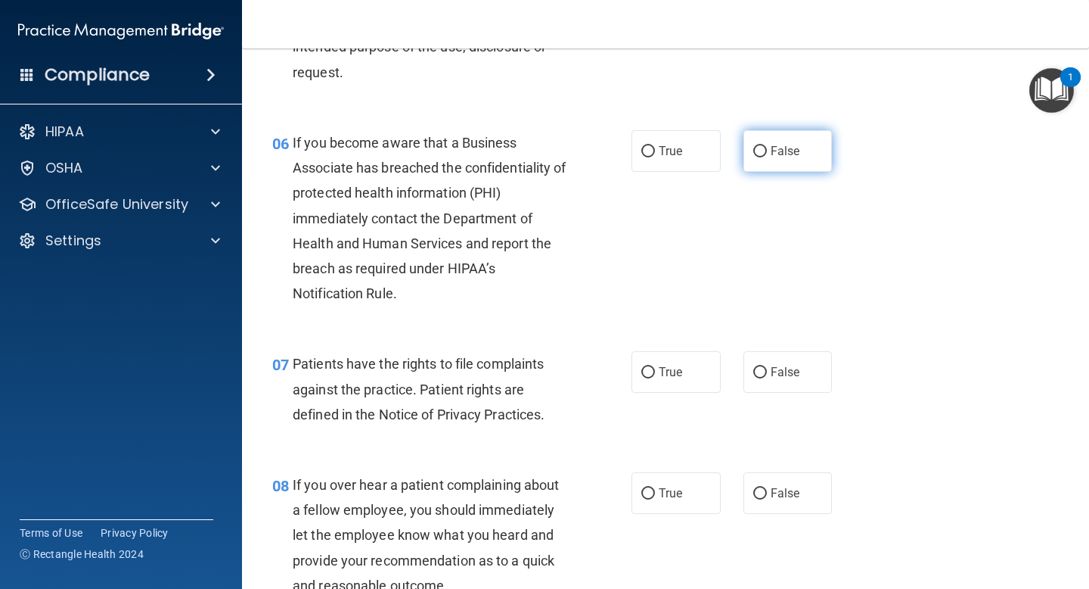
click at [771, 144] on span "False" at bounding box center [786, 151] width 30 height 14
click at [767, 146] on input "False" at bounding box center [761, 151] width 14 height 11
radio input "true"
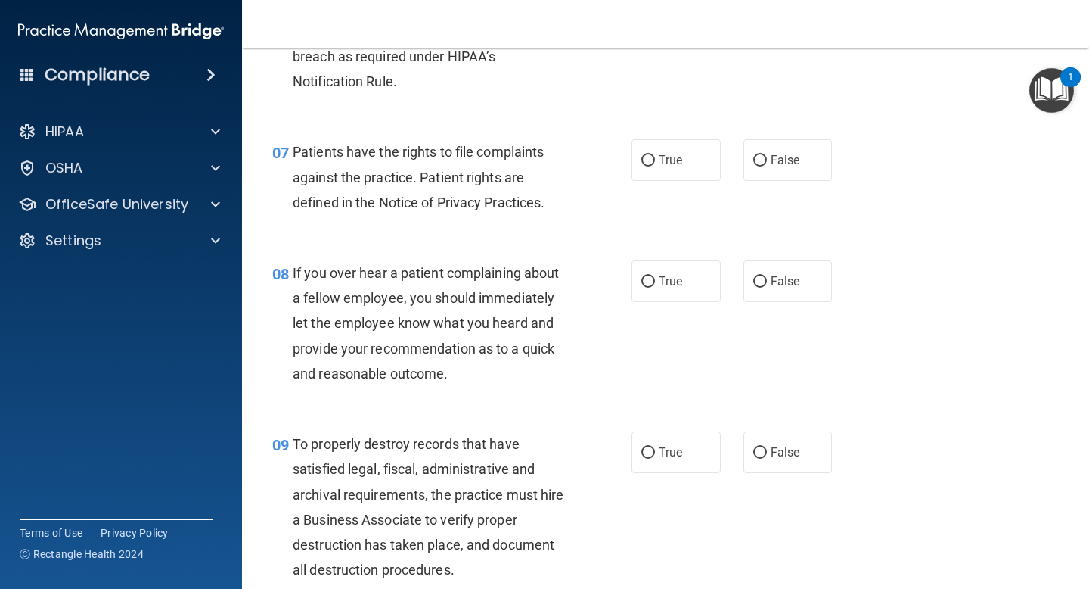
scroll to position [1087, 0]
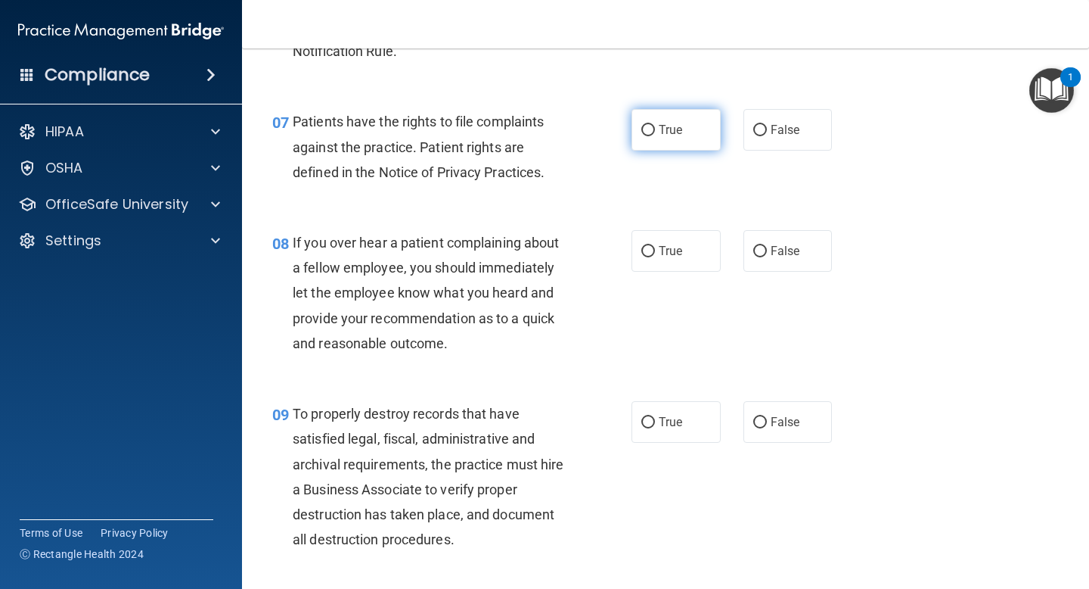
click at [691, 127] on label "True" at bounding box center [676, 130] width 89 height 42
click at [655, 127] on input "True" at bounding box center [649, 130] width 14 height 11
radio input "true"
click at [809, 253] on label "False" at bounding box center [788, 251] width 89 height 42
click at [767, 253] on input "False" at bounding box center [761, 251] width 14 height 11
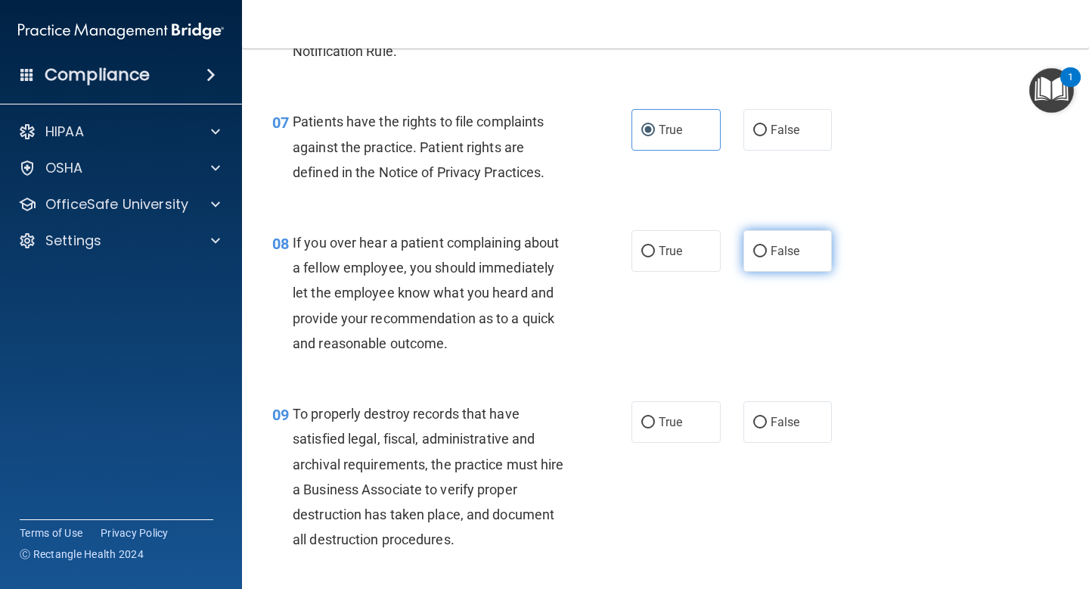
radio input "true"
click at [794, 419] on label "False" at bounding box center [788, 422] width 89 height 42
click at [767, 419] on input "False" at bounding box center [761, 422] width 14 height 11
radio input "true"
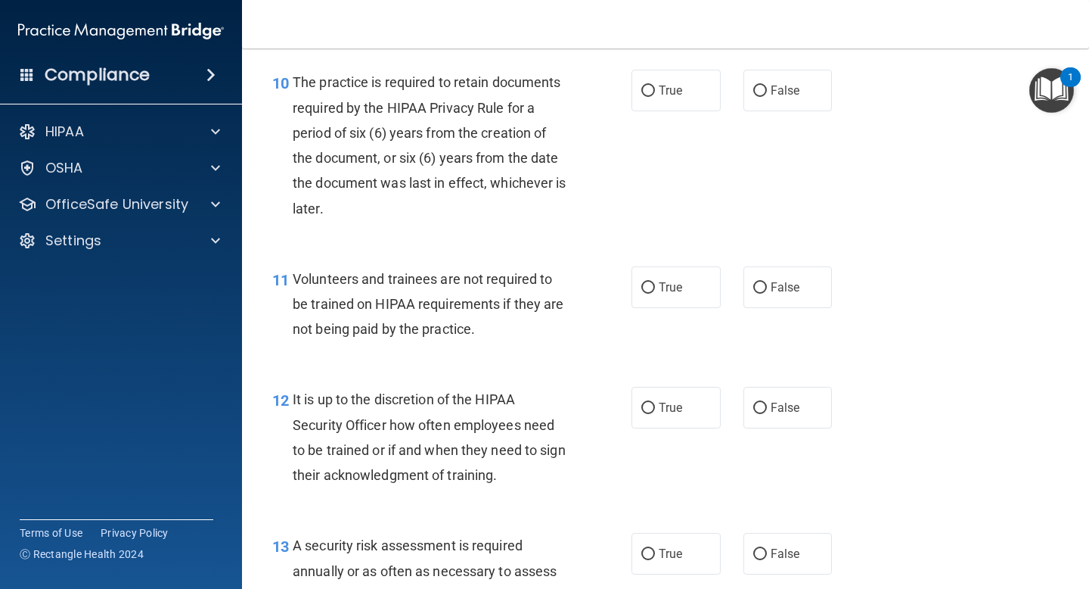
scroll to position [1632, 0]
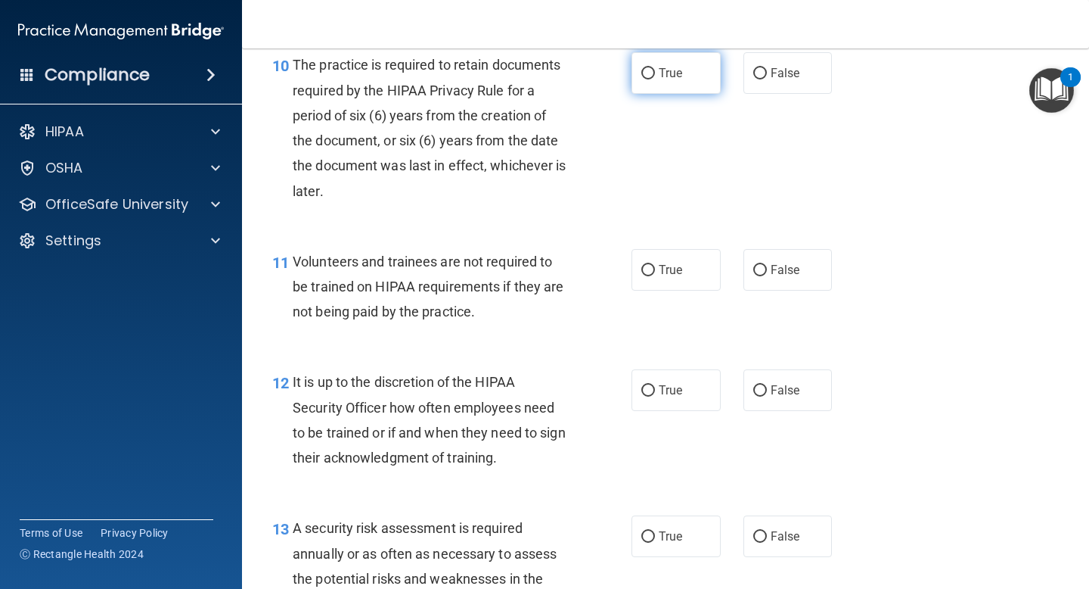
click at [681, 72] on label "True" at bounding box center [676, 73] width 89 height 42
click at [655, 72] on input "True" at bounding box center [649, 73] width 14 height 11
radio input "true"
click at [785, 272] on span "False" at bounding box center [786, 270] width 30 height 14
click at [767, 272] on input "False" at bounding box center [761, 270] width 14 height 11
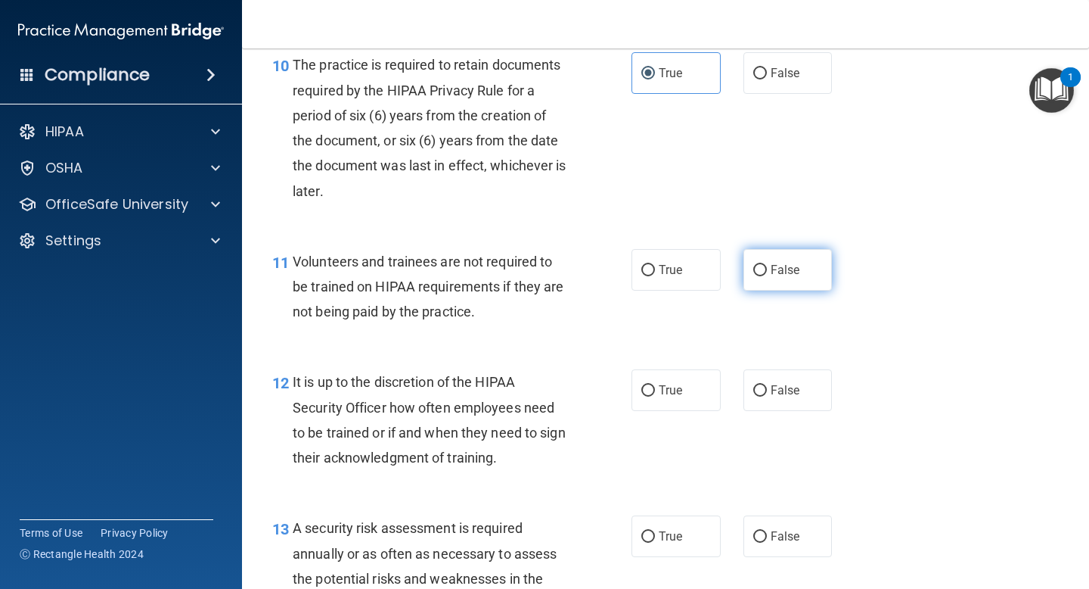
radio input "true"
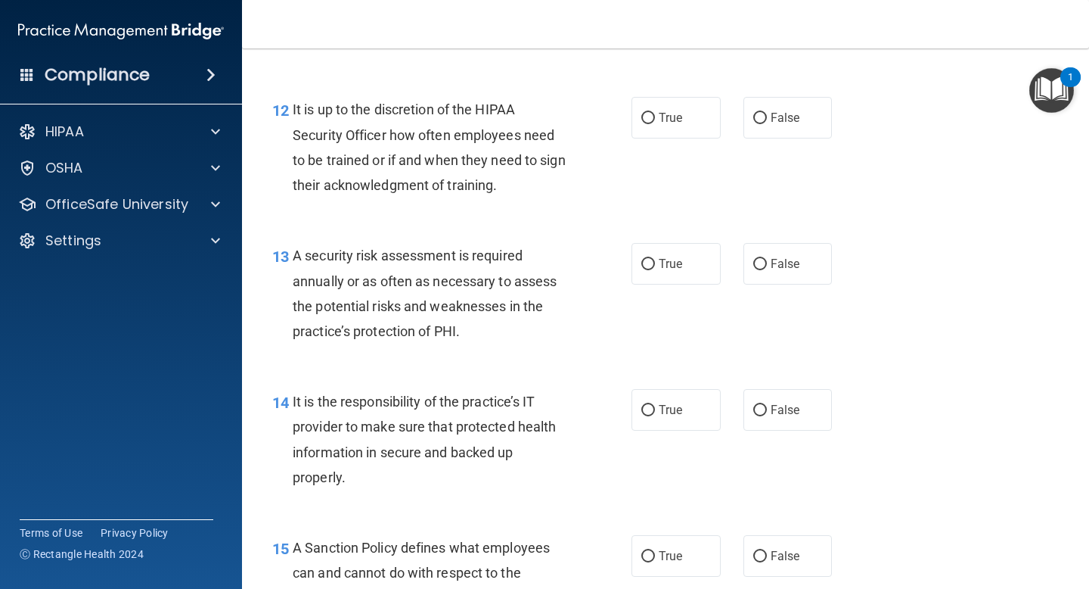
scroll to position [1934, 0]
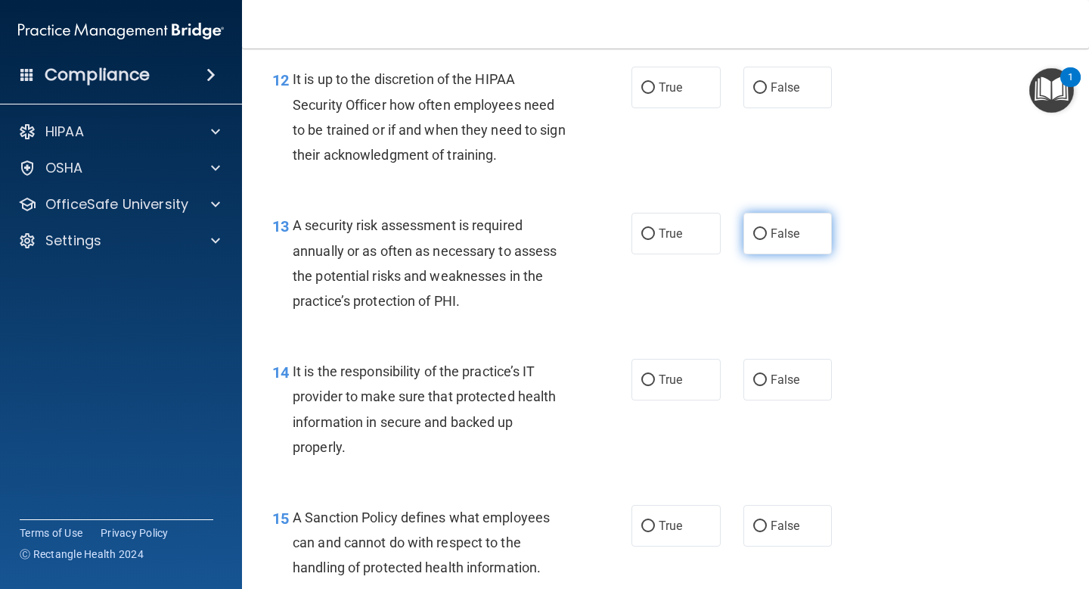
click at [776, 244] on label "False" at bounding box center [788, 234] width 89 height 42
click at [767, 240] on input "False" at bounding box center [761, 233] width 14 height 11
radio input "true"
drag, startPoint x: 761, startPoint y: 43, endPoint x: 761, endPoint y: 51, distance: 8.3
click at [761, 49] on div "Toggle navigation Adriana Razo adrianatoscano14@yahoo.com Manage My Enterprise …" at bounding box center [665, 294] width 847 height 589
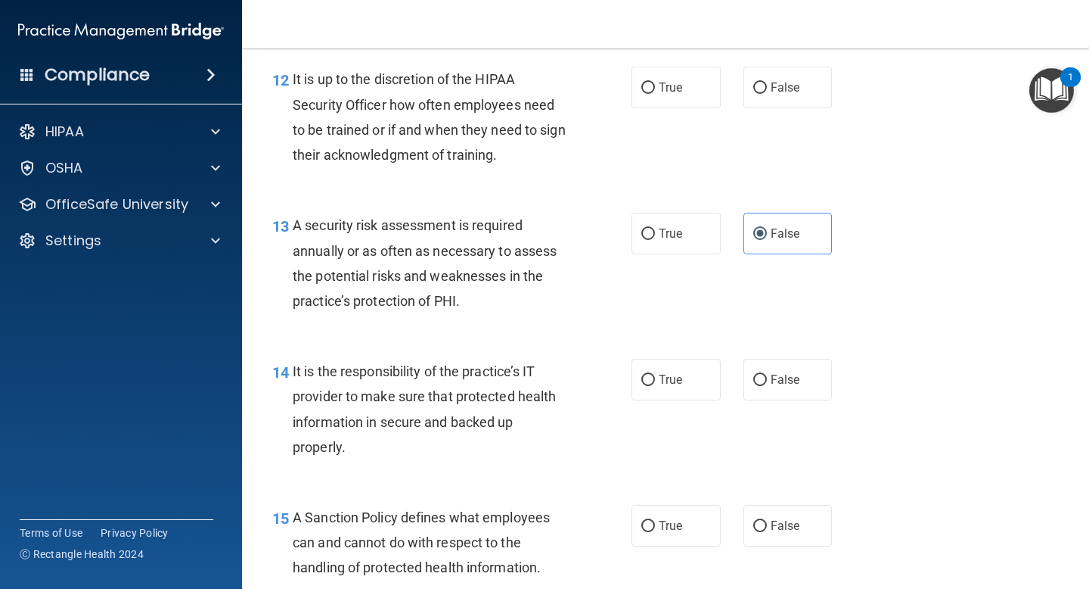
scroll to position [1894, 0]
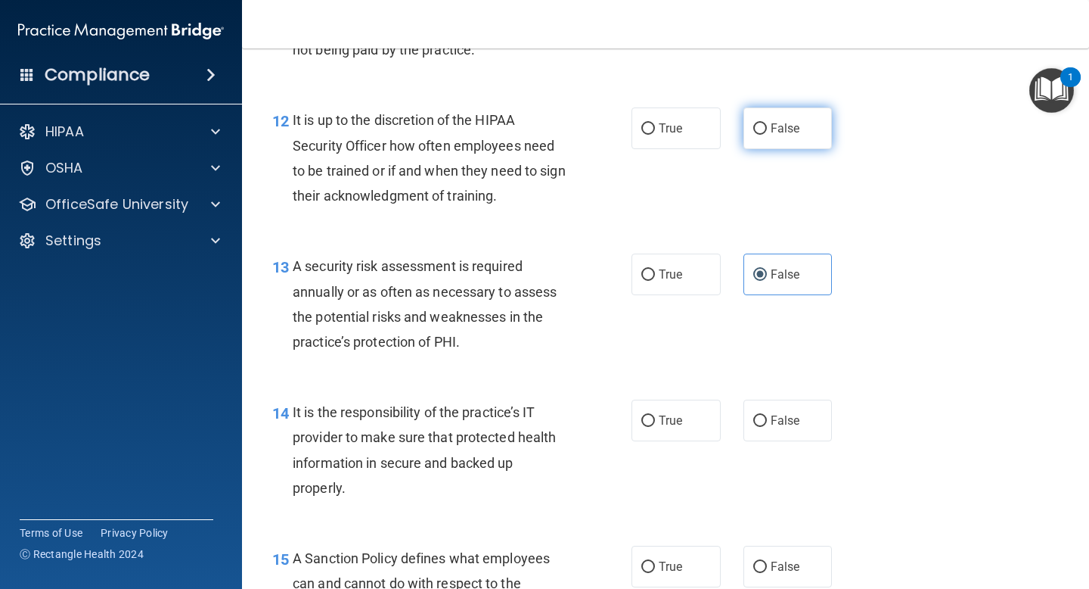
click at [761, 117] on label "False" at bounding box center [788, 128] width 89 height 42
click at [761, 123] on input "False" at bounding box center [761, 128] width 14 height 11
radio input "true"
click at [681, 272] on label "True" at bounding box center [676, 274] width 89 height 42
click at [655, 272] on input "True" at bounding box center [649, 274] width 14 height 11
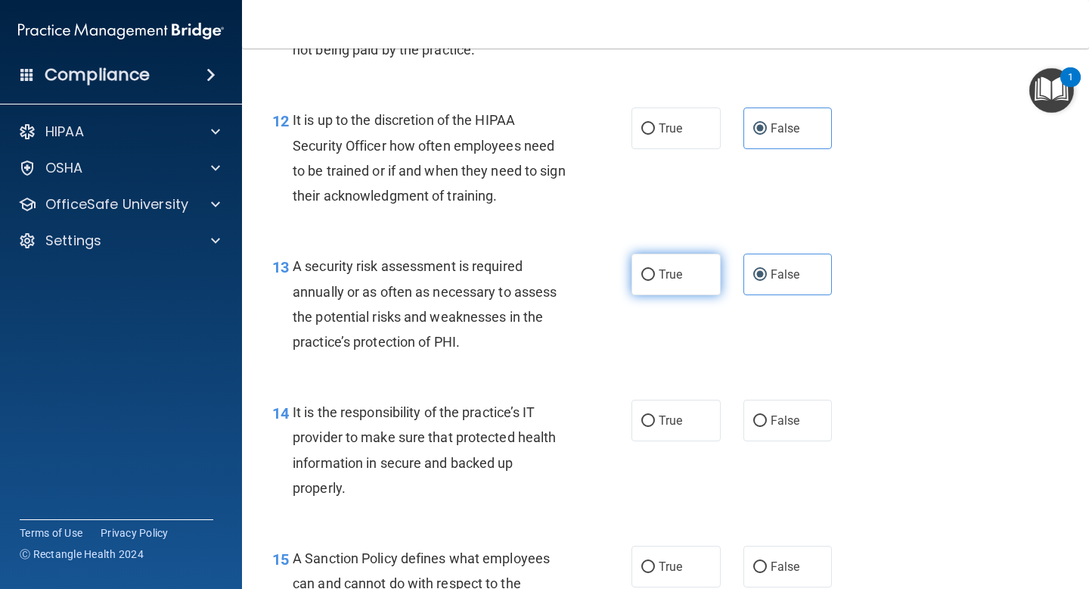
radio input "true"
radio input "false"
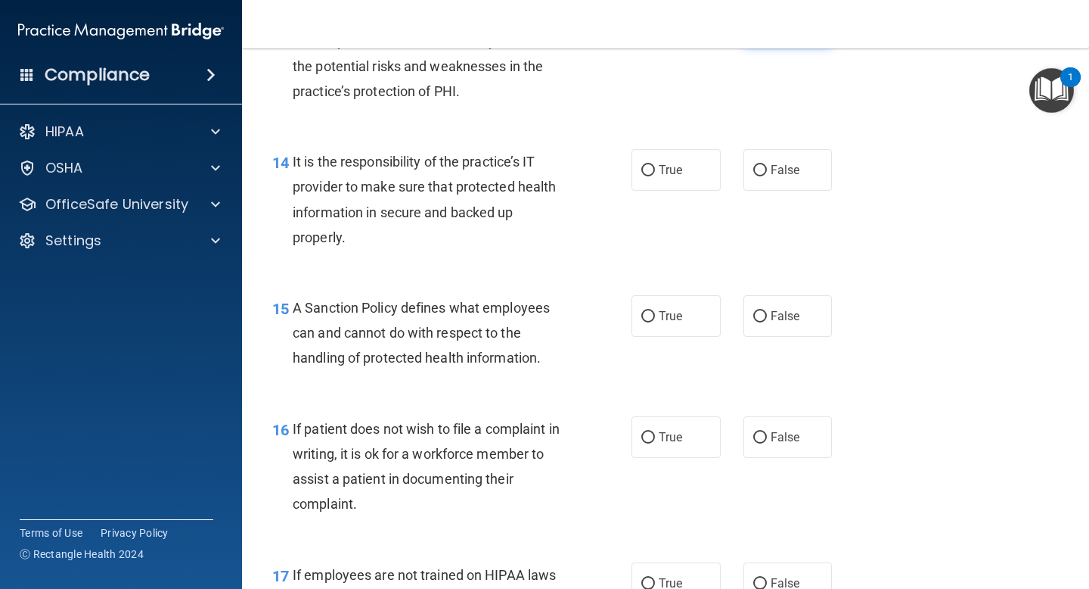
scroll to position [2166, 0]
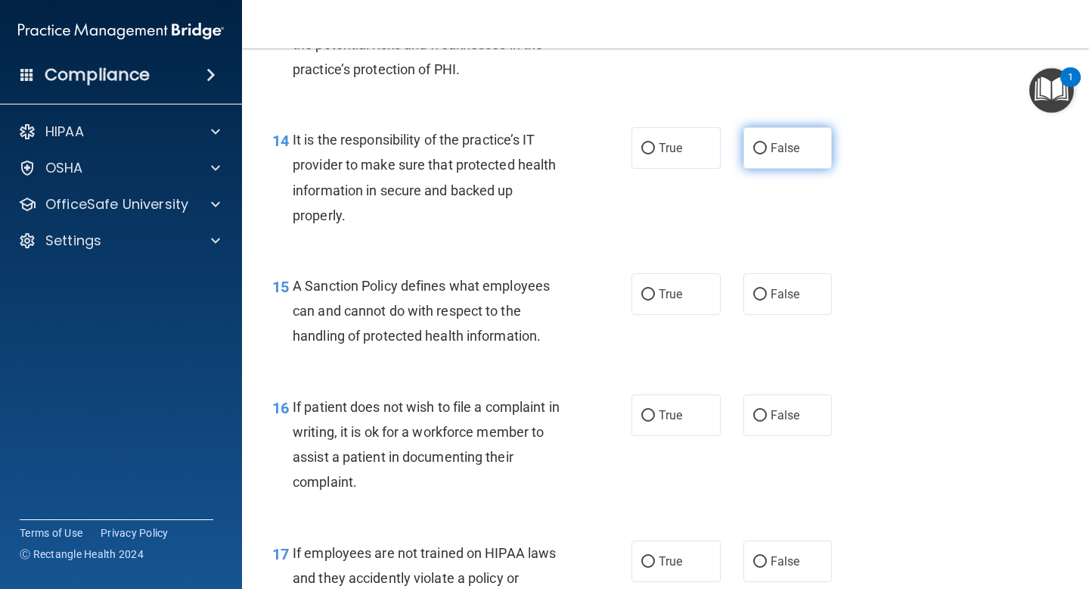
click at [791, 138] on label "False" at bounding box center [788, 148] width 89 height 42
click at [767, 143] on input "False" at bounding box center [761, 148] width 14 height 11
radio input "true"
click at [771, 290] on span "False" at bounding box center [786, 294] width 30 height 14
click at [764, 290] on input "False" at bounding box center [761, 294] width 14 height 11
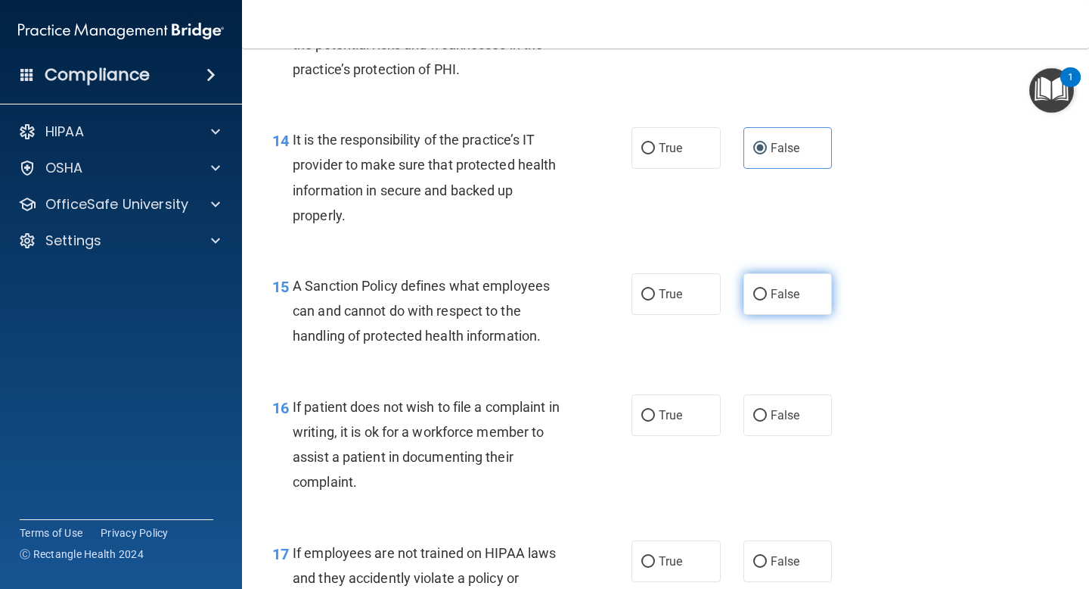
radio input "true"
click at [679, 422] on label "True" at bounding box center [676, 415] width 89 height 42
click at [655, 421] on input "True" at bounding box center [649, 415] width 14 height 11
radio input "true"
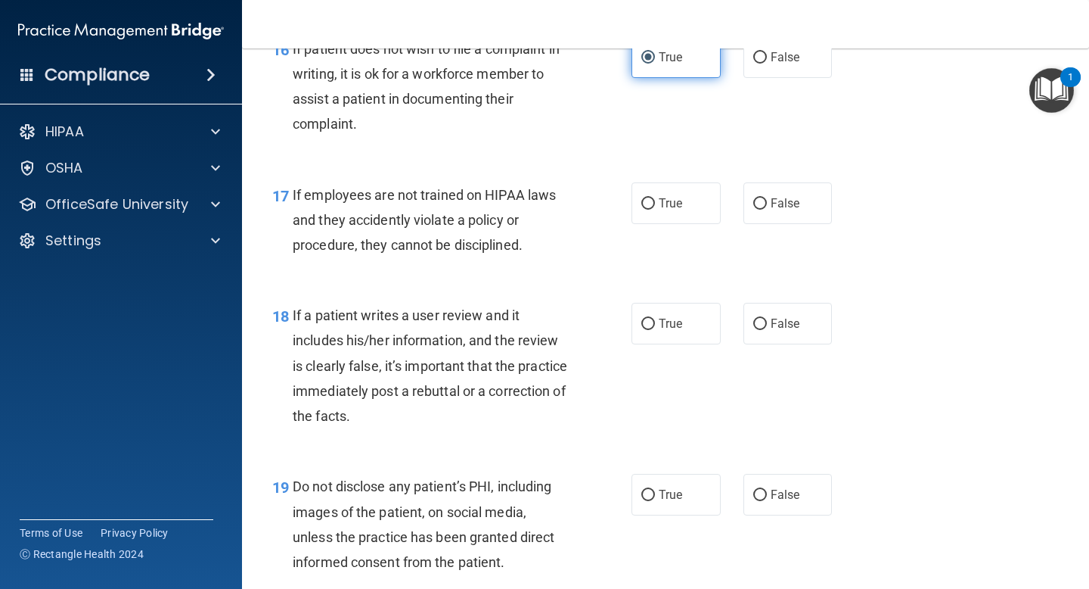
scroll to position [2590, 0]
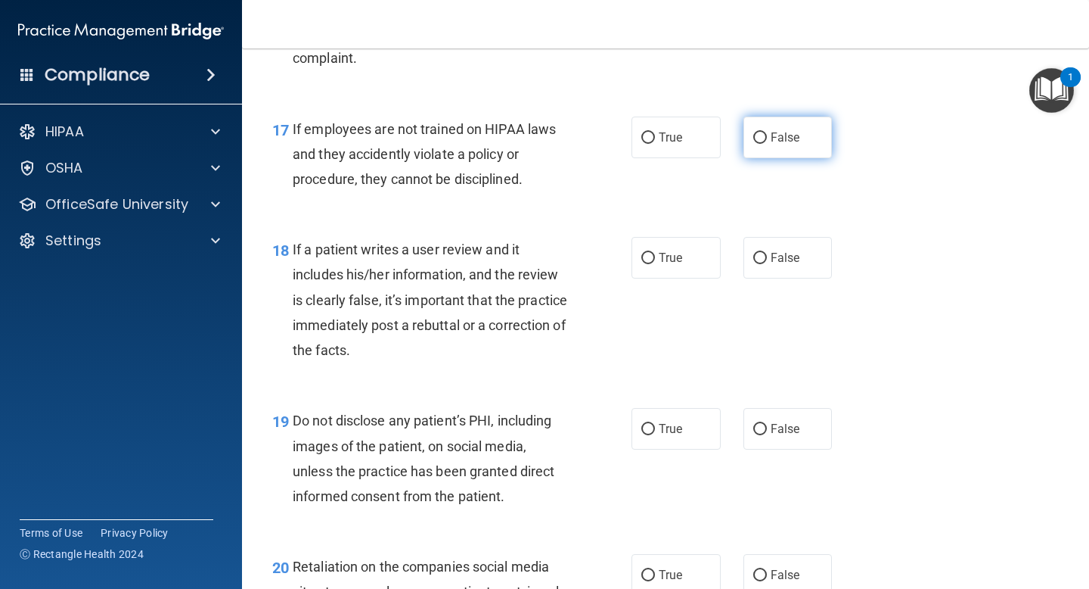
click at [783, 137] on span "False" at bounding box center [786, 137] width 30 height 14
click at [767, 137] on input "False" at bounding box center [761, 137] width 14 height 11
radio input "true"
click at [771, 253] on span "False" at bounding box center [786, 257] width 30 height 14
click at [767, 253] on input "False" at bounding box center [761, 258] width 14 height 11
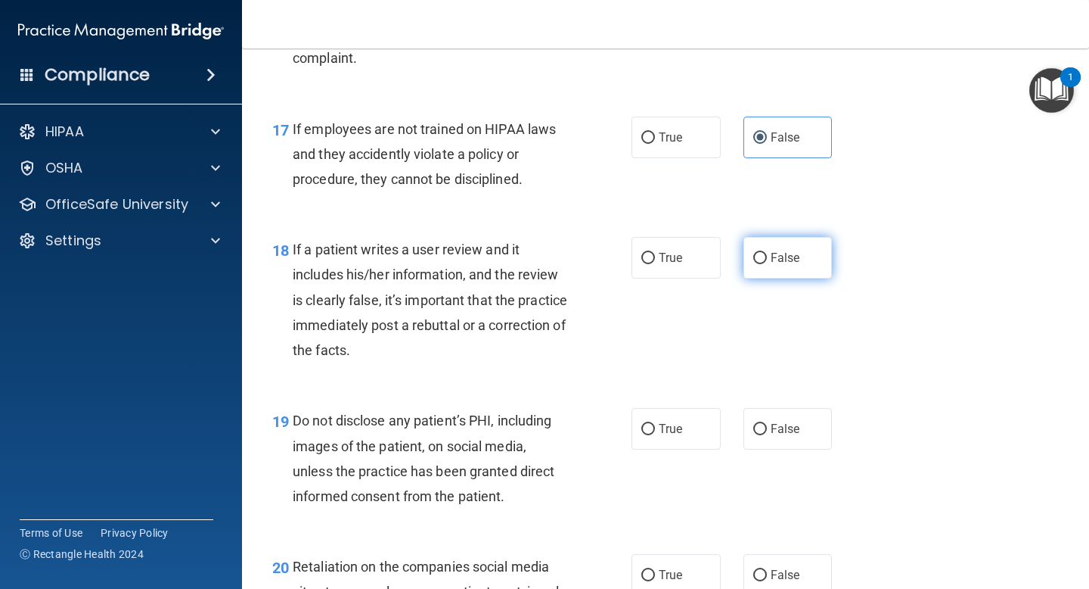
radio input "true"
click at [667, 429] on span "True" at bounding box center [670, 428] width 23 height 14
click at [655, 429] on input "True" at bounding box center [649, 429] width 14 height 11
radio input "true"
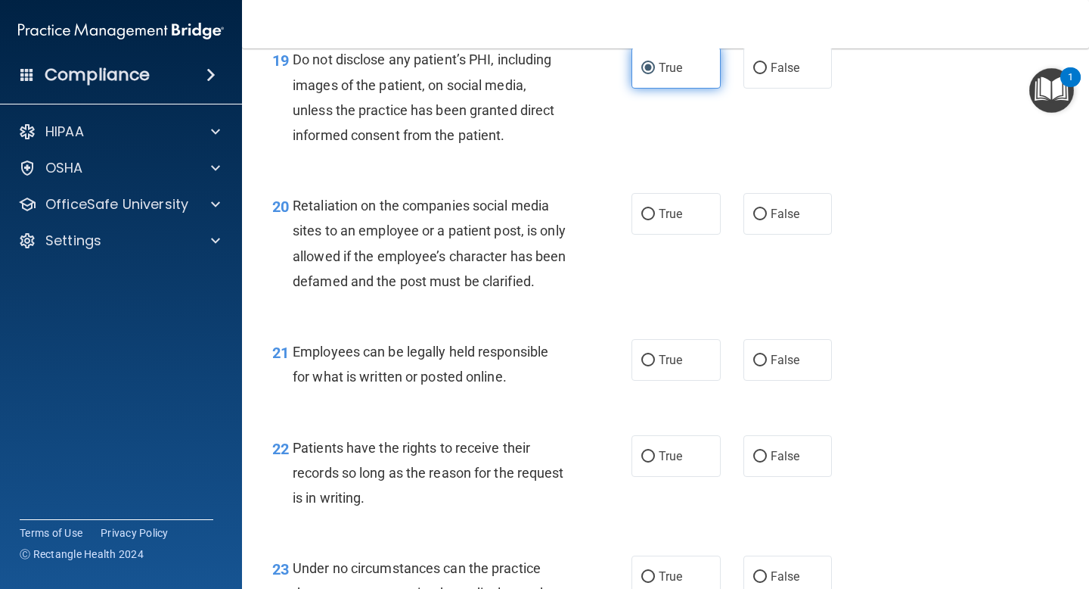
scroll to position [2953, 0]
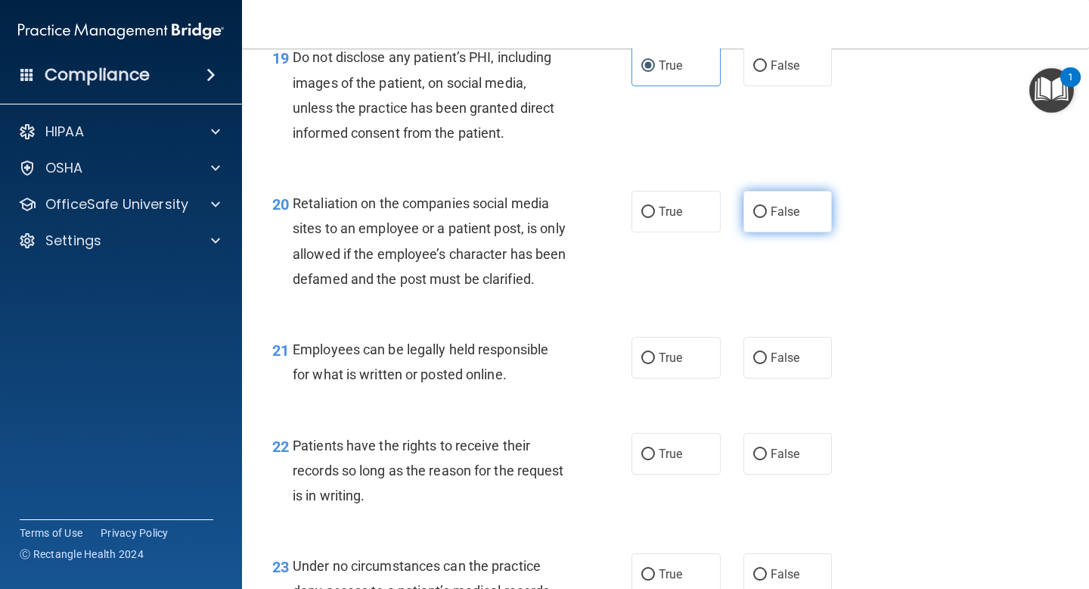
click at [785, 213] on span "False" at bounding box center [786, 211] width 30 height 14
click at [767, 213] on input "False" at bounding box center [761, 212] width 14 height 11
radio input "true"
click at [679, 374] on label "True" at bounding box center [676, 358] width 89 height 42
click at [655, 364] on input "True" at bounding box center [649, 358] width 14 height 11
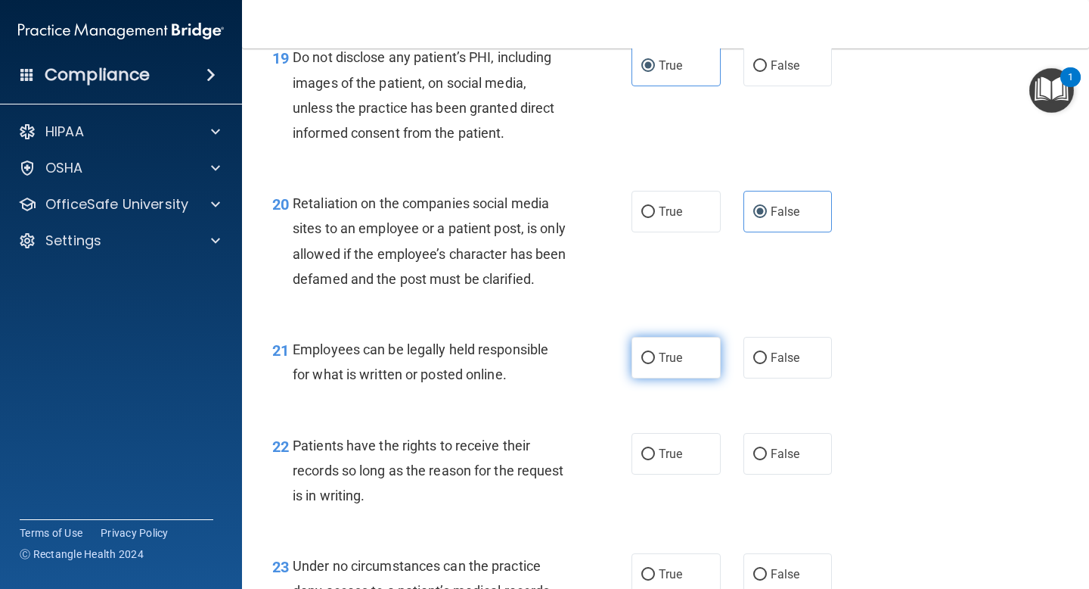
radio input "true"
click at [771, 461] on span "False" at bounding box center [786, 453] width 30 height 14
click at [763, 460] on input "False" at bounding box center [761, 454] width 14 height 11
radio input "true"
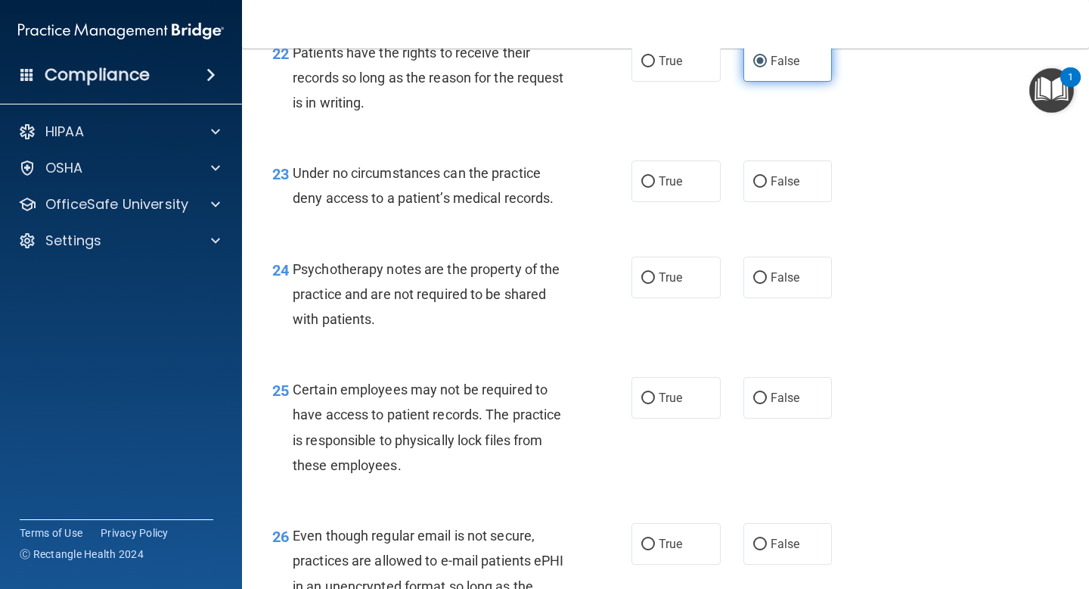
scroll to position [3346, 0]
click at [784, 188] on span "False" at bounding box center [786, 180] width 30 height 14
click at [767, 187] on input "False" at bounding box center [761, 181] width 14 height 11
radio input "true"
click at [673, 284] on span "True" at bounding box center [670, 276] width 23 height 14
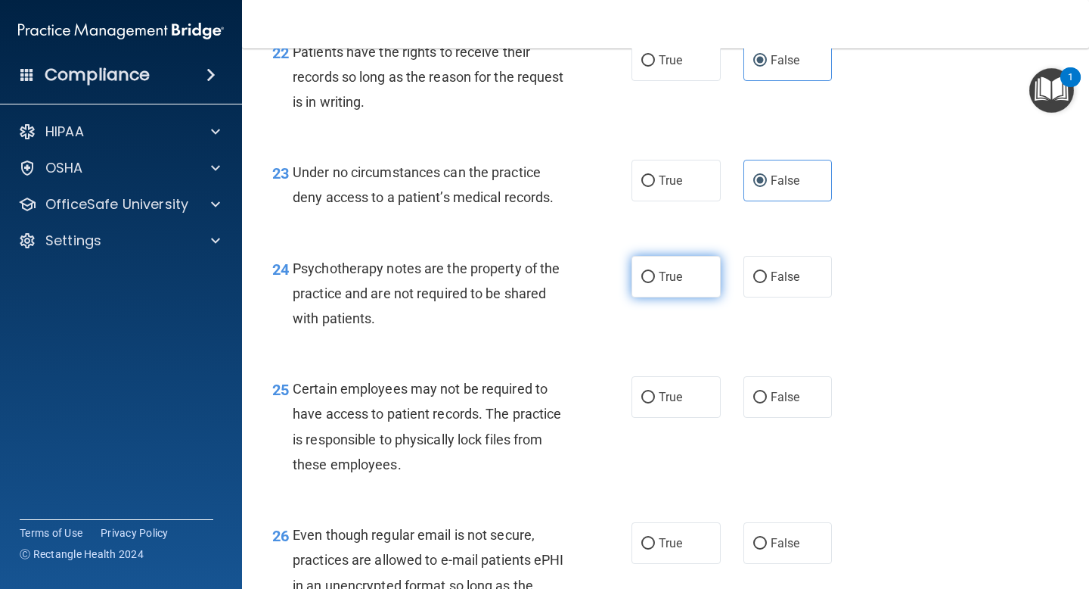
click at [655, 283] on input "True" at bounding box center [649, 277] width 14 height 11
radio input "true"
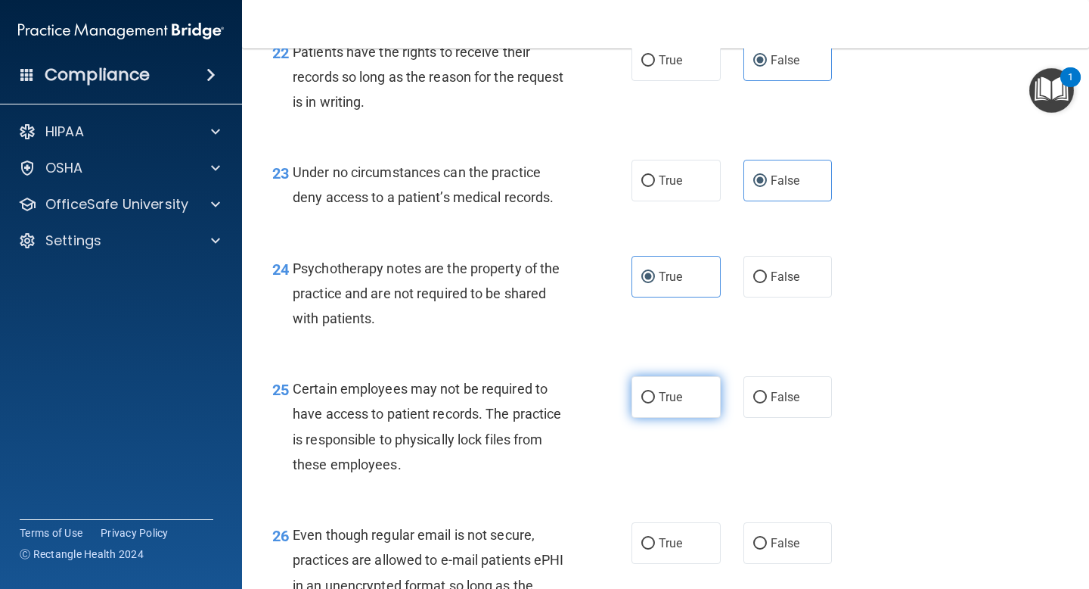
click at [670, 404] on span "True" at bounding box center [670, 397] width 23 height 14
click at [655, 403] on input "True" at bounding box center [649, 397] width 14 height 11
radio input "true"
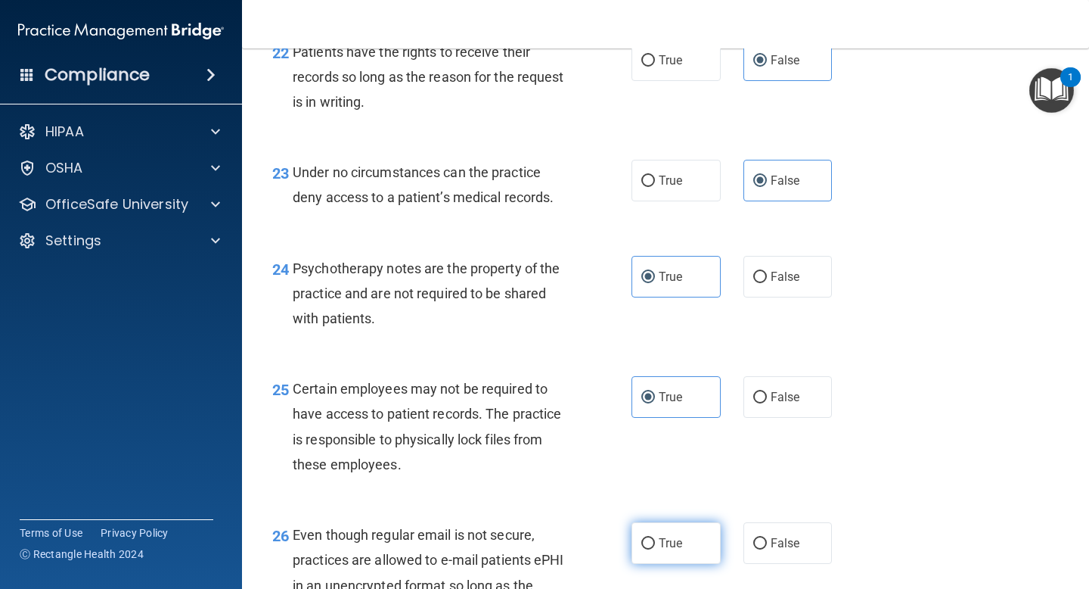
click at [685, 555] on label "True" at bounding box center [676, 543] width 89 height 42
click at [655, 549] on input "True" at bounding box center [649, 543] width 14 height 11
radio input "true"
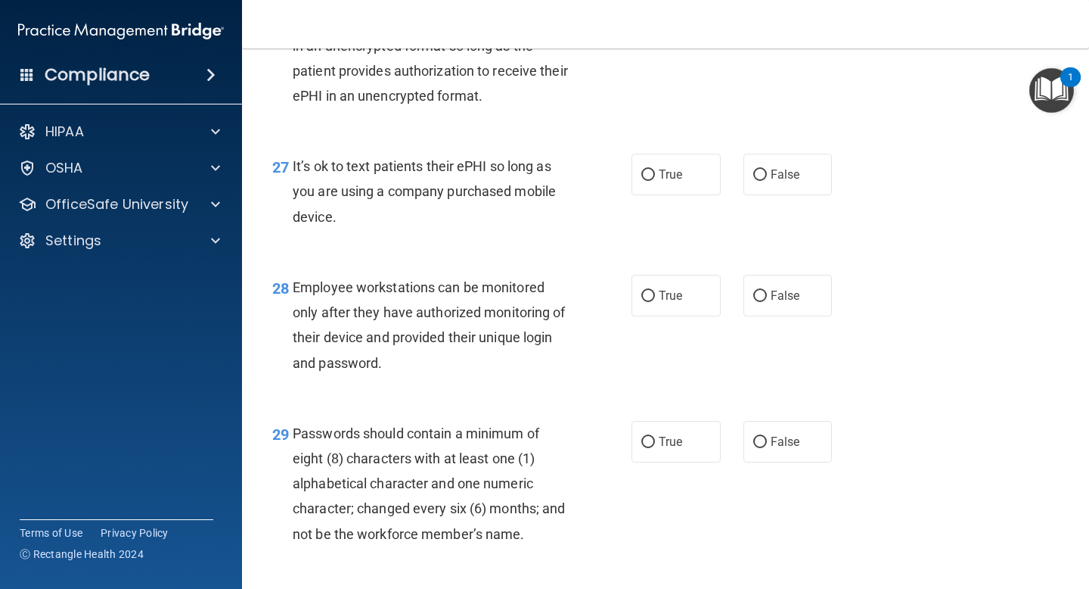
scroll to position [3921, 0]
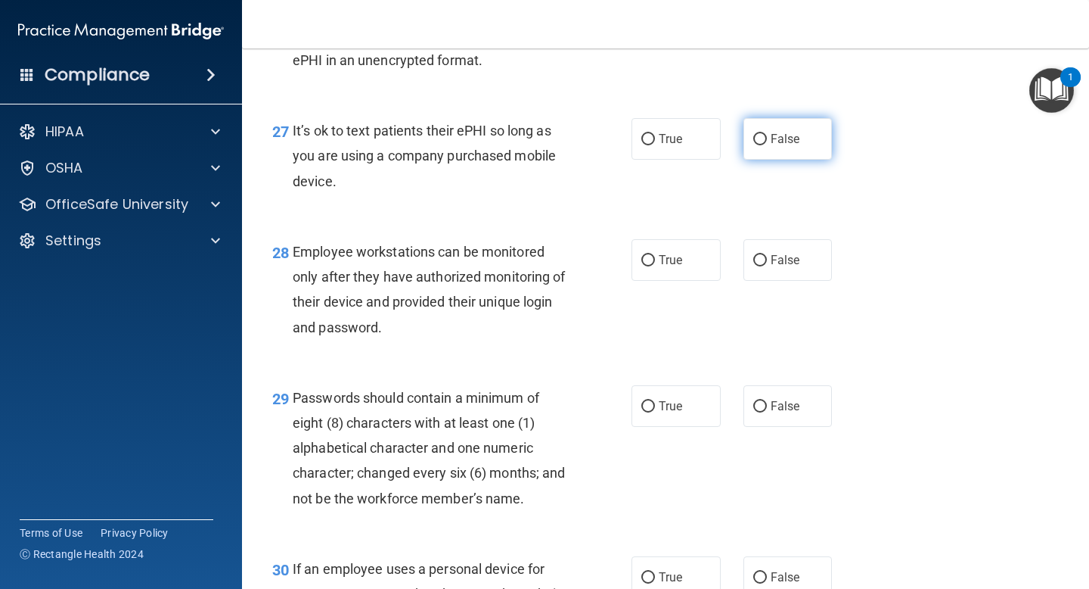
click at [794, 160] on label "False" at bounding box center [788, 139] width 89 height 42
click at [767, 145] on input "False" at bounding box center [761, 139] width 14 height 11
radio input "true"
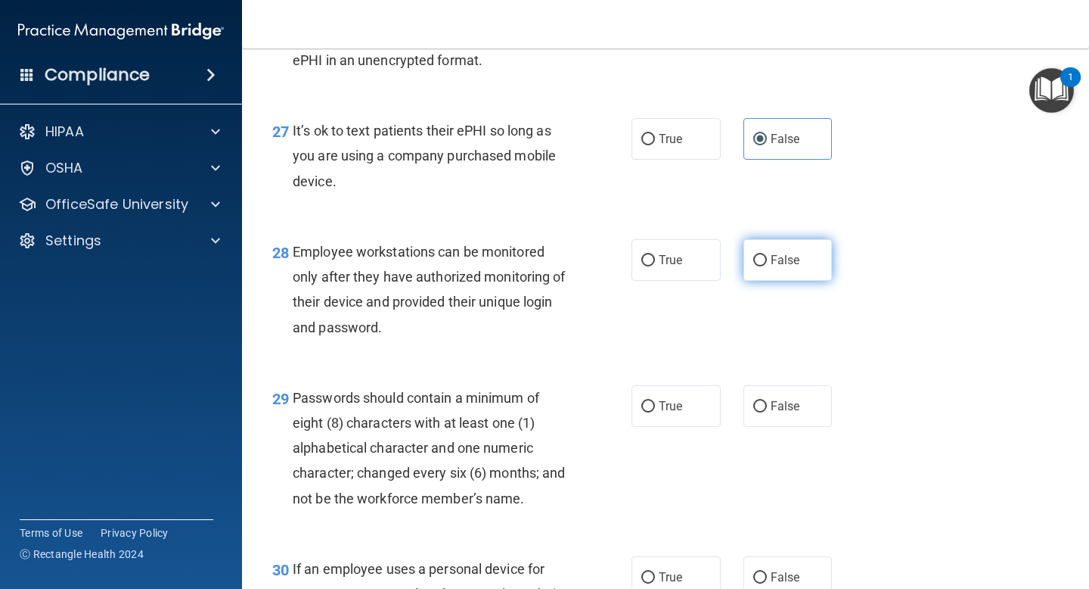
click at [771, 267] on span "False" at bounding box center [786, 260] width 30 height 14
click at [765, 266] on input "False" at bounding box center [761, 260] width 14 height 11
radio input "true"
click at [691, 427] on label "True" at bounding box center [676, 406] width 89 height 42
click at [655, 412] on input "True" at bounding box center [649, 406] width 14 height 11
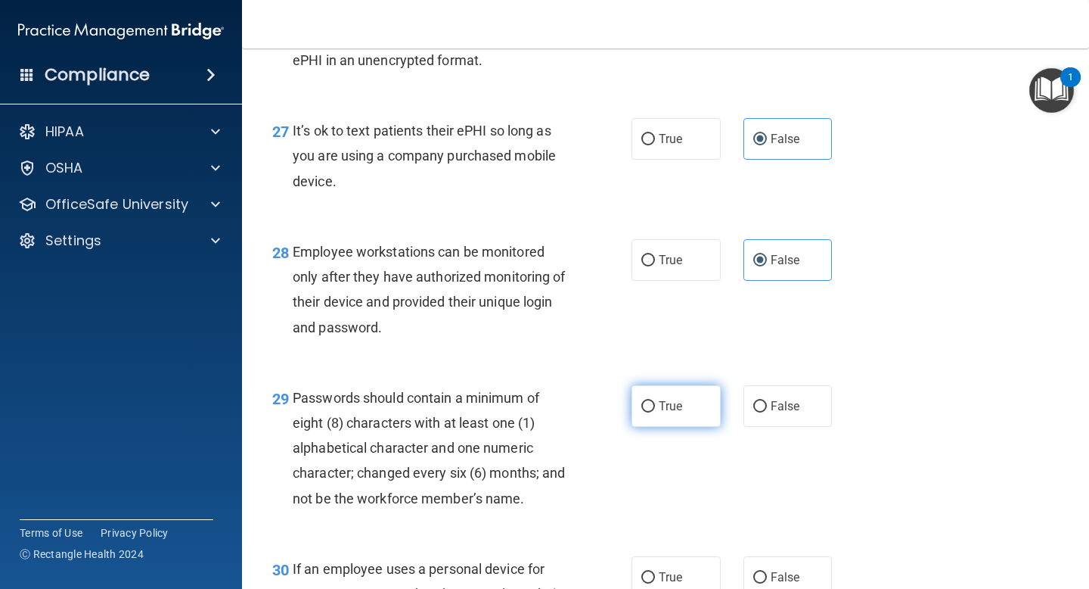
radio input "true"
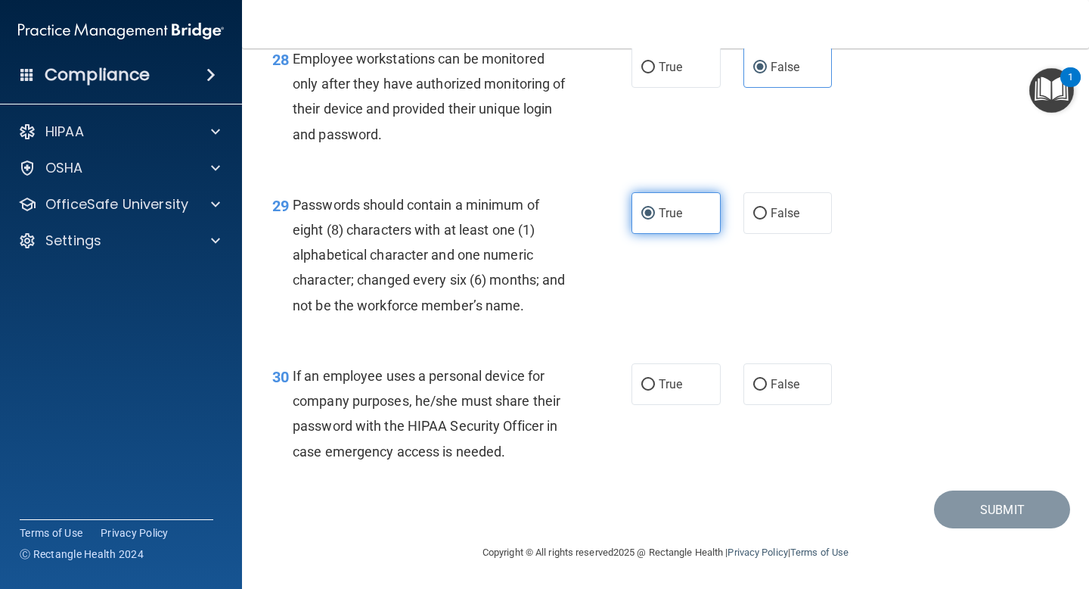
scroll to position [4140, 0]
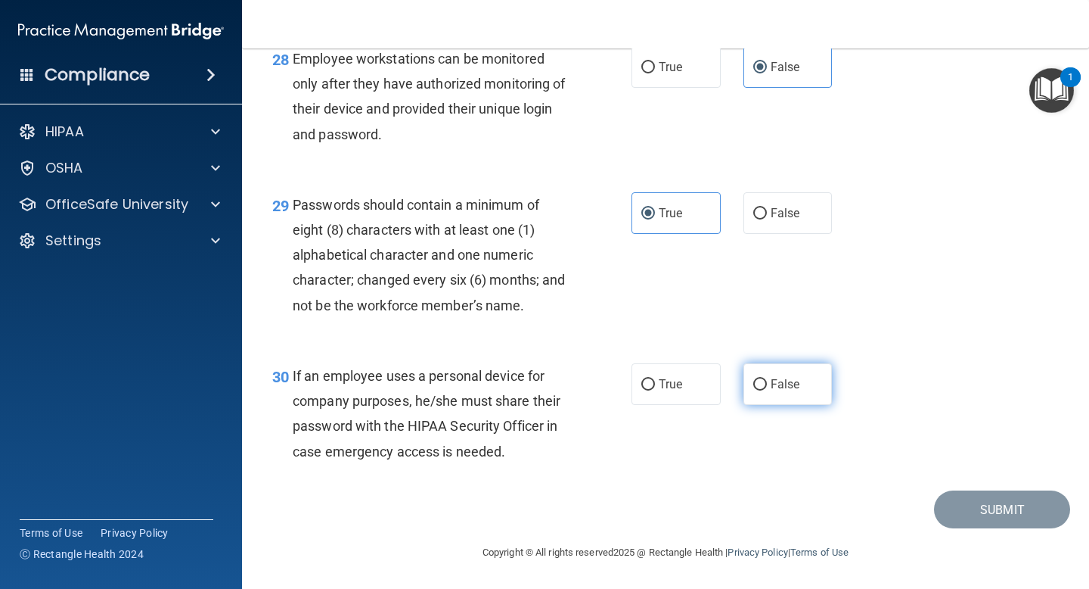
click at [775, 386] on span "False" at bounding box center [786, 384] width 30 height 14
click at [767, 386] on input "False" at bounding box center [761, 384] width 14 height 11
radio input "true"
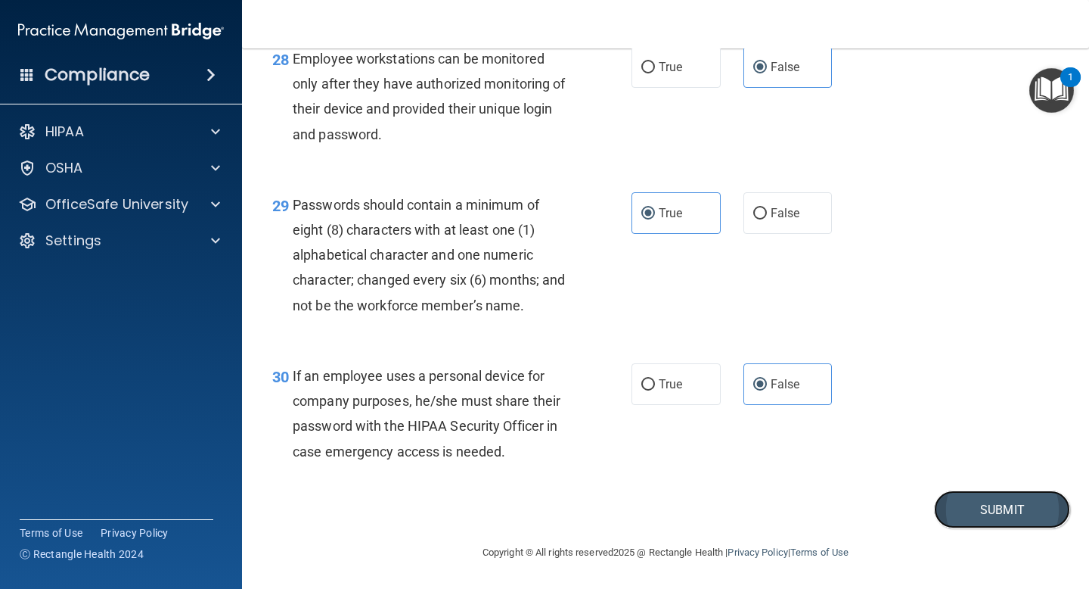
click at [978, 502] on button "Submit" at bounding box center [1002, 509] width 136 height 39
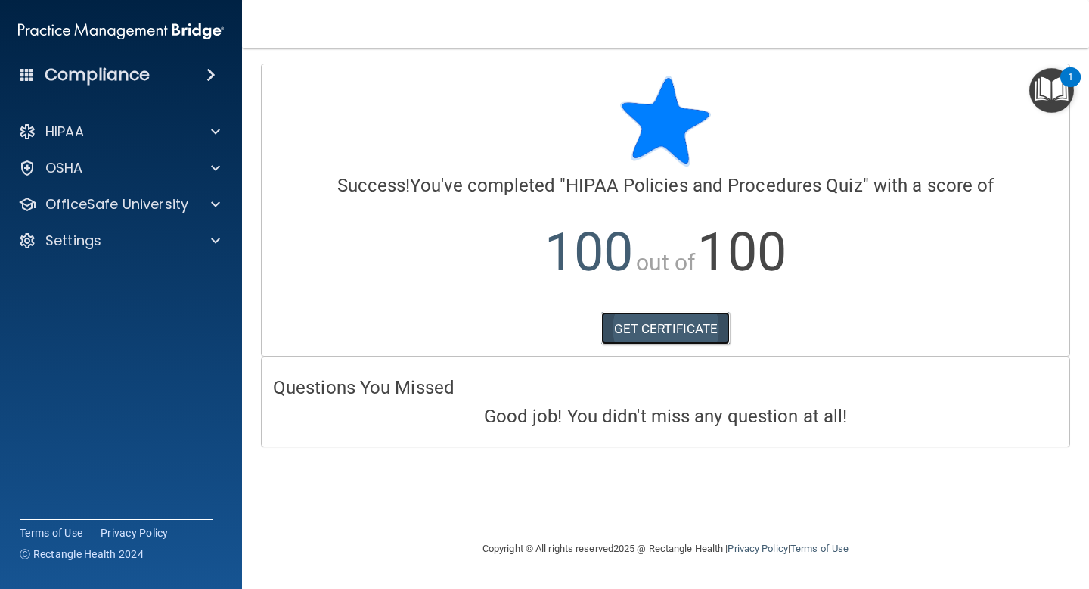
click at [701, 320] on link "GET CERTIFICATE" at bounding box center [665, 328] width 129 height 33
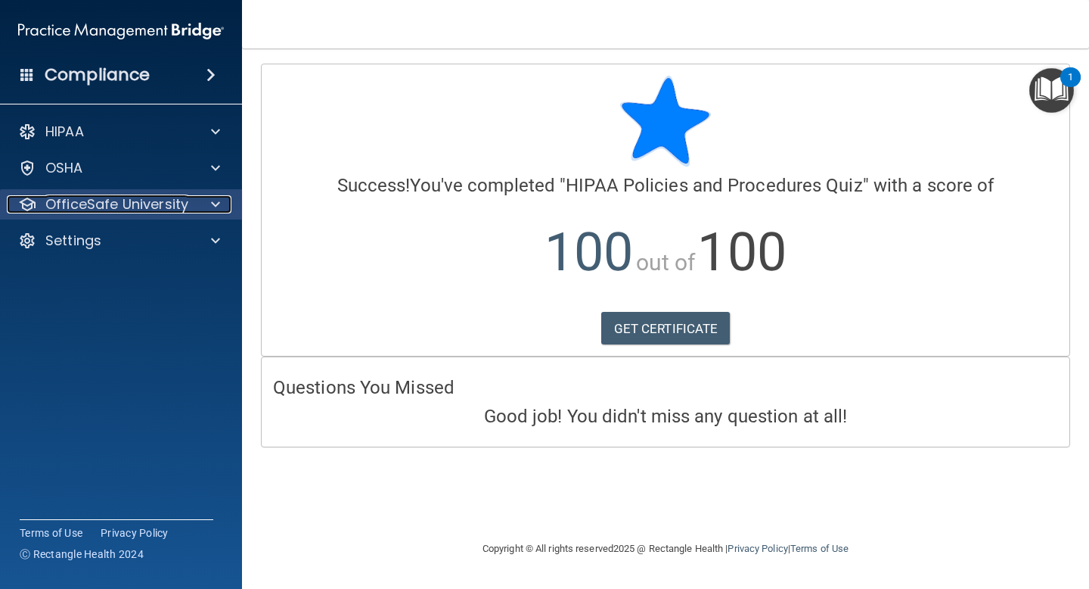
click at [215, 202] on span at bounding box center [215, 204] width 9 height 18
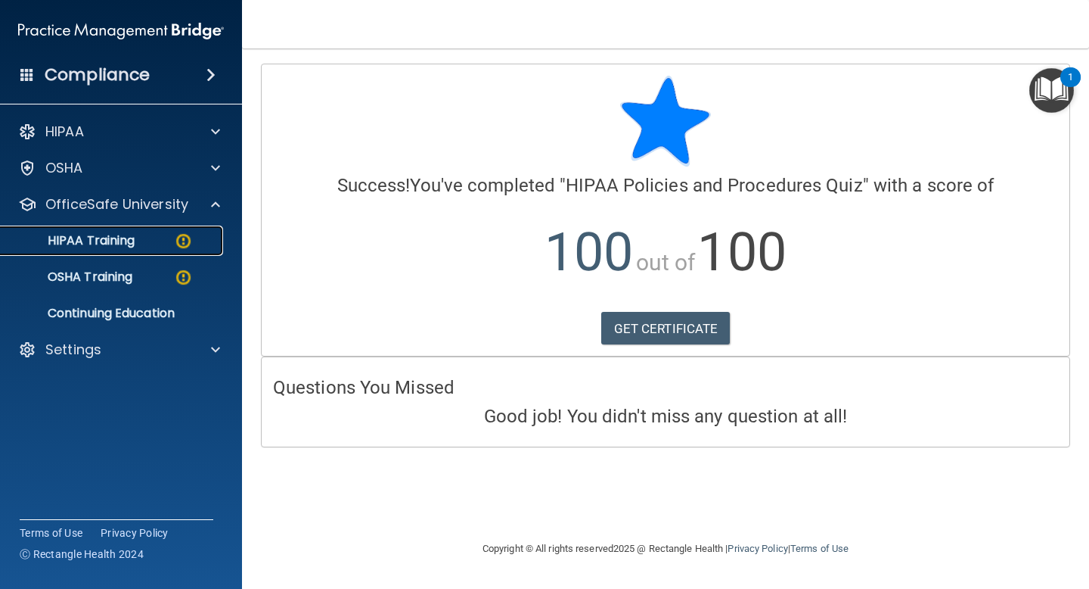
click at [172, 233] on div "HIPAA Training" at bounding box center [113, 240] width 207 height 15
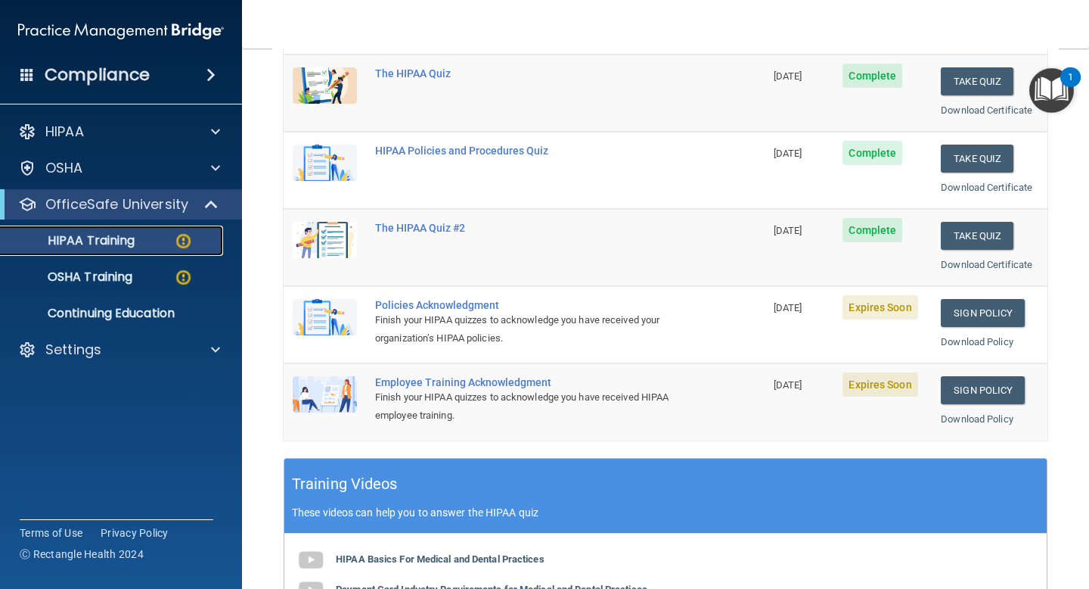
scroll to position [222, 0]
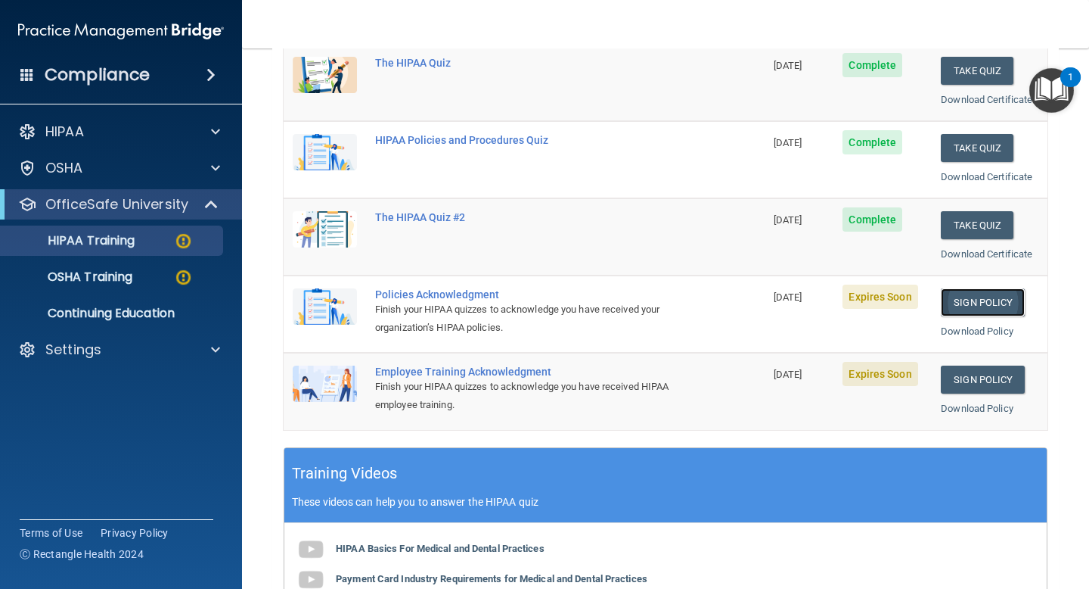
click at [967, 296] on link "Sign Policy" at bounding box center [983, 302] width 84 height 28
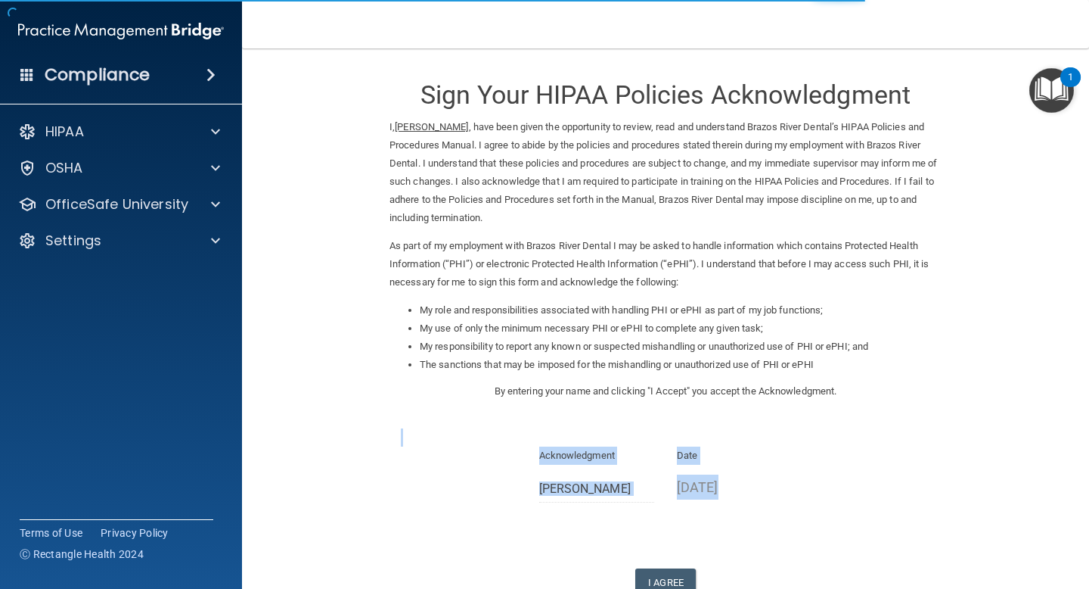
drag, startPoint x: 758, startPoint y: 430, endPoint x: 707, endPoint y: 542, distance: 122.9
click at [707, 541] on div "Sign Your HIPAA Policies Acknowledgment I, Adriana Razo , have been given the o…" at bounding box center [666, 330] width 552 height 533
click at [663, 580] on button "I Agree" at bounding box center [665, 582] width 61 height 28
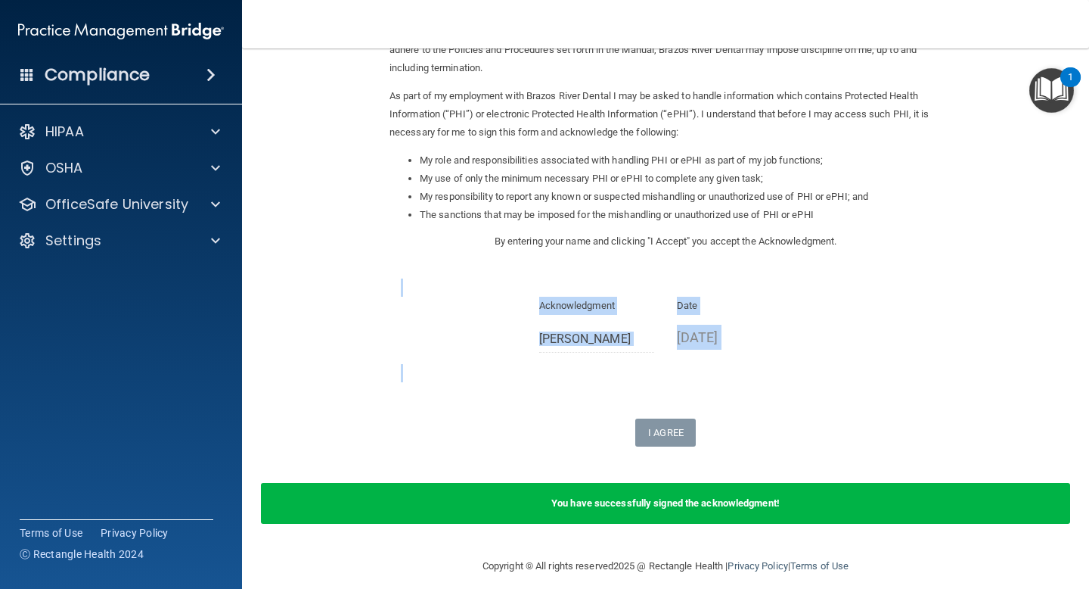
scroll to position [163, 0]
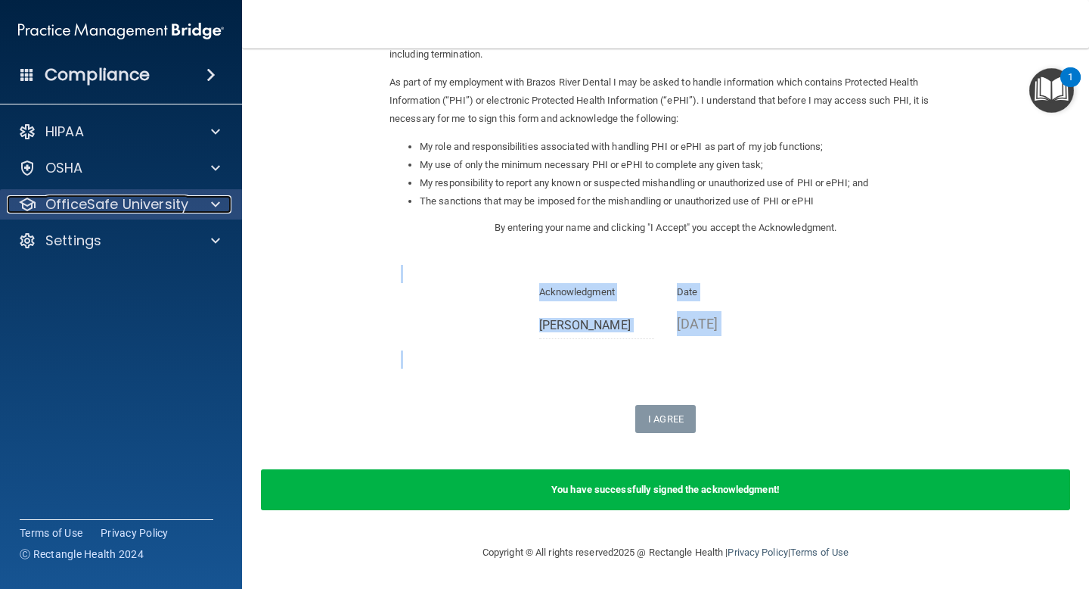
click at [223, 197] on div at bounding box center [213, 204] width 38 height 18
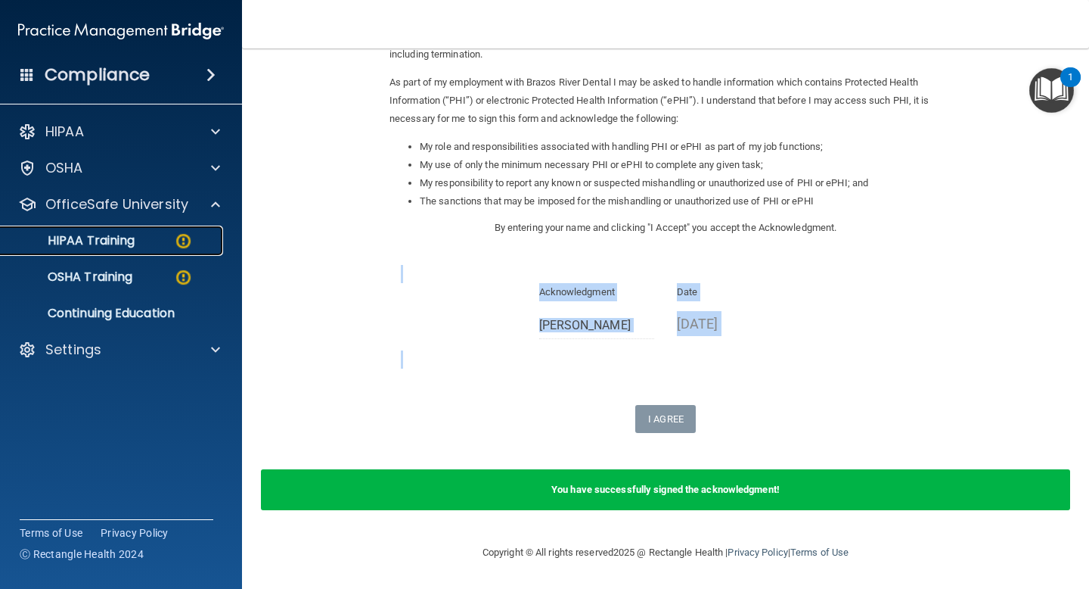
click at [185, 230] on link "HIPAA Training" at bounding box center [104, 240] width 238 height 30
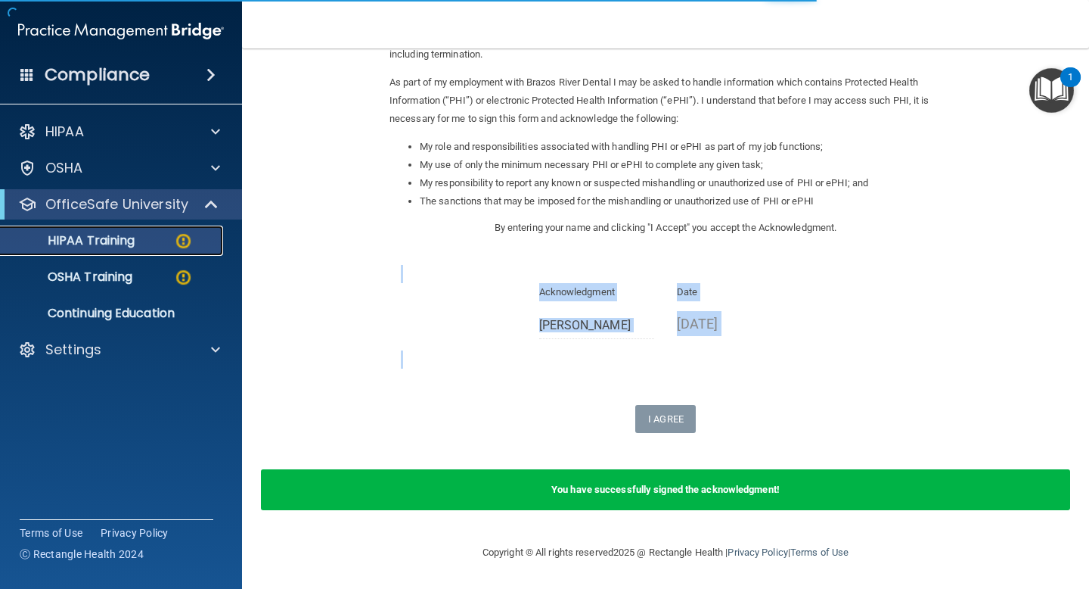
scroll to position [550, 0]
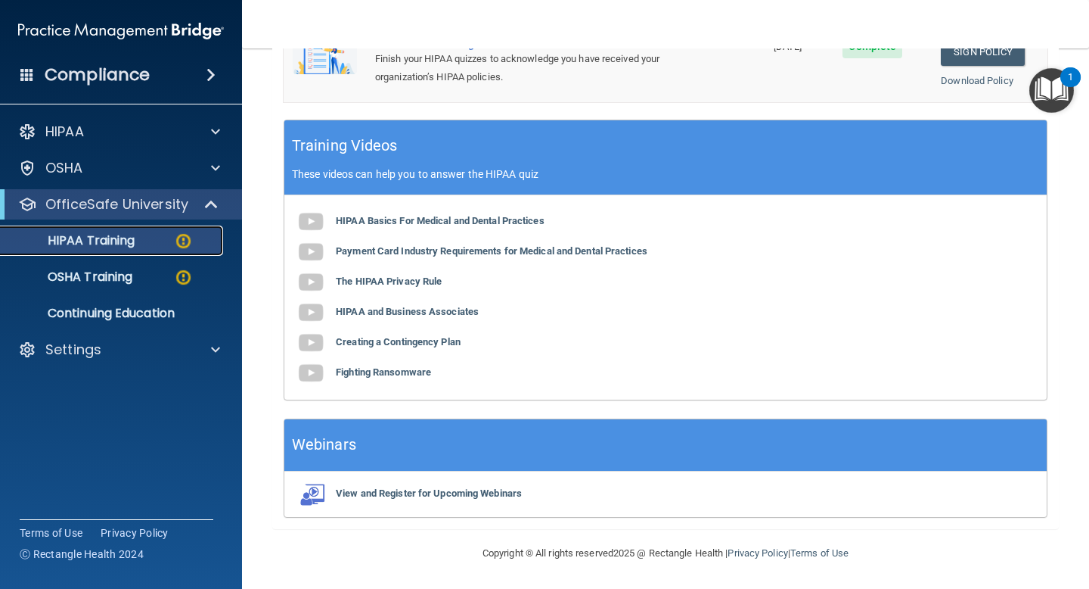
click at [197, 239] on div "HIPAA Training" at bounding box center [113, 240] width 207 height 15
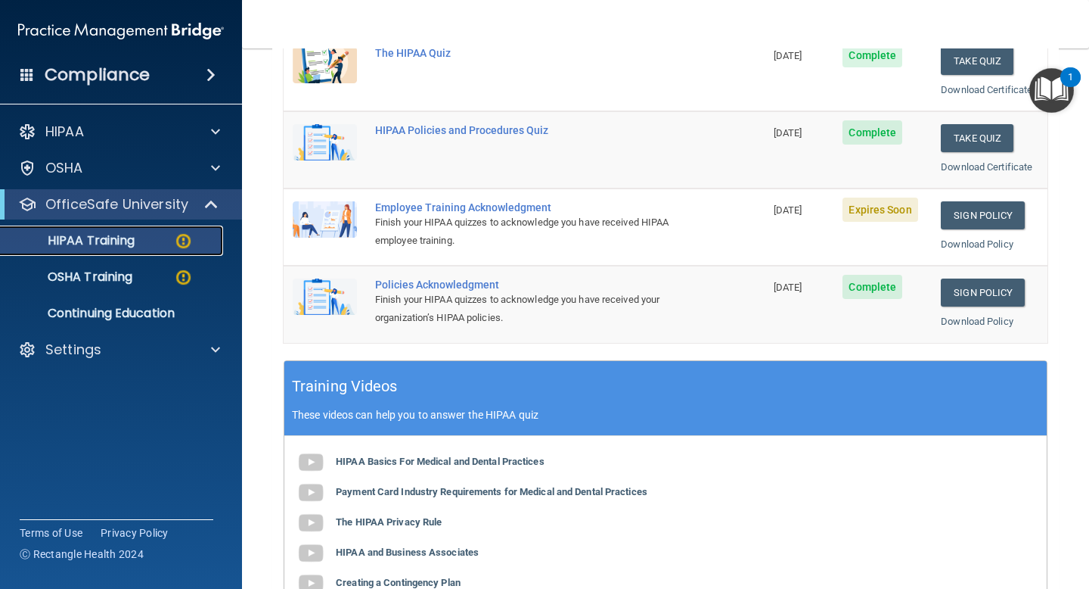
scroll to position [301, 0]
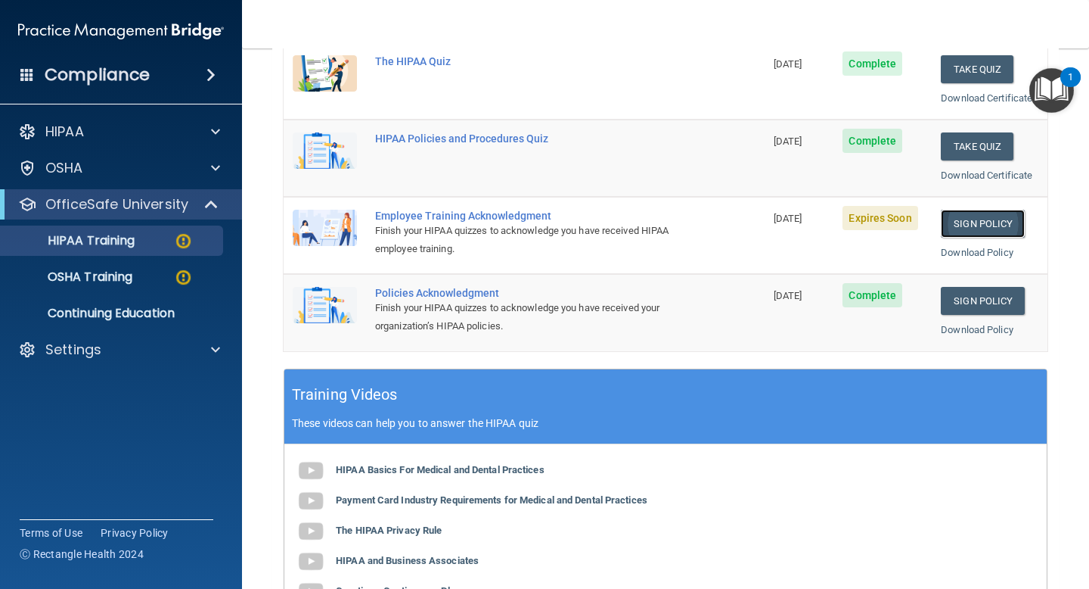
click at [1000, 216] on link "Sign Policy" at bounding box center [983, 224] width 84 height 28
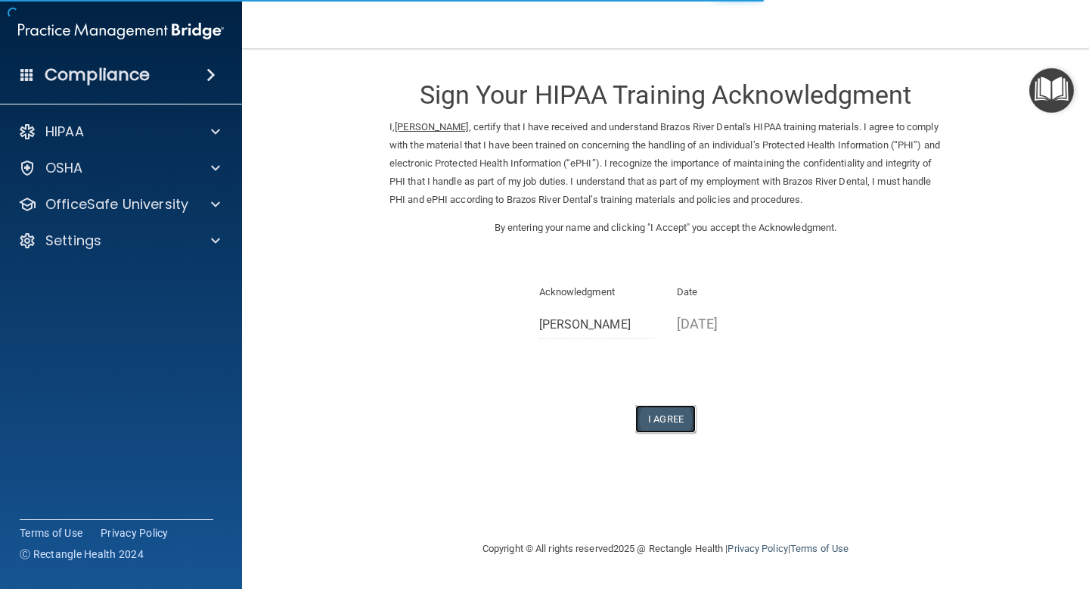
click at [688, 424] on button "I Agree" at bounding box center [665, 419] width 61 height 28
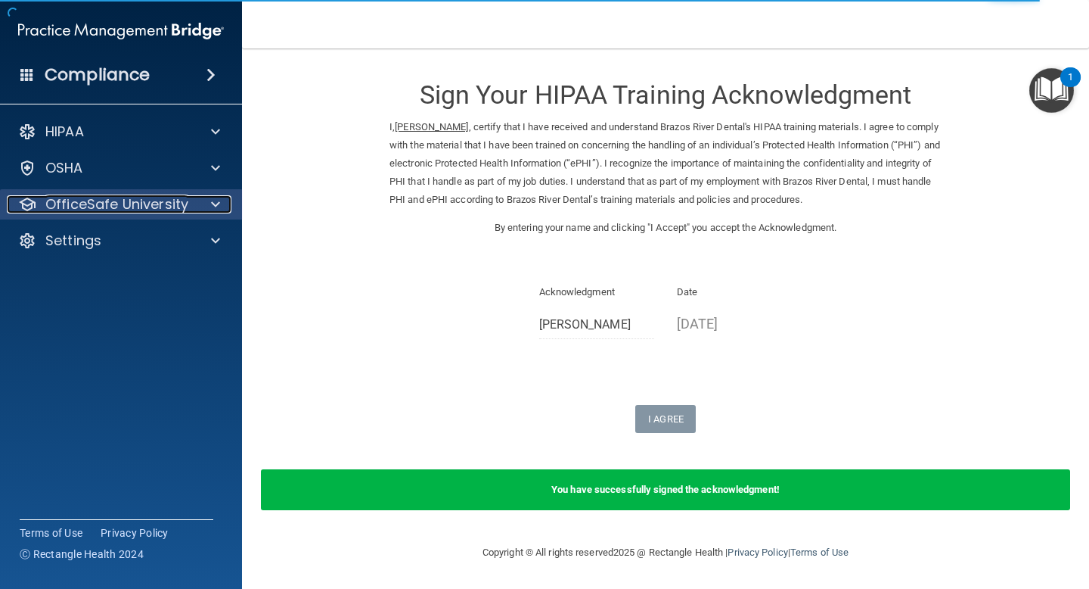
click at [194, 204] on div at bounding box center [213, 204] width 38 height 18
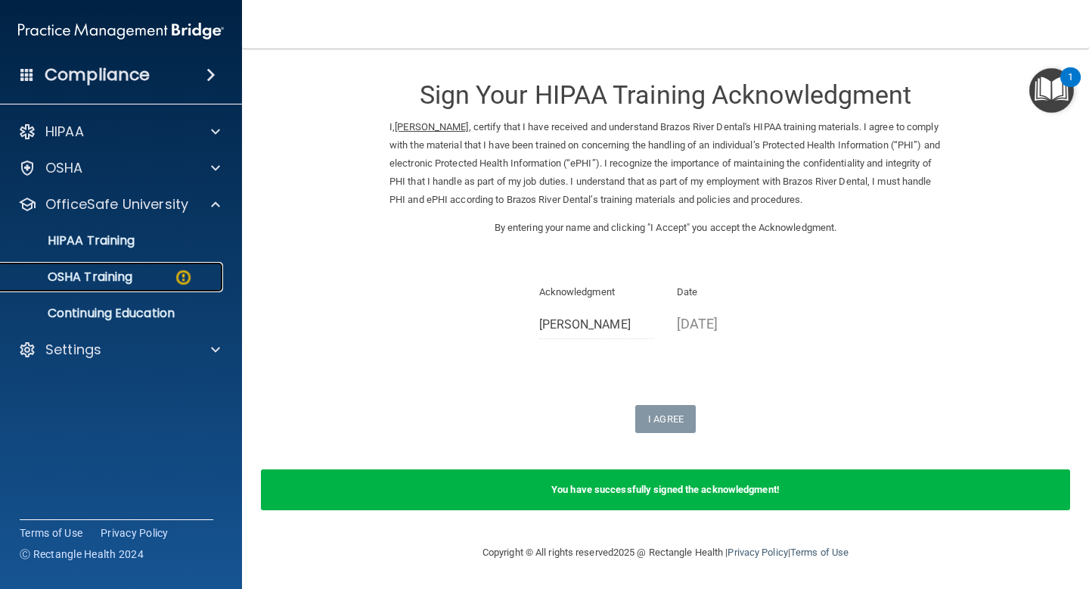
click at [111, 277] on p "OSHA Training" at bounding box center [71, 276] width 123 height 15
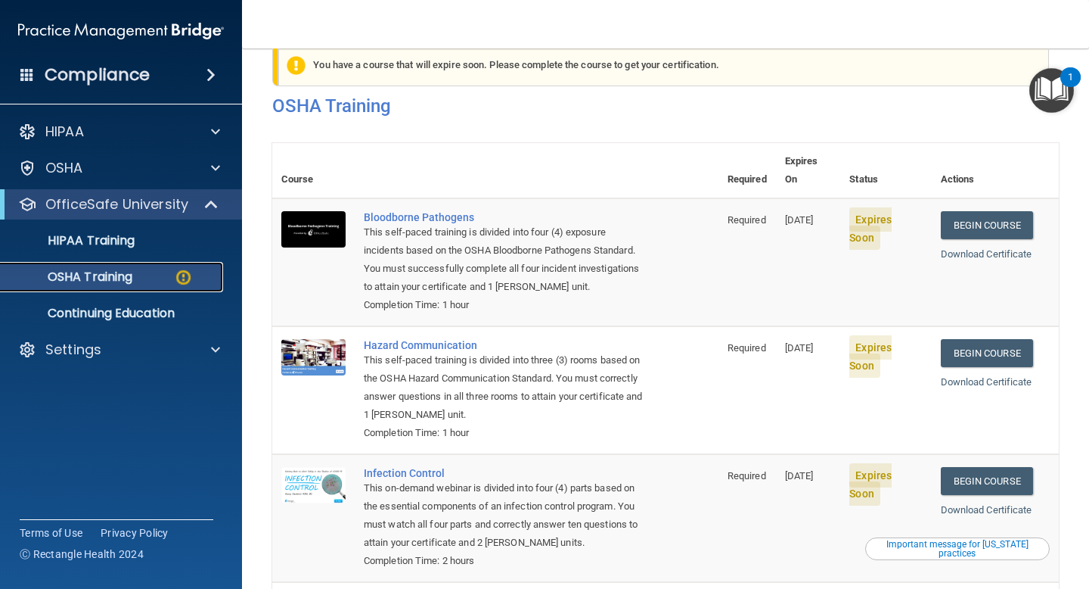
scroll to position [8, 0]
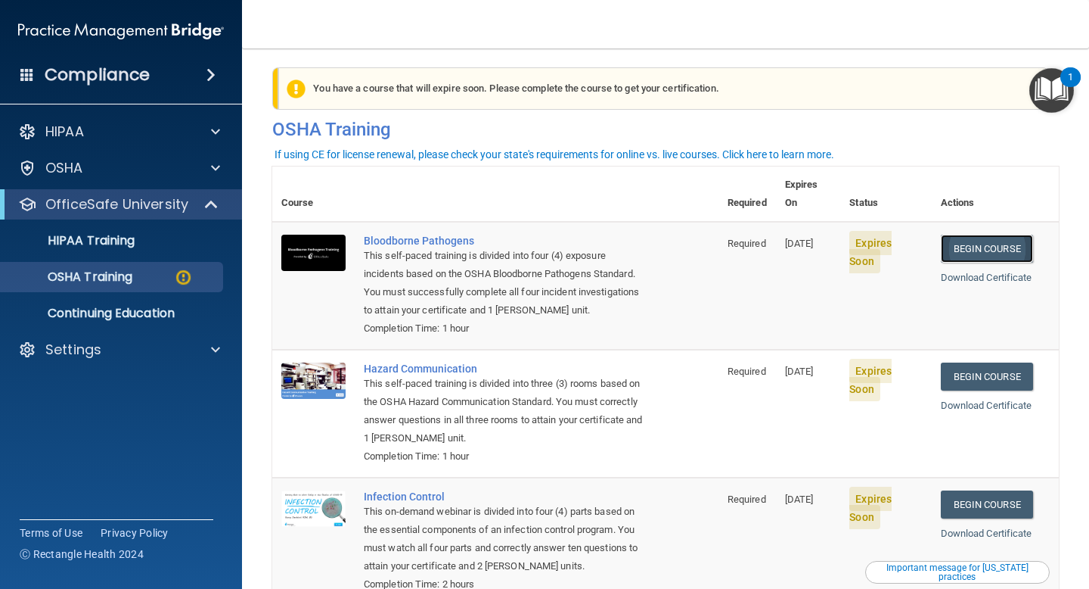
click at [997, 235] on link "Begin Course" at bounding box center [987, 249] width 92 height 28
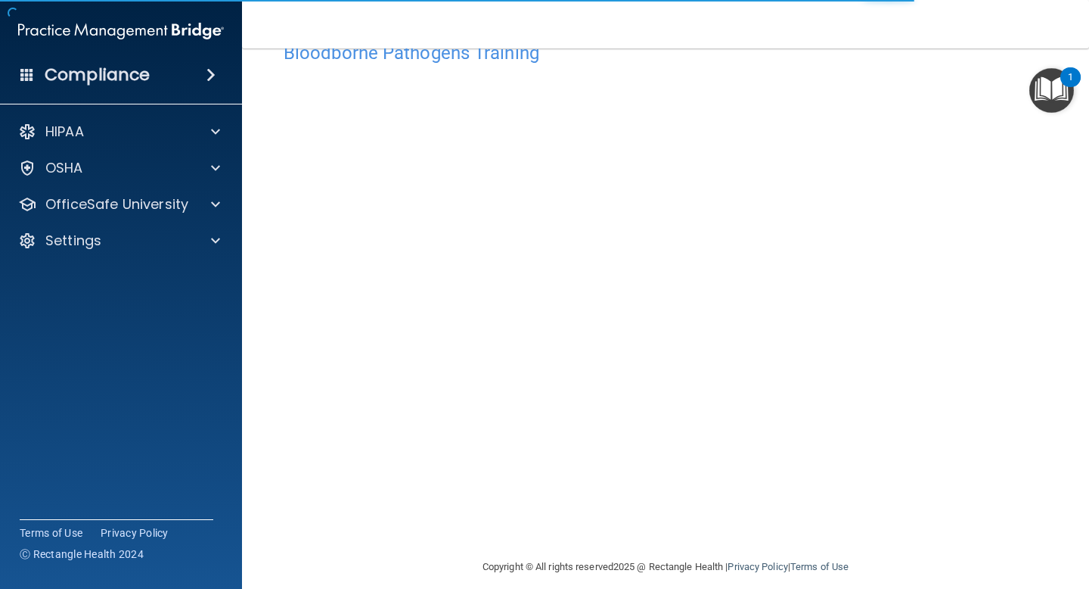
scroll to position [59, 0]
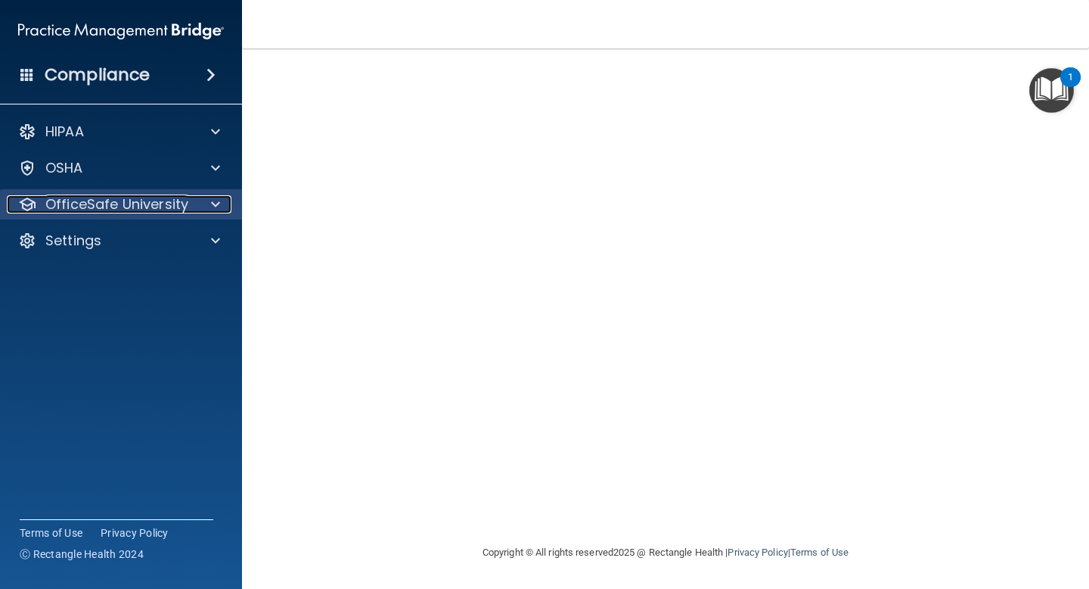
click at [214, 195] on span at bounding box center [215, 204] width 9 height 18
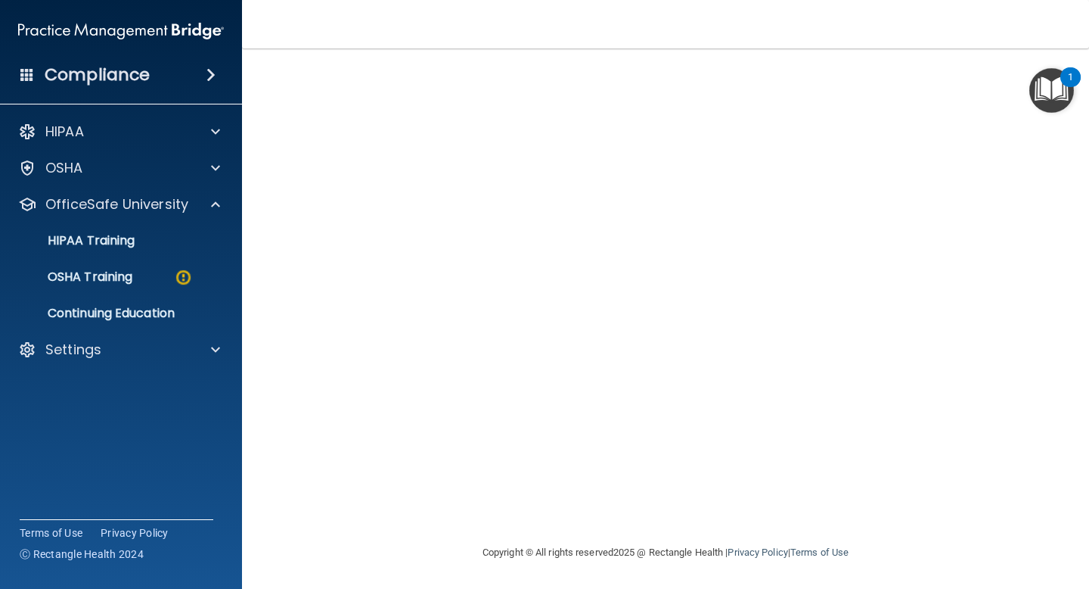
scroll to position [51, 0]
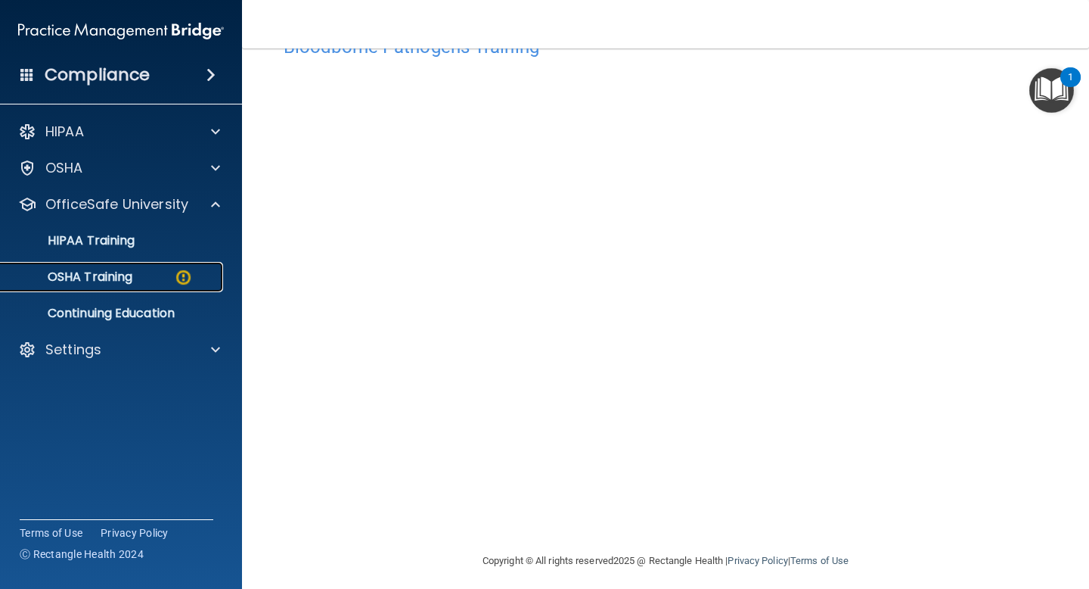
click at [138, 275] on div "OSHA Training" at bounding box center [113, 276] width 207 height 15
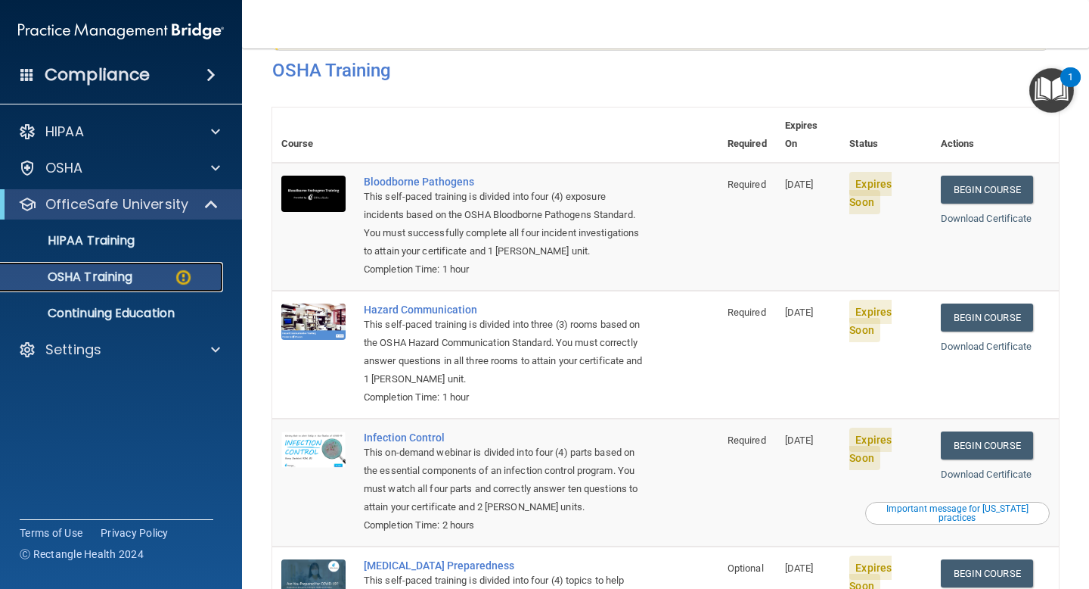
scroll to position [54, 0]
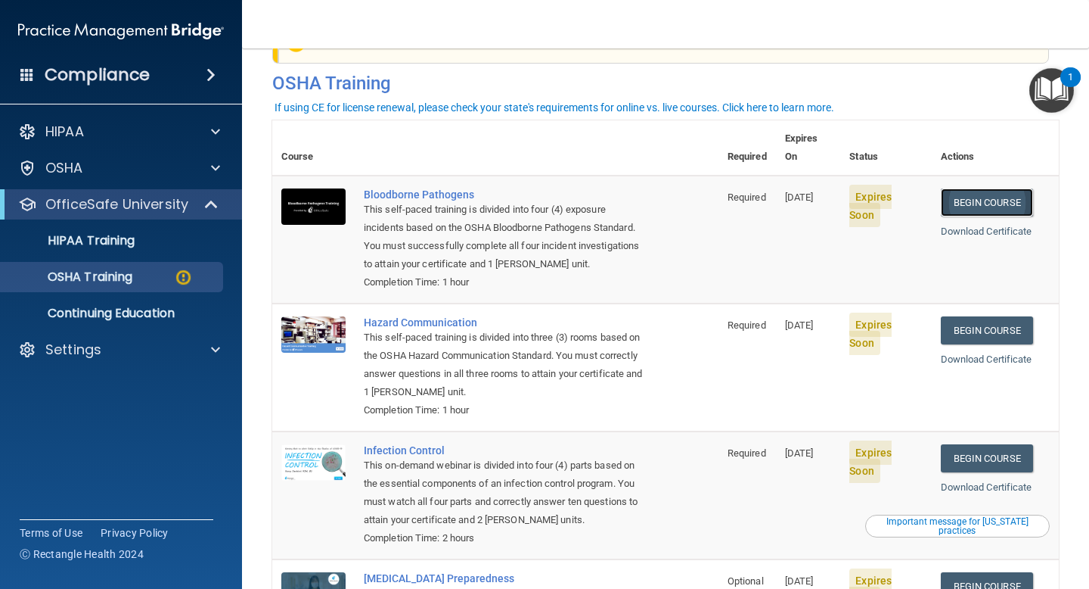
click at [981, 188] on link "Begin Course" at bounding box center [987, 202] width 92 height 28
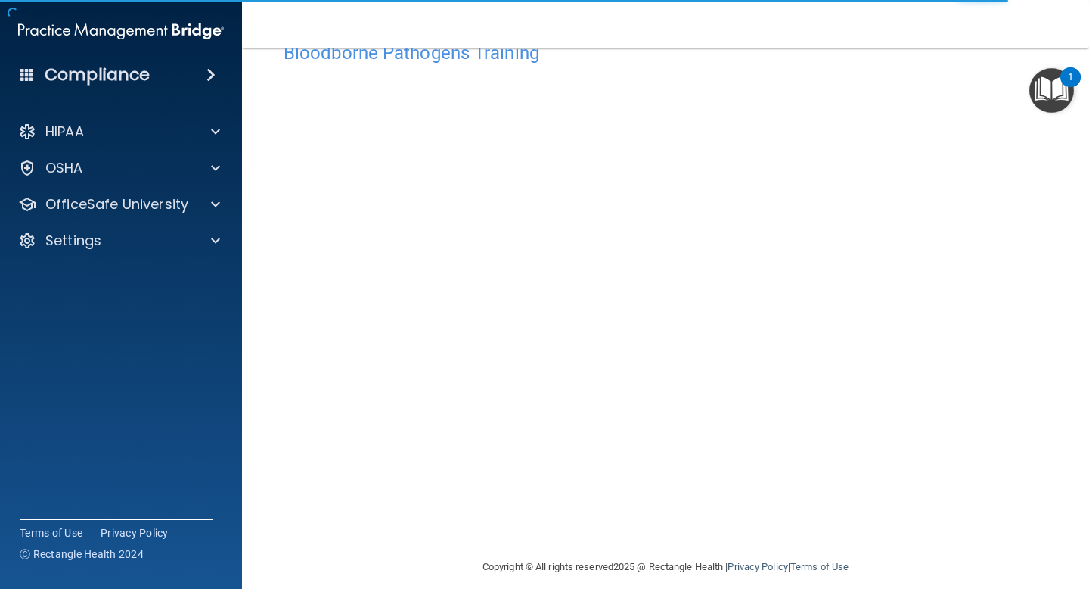
scroll to position [59, 0]
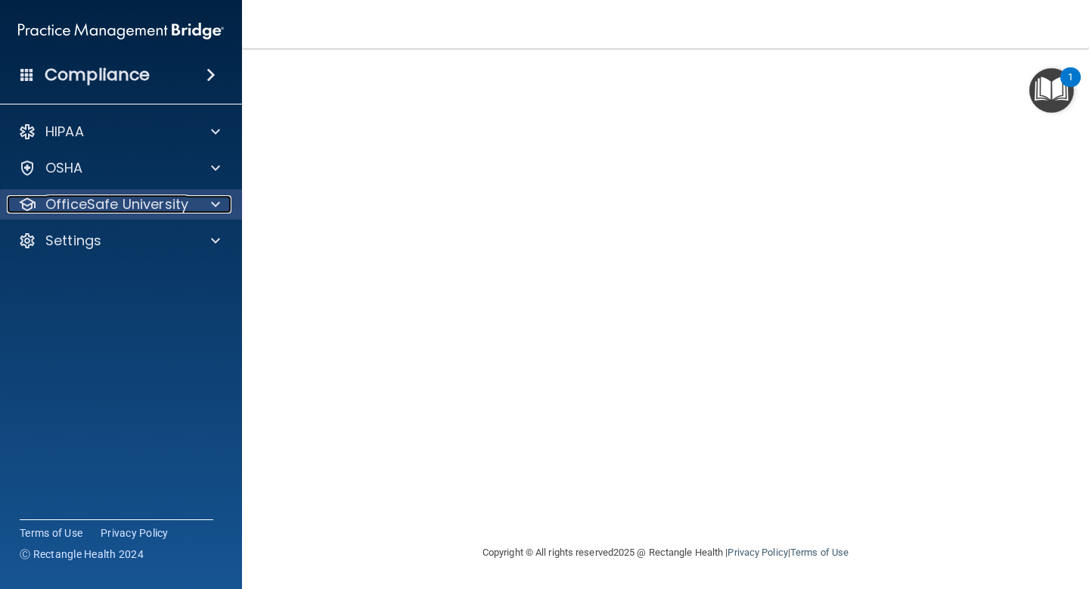
click at [216, 210] on span at bounding box center [215, 204] width 9 height 18
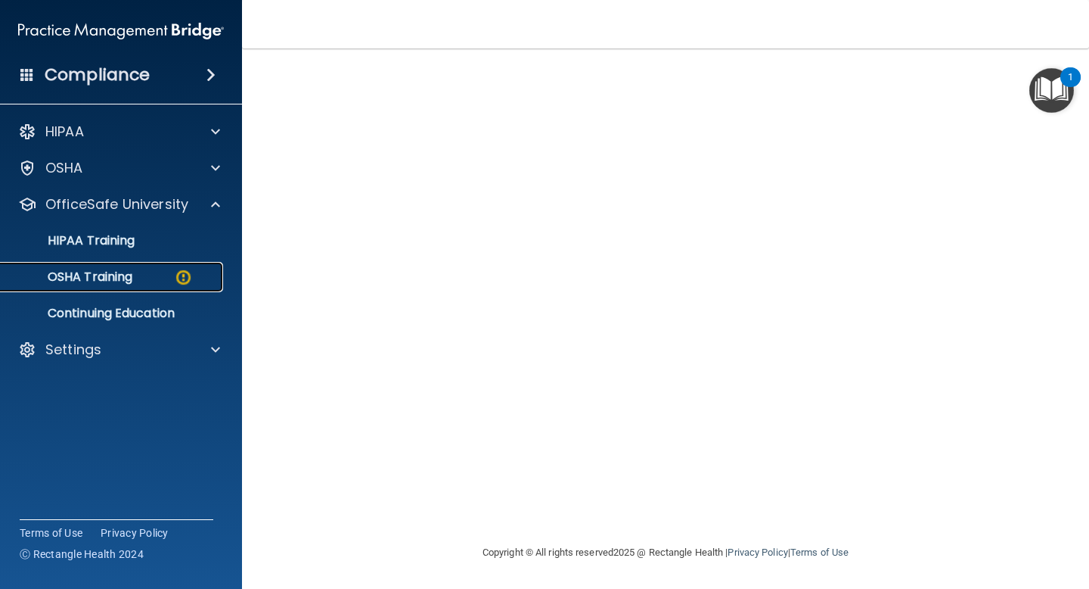
click at [160, 267] on link "OSHA Training" at bounding box center [104, 277] width 238 height 30
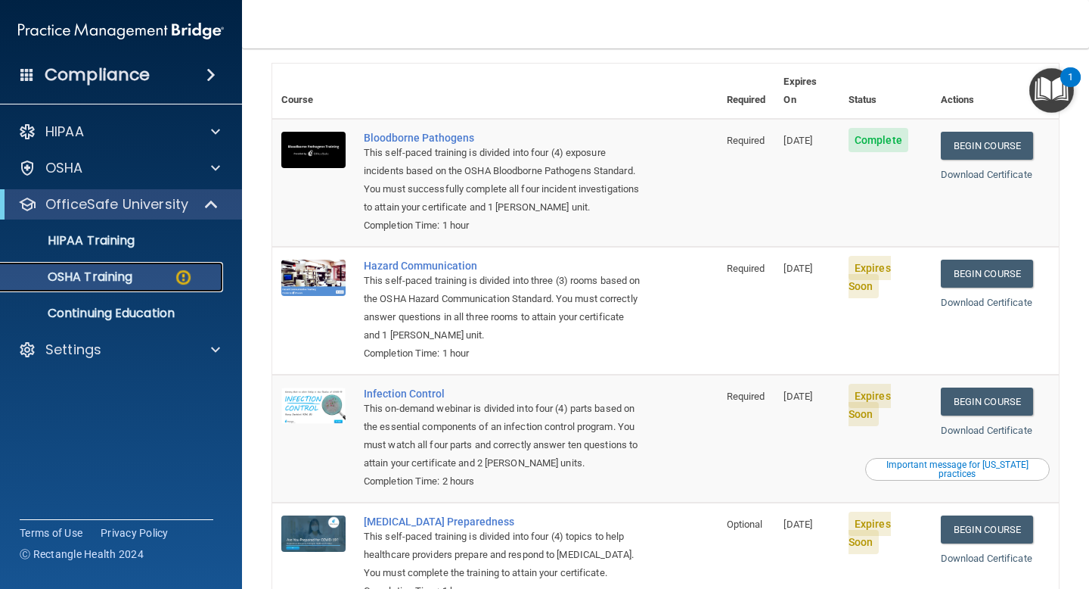
scroll to position [76, 0]
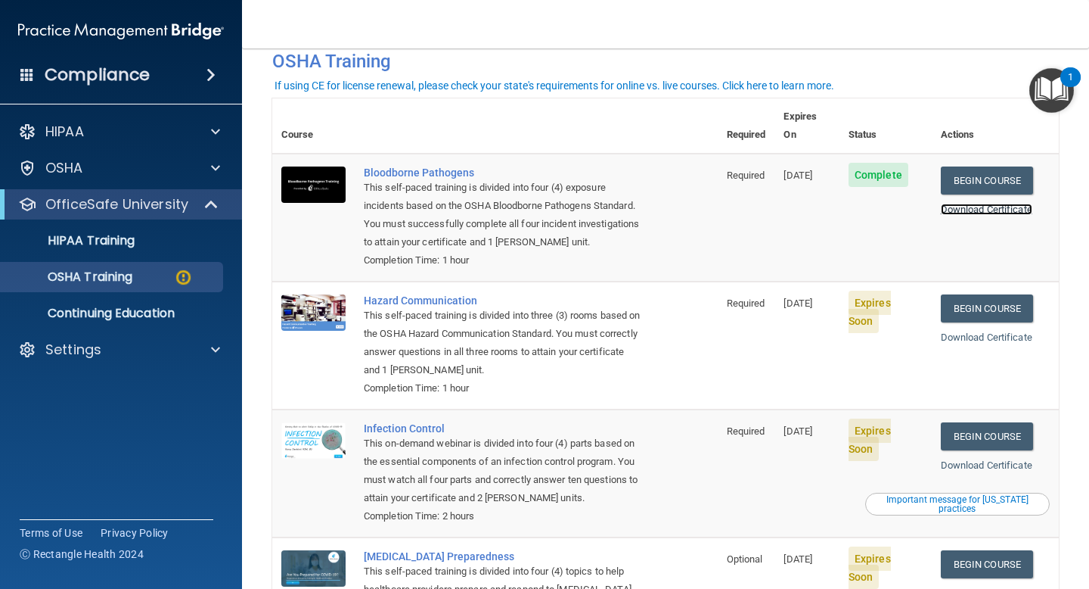
click at [980, 204] on link "Download Certificate" at bounding box center [987, 209] width 92 height 11
click at [992, 294] on link "Begin Course" at bounding box center [987, 308] width 92 height 28
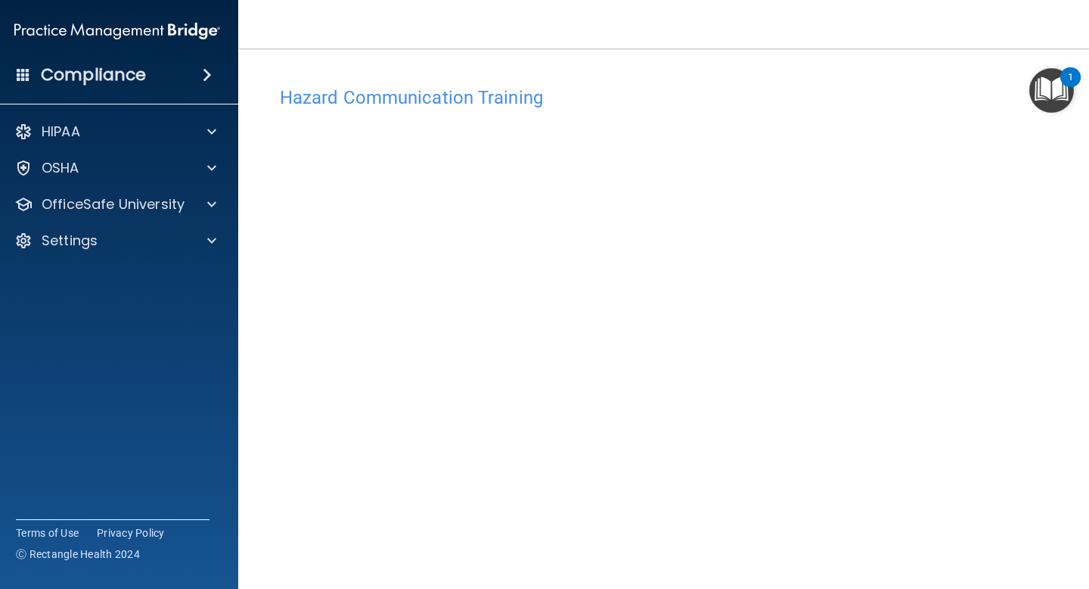
scroll to position [30, 0]
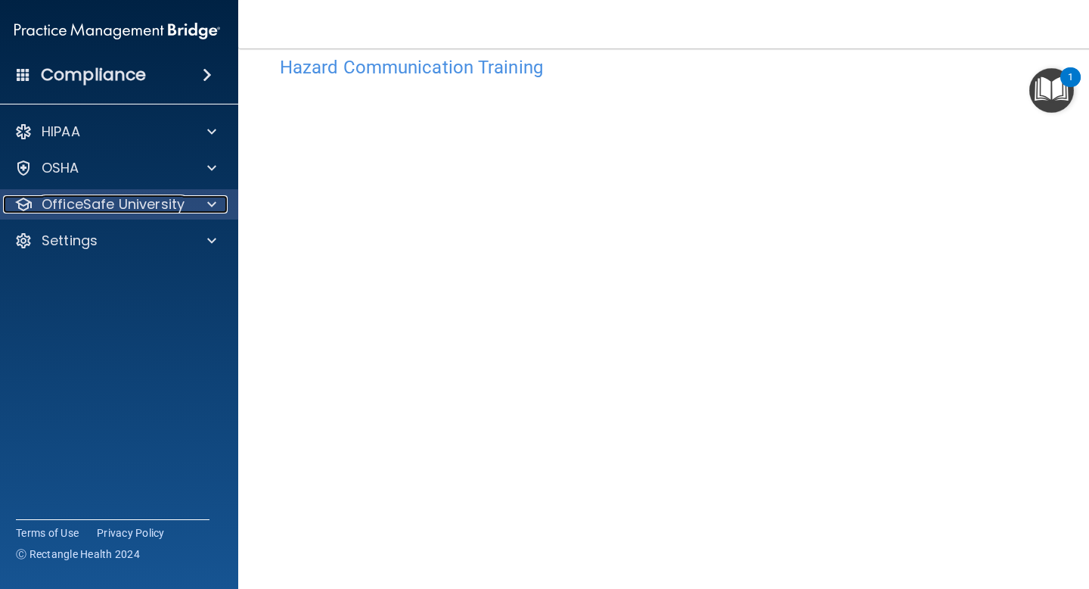
click at [197, 210] on div at bounding box center [210, 204] width 38 height 18
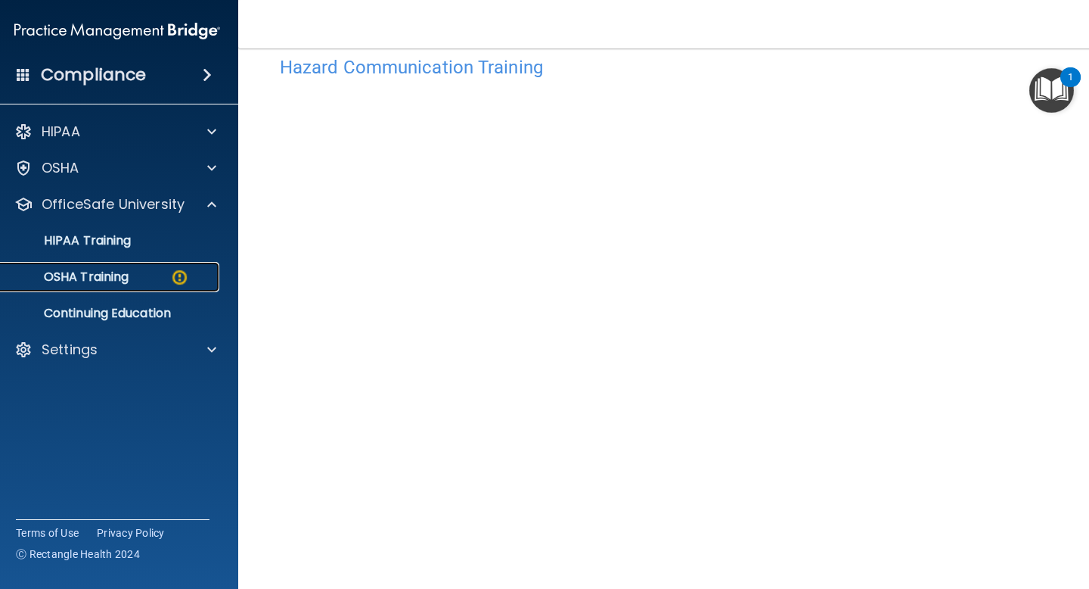
click at [180, 268] on img at bounding box center [179, 277] width 19 height 19
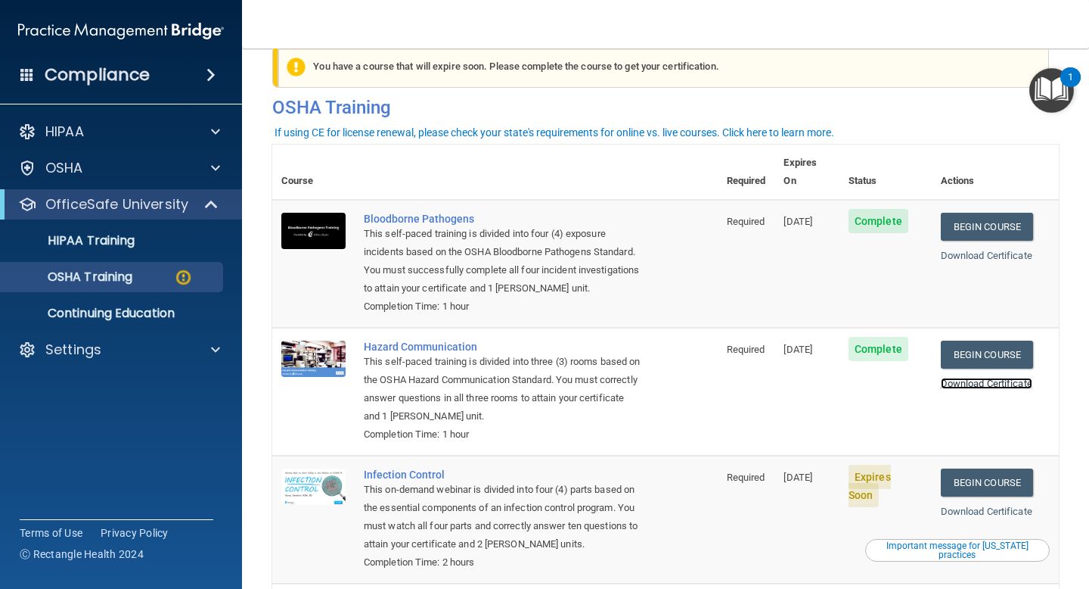
click at [974, 378] on link "Download Certificate" at bounding box center [987, 383] width 92 height 11
click at [766, 19] on nav "Toggle navigation [PERSON_NAME] [EMAIL_ADDRESS][DOMAIN_NAME] Manage My Enterpri…" at bounding box center [665, 24] width 847 height 48
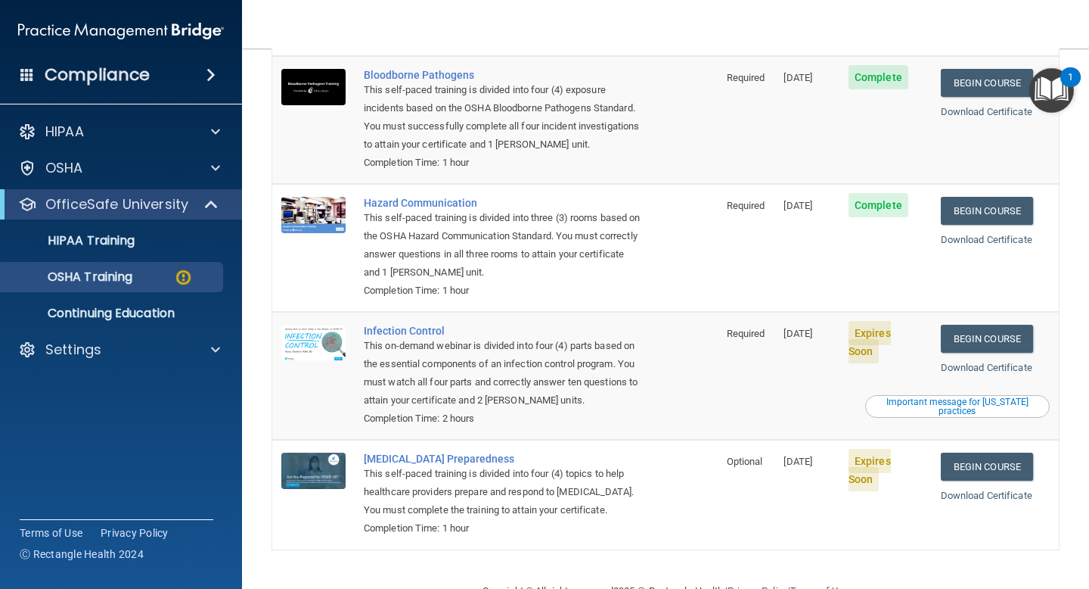
scroll to position [196, 0]
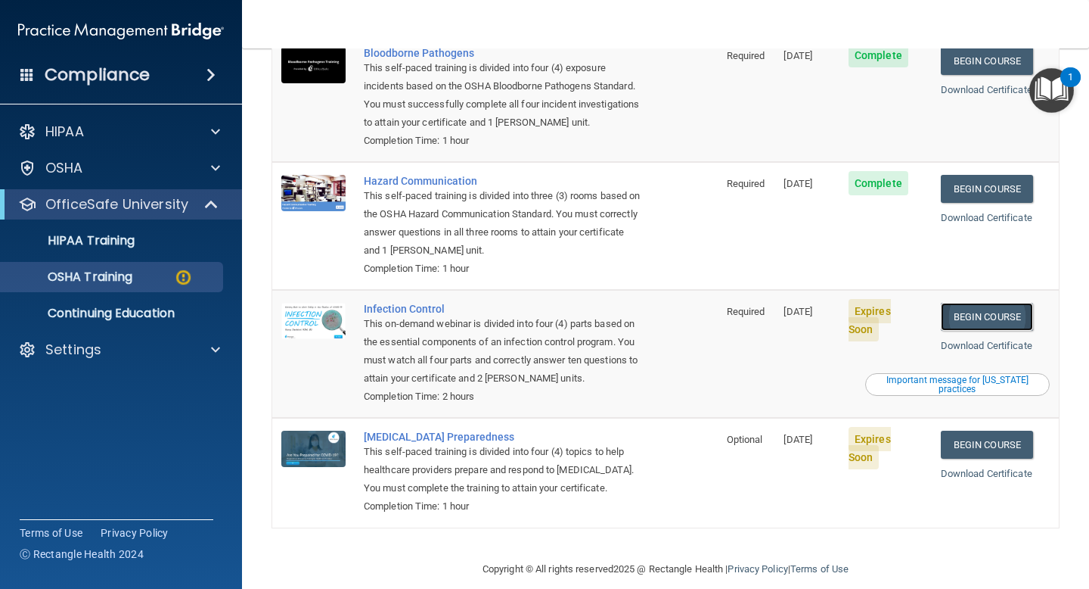
click at [994, 303] on link "Begin Course" at bounding box center [987, 317] width 92 height 28
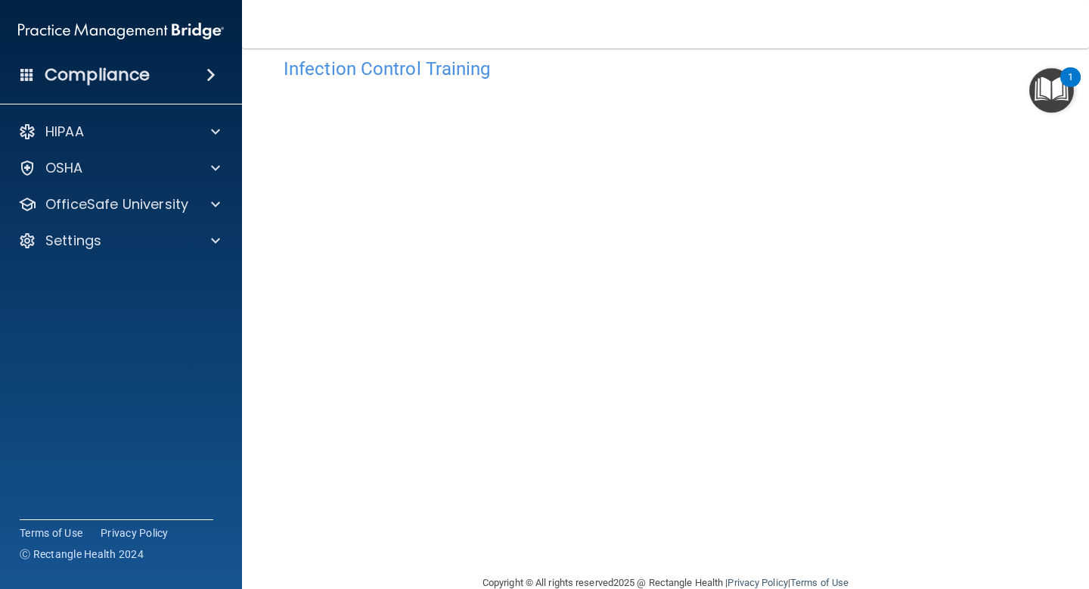
scroll to position [30, 0]
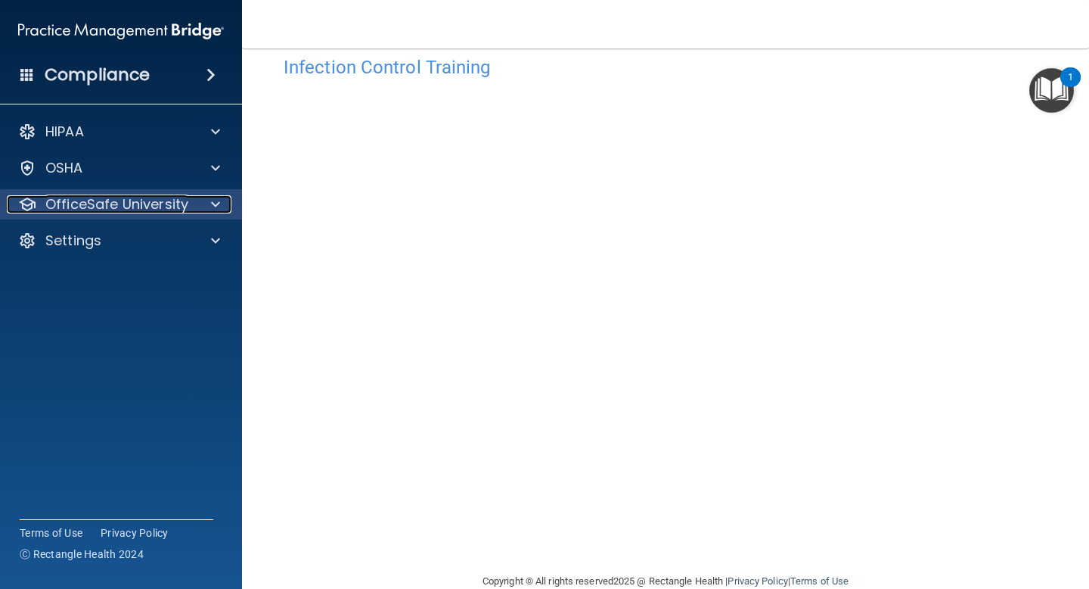
click at [179, 204] on p "OfficeSafe University" at bounding box center [116, 204] width 143 height 18
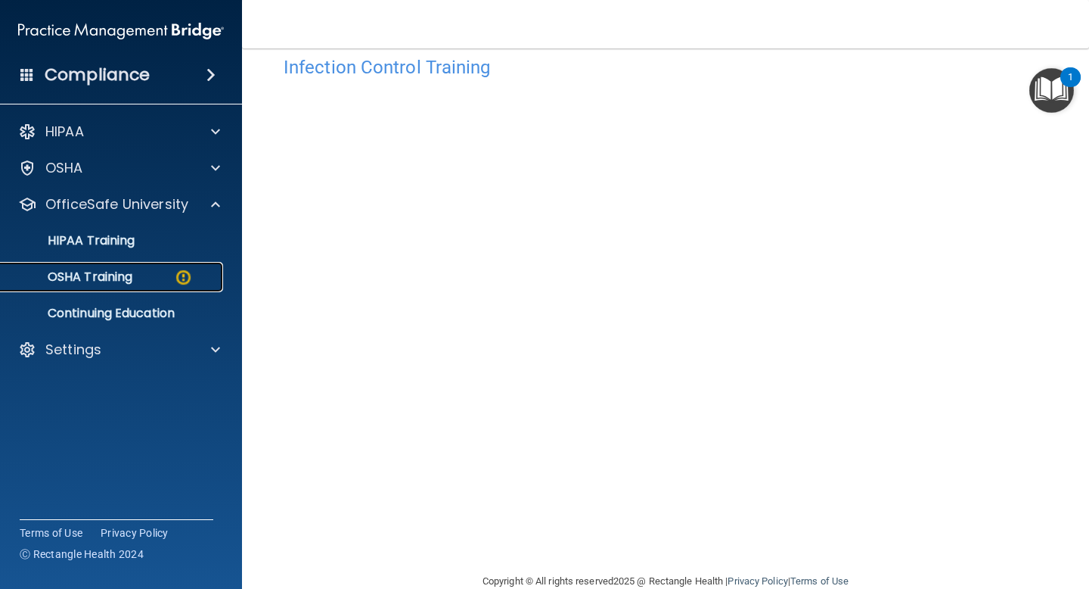
click at [151, 275] on div "OSHA Training" at bounding box center [113, 276] width 207 height 15
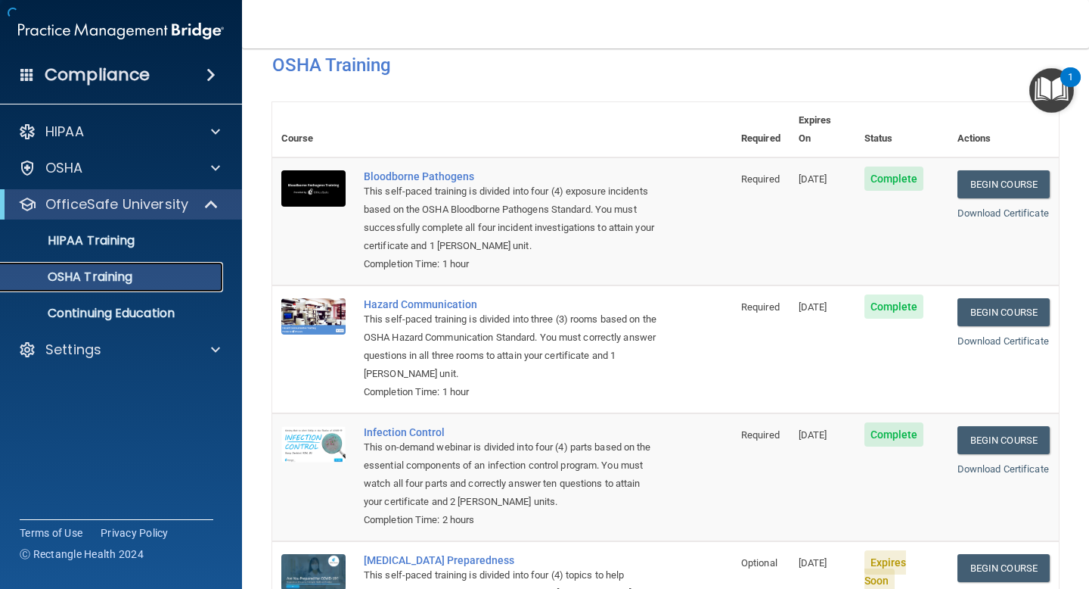
scroll to position [125, 0]
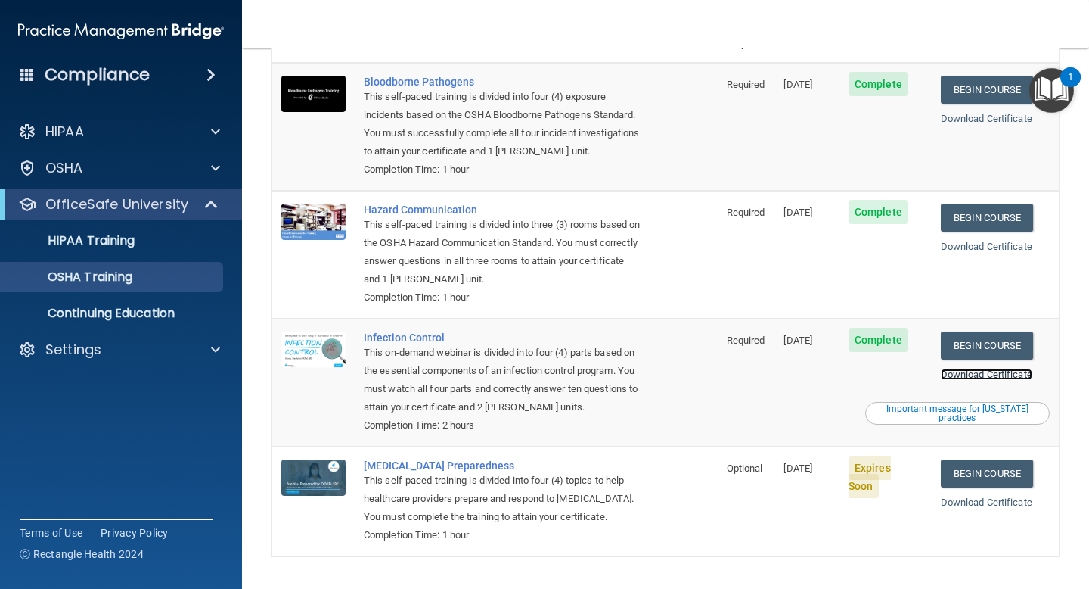
click at [959, 368] on link "Download Certificate" at bounding box center [987, 373] width 92 height 11
click at [967, 459] on link "Begin Course" at bounding box center [987, 473] width 92 height 28
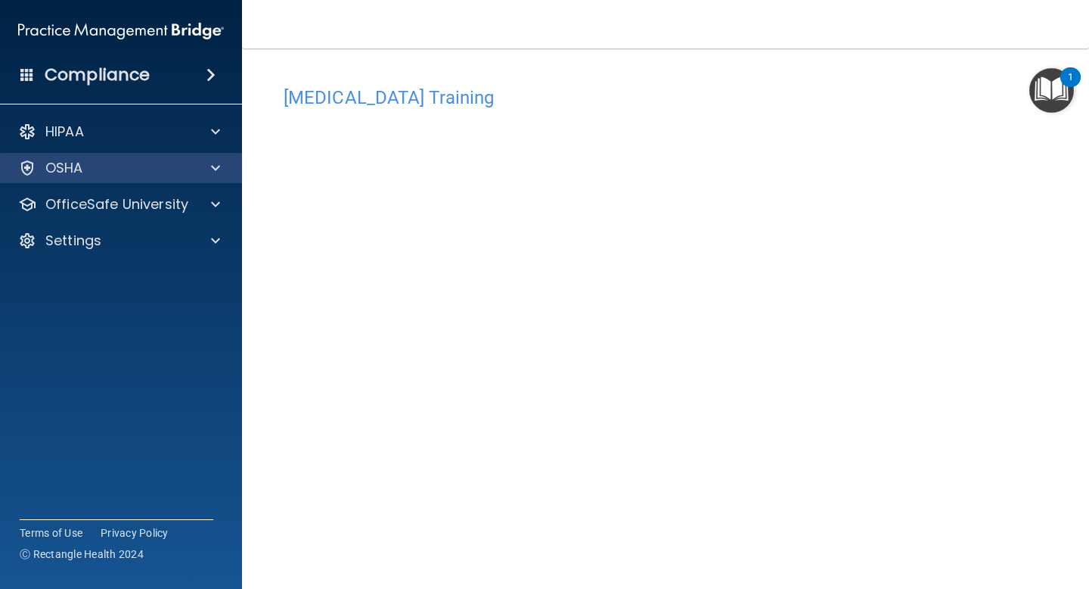
click at [165, 155] on div "OSHA" at bounding box center [121, 168] width 243 height 30
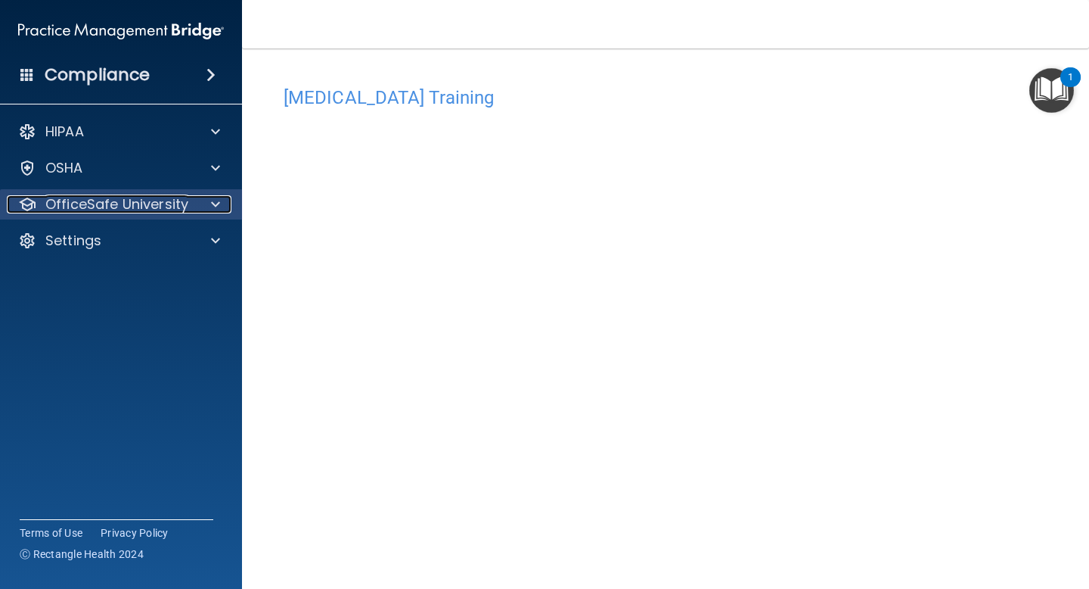
click at [211, 195] on span at bounding box center [215, 204] width 9 height 18
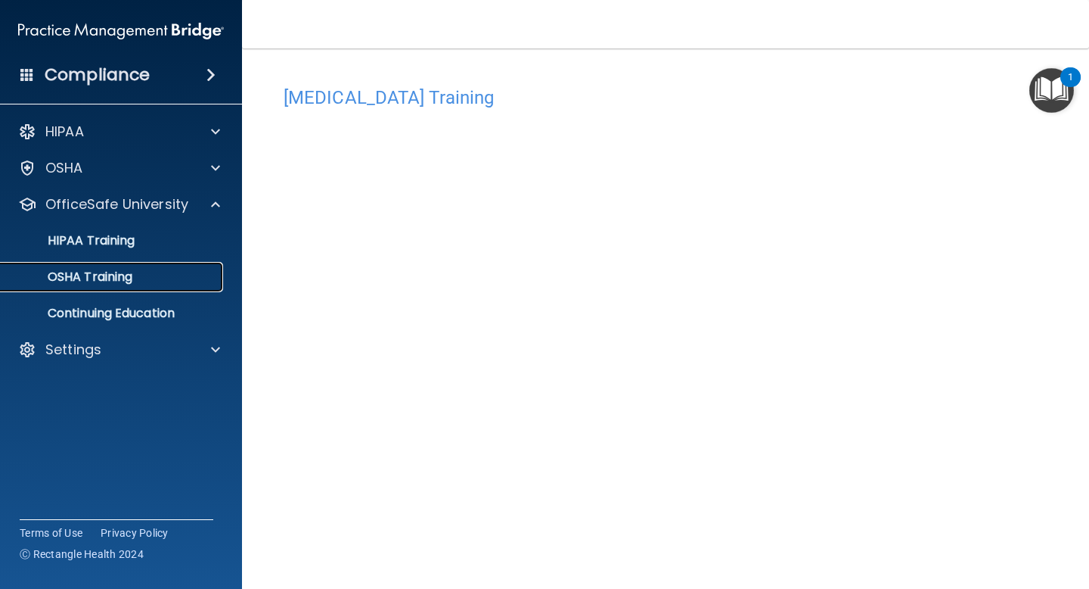
click at [148, 280] on div "OSHA Training" at bounding box center [113, 276] width 207 height 15
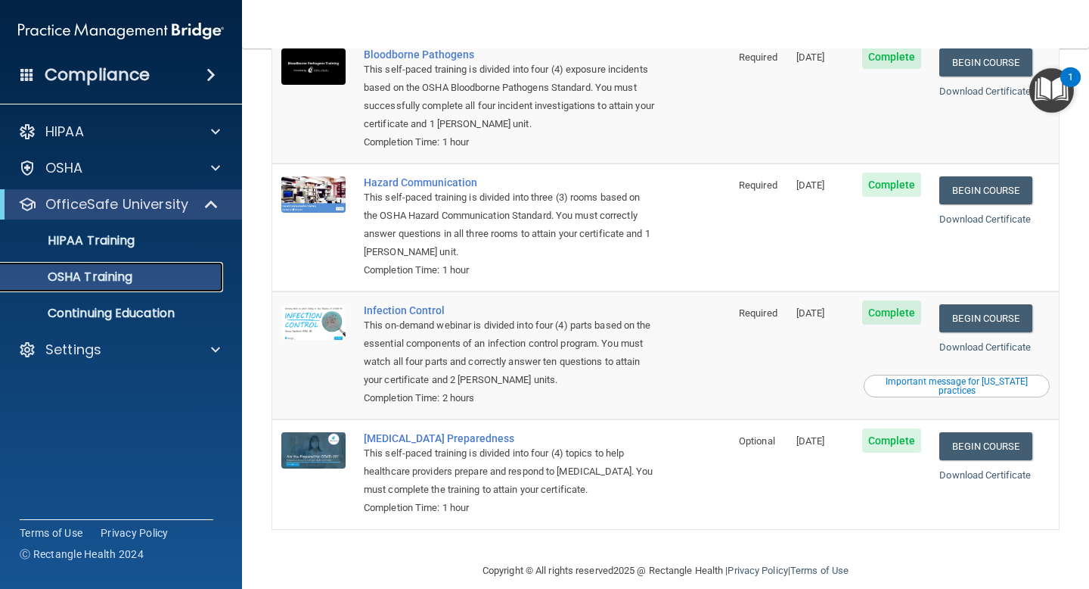
scroll to position [154, 0]
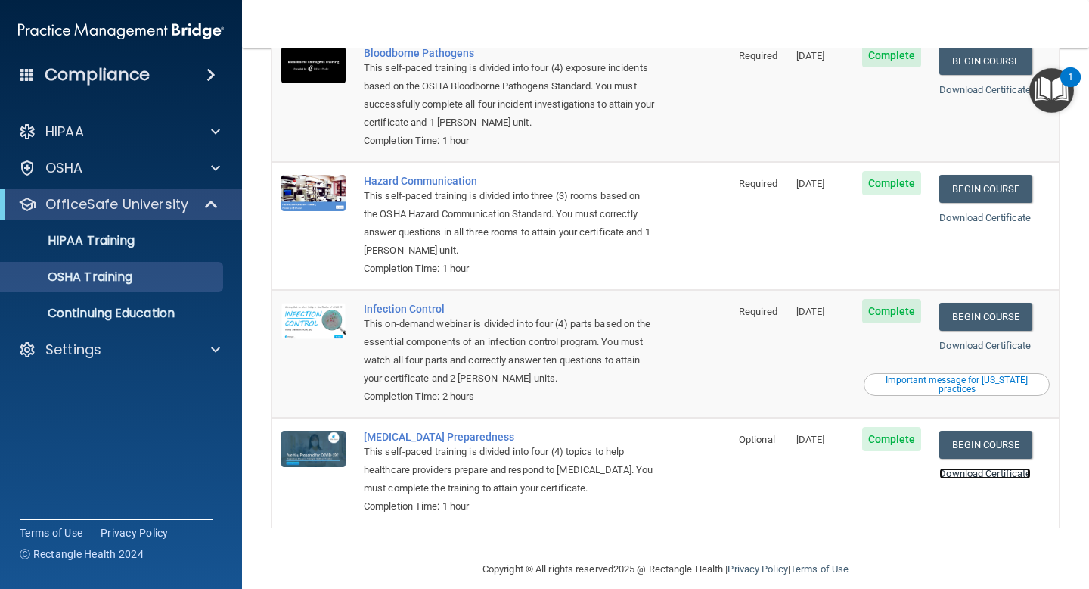
click at [979, 468] on link "Download Certificate" at bounding box center [986, 473] width 92 height 11
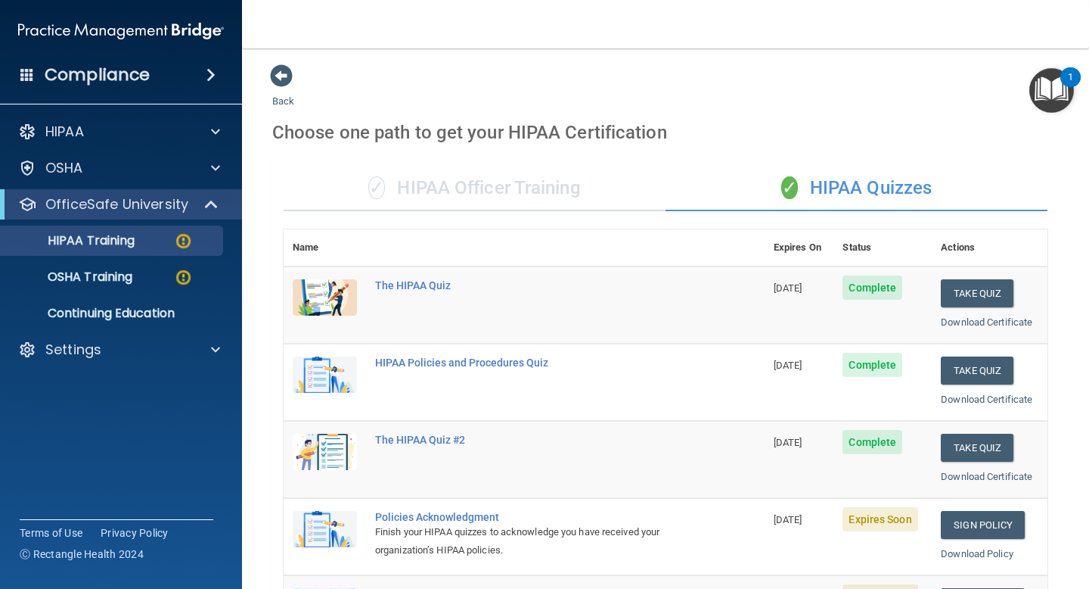
scroll to position [222, 0]
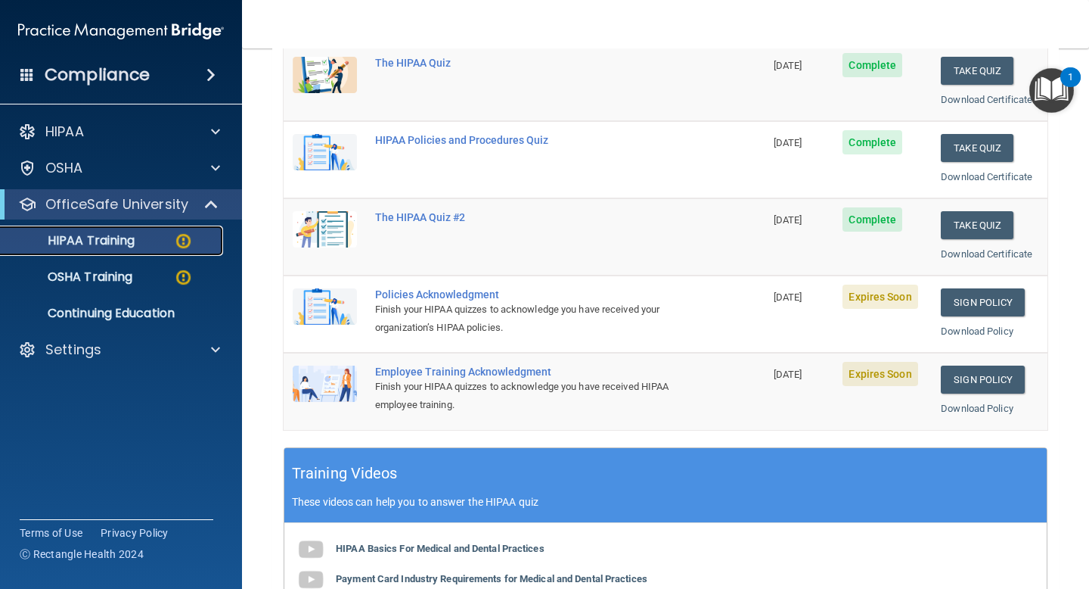
click at [147, 243] on div "HIPAA Training" at bounding box center [113, 240] width 207 height 15
click at [100, 236] on p "HIPAA Training" at bounding box center [72, 240] width 125 height 15
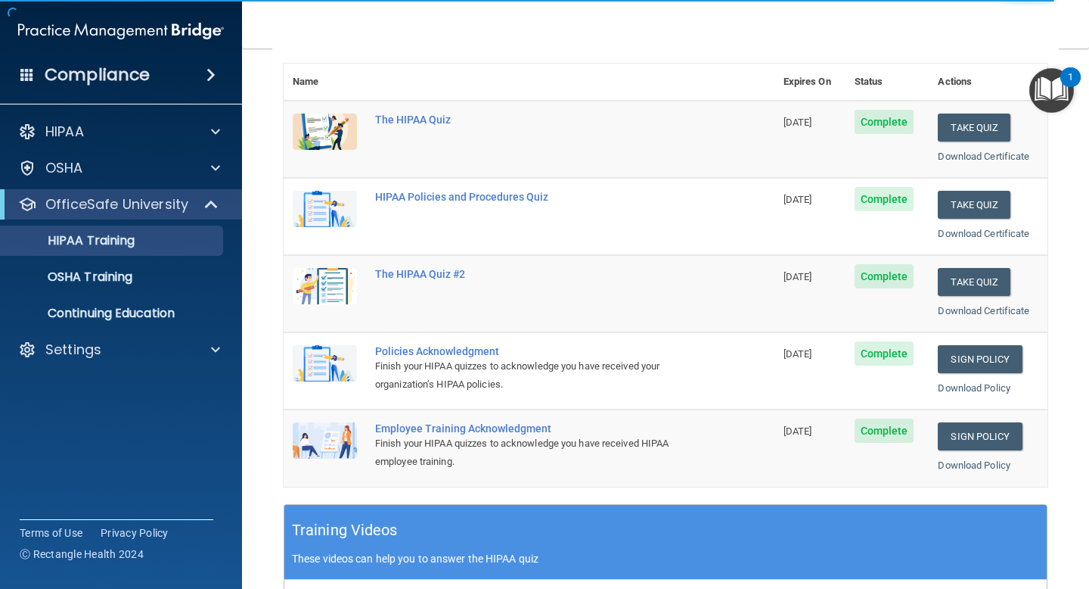
scroll to position [166, 0]
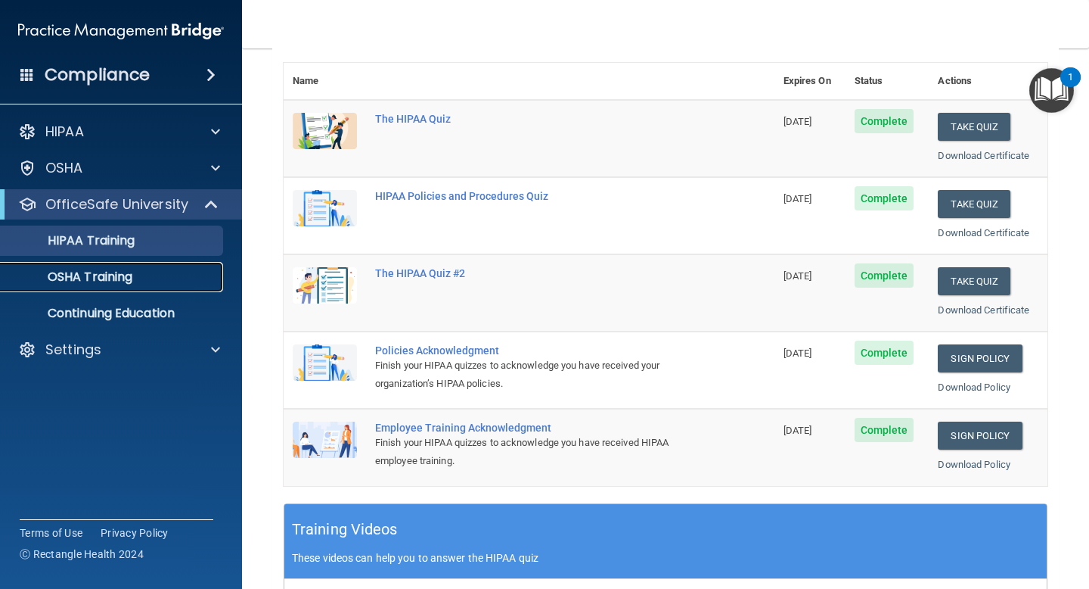
click at [113, 281] on p "OSHA Training" at bounding box center [71, 276] width 123 height 15
